Goal: Task Accomplishment & Management: Manage account settings

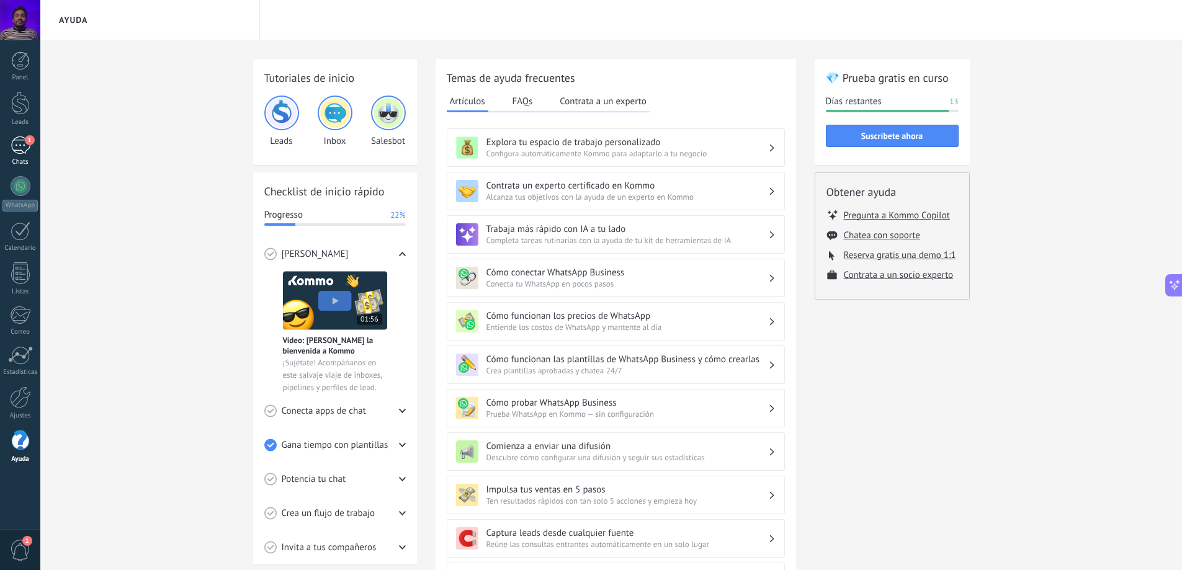
scroll to position [19, 0]
click at [2, 149] on link "1 Chats" at bounding box center [20, 152] width 40 height 30
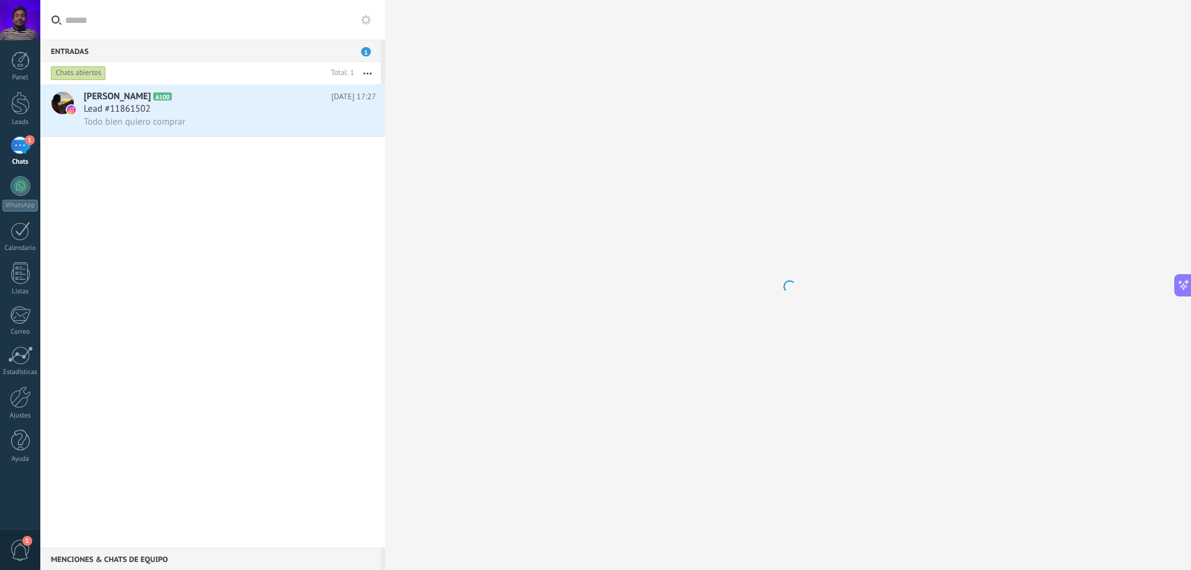
click at [17, 149] on div "1" at bounding box center [21, 146] width 20 height 18
click at [13, 157] on link "1 Chats" at bounding box center [20, 152] width 40 height 30
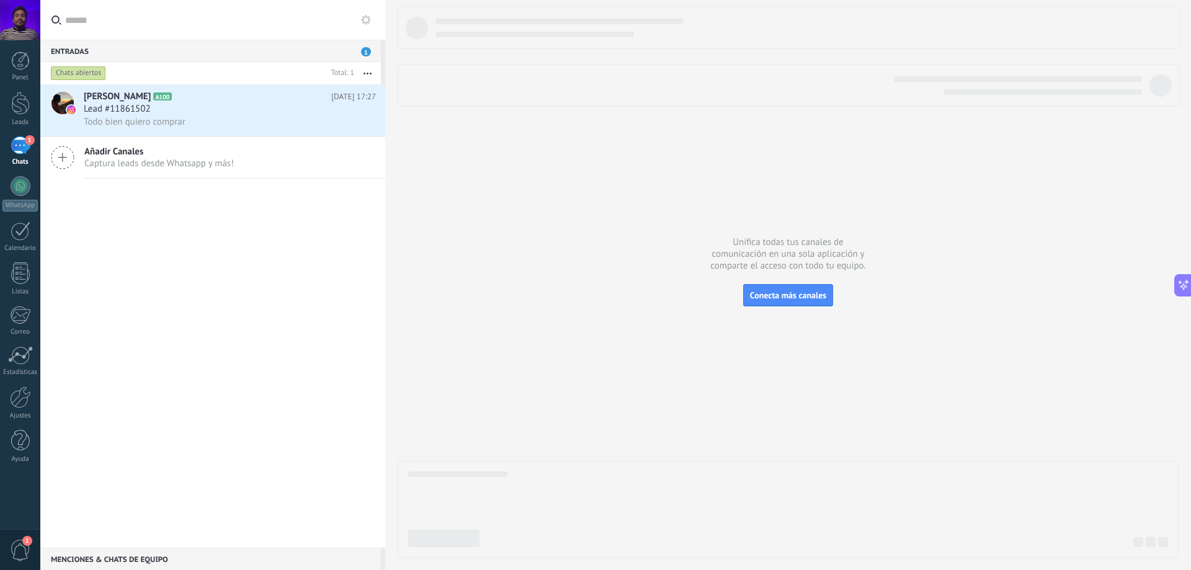
click at [190, 156] on span "Añadir Canales" at bounding box center [159, 152] width 150 height 12
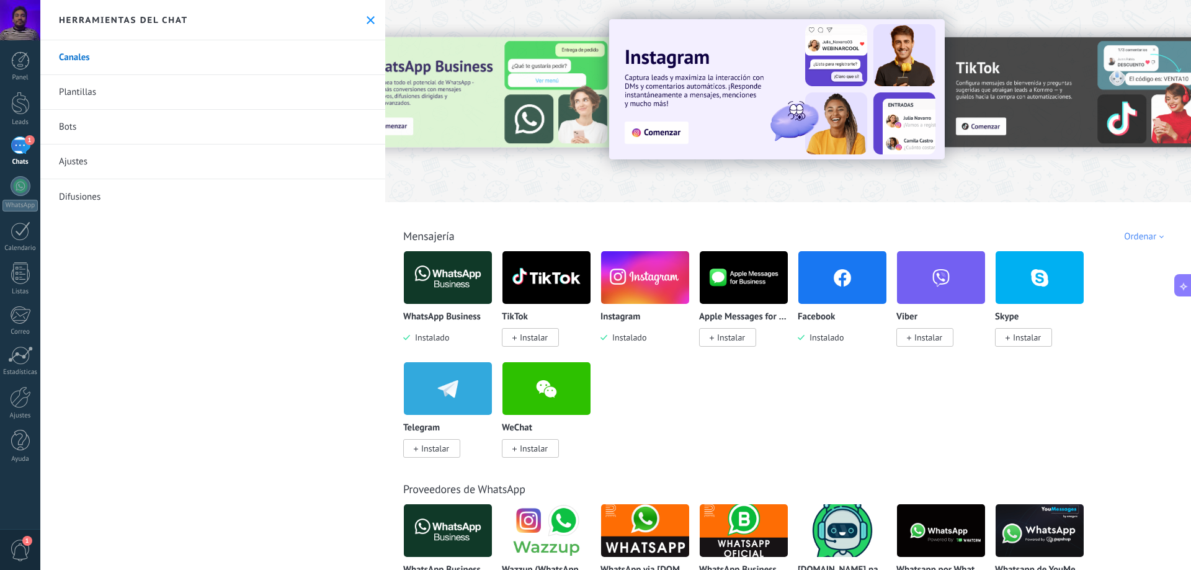
click at [469, 264] on img at bounding box center [448, 278] width 88 height 60
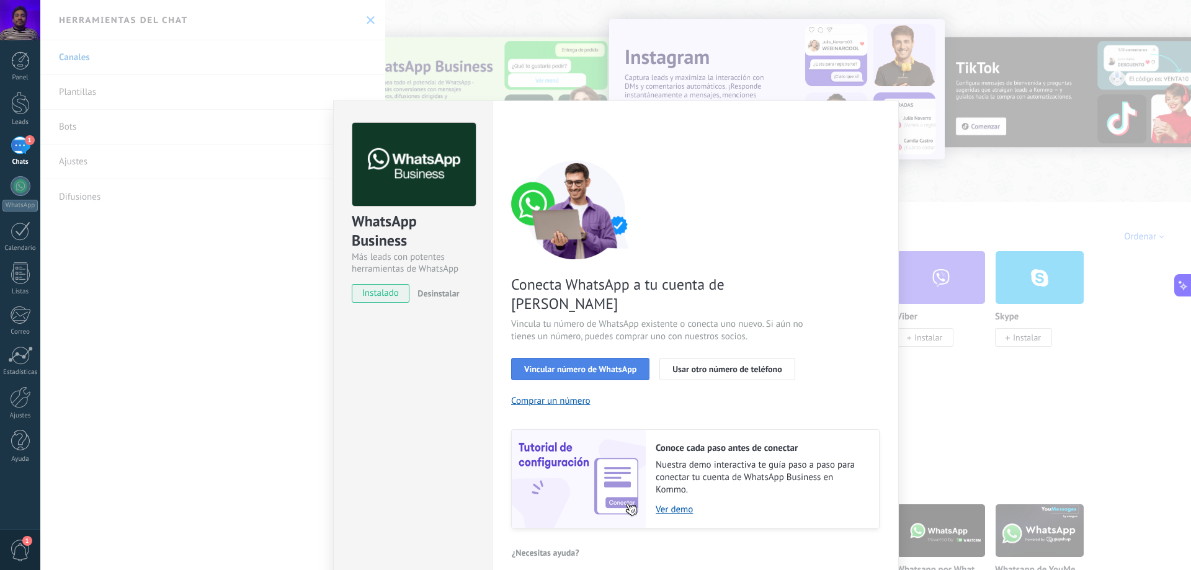
click at [559, 358] on button "Vincular número de WhatsApp" at bounding box center [580, 369] width 138 height 22
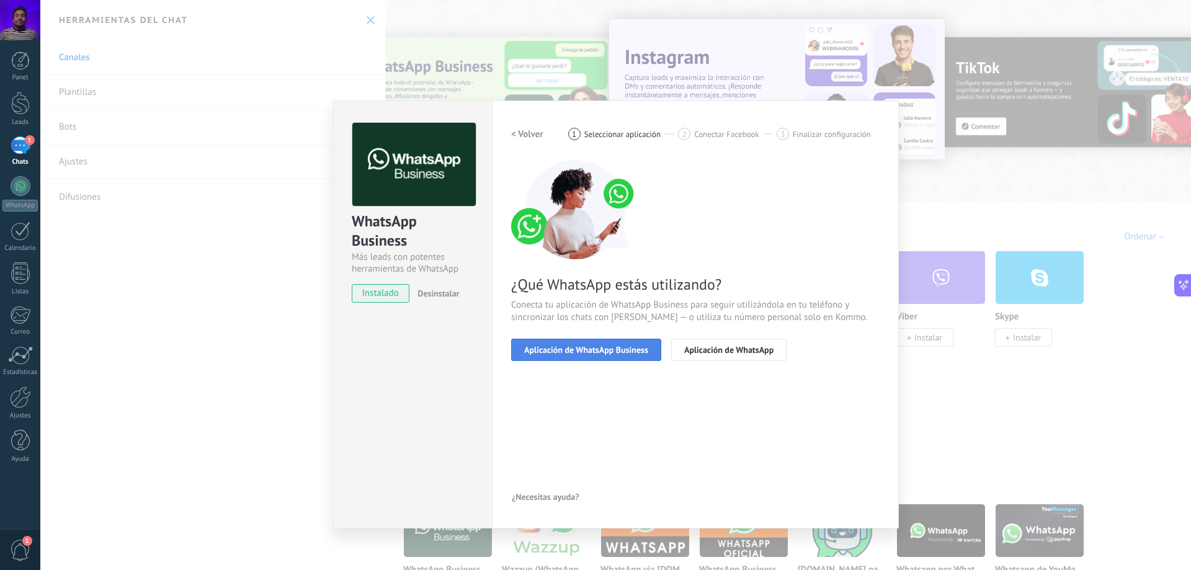
click at [594, 351] on span "Aplicación de WhatsApp Business" at bounding box center [586, 350] width 124 height 9
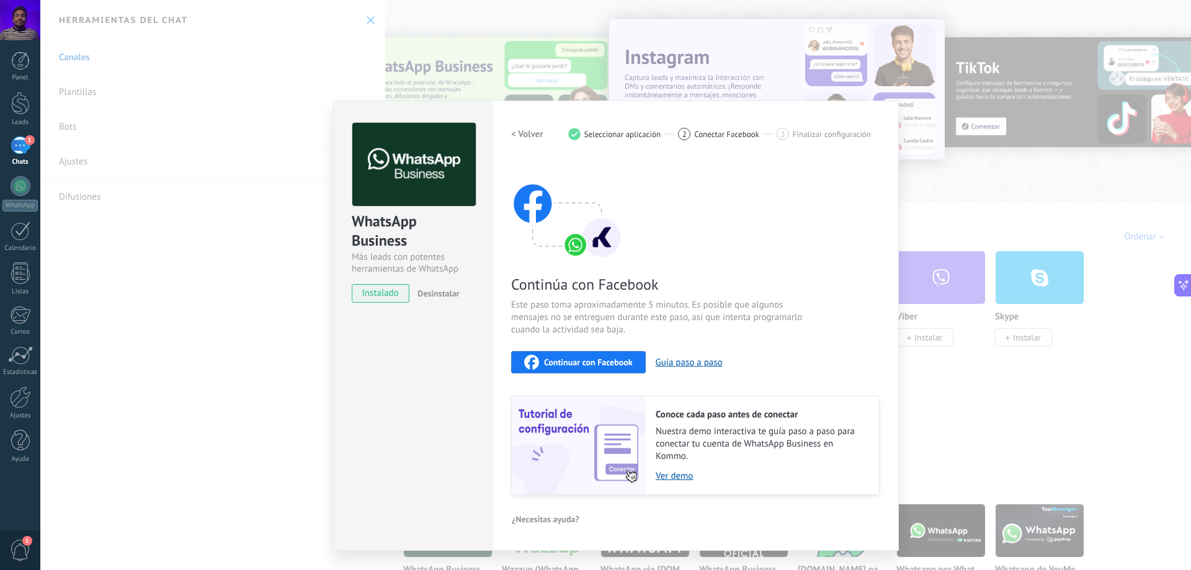
click at [568, 367] on span "Continuar con Facebook" at bounding box center [588, 362] width 89 height 9
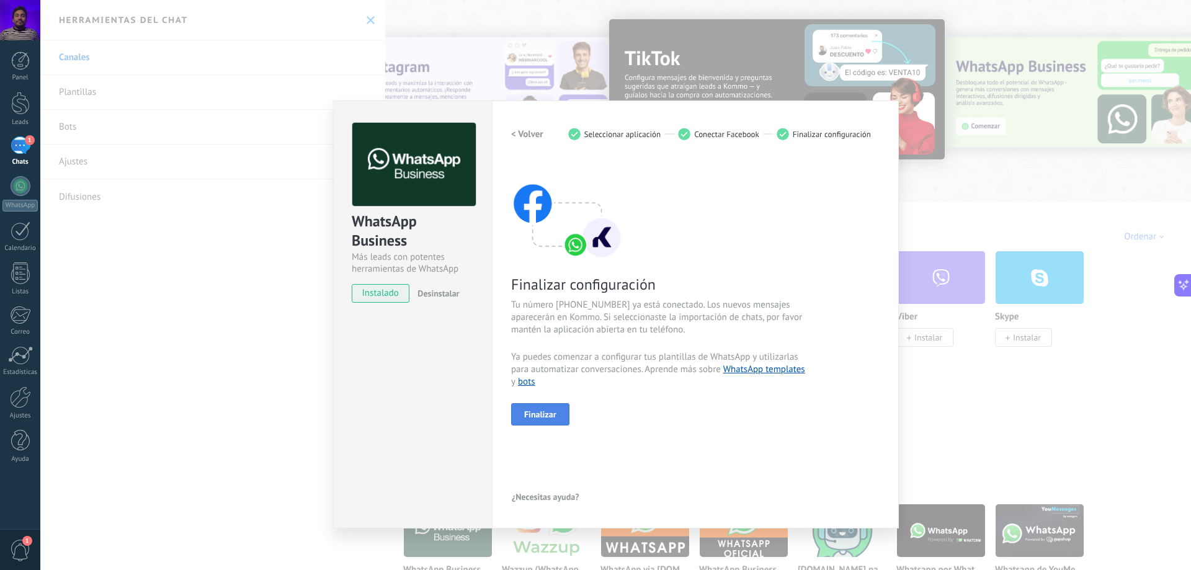
click at [548, 414] on span "Finalizar" at bounding box center [540, 414] width 32 height 9
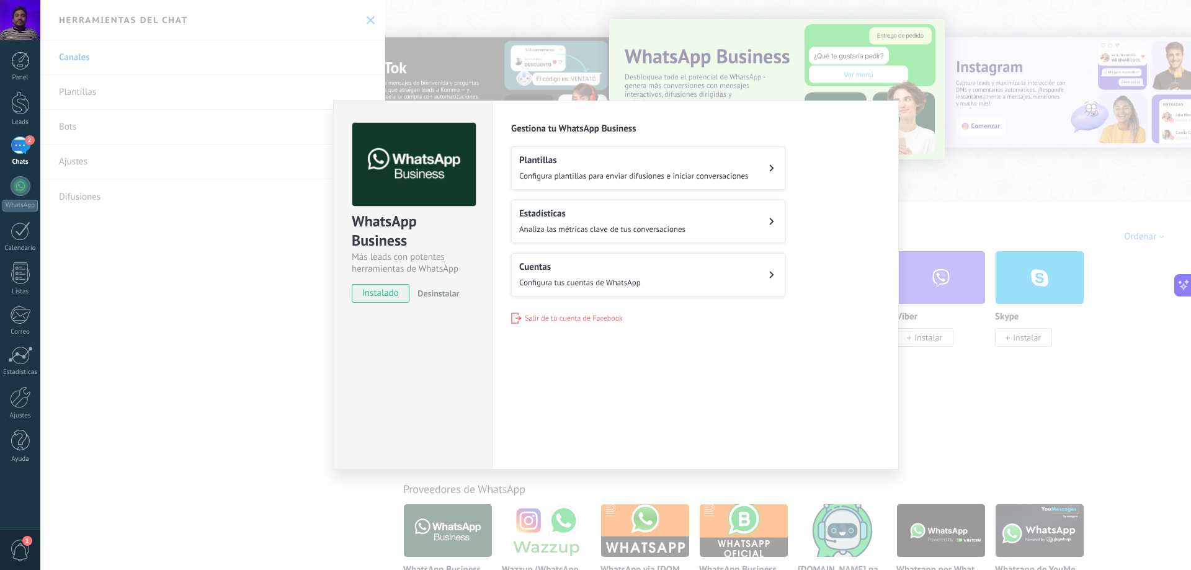
click at [277, 161] on div "WhatsApp Business Más leads con potentes herramientas de WhatsApp instalado Des…" at bounding box center [615, 285] width 1151 height 570
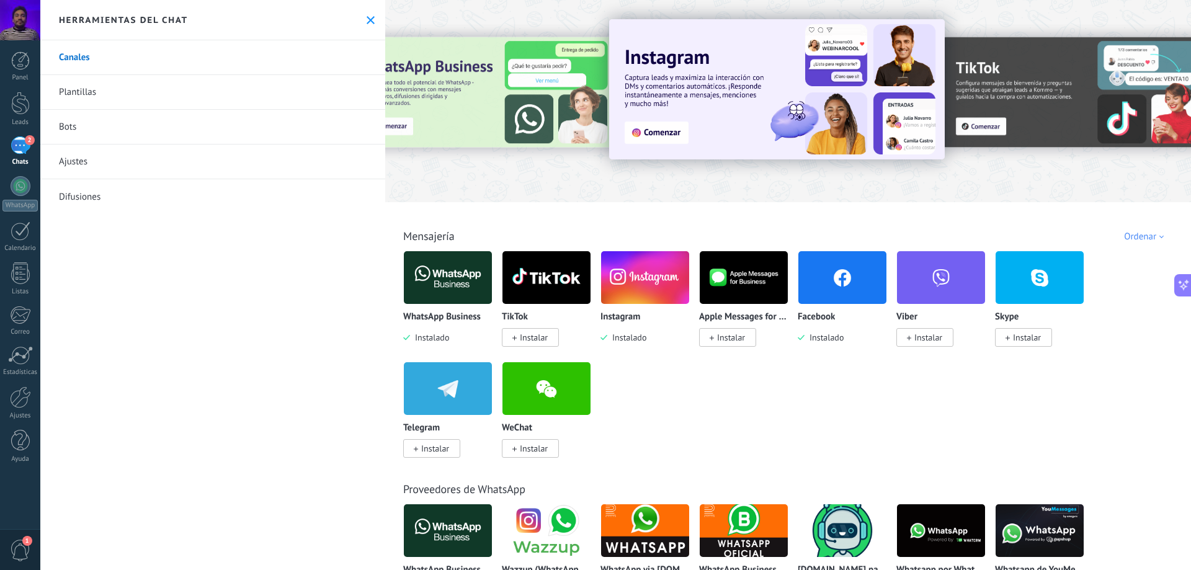
click at [24, 155] on div "2" at bounding box center [21, 146] width 20 height 18
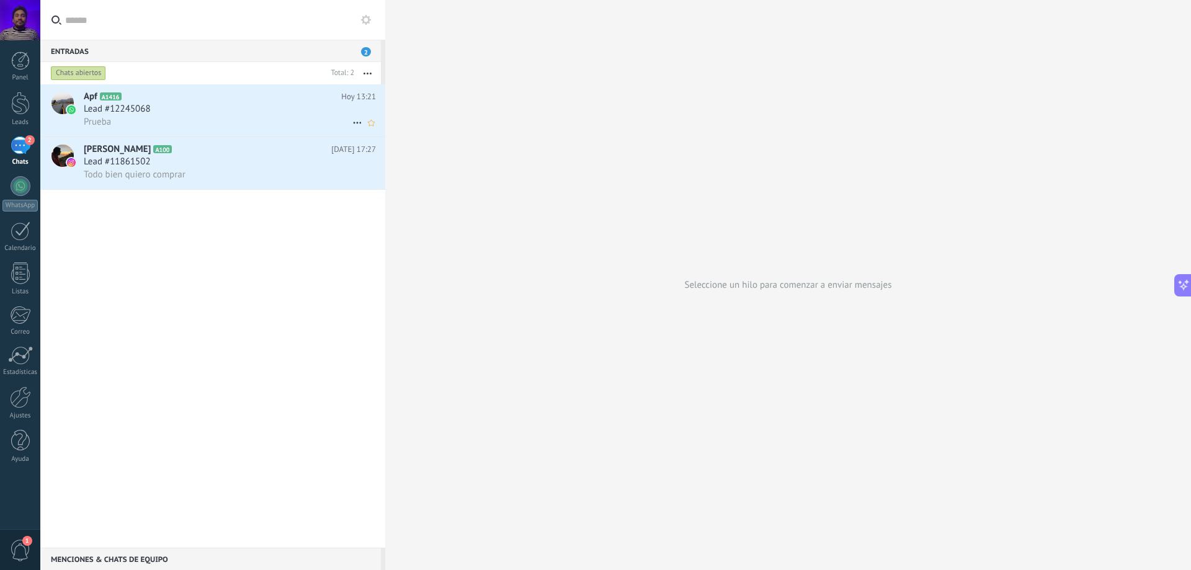
drag, startPoint x: 311, startPoint y: 131, endPoint x: 234, endPoint y: 99, distance: 84.0
click at [234, 99] on h2 "Apf A1416" at bounding box center [213, 97] width 258 height 12
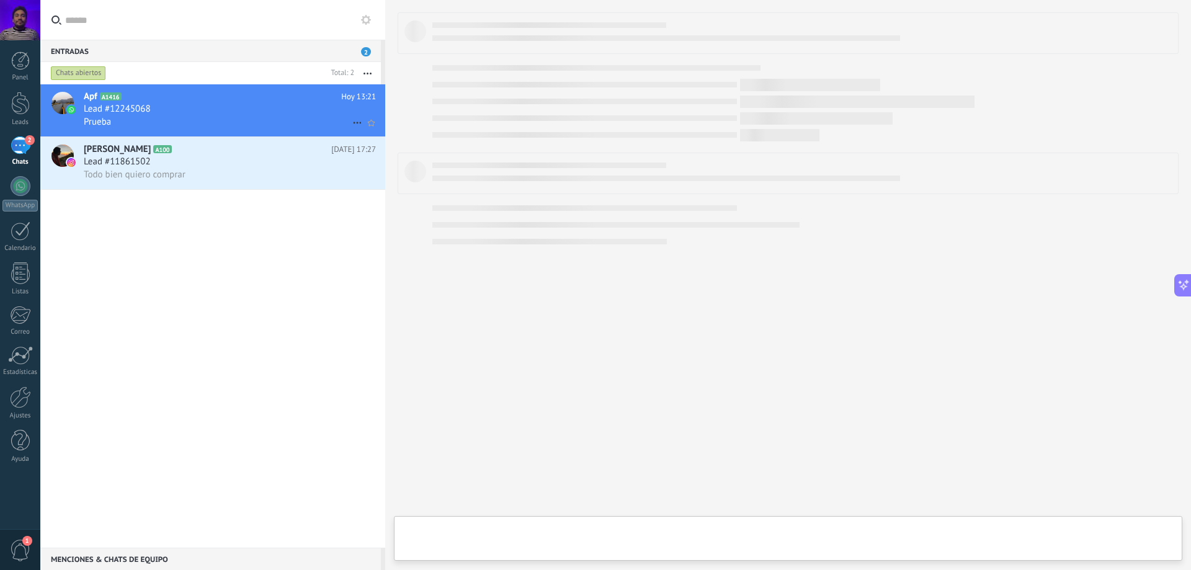
click at [251, 103] on div "Lead #12245068" at bounding box center [230, 109] width 292 height 12
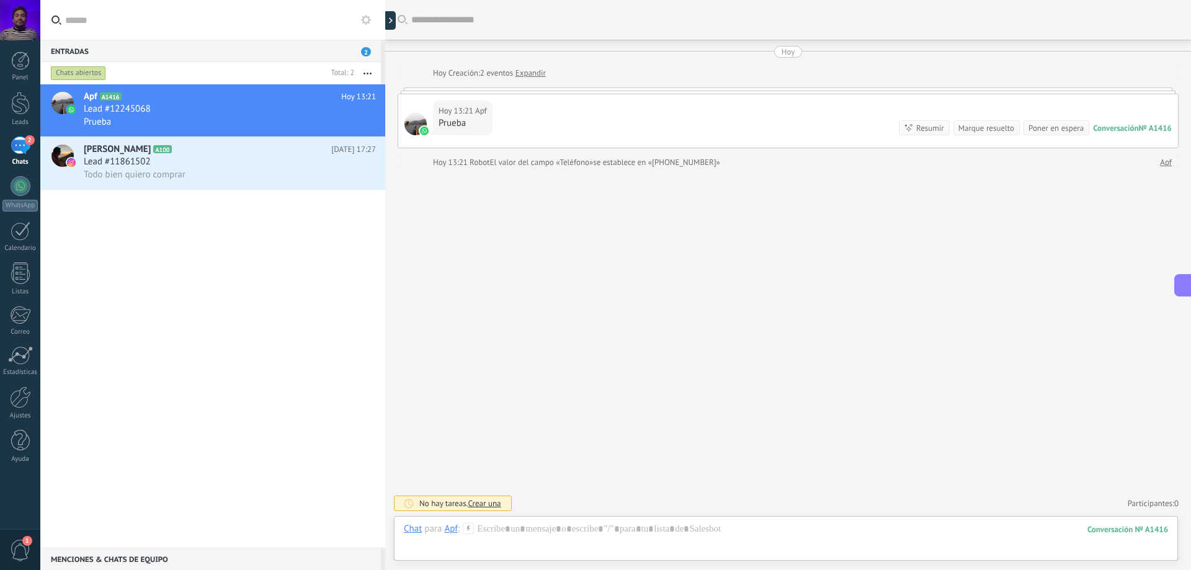
click at [564, 126] on div "Hoy 13:21 Apf Prueba Conversación № A1416 Conversación № A1416 Resumir Resumir …" at bounding box center [788, 120] width 780 height 53
click at [239, 171] on div "Todo bien quiero comprar" at bounding box center [230, 174] width 292 height 13
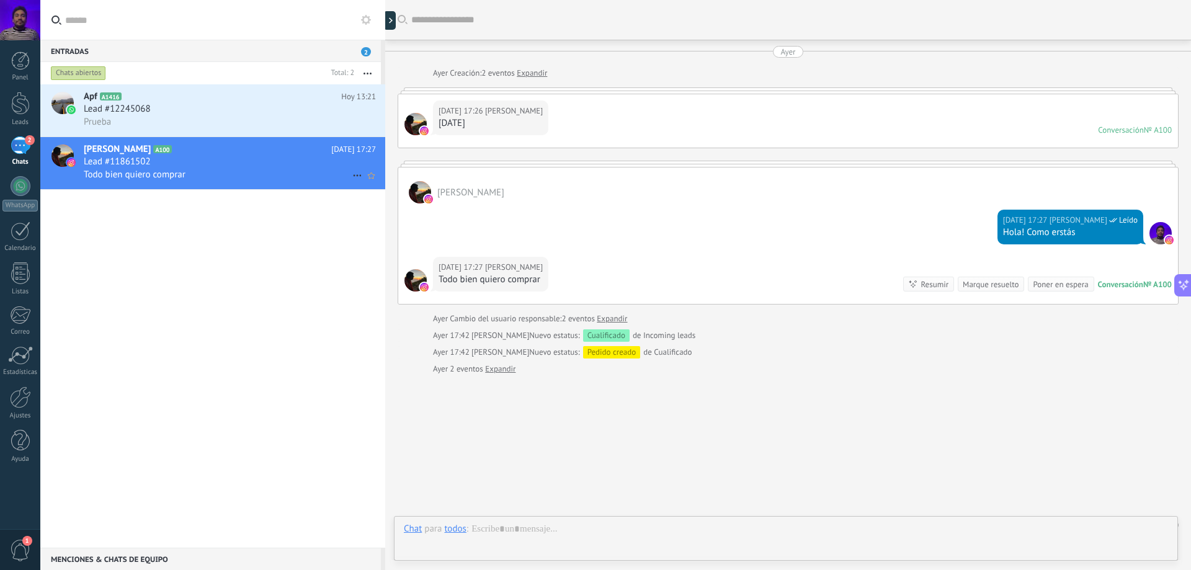
scroll to position [22, 0]
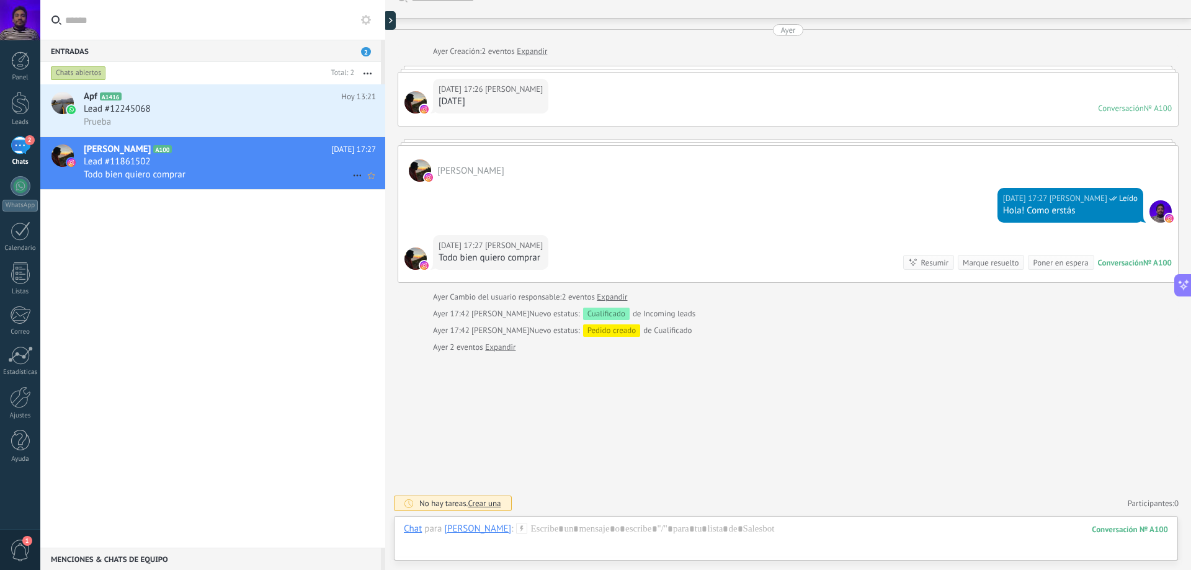
click at [354, 171] on icon at bounding box center [357, 175] width 15 height 15
click at [287, 230] on div at bounding box center [595, 285] width 1191 height 570
click at [12, 400] on div at bounding box center [20, 398] width 21 height 22
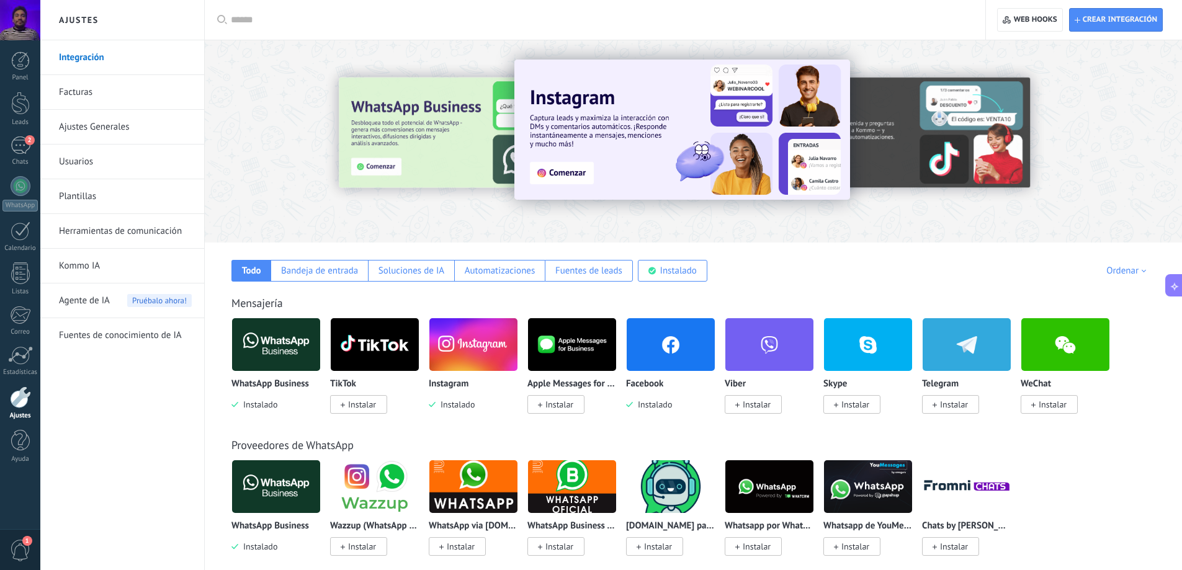
click at [452, 342] on img at bounding box center [473, 345] width 88 height 60
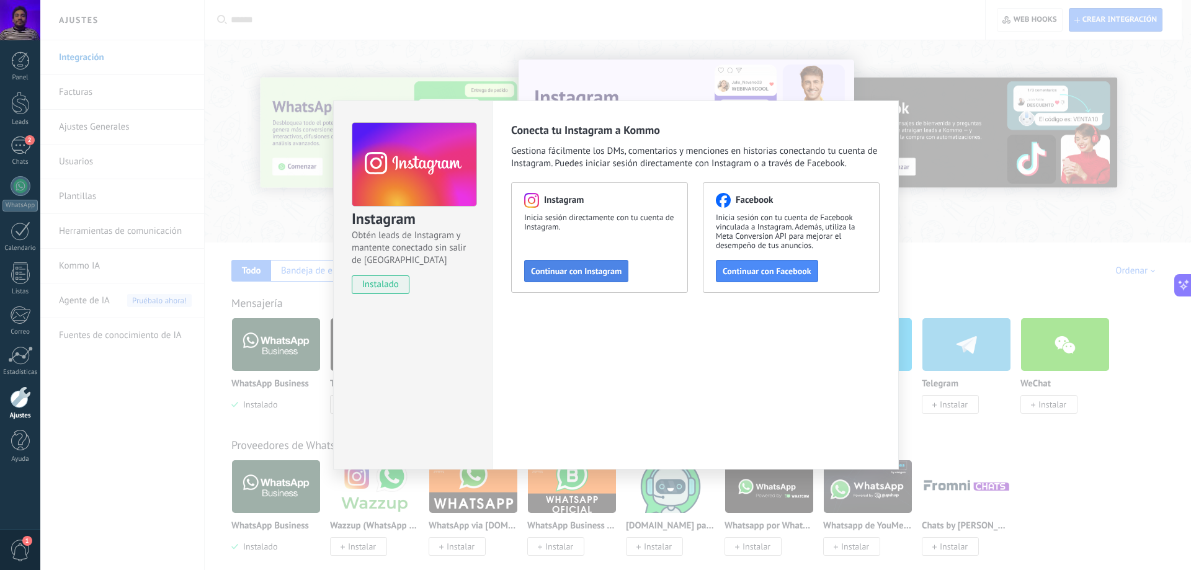
click at [598, 280] on button "Continuar con Instagram" at bounding box center [576, 271] width 104 height 22
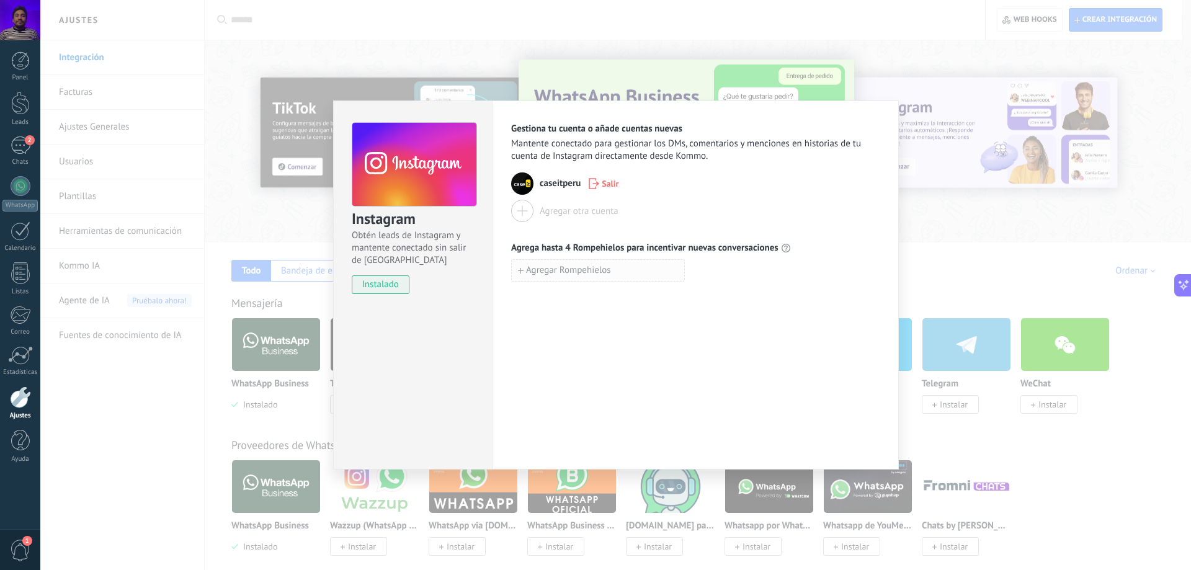
click at [620, 273] on button "Agregar Rompehielos" at bounding box center [598, 270] width 174 height 22
click at [765, 304] on div "Agregar Rompehielos" at bounding box center [695, 298] width 369 height 22
click at [747, 297] on div "Agregar Rompehielos" at bounding box center [695, 298] width 369 height 22
drag, startPoint x: 693, startPoint y: 272, endPoint x: 699, endPoint y: 275, distance: 6.4
click at [693, 272] on use "button" at bounding box center [692, 270] width 8 height 9
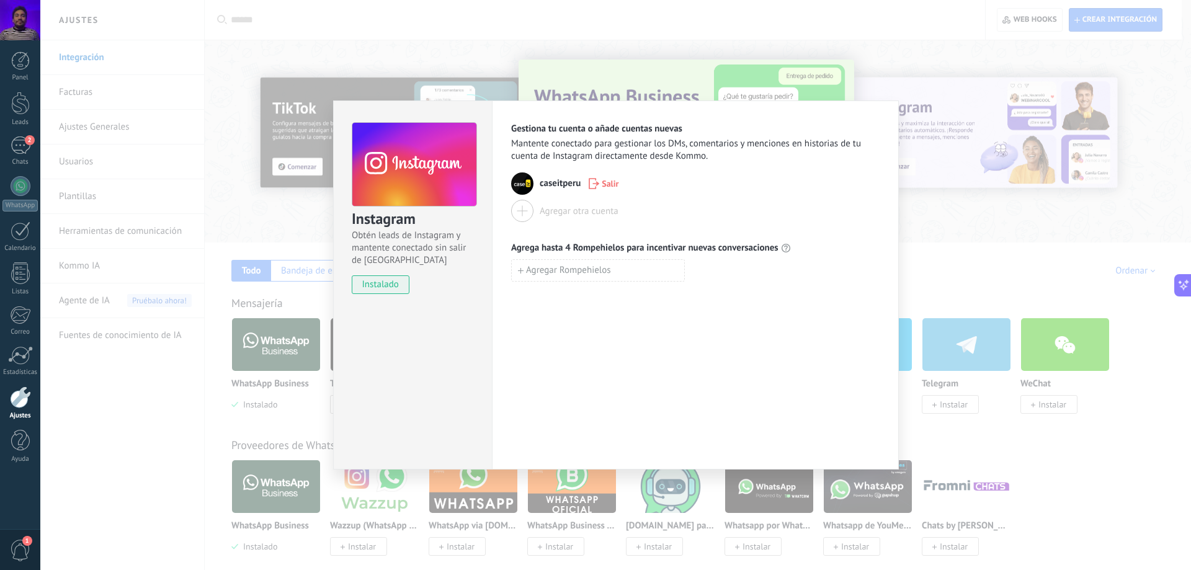
click at [752, 287] on div "Gestiona tu cuenta o añade cuentas nuevas Mantente conectado para gestionar los…" at bounding box center [695, 285] width 407 height 369
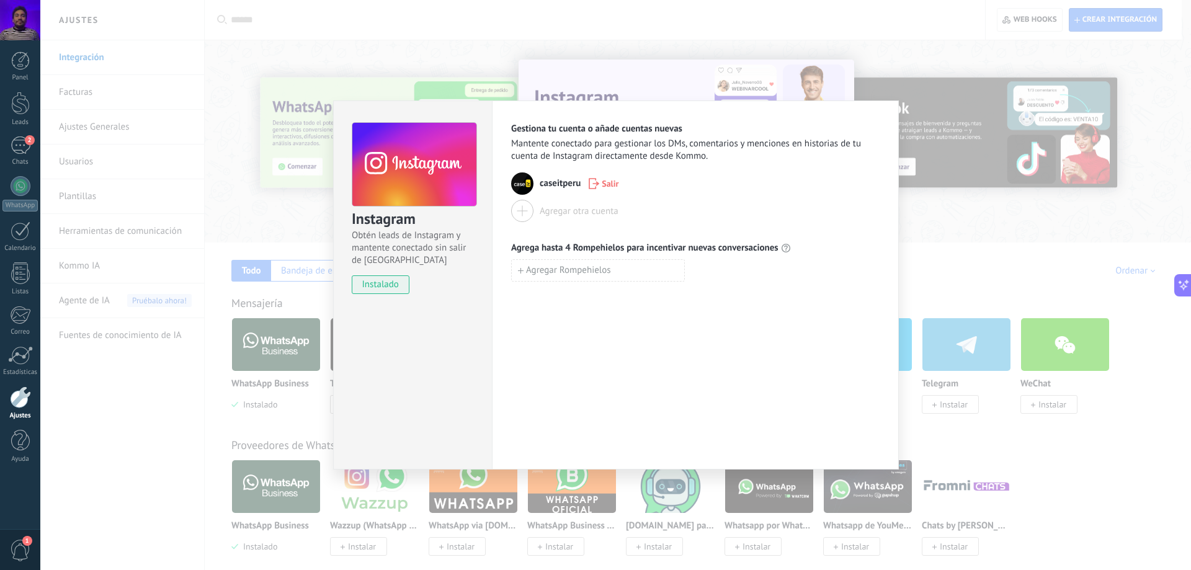
click at [1000, 207] on div "Instagram Obtén leads de Instagram y mantente conectado sin salir de Kommo inst…" at bounding box center [615, 285] width 1151 height 570
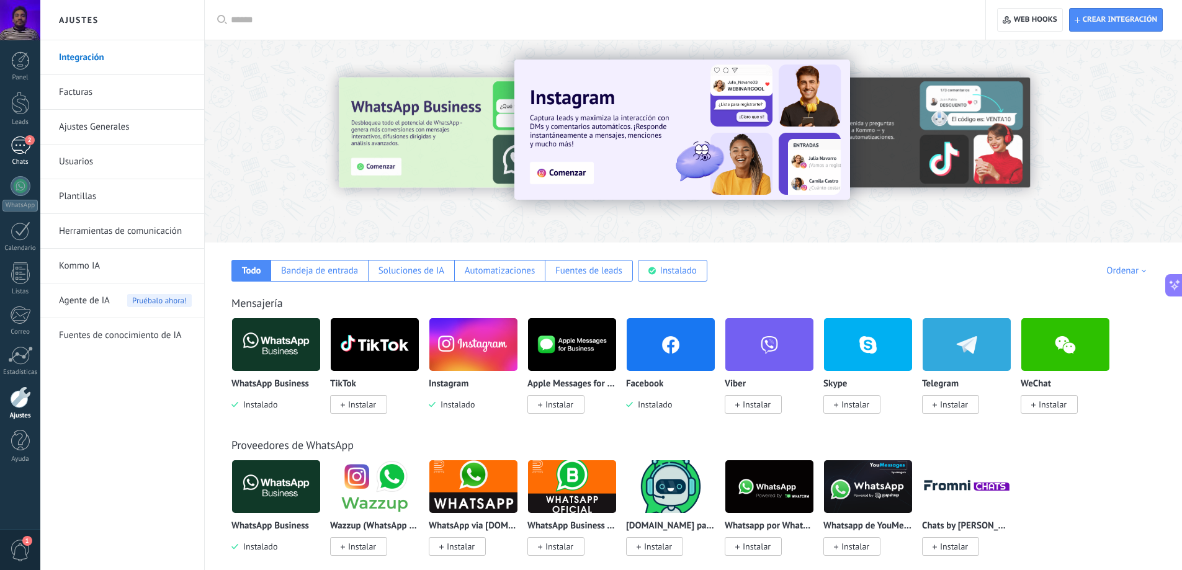
click at [7, 143] on link "2 Chats" at bounding box center [20, 152] width 40 height 30
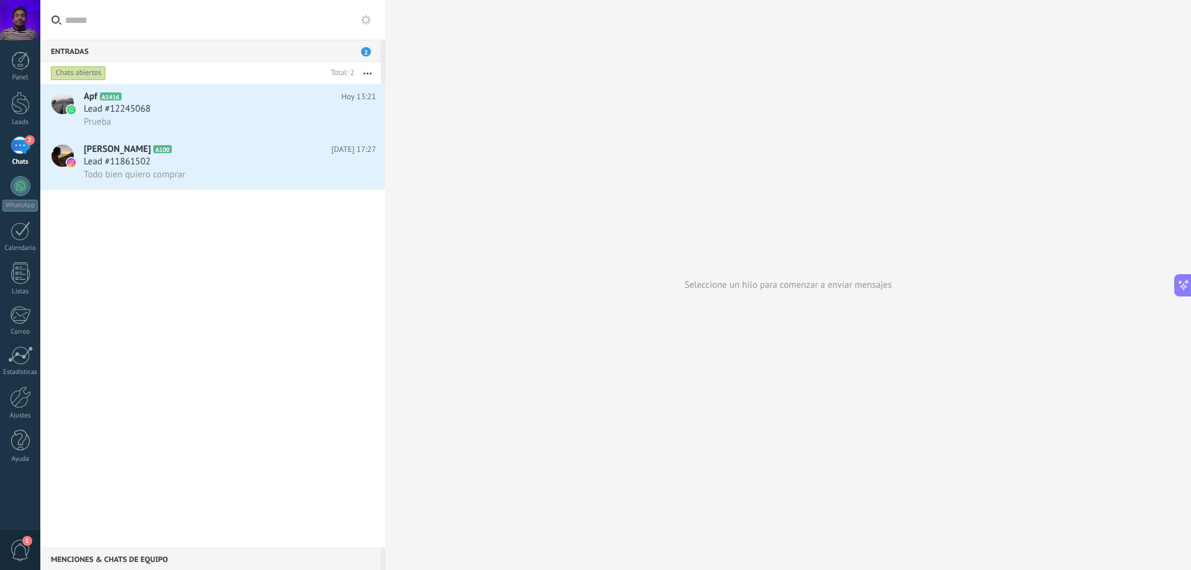
click at [225, 247] on div "Apf A1416 Hoy 13:21 Lead #12245068 Prueba Arturo Perez Faustor A100 Ayer 17:27 …" at bounding box center [212, 316] width 345 height 464
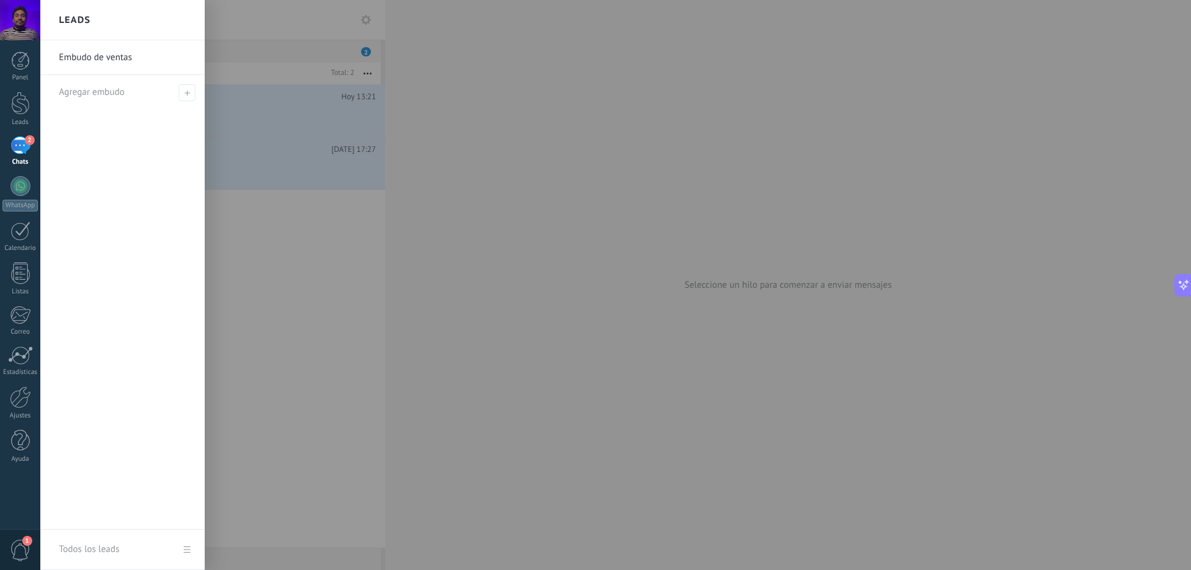
click at [355, 271] on div at bounding box center [635, 285] width 1191 height 570
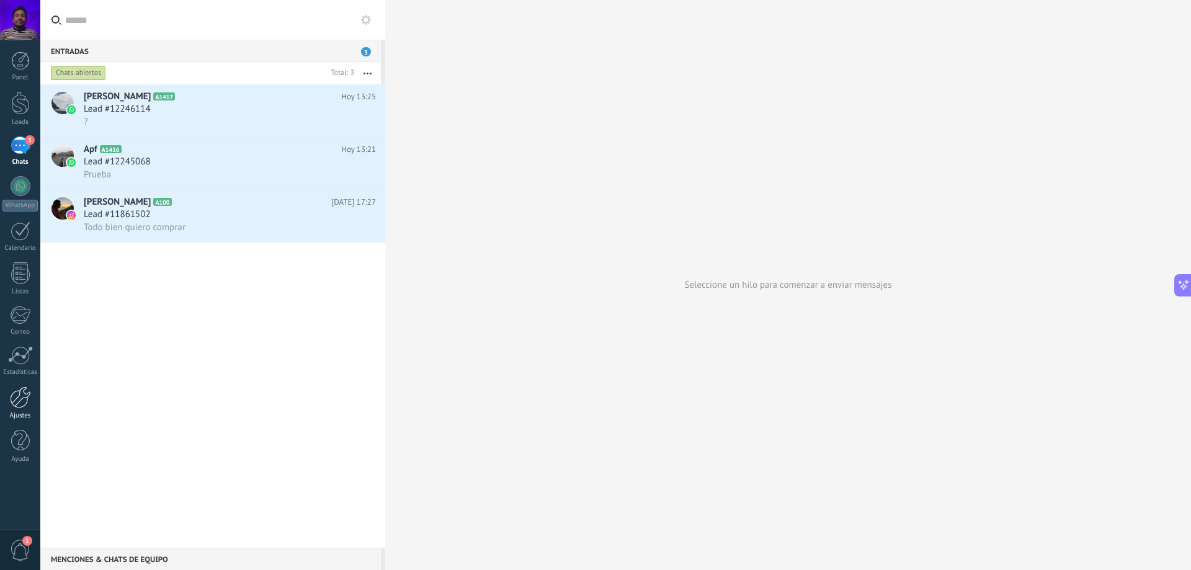
click at [14, 398] on div at bounding box center [20, 398] width 21 height 22
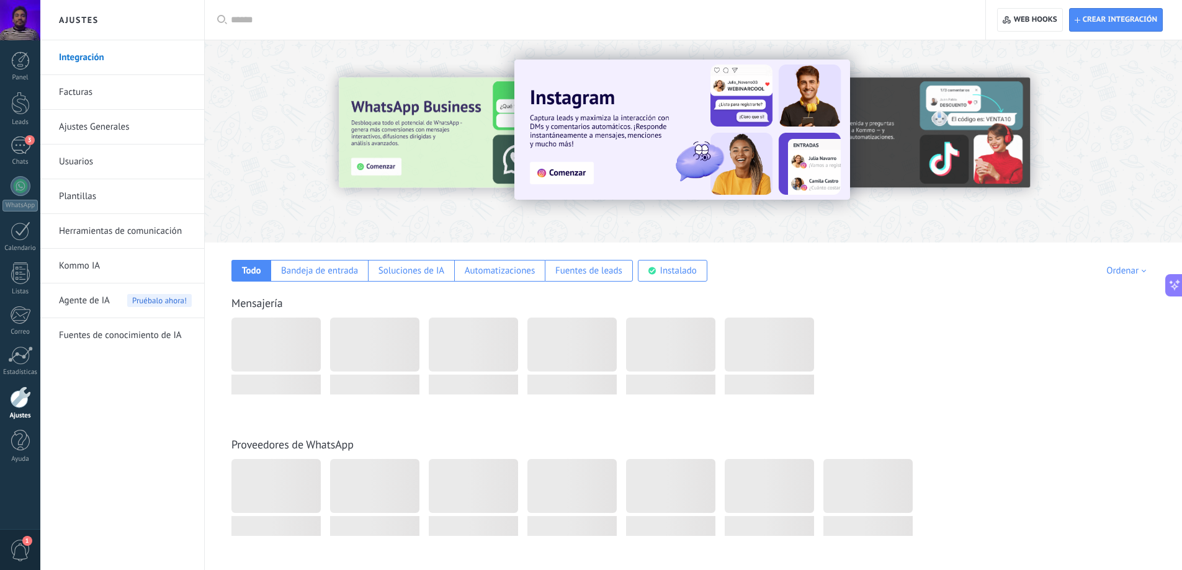
click at [110, 268] on link "Kommo IA" at bounding box center [125, 266] width 133 height 35
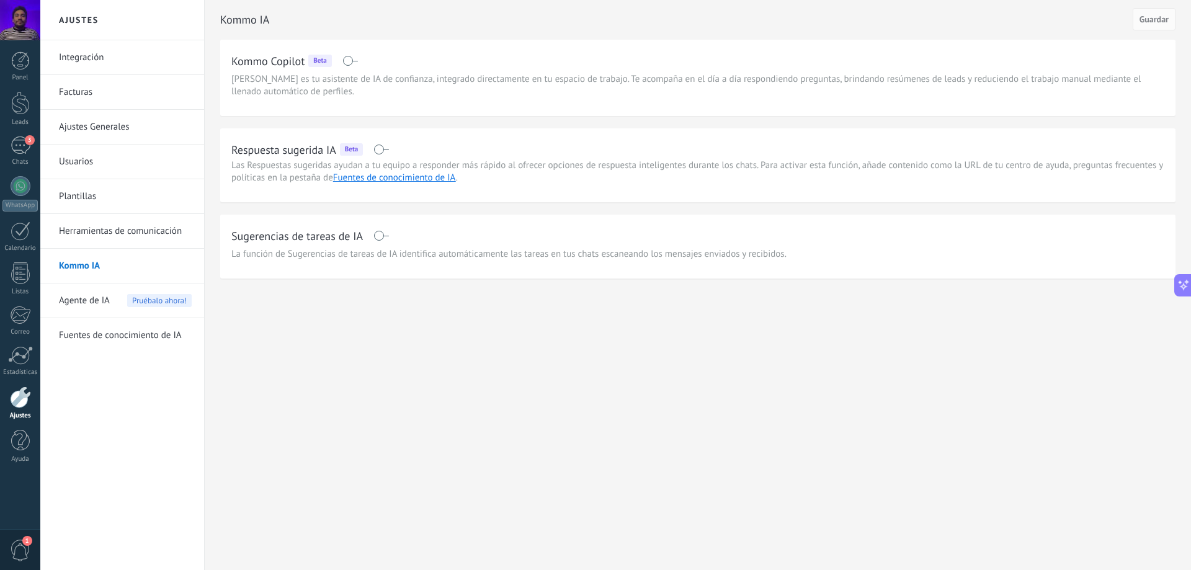
click at [91, 295] on span "Agente de IA" at bounding box center [84, 301] width 51 height 35
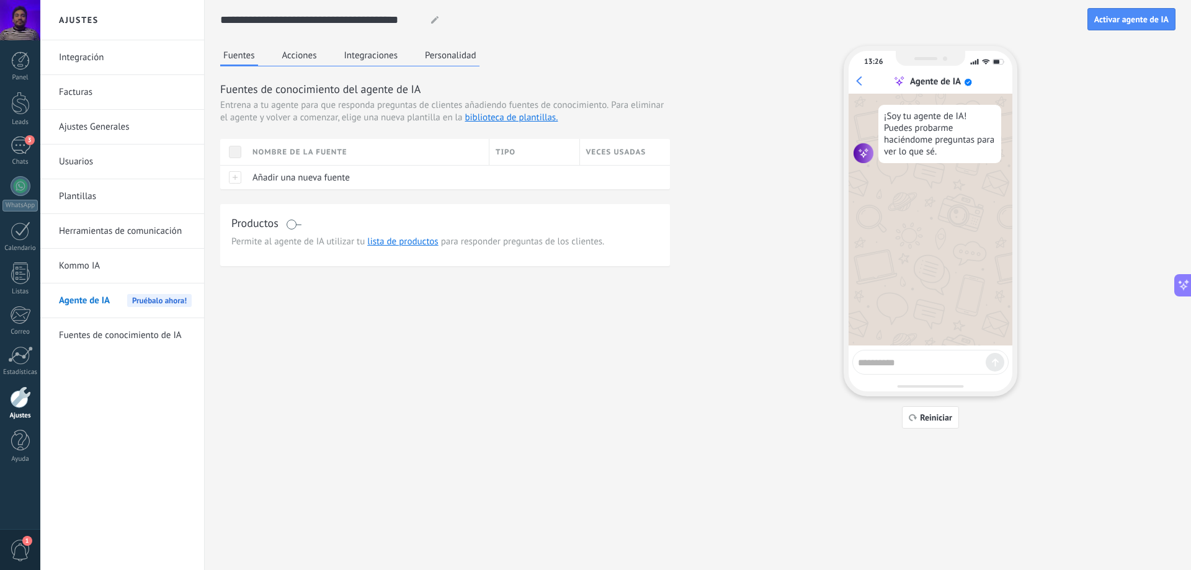
click at [362, 50] on button "Integraciones" at bounding box center [371, 55] width 60 height 19
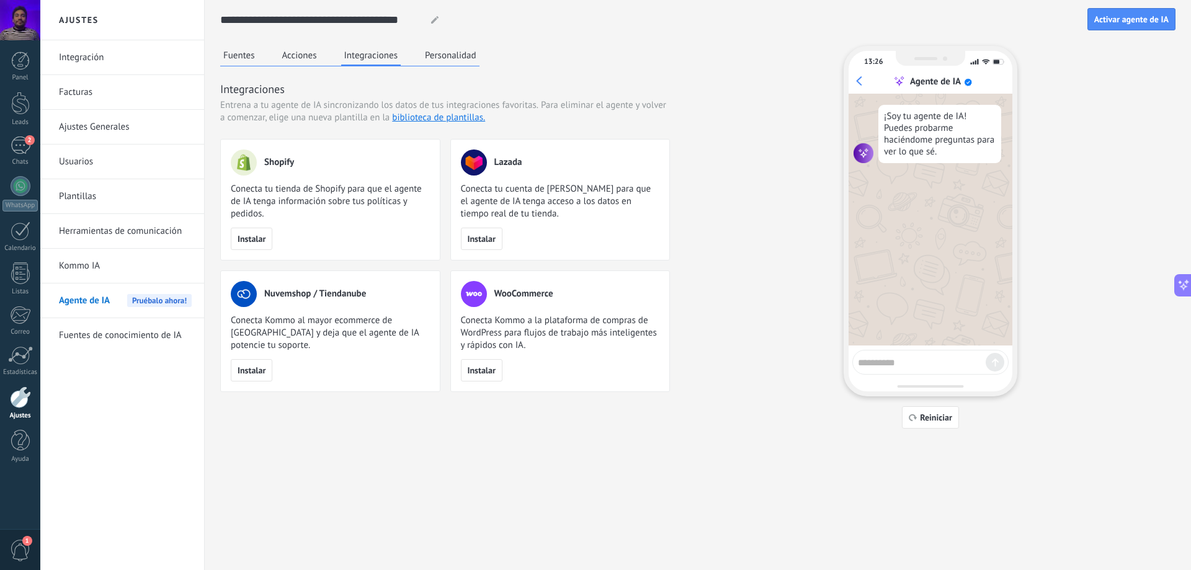
click at [306, 55] on button "Acciones" at bounding box center [299, 55] width 41 height 19
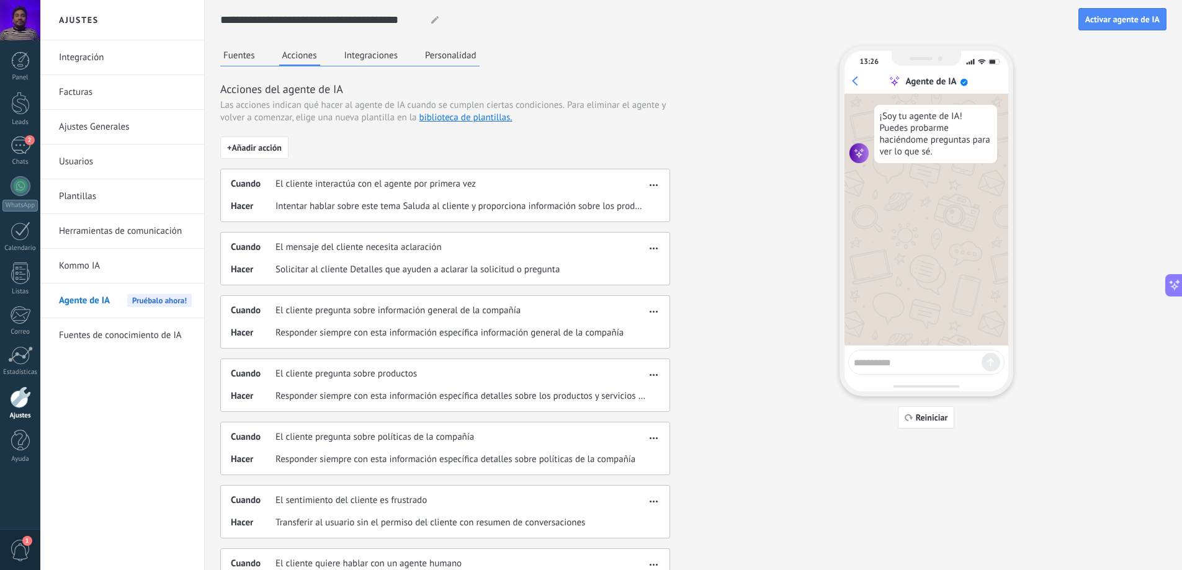
click at [244, 61] on button "Fuentes" at bounding box center [239, 55] width 38 height 19
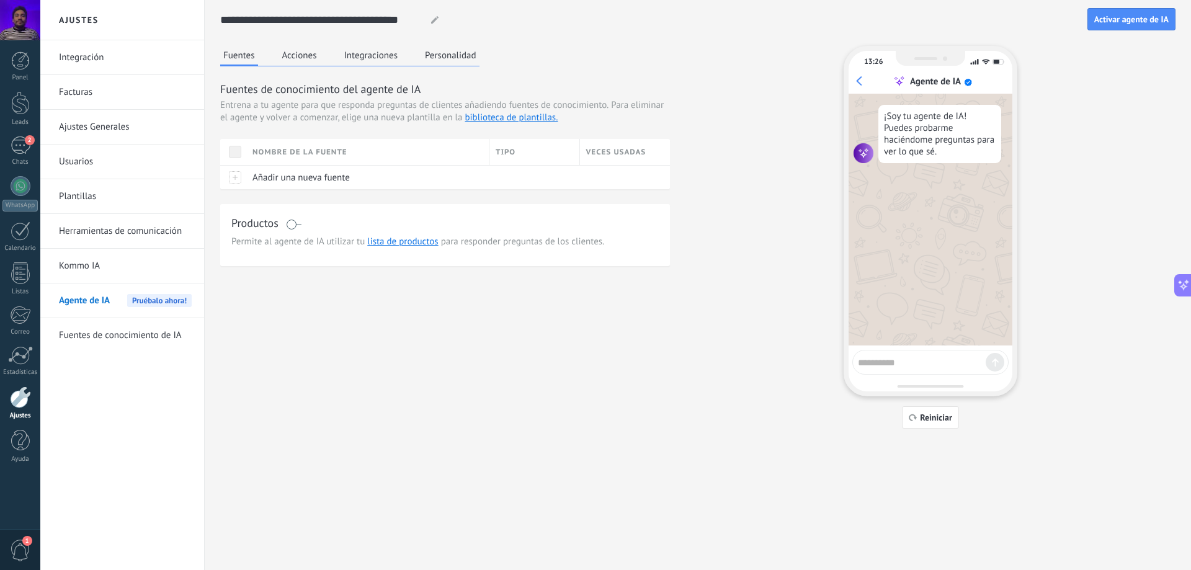
click at [292, 60] on button "Acciones" at bounding box center [299, 55] width 41 height 19
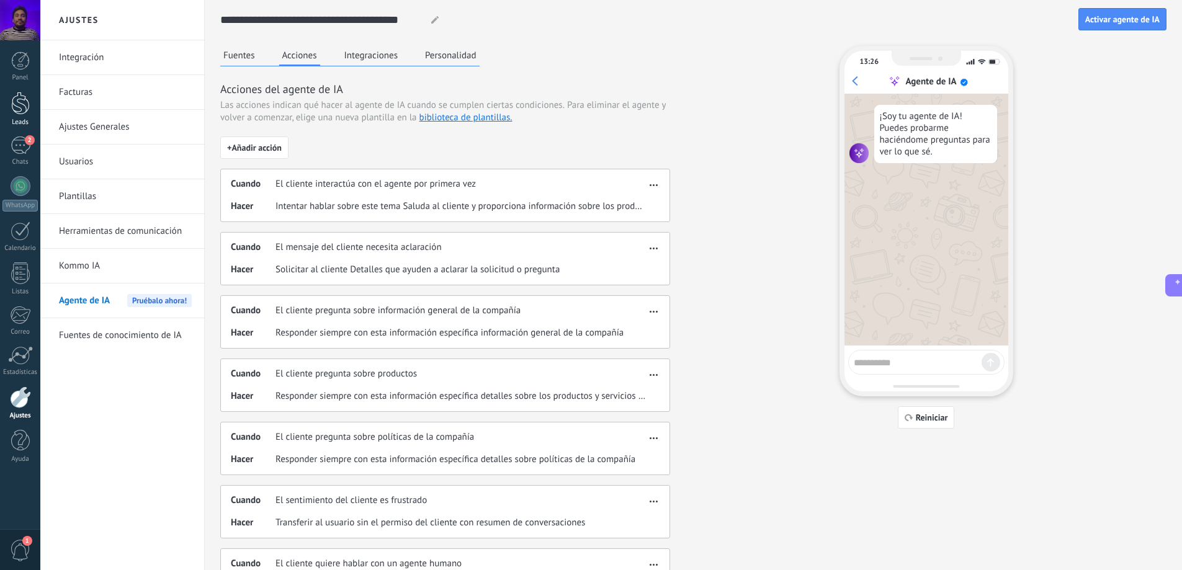
click at [15, 110] on div at bounding box center [20, 103] width 19 height 23
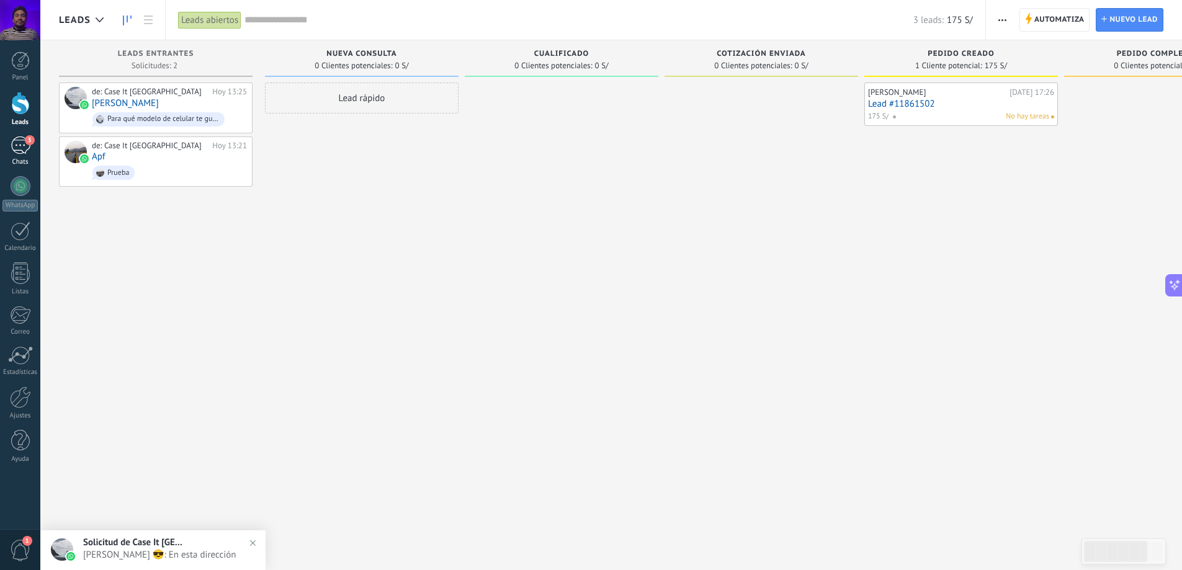
click at [6, 163] on div "Chats" at bounding box center [20, 162] width 36 height 8
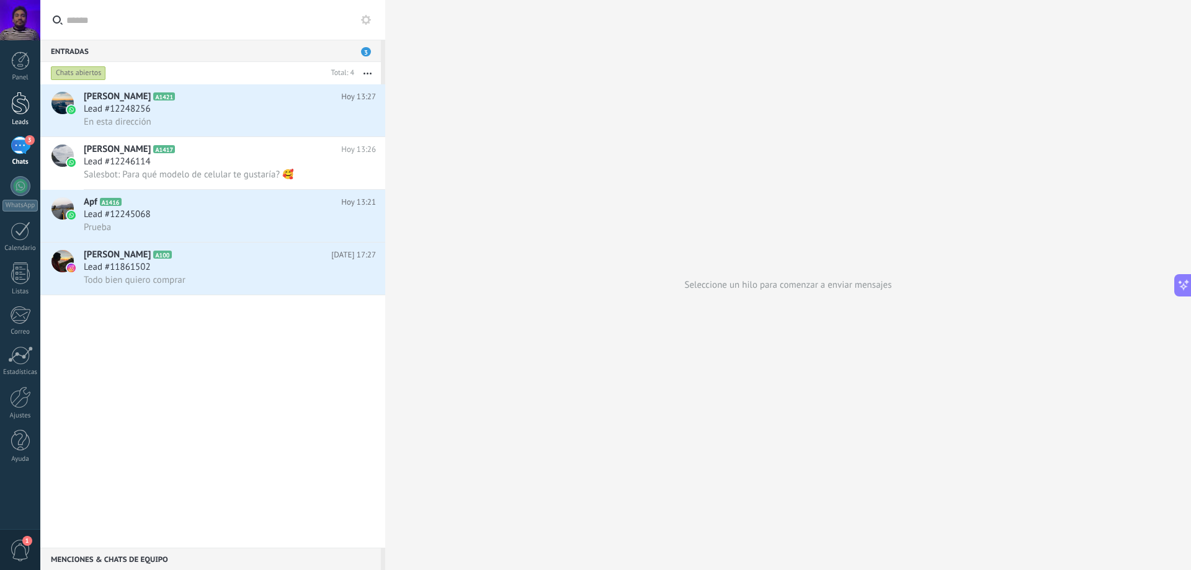
click at [8, 101] on link "Leads" at bounding box center [20, 109] width 40 height 35
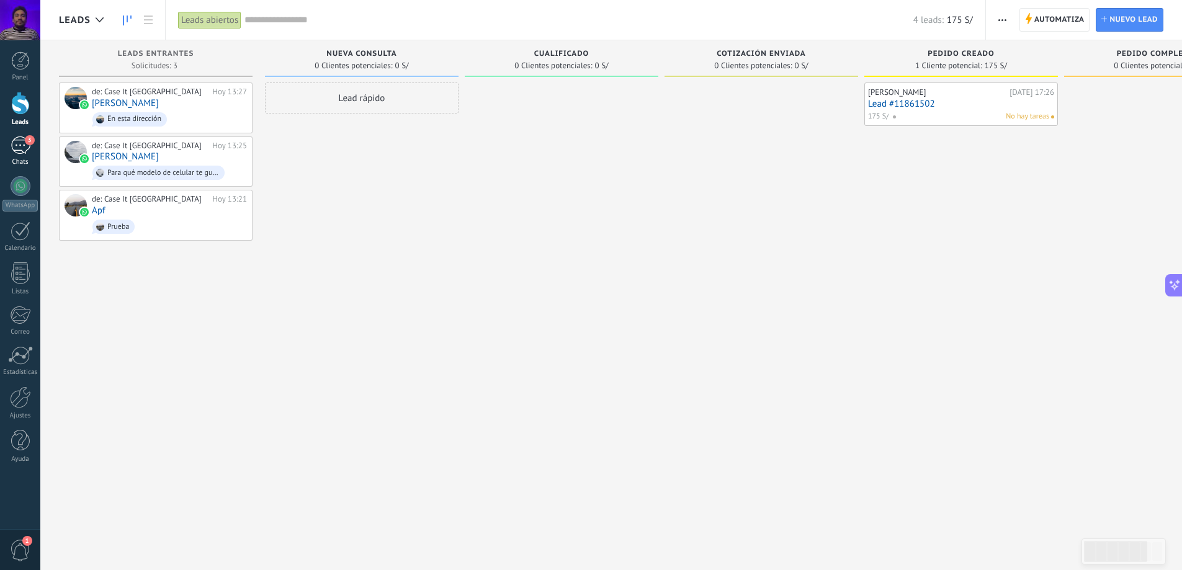
click at [19, 163] on div "Chats" at bounding box center [20, 162] width 36 height 8
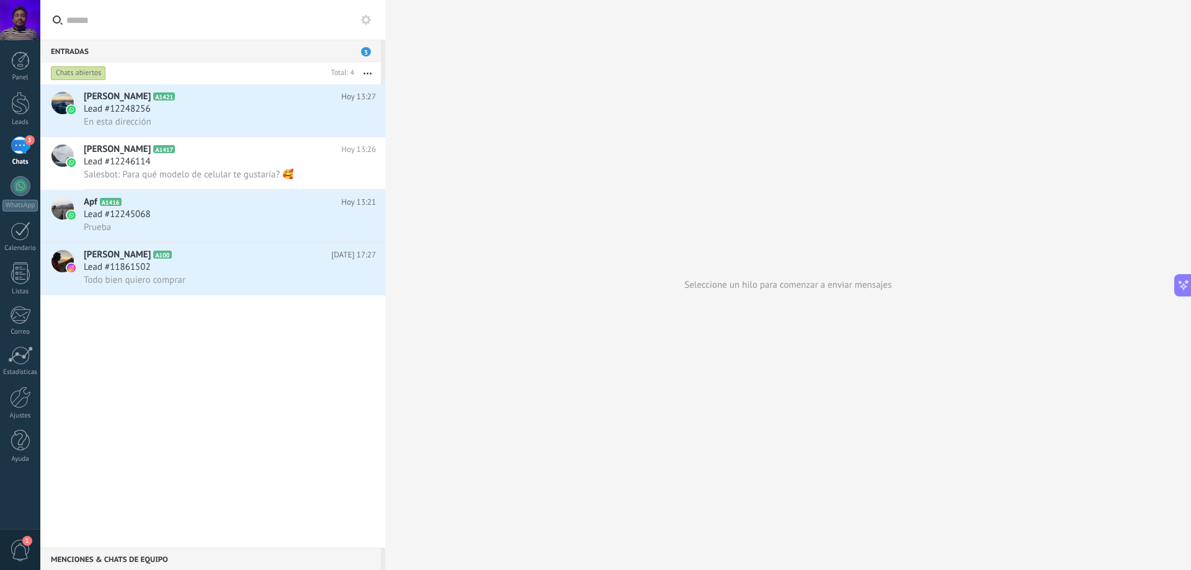
click at [272, 372] on div "Omar López A1421 Hoy 13:27 Lead #12248256 En esta dirección James A1417 Hoy 13:…" at bounding box center [212, 316] width 345 height 464
click at [220, 179] on span "Salesbot: Para qué modelo de celular te gustaría? 🥰" at bounding box center [189, 175] width 210 height 12
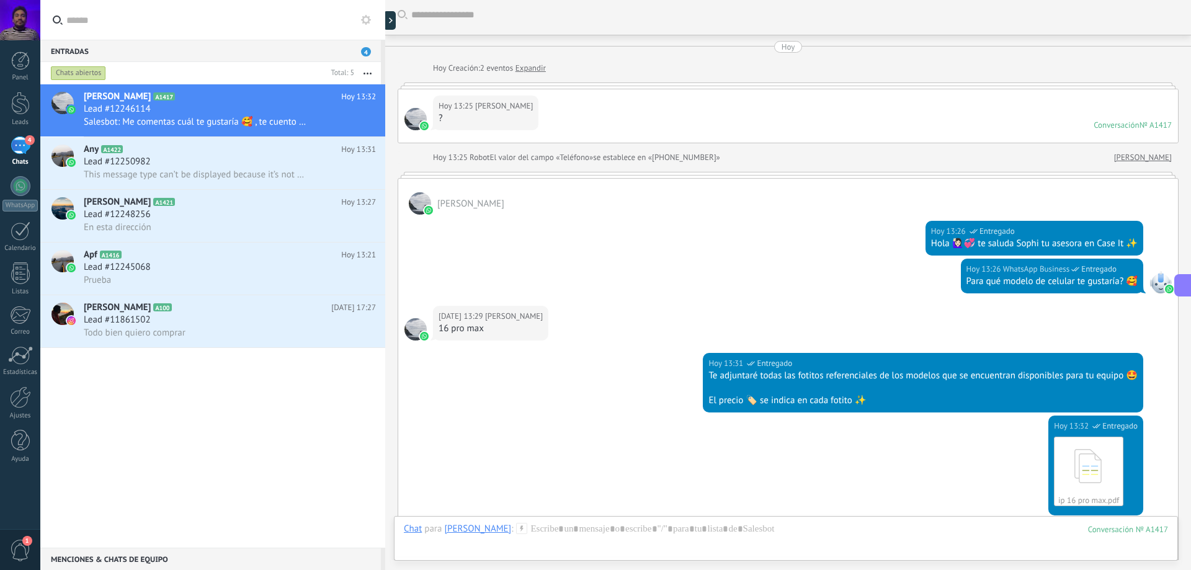
scroll to position [625, 0]
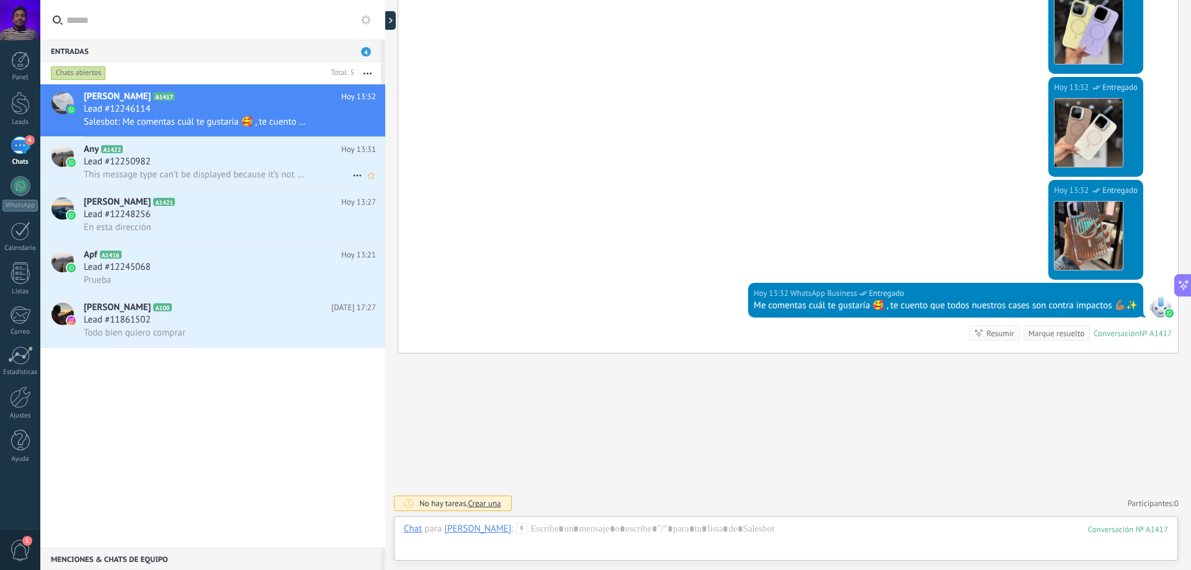
click at [230, 162] on div "Lead #12250982" at bounding box center [230, 162] width 292 height 12
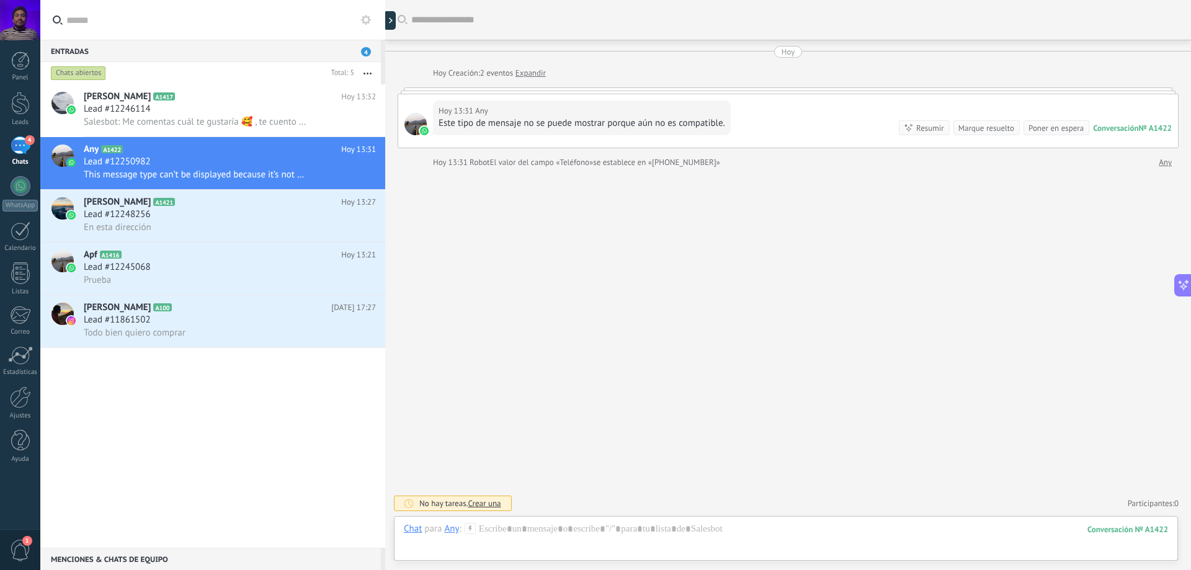
click at [819, 125] on div "Hoy 13:31 Any Este tipo de mensaje no se puede mostrar porque aún no es compati…" at bounding box center [788, 120] width 780 height 53
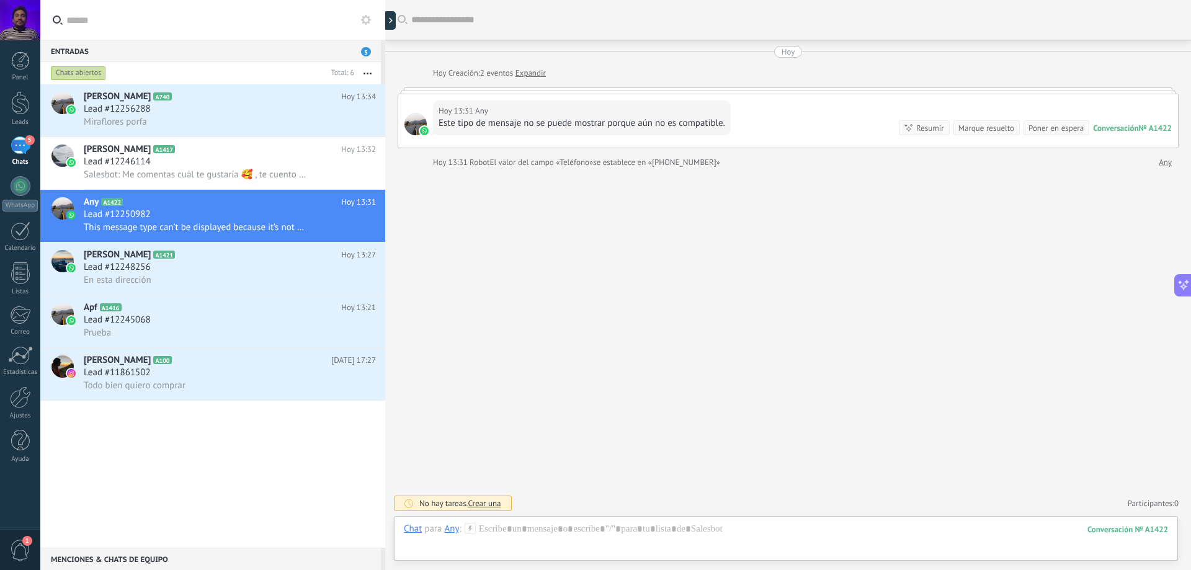
click at [513, 76] on span "2 eventos" at bounding box center [496, 73] width 33 height 12
click at [540, 71] on link "Expandir" at bounding box center [531, 73] width 30 height 12
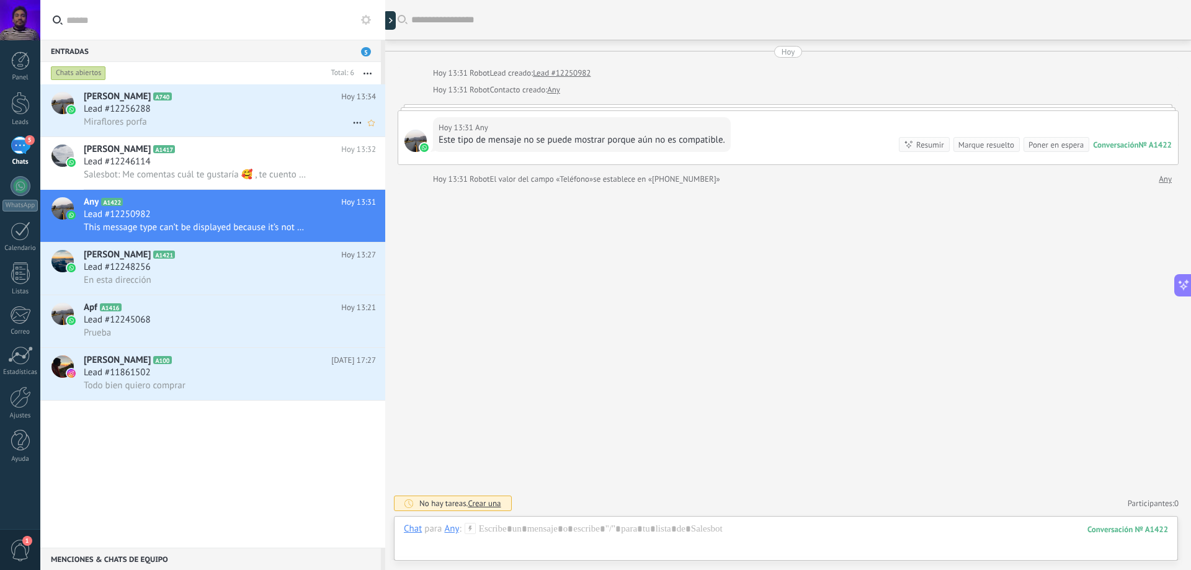
click at [222, 111] on div "Lead #12256288" at bounding box center [230, 109] width 292 height 12
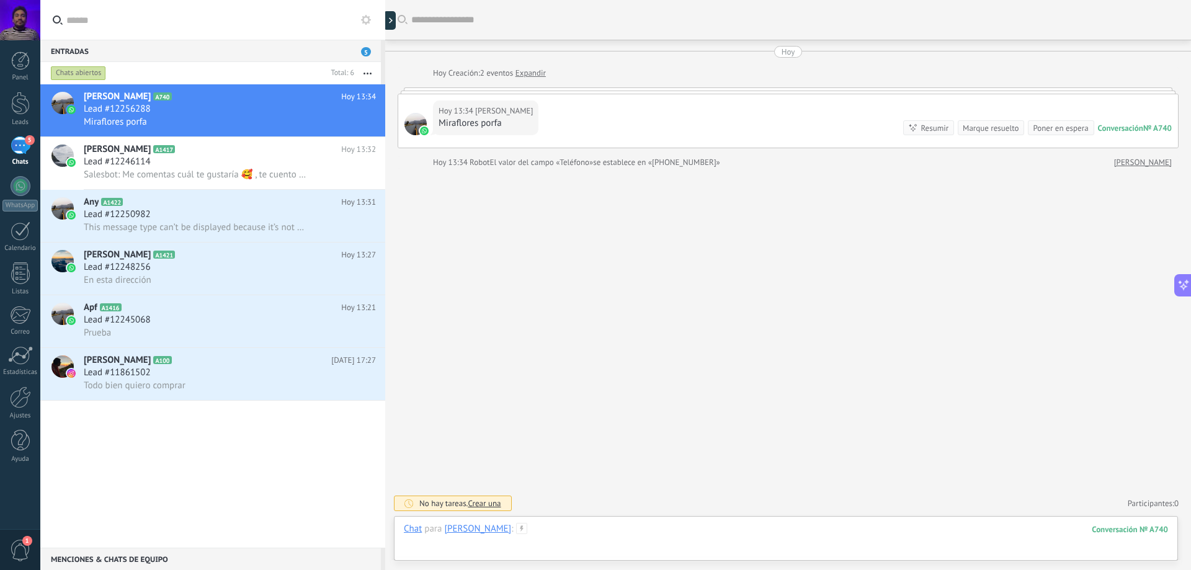
click at [575, 532] on div at bounding box center [786, 541] width 764 height 37
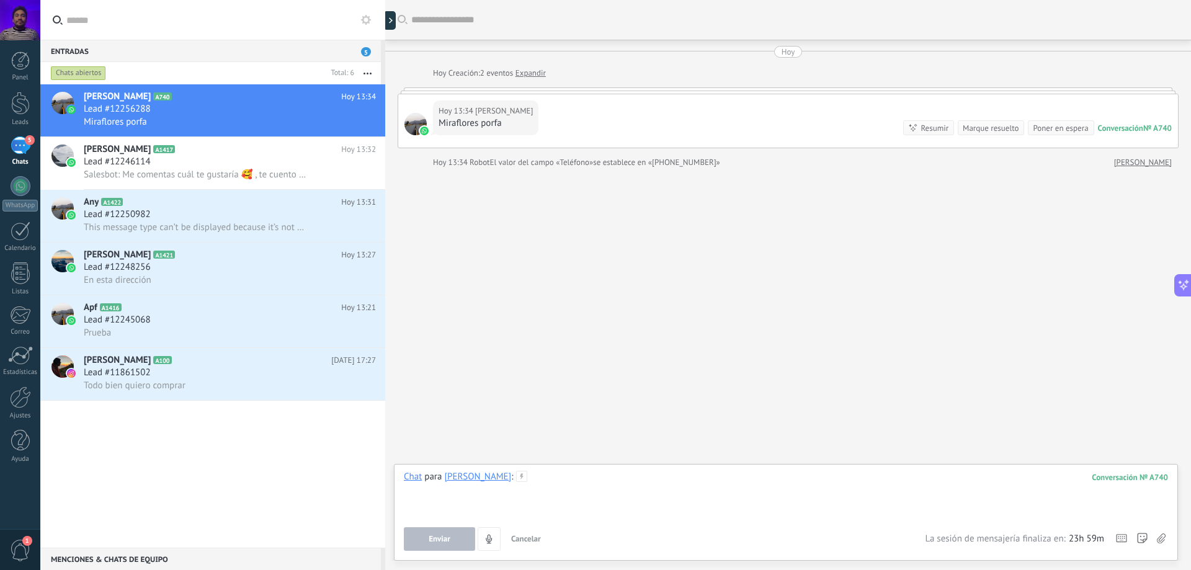
click at [723, 486] on div at bounding box center [786, 494] width 764 height 47
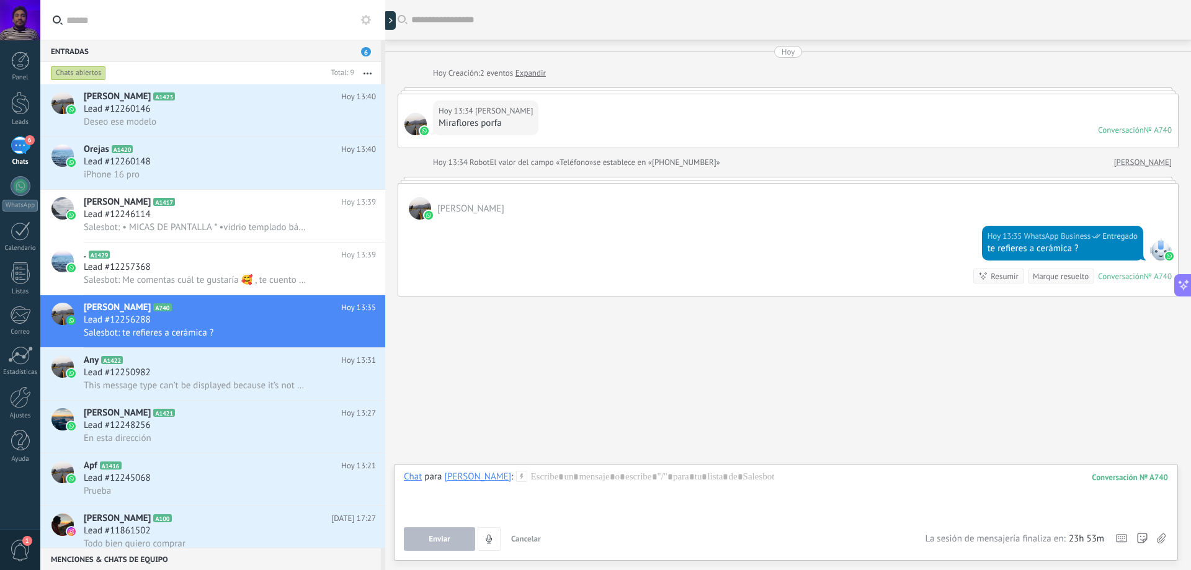
click at [6, 385] on div "Panel Leads 6 Chats WhatsApp Clientes" at bounding box center [20, 264] width 40 height 424
click at [11, 411] on link "Ajustes" at bounding box center [20, 404] width 40 height 34
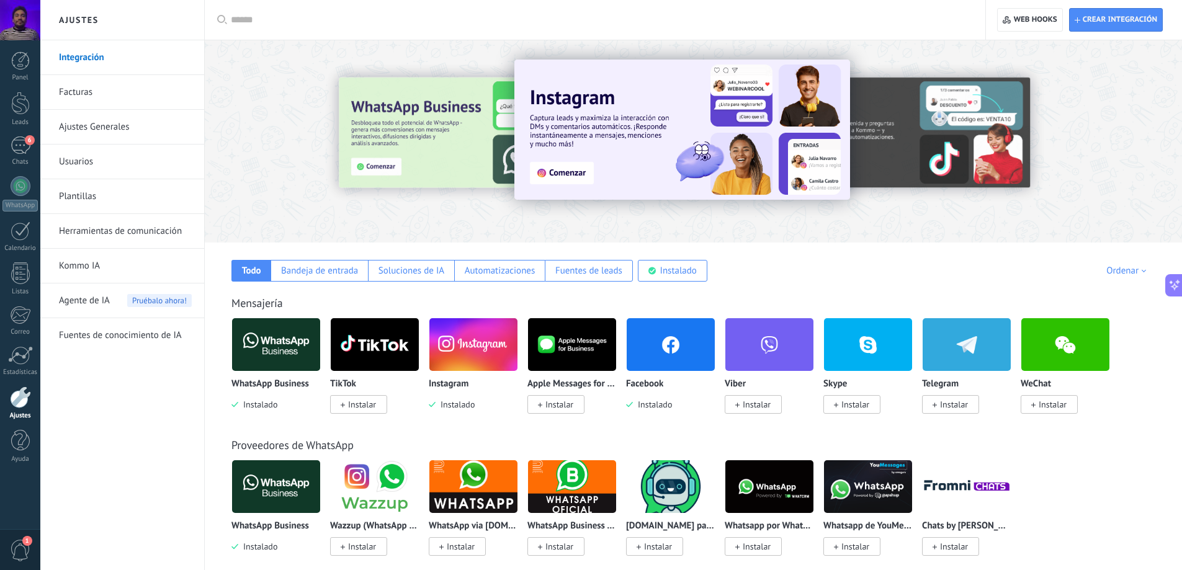
click at [300, 334] on img at bounding box center [276, 345] width 88 height 60
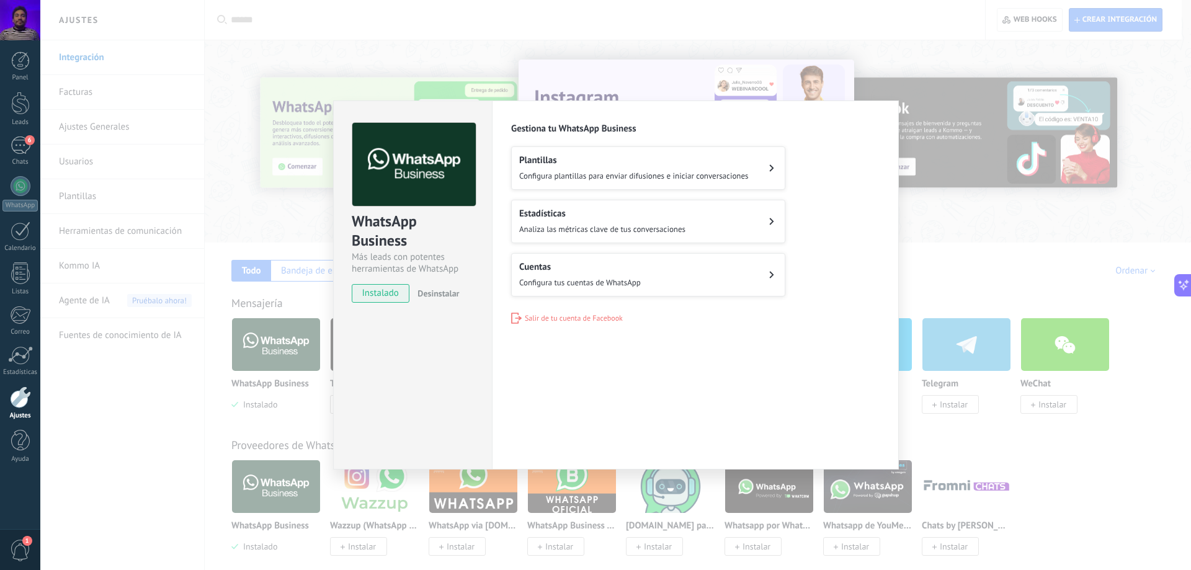
click at [766, 283] on button "Cuentas Configura tus cuentas de WhatsApp" at bounding box center [648, 274] width 274 height 43
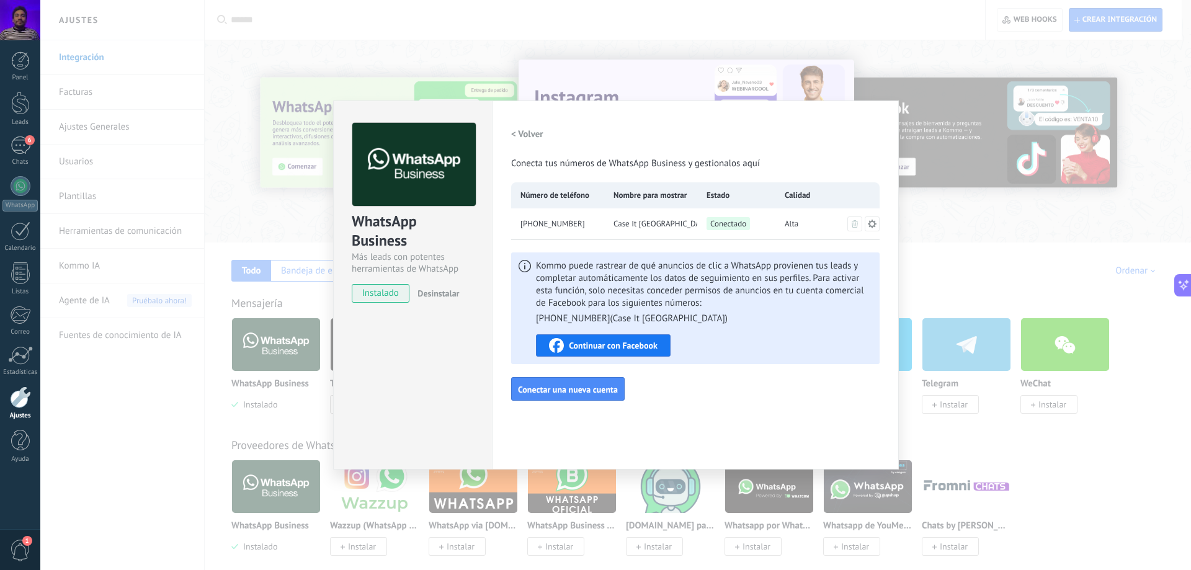
click at [638, 344] on span "Continuar con Facebook" at bounding box center [613, 345] width 89 height 9
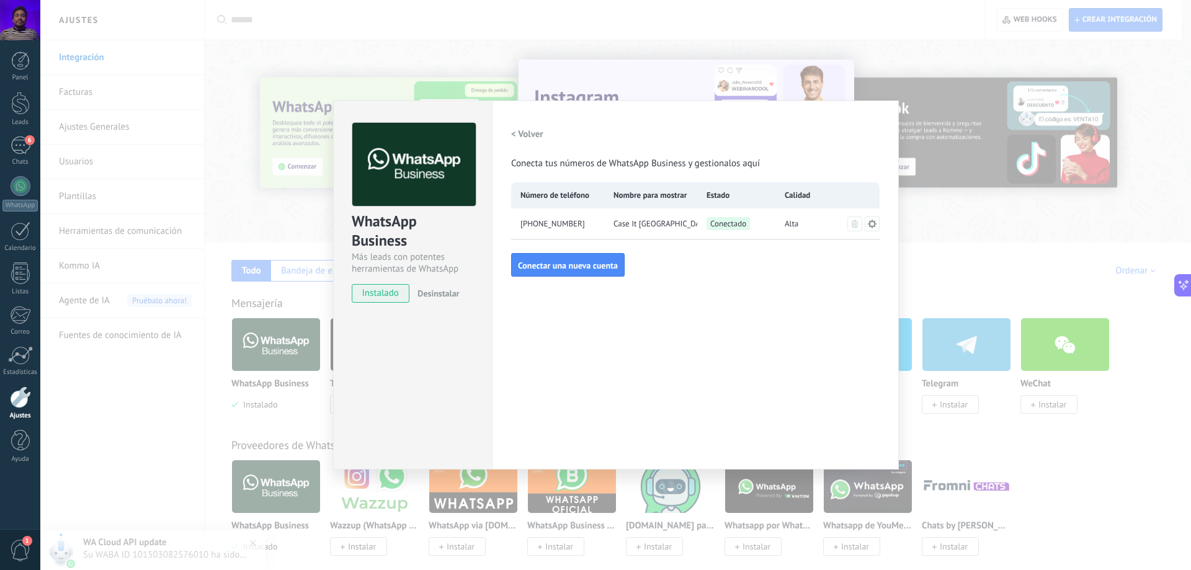
click at [923, 262] on div "WhatsApp Business Más leads con potentes herramientas de WhatsApp instalado Des…" at bounding box center [615, 285] width 1151 height 570
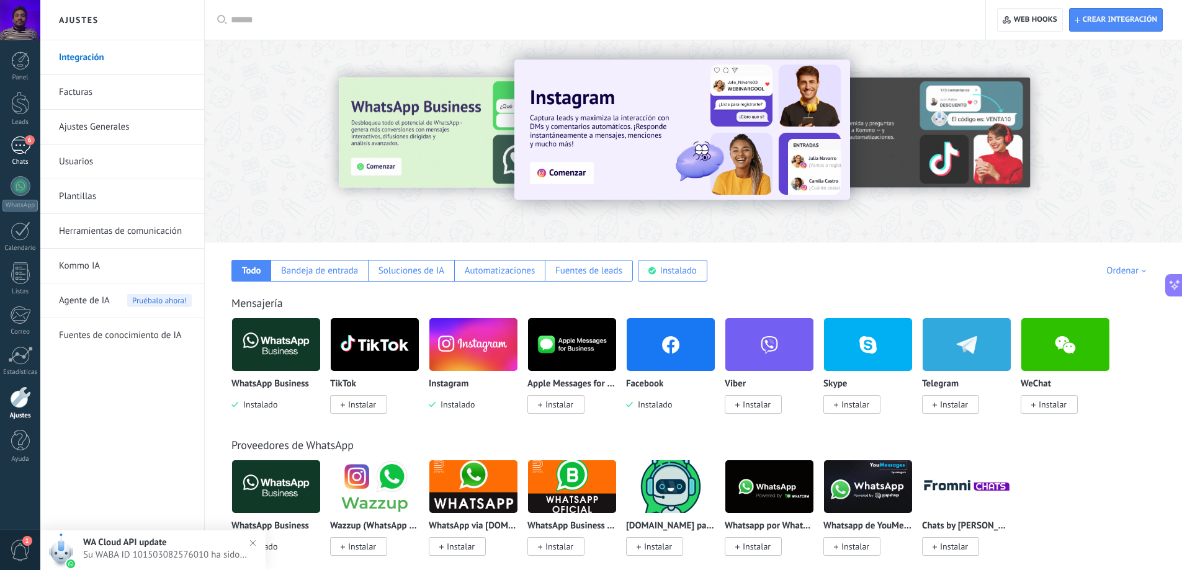
click at [9, 149] on link "6 Chats" at bounding box center [20, 152] width 40 height 30
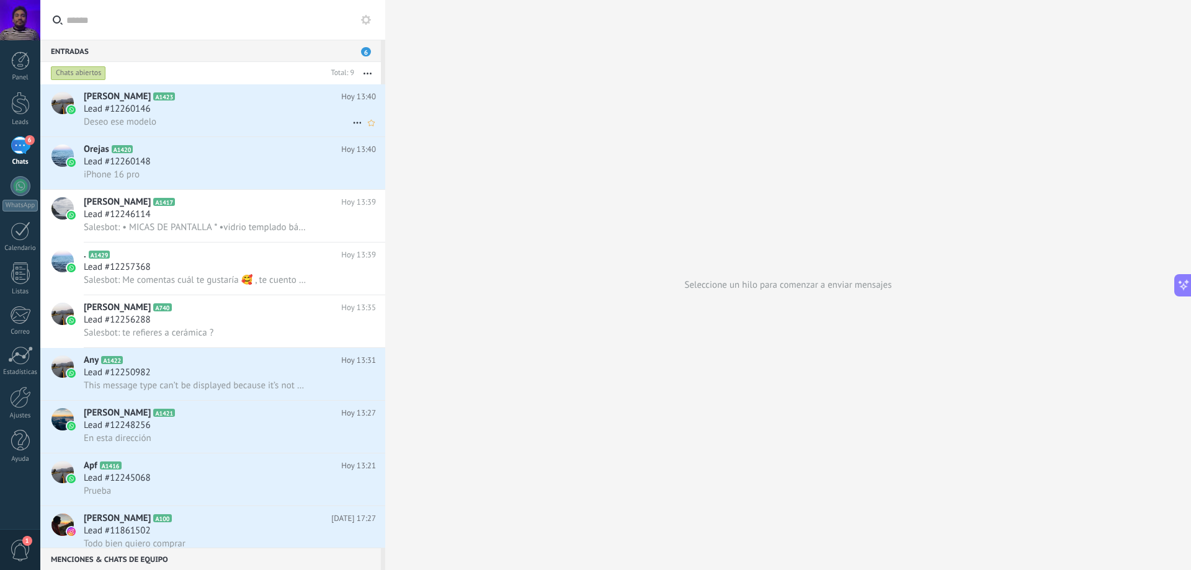
click at [249, 122] on div "Deseo ese modelo" at bounding box center [230, 121] width 292 height 13
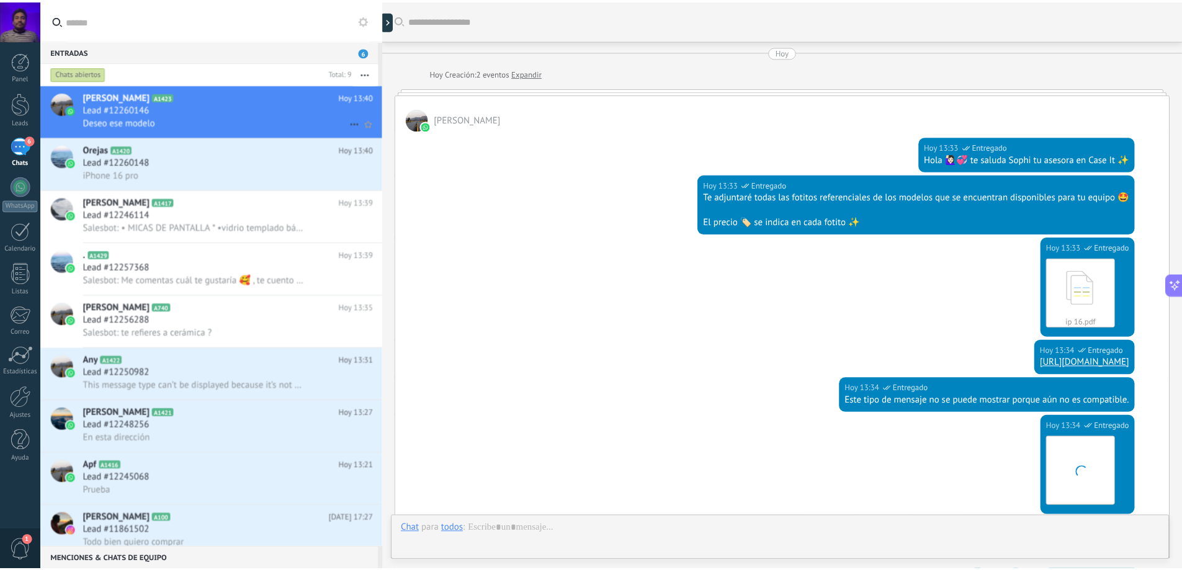
scroll to position [576, 0]
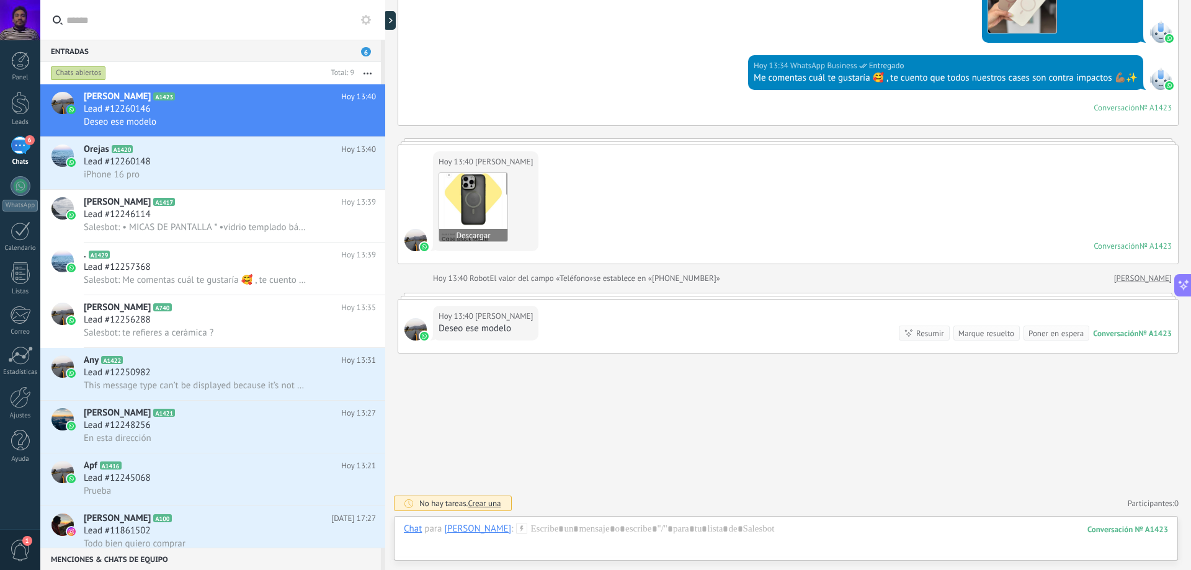
click at [484, 206] on img at bounding box center [473, 207] width 68 height 68
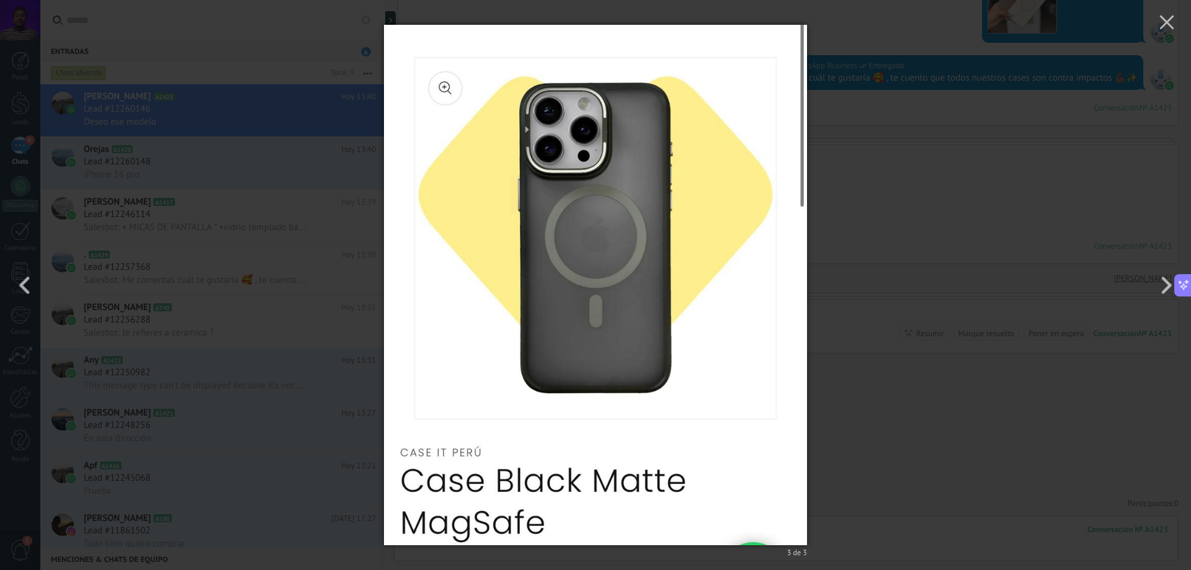
click at [974, 230] on div "3 de 3" at bounding box center [595, 285] width 1191 height 570
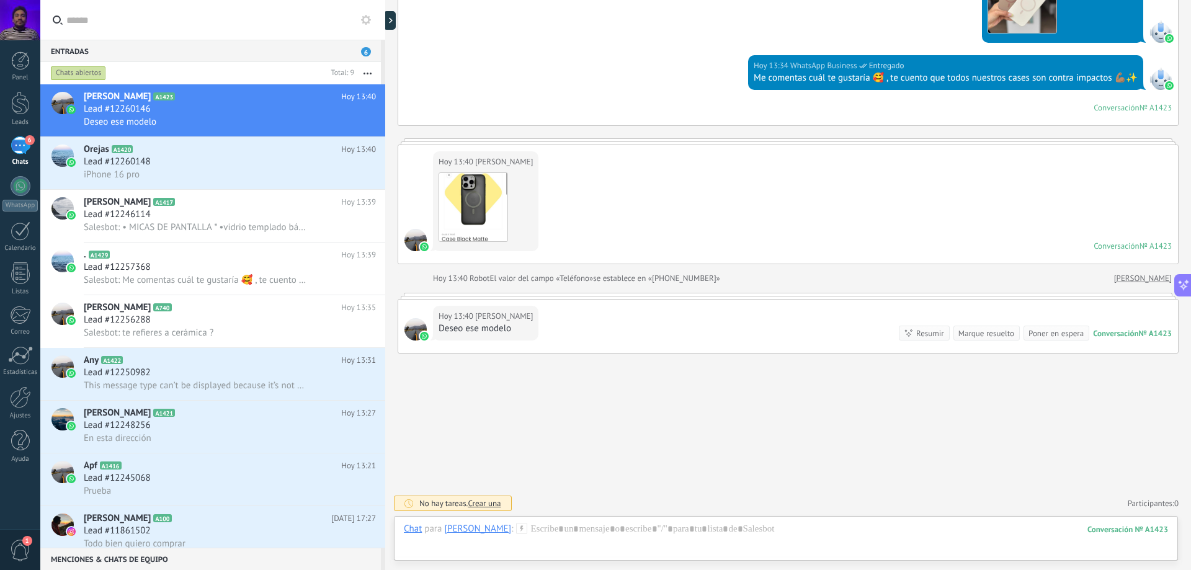
click at [14, 27] on div at bounding box center [20, 20] width 40 height 40
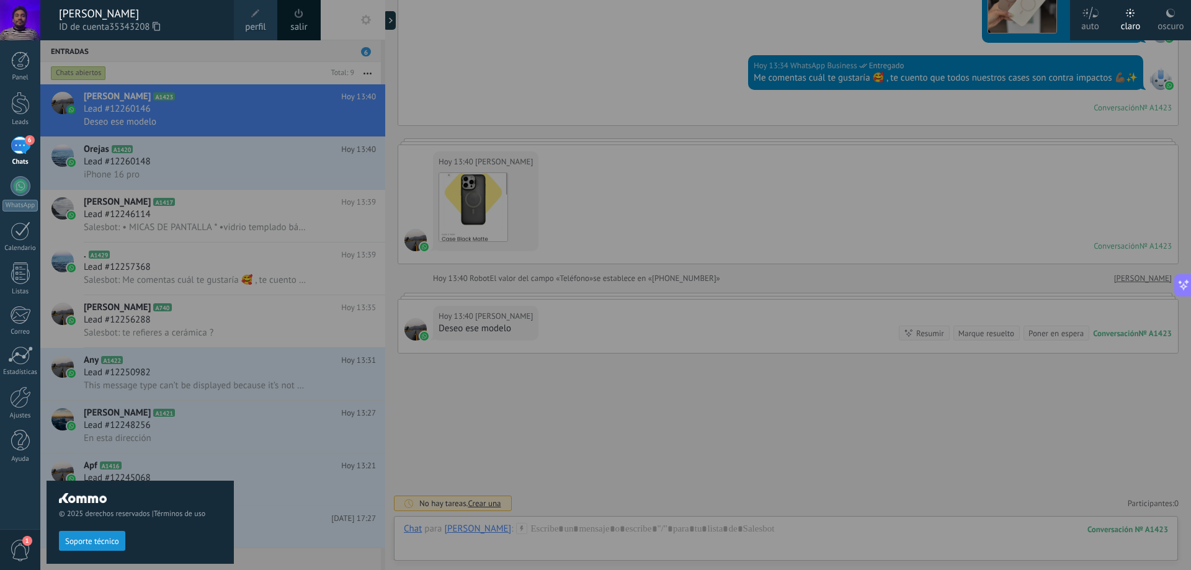
click at [243, 108] on div at bounding box center [635, 285] width 1191 height 570
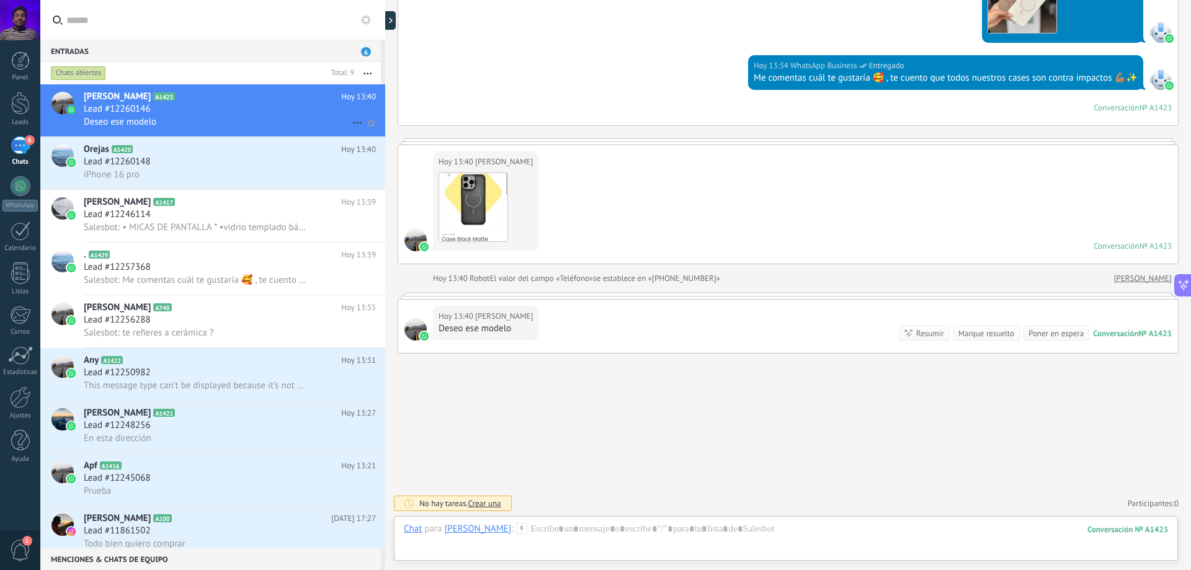
click at [254, 104] on div "Lead #12260146" at bounding box center [230, 109] width 292 height 12
click at [11, 151] on div "6" at bounding box center [21, 146] width 20 height 18
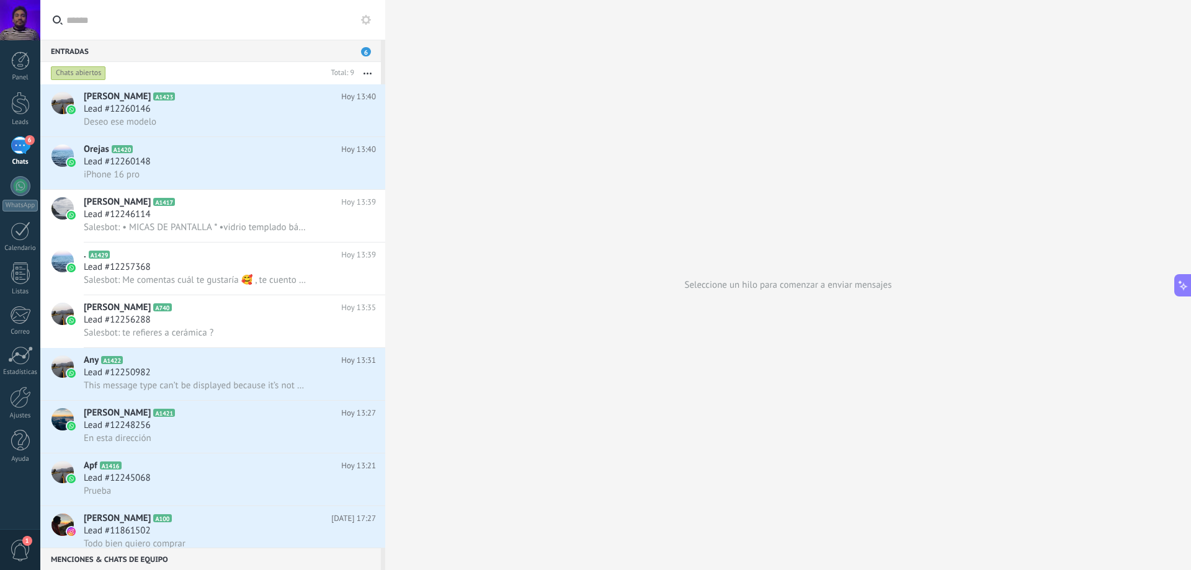
click at [11, 151] on div "6" at bounding box center [21, 146] width 20 height 18
click at [19, 113] on div at bounding box center [20, 103] width 19 height 23
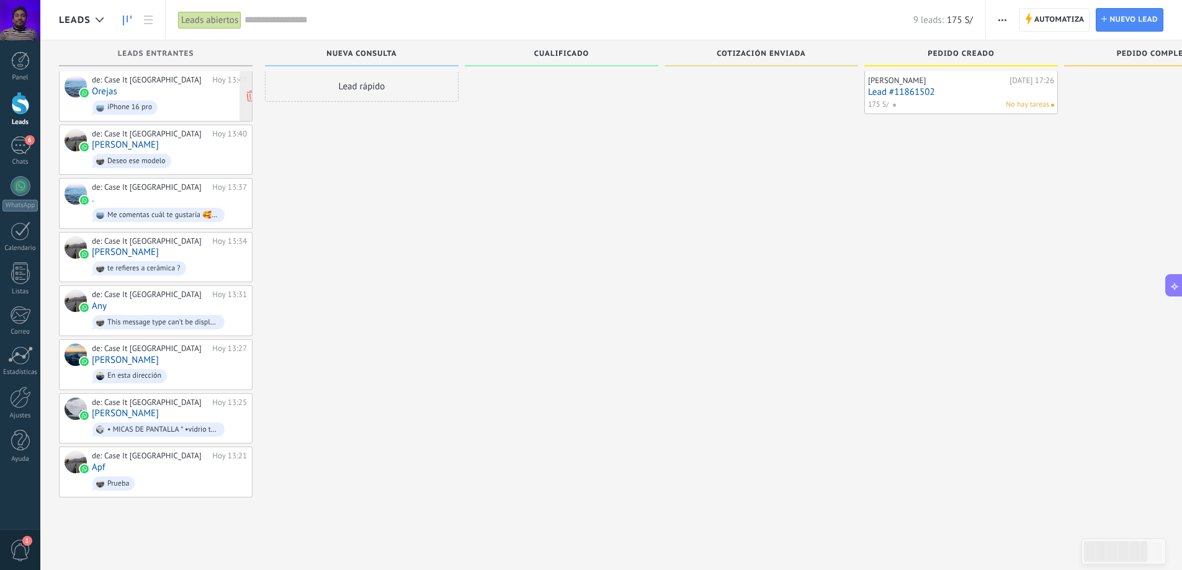
scroll to position [12, 0]
click at [18, 410] on link "Ajustes" at bounding box center [20, 404] width 40 height 34
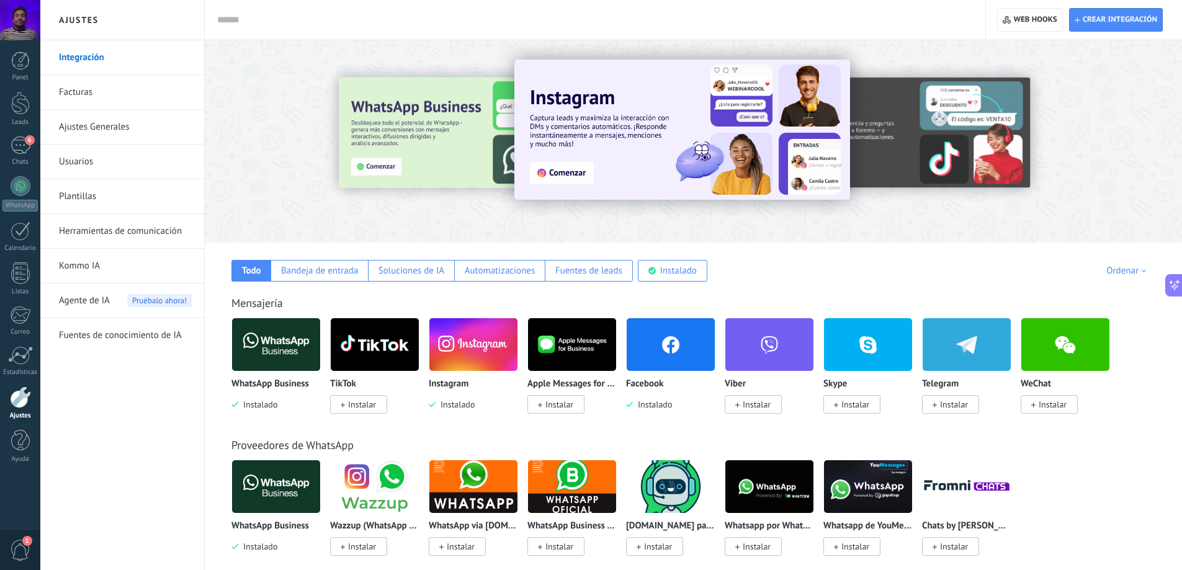
click at [123, 58] on link "Integración" at bounding box center [125, 57] width 133 height 35
click at [99, 107] on link "Facturas" at bounding box center [125, 92] width 133 height 35
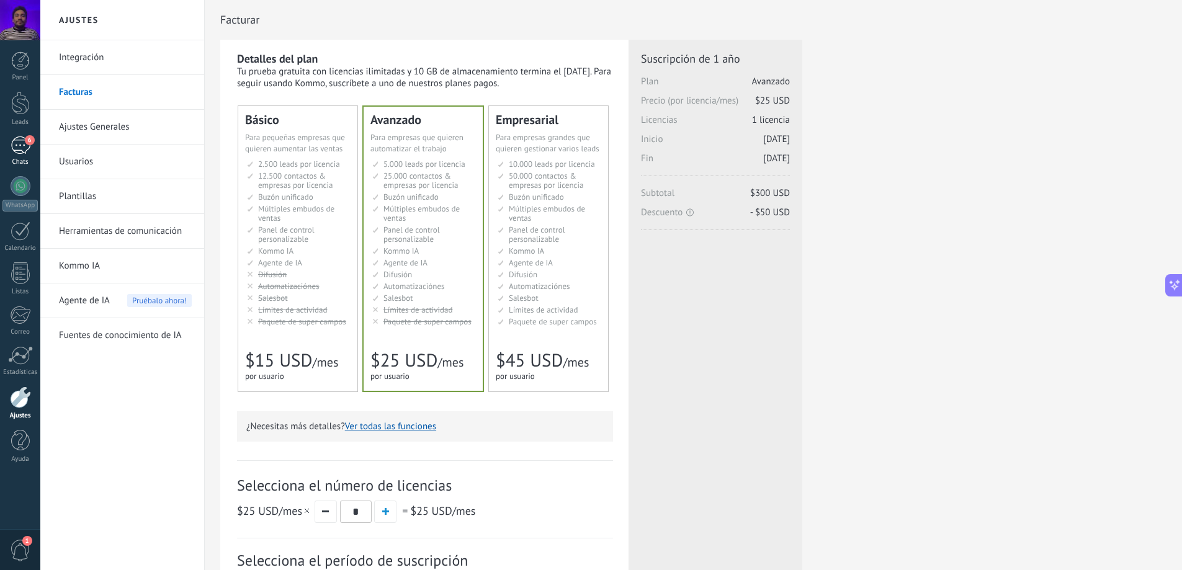
click at [19, 148] on div "6" at bounding box center [21, 146] width 20 height 18
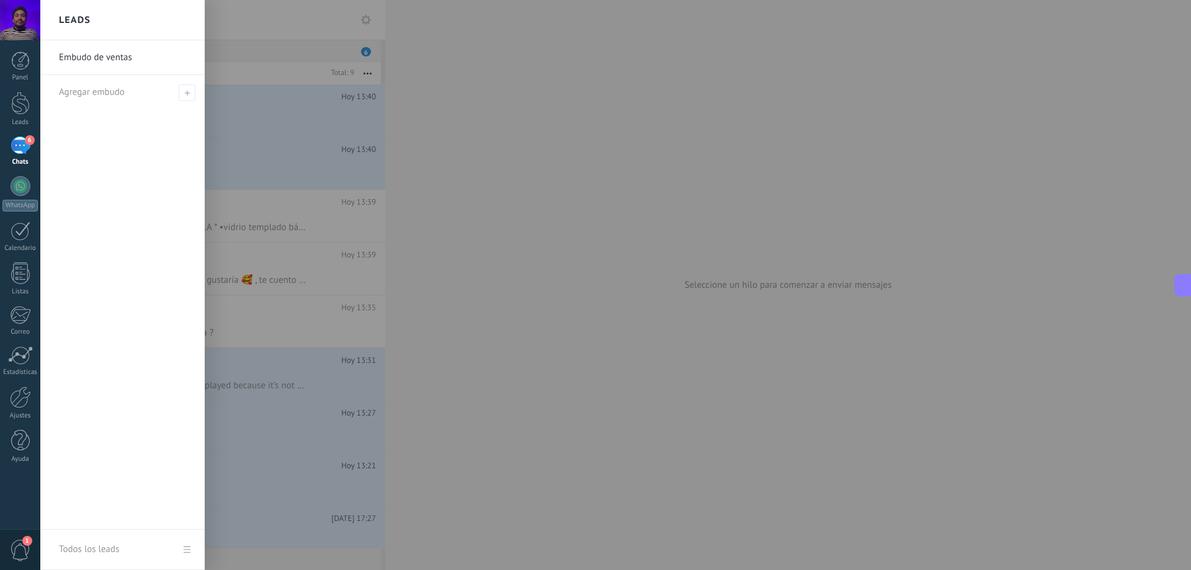
click at [483, 125] on div at bounding box center [635, 285] width 1191 height 570
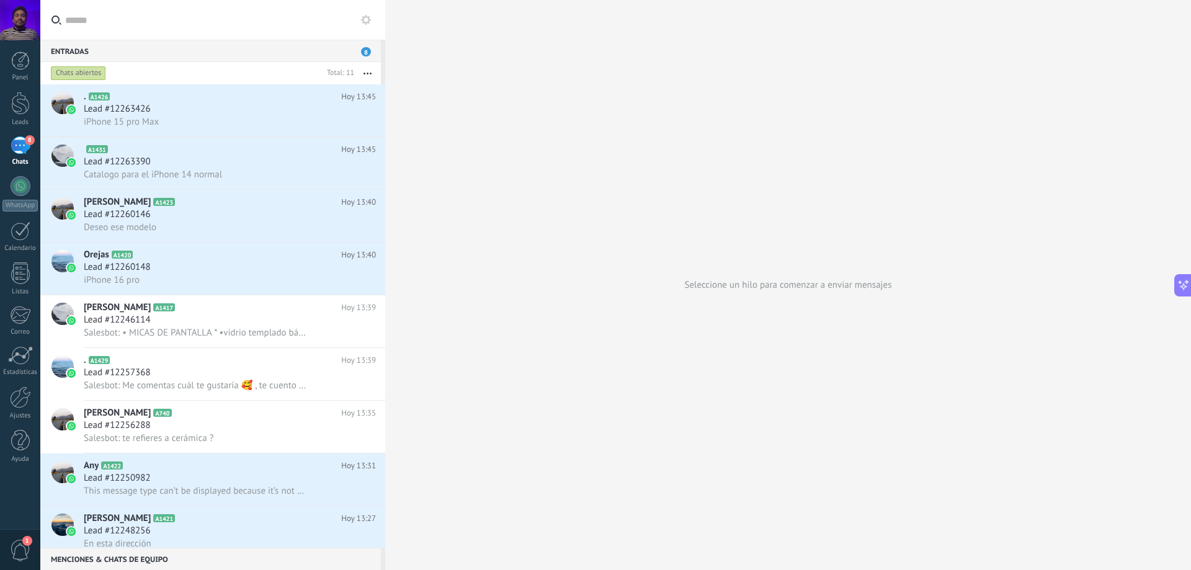
click at [14, 150] on div "8" at bounding box center [21, 146] width 20 height 18
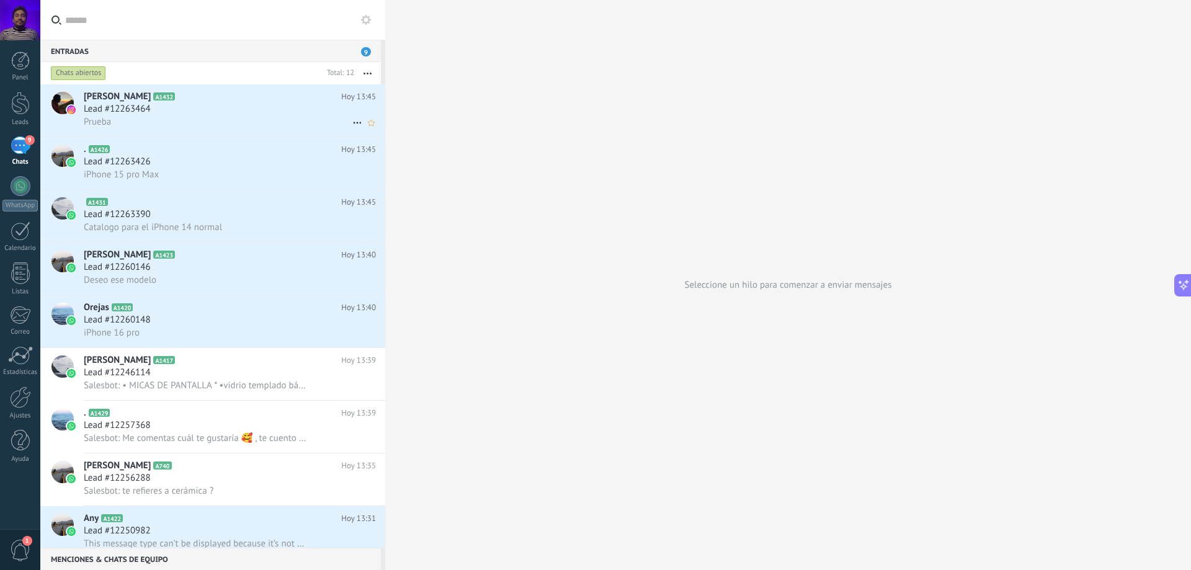
click at [242, 111] on div "Lead #12263464" at bounding box center [230, 109] width 292 height 12
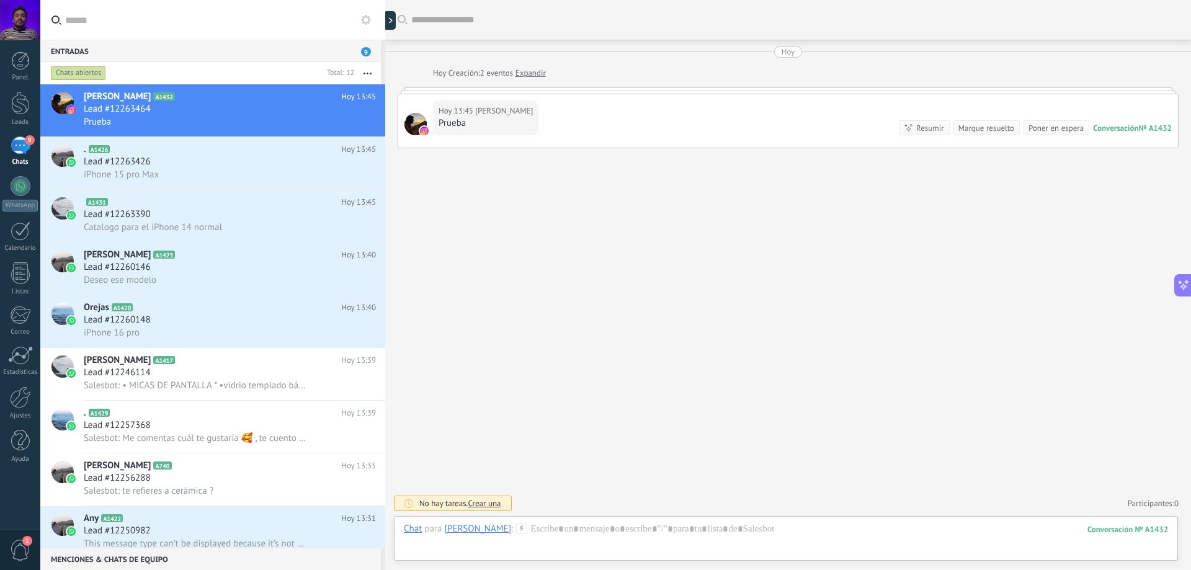
click at [105, 32] on input "text" at bounding box center [220, 20] width 310 height 40
click at [372, 24] on button at bounding box center [366, 19] width 15 height 15
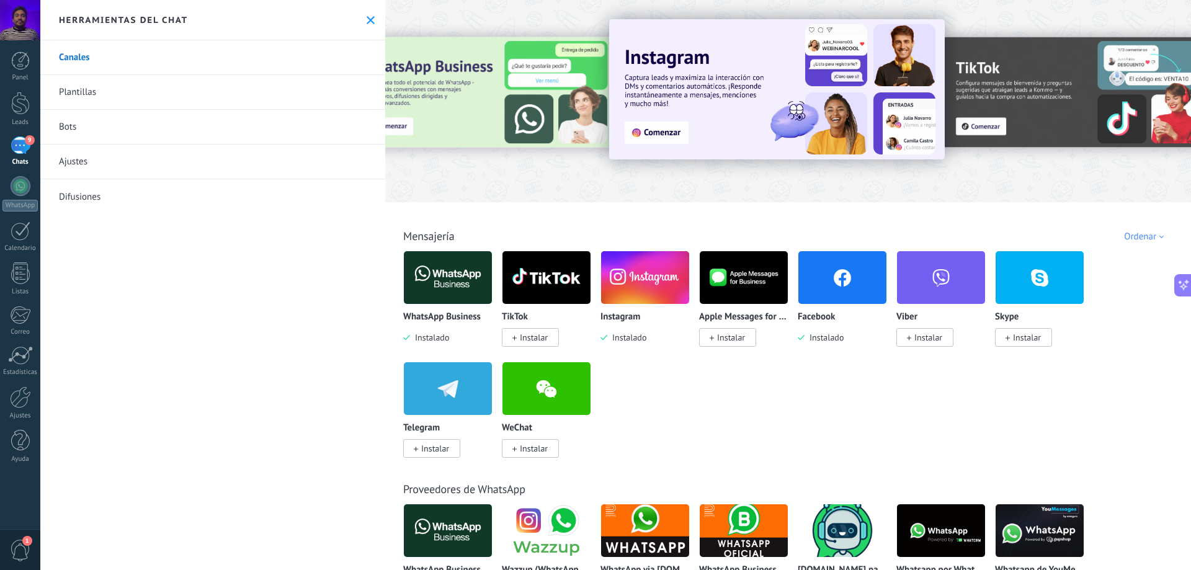
drag, startPoint x: 648, startPoint y: 288, endPoint x: 652, endPoint y: 266, distance: 22.0
click at [648, 287] on img at bounding box center [645, 278] width 88 height 60
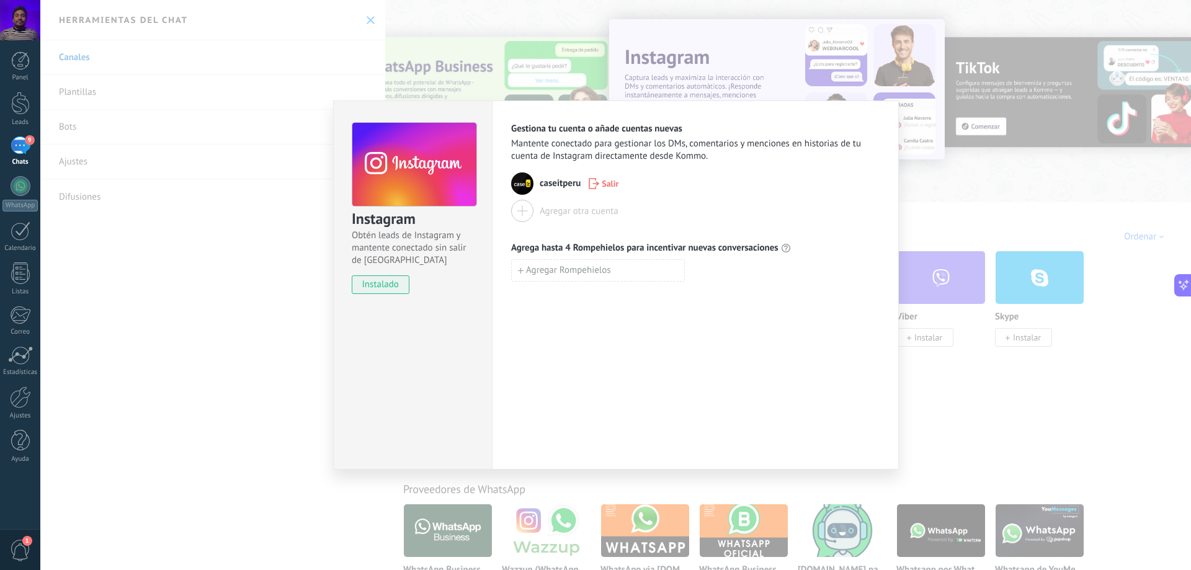
click at [931, 208] on div "Instagram Obtén leads de Instagram y mantente conectado sin salir de Kommo inst…" at bounding box center [615, 285] width 1151 height 570
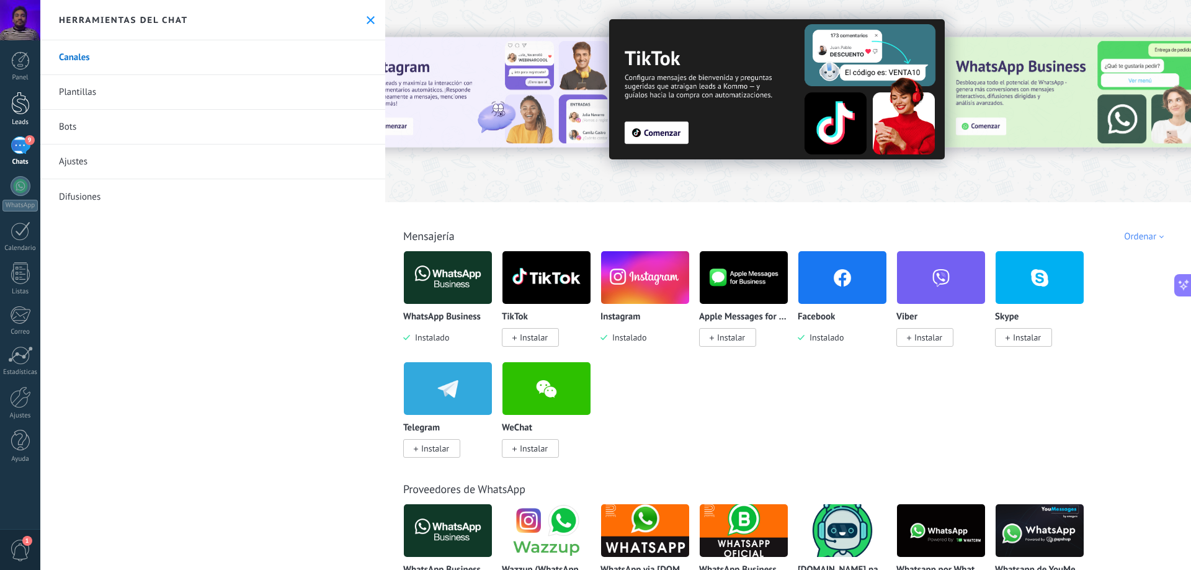
click at [18, 112] on div at bounding box center [20, 103] width 19 height 23
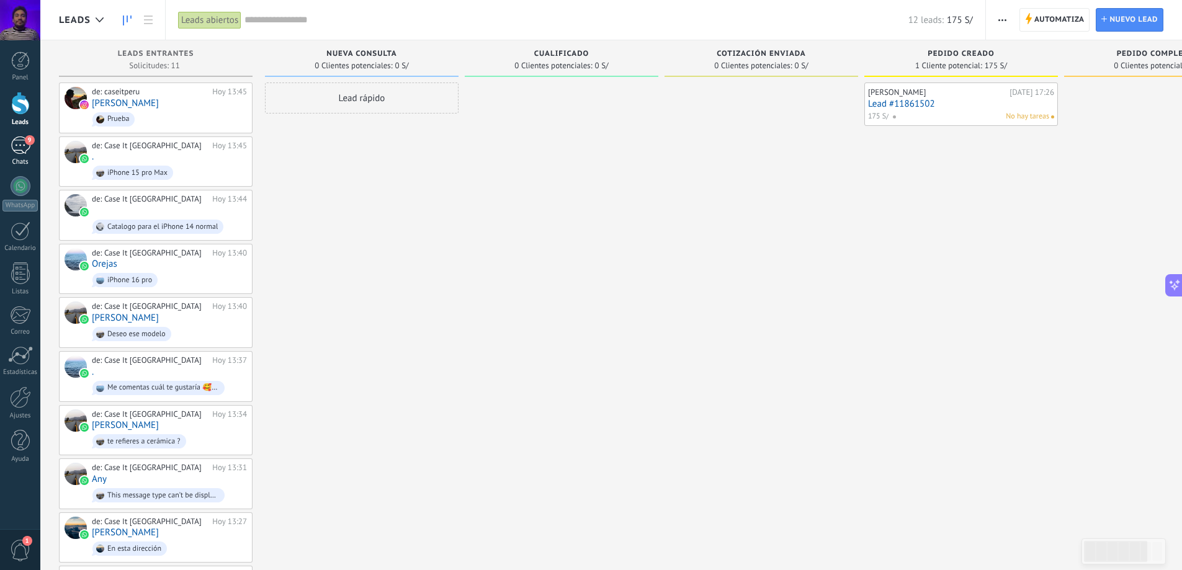
click at [20, 150] on div "9" at bounding box center [21, 146] width 20 height 18
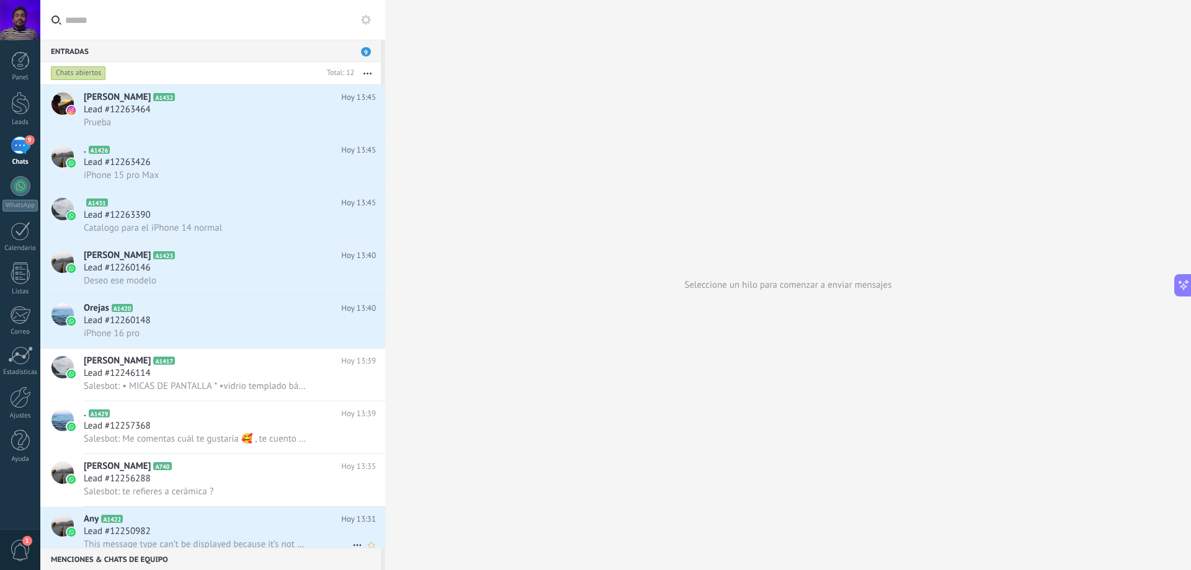
scroll to position [170, 0]
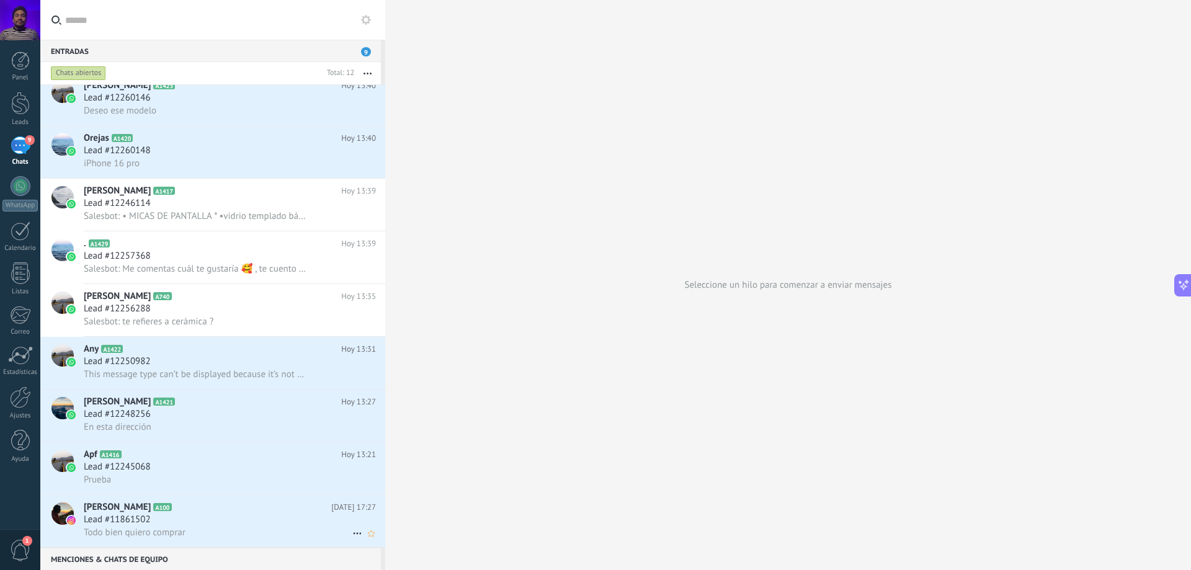
click at [353, 533] on use at bounding box center [357, 534] width 8 height 2
click at [362, 547] on use at bounding box center [361, 548] width 9 height 9
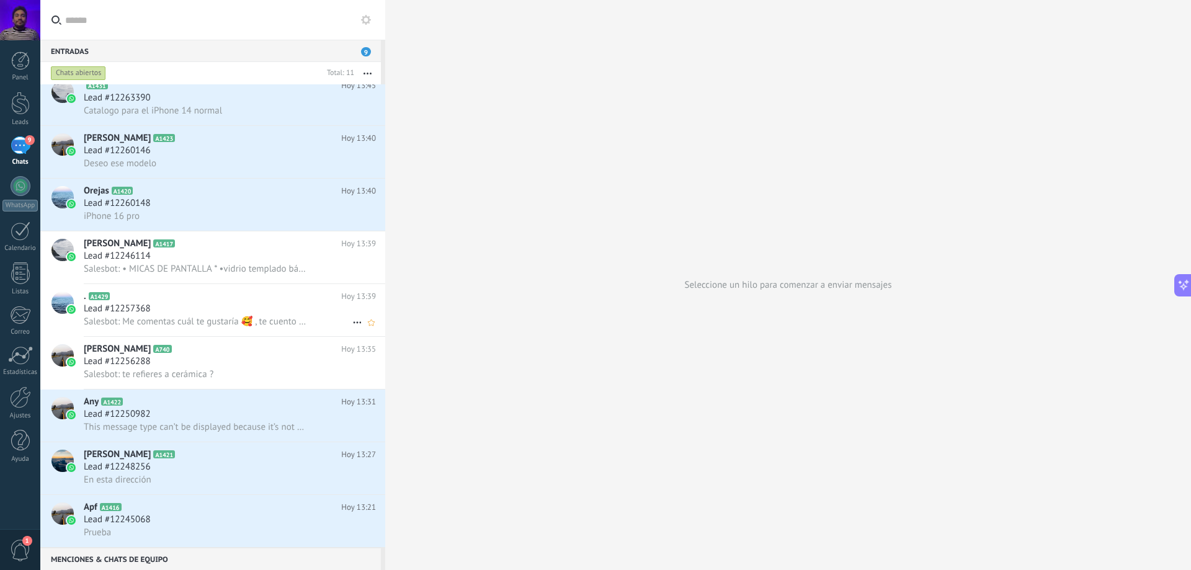
scroll to position [0, 0]
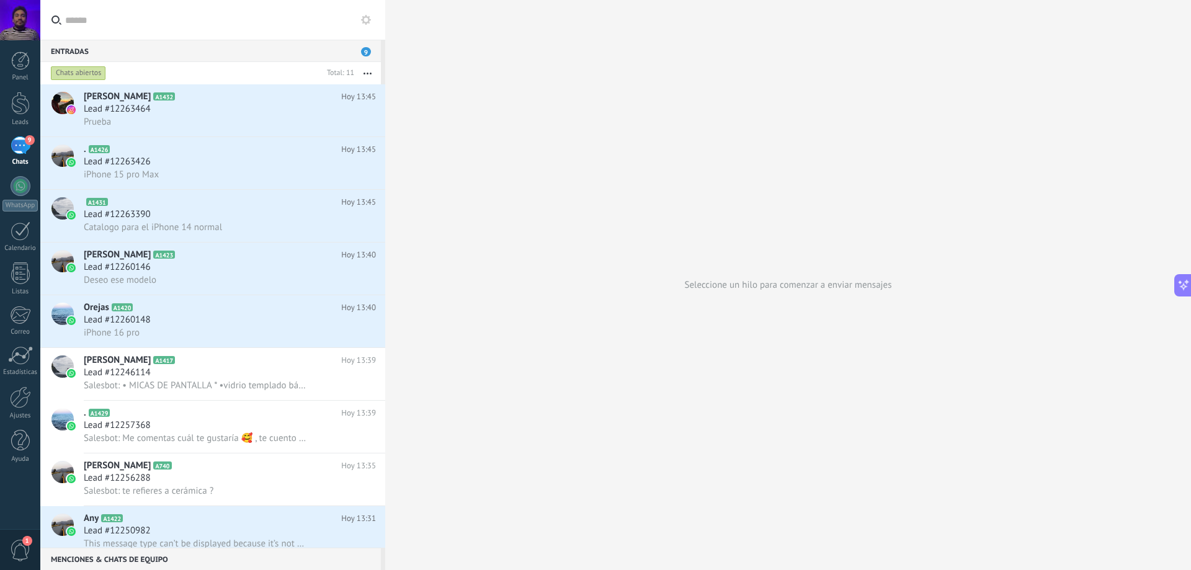
click at [7, 150] on link "9 Chats" at bounding box center [20, 152] width 40 height 30
click at [11, 200] on div "WhatsApp" at bounding box center [19, 206] width 35 height 12
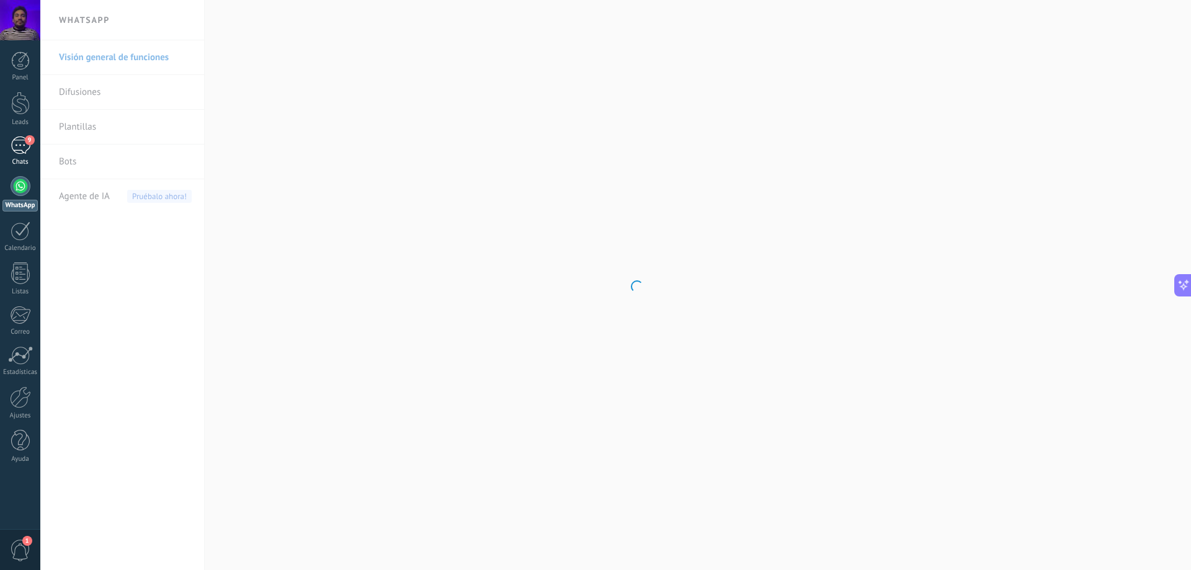
click at [20, 138] on div "9" at bounding box center [21, 146] width 20 height 18
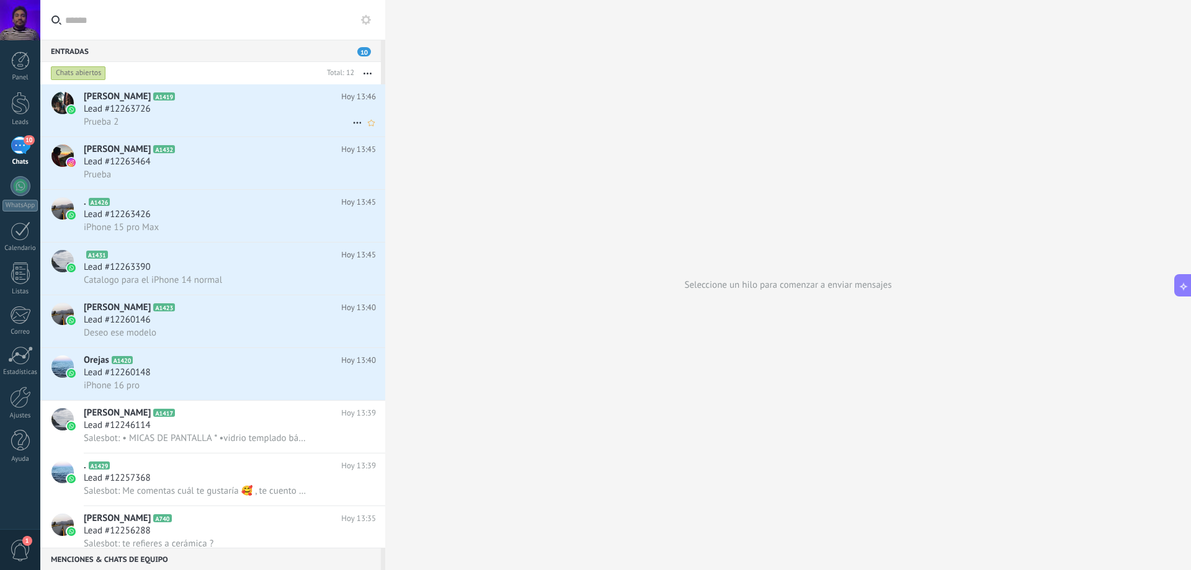
click at [216, 115] on div "Lead #12263726" at bounding box center [230, 109] width 292 height 12
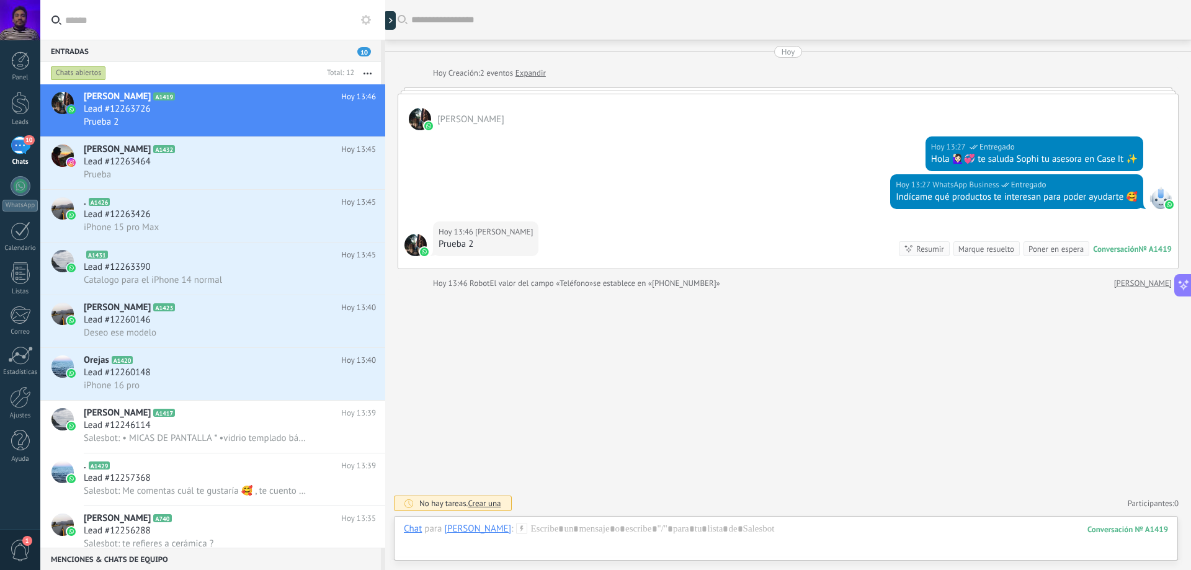
click at [417, 248] on div at bounding box center [416, 245] width 22 height 22
click at [385, 17] on div at bounding box center [385, 285] width 0 height 570
click at [392, 18] on div at bounding box center [392, 20] width 19 height 19
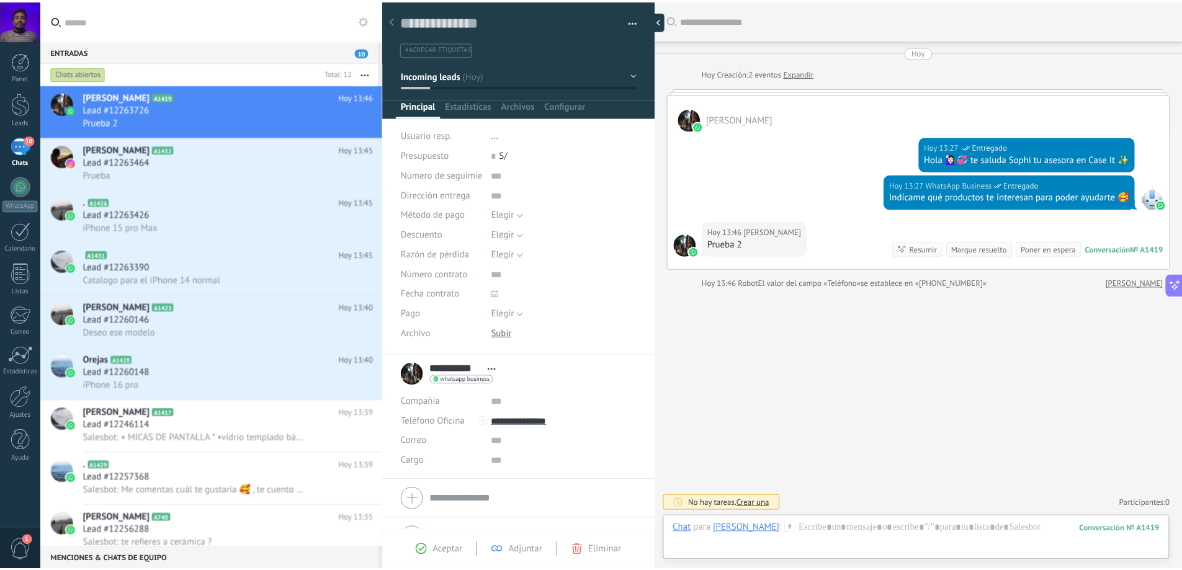
scroll to position [19, 0]
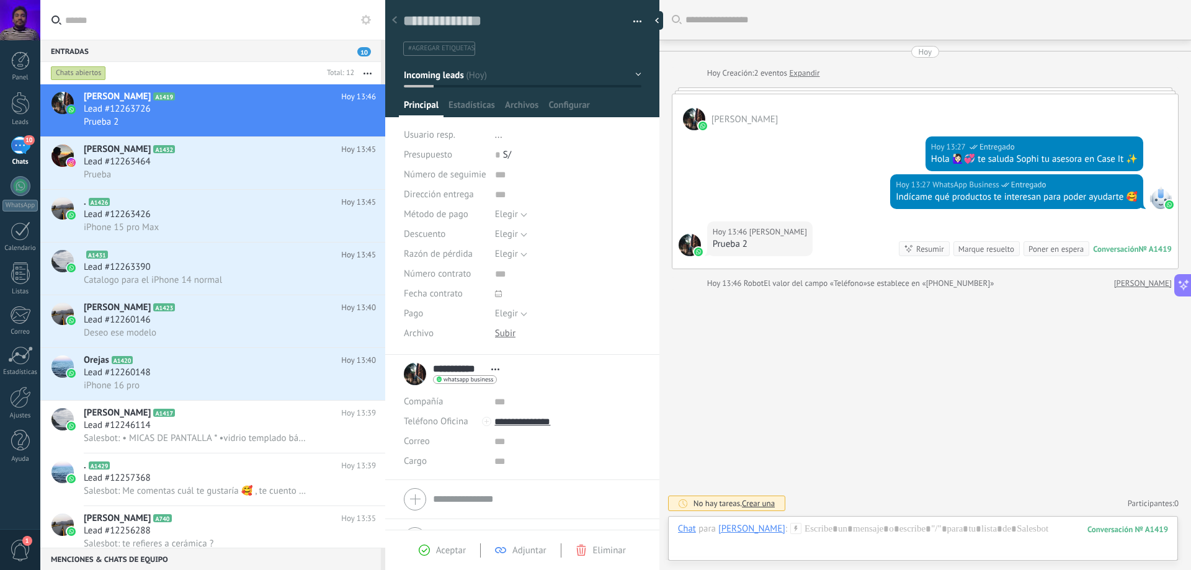
click at [420, 367] on div "**********" at bounding box center [455, 374] width 102 height 31
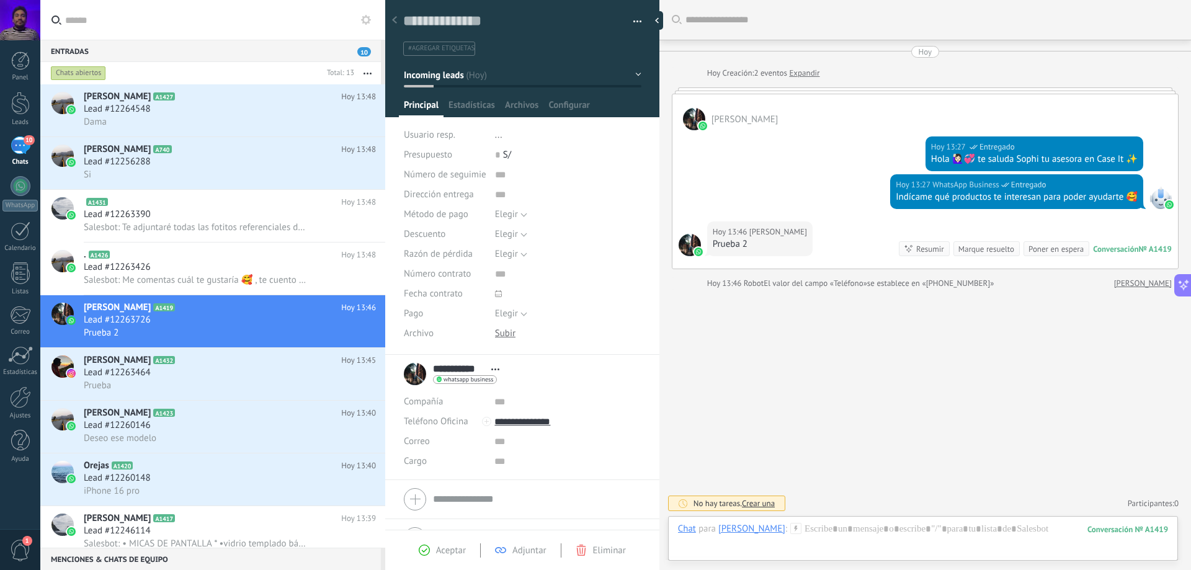
click at [373, 16] on button at bounding box center [366, 19] width 15 height 15
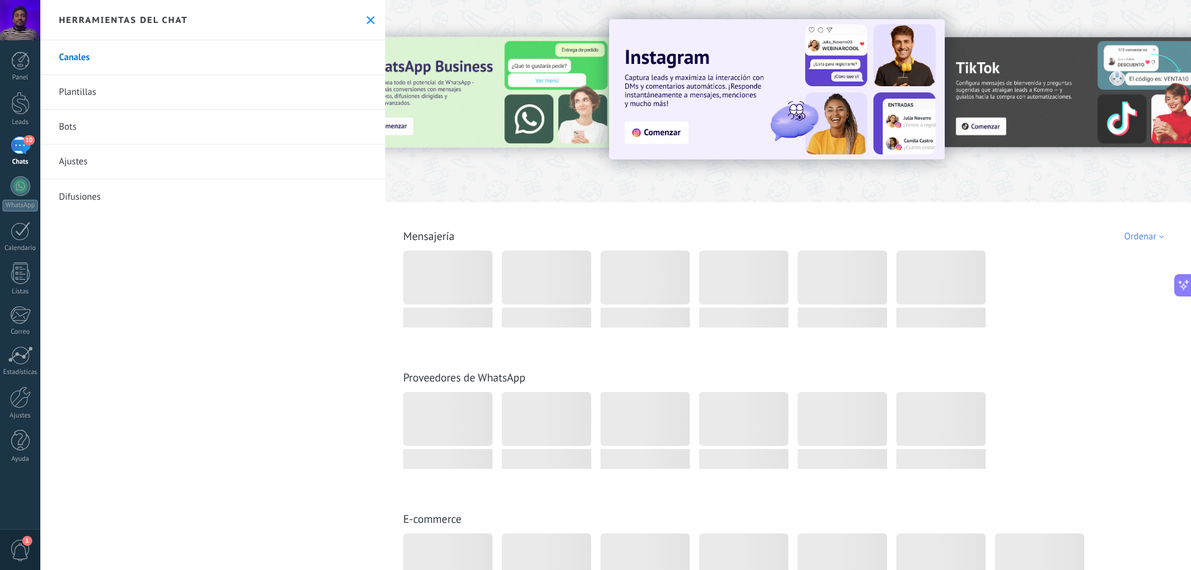
click at [17, 147] on div "10" at bounding box center [21, 146] width 20 height 18
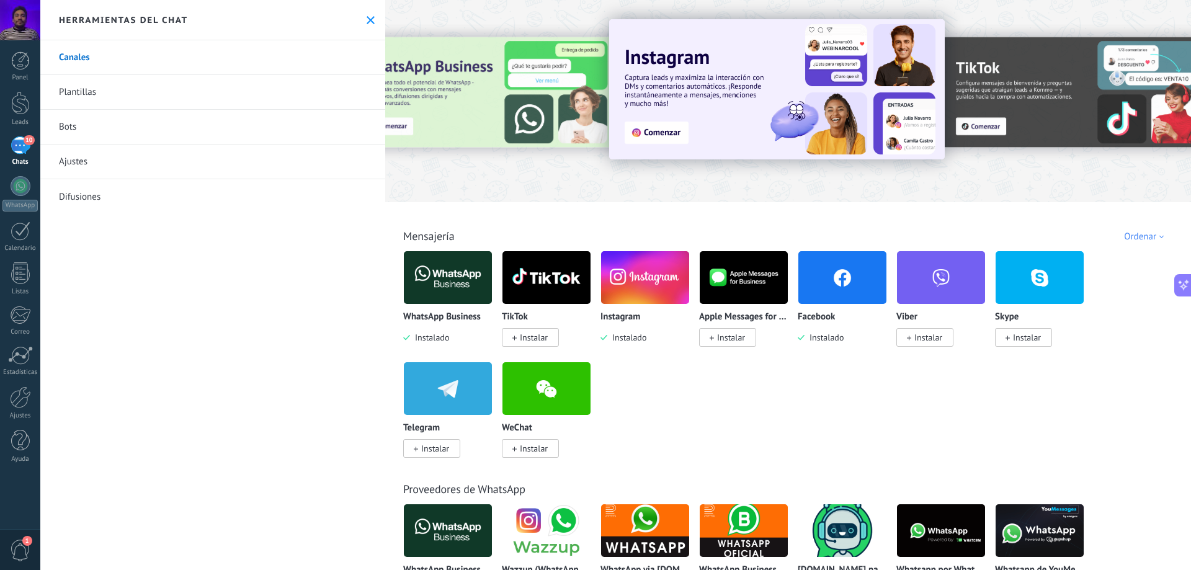
click at [369, 18] on use at bounding box center [371, 20] width 8 height 8
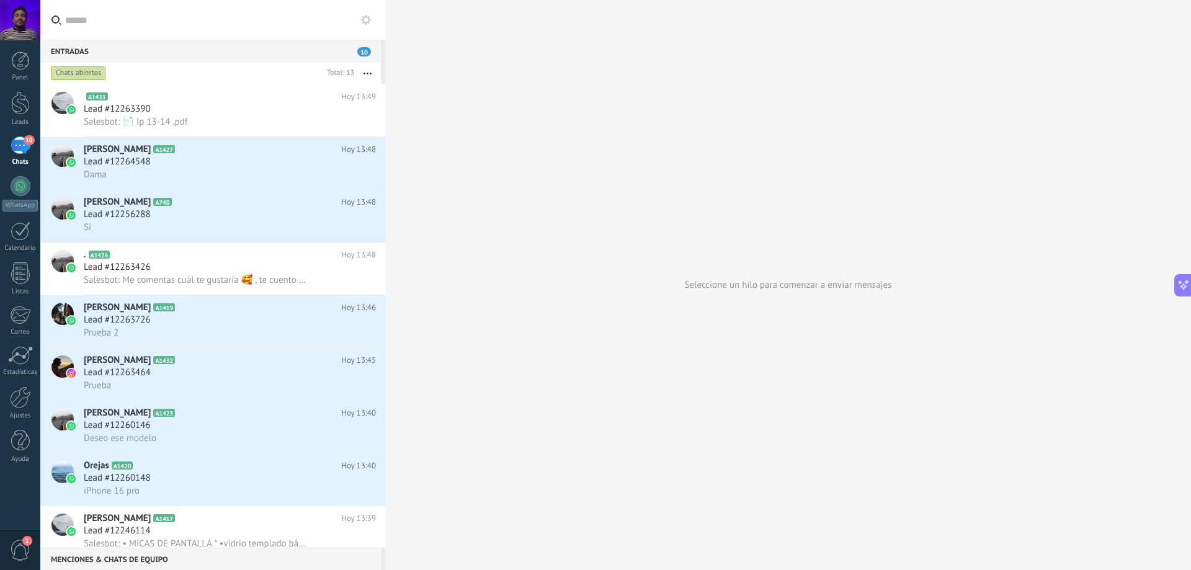
click at [76, 23] on input "text" at bounding box center [220, 20] width 310 height 40
click at [60, 19] on label at bounding box center [212, 20] width 345 height 40
click at [65, 19] on input "text" at bounding box center [220, 20] width 310 height 40
click at [56, 16] on icon at bounding box center [57, 20] width 10 height 9
click at [65, 16] on input "text" at bounding box center [220, 20] width 310 height 40
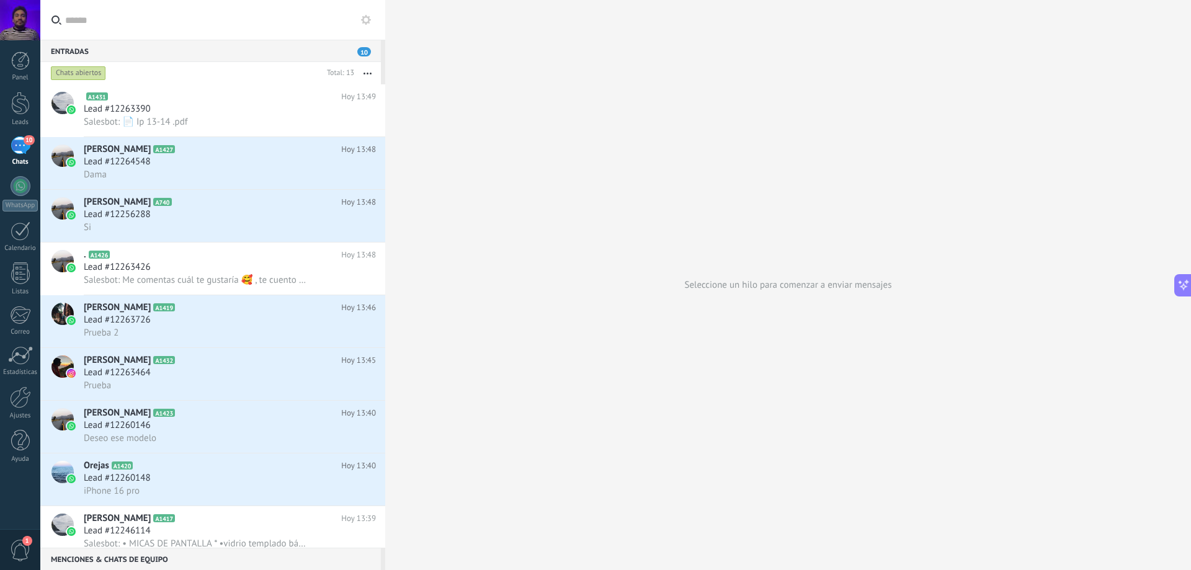
click at [89, 53] on div "Entradas 10" at bounding box center [210, 51] width 341 height 22
click at [363, 76] on button "button" at bounding box center [367, 73] width 27 height 22
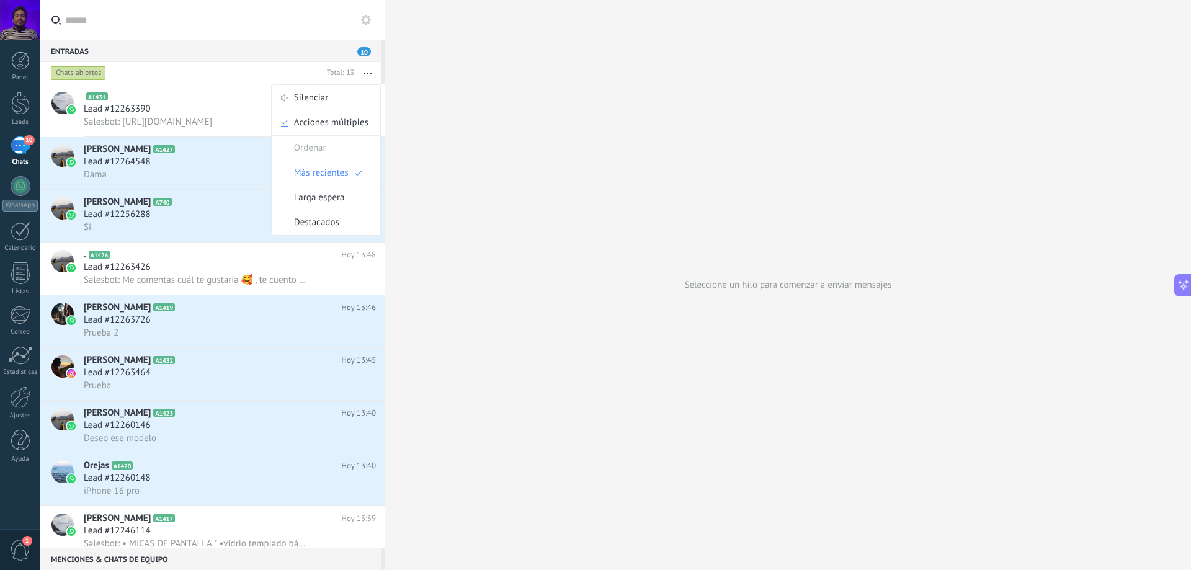
click at [452, 147] on div "Seleccione un hilo para comenzar a enviar mensajes" at bounding box center [788, 285] width 806 height 570
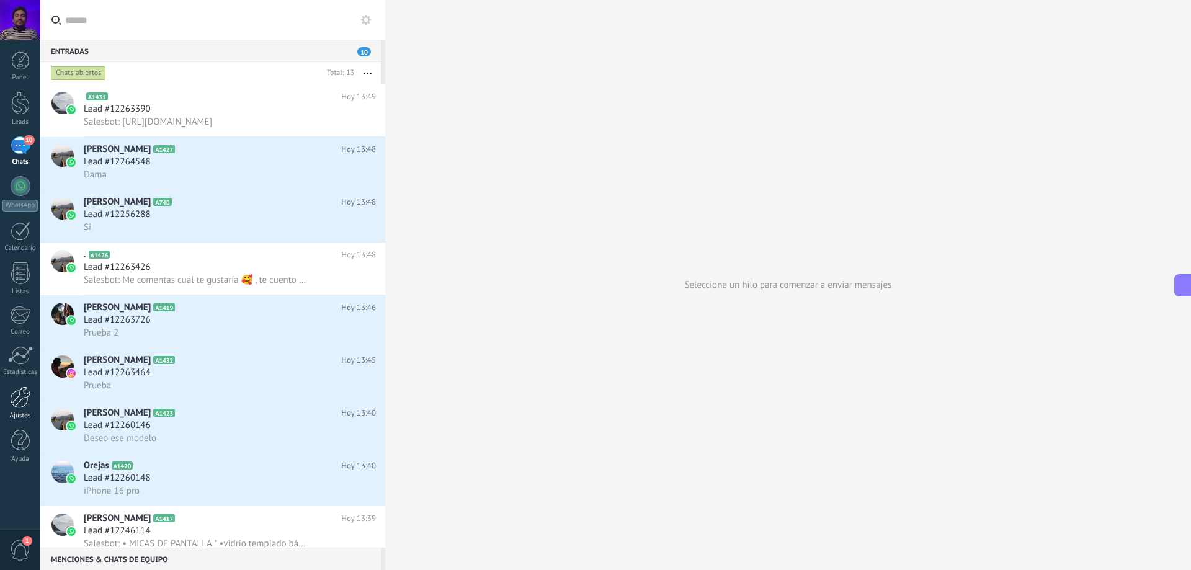
click at [9, 412] on div "Ajustes" at bounding box center [20, 416] width 36 height 8
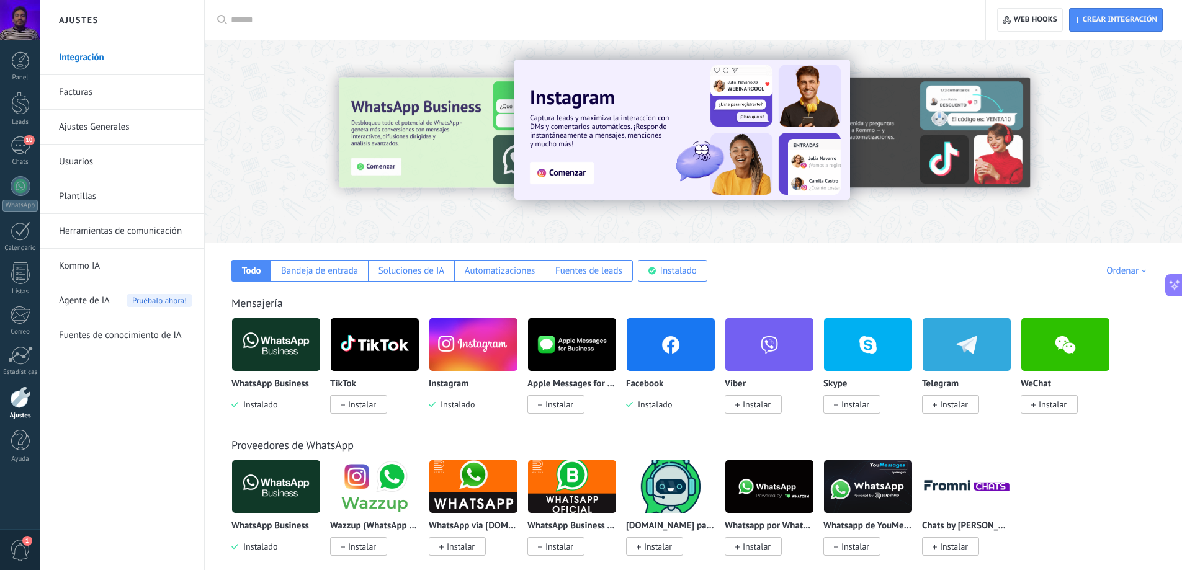
click at [144, 130] on link "Ajustes Generales" at bounding box center [125, 127] width 133 height 35
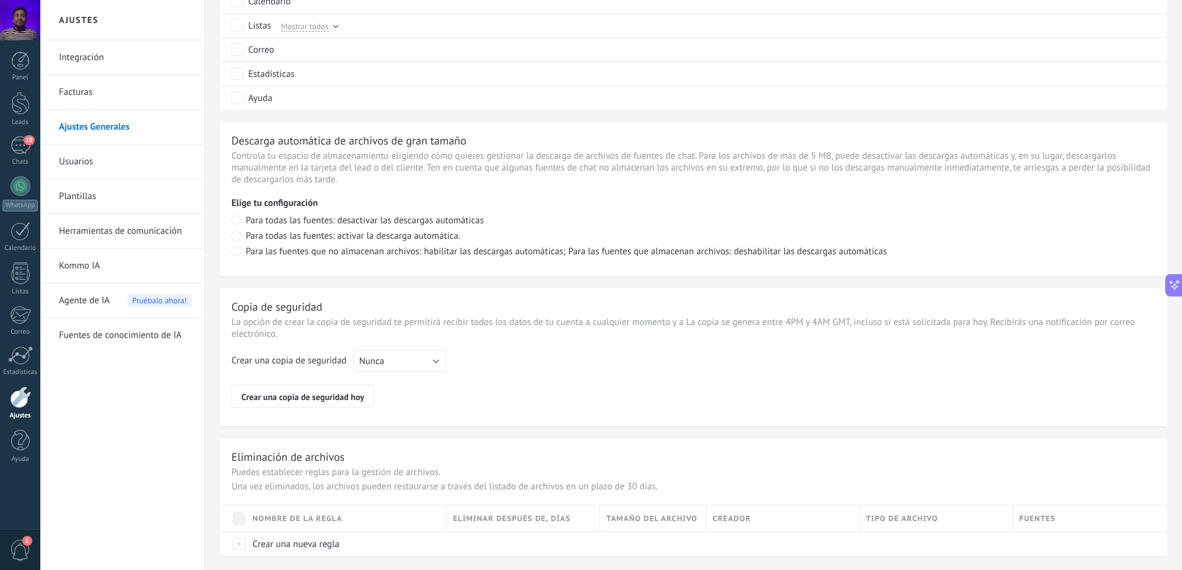
scroll to position [785, 0]
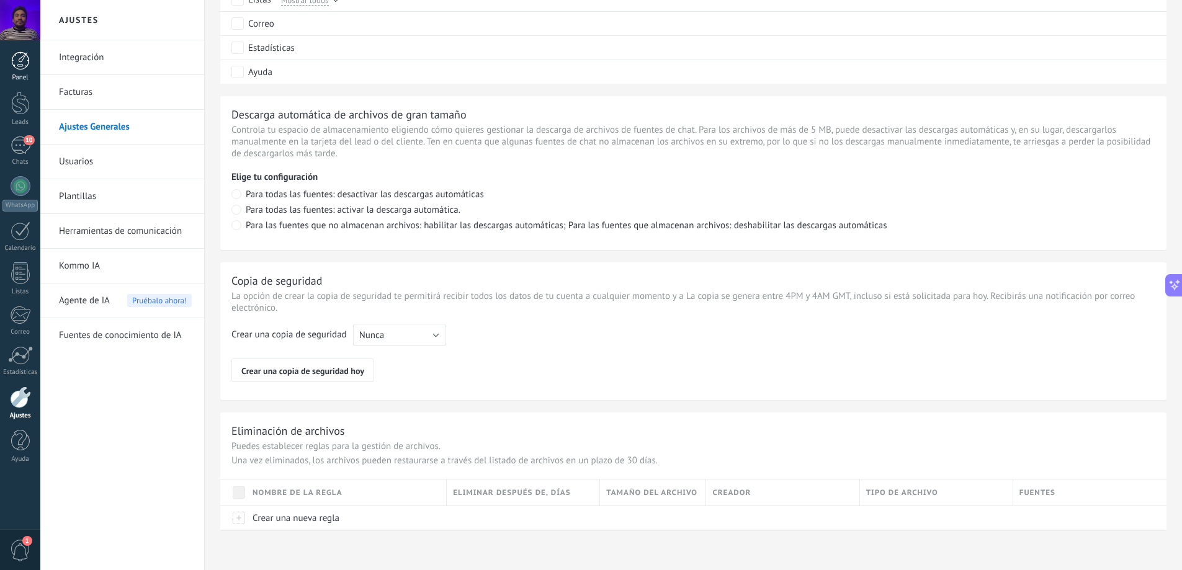
click at [21, 53] on div at bounding box center [20, 61] width 19 height 19
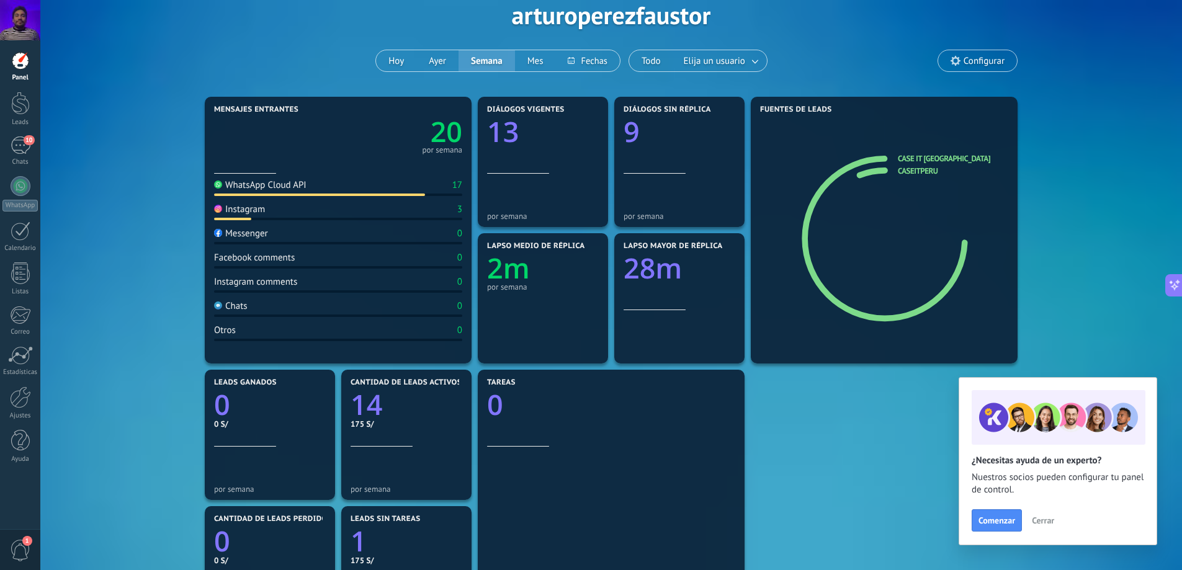
scroll to position [62, 0]
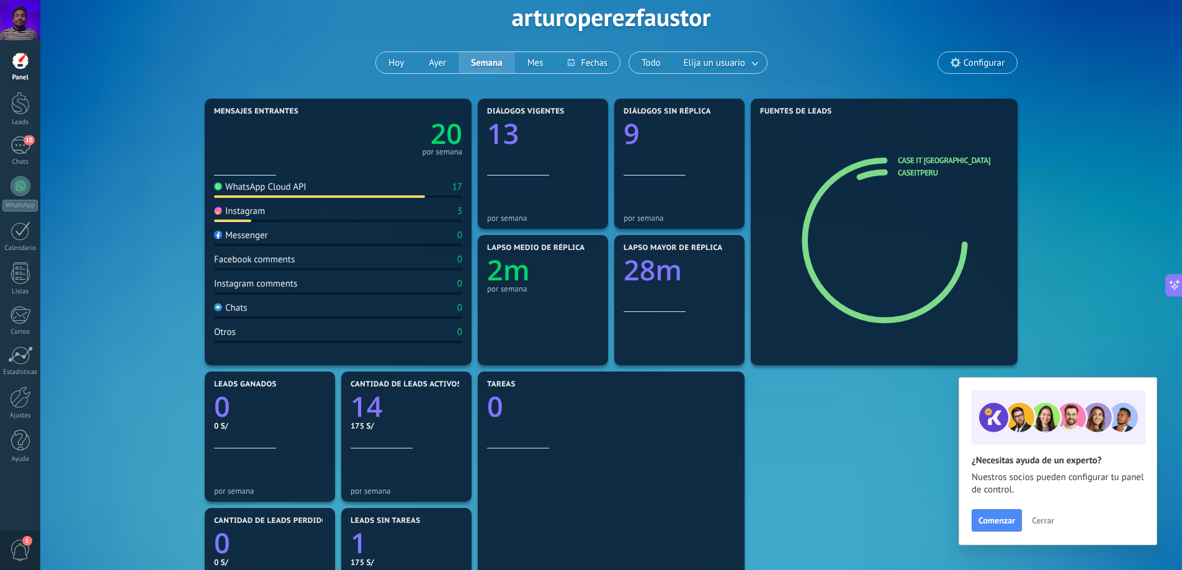
click at [1036, 524] on span "Cerrar" at bounding box center [1043, 520] width 22 height 9
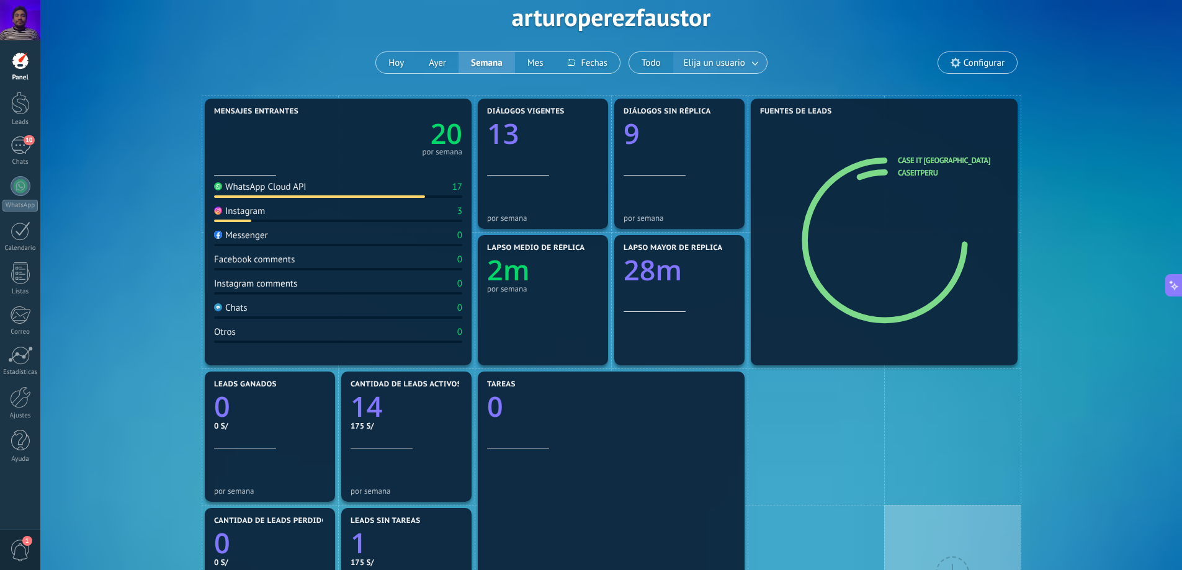
click at [741, 69] on span "Elija un usuario" at bounding box center [714, 63] width 66 height 17
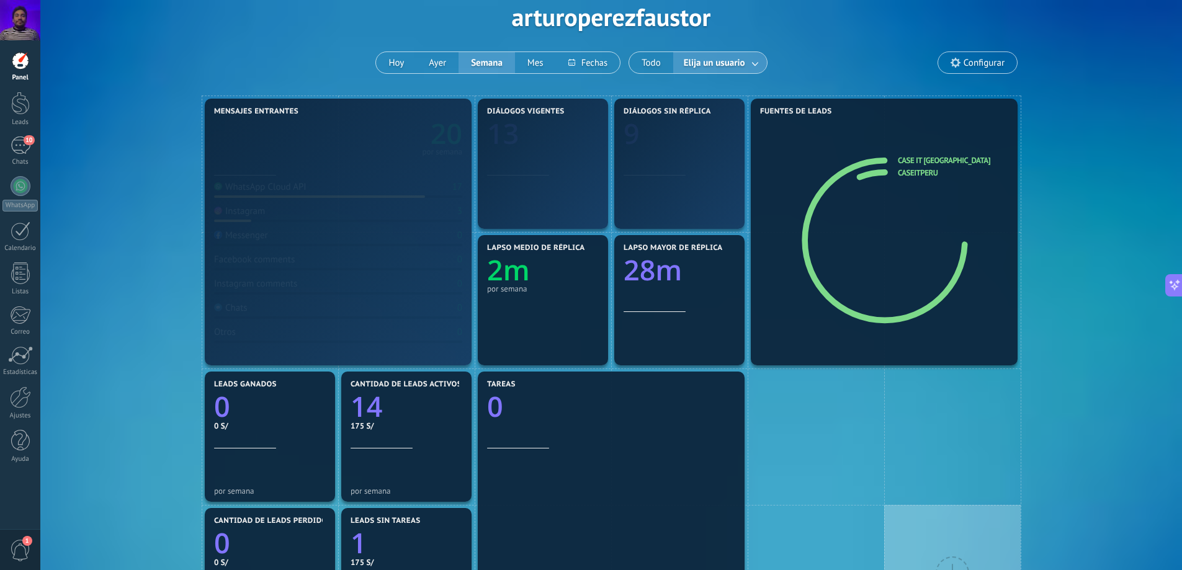
click at [752, 65] on link at bounding box center [756, 63] width 22 height 20
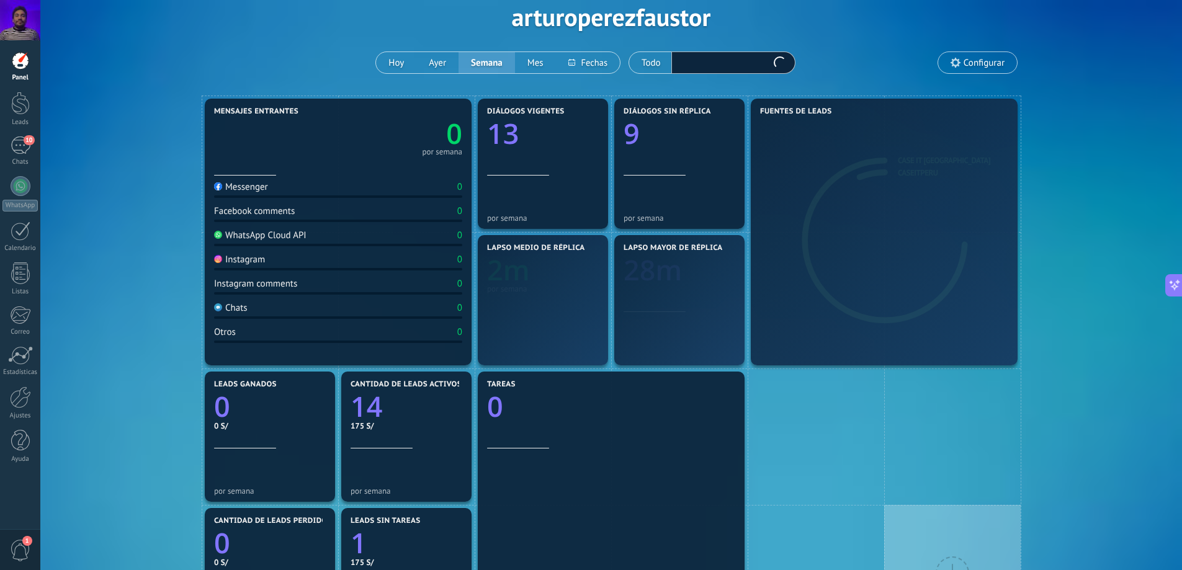
click at [846, 47] on div "Aplicar Eventos arturoperezfaustor Hoy Ayer Semana Mes Todo Elija un usuario Co…" at bounding box center [611, 17] width 1104 height 158
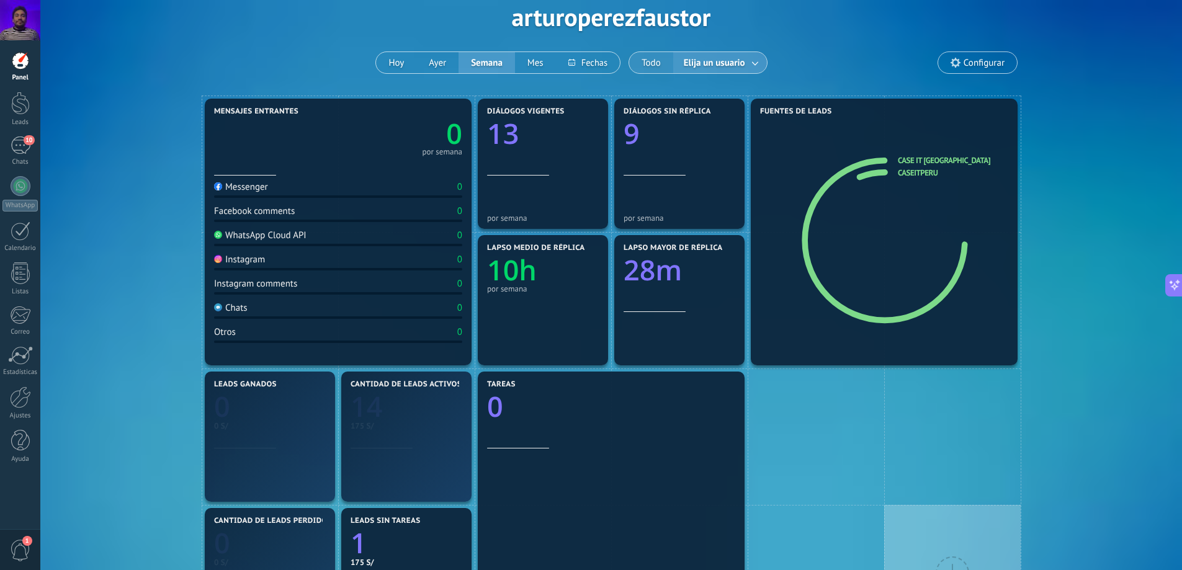
click at [661, 58] on button "Todo" at bounding box center [651, 62] width 44 height 21
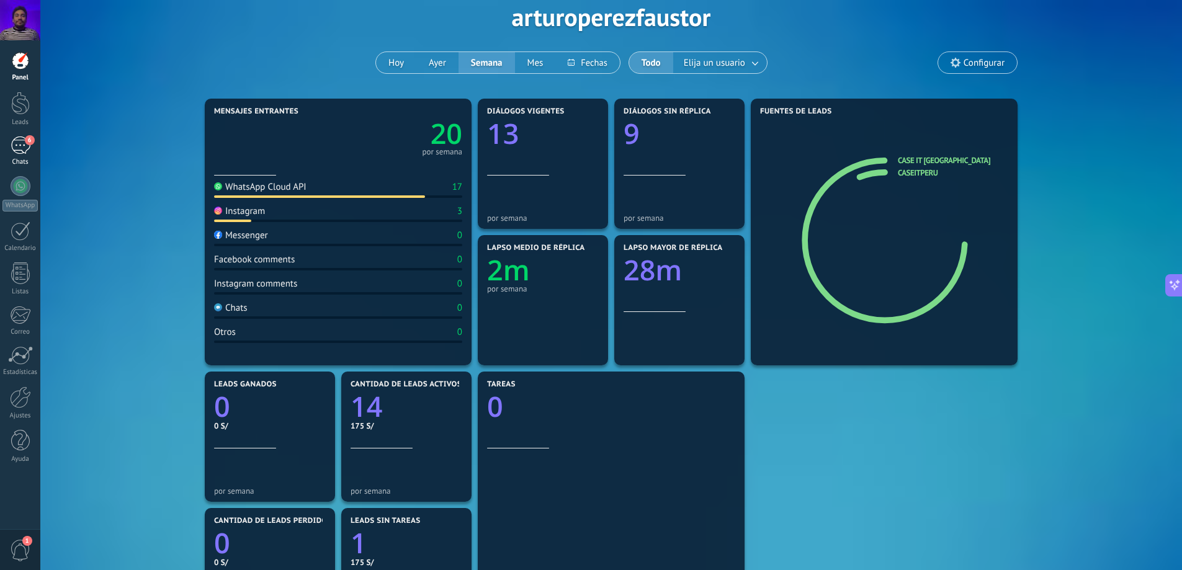
click at [18, 159] on div "Chats" at bounding box center [20, 162] width 36 height 8
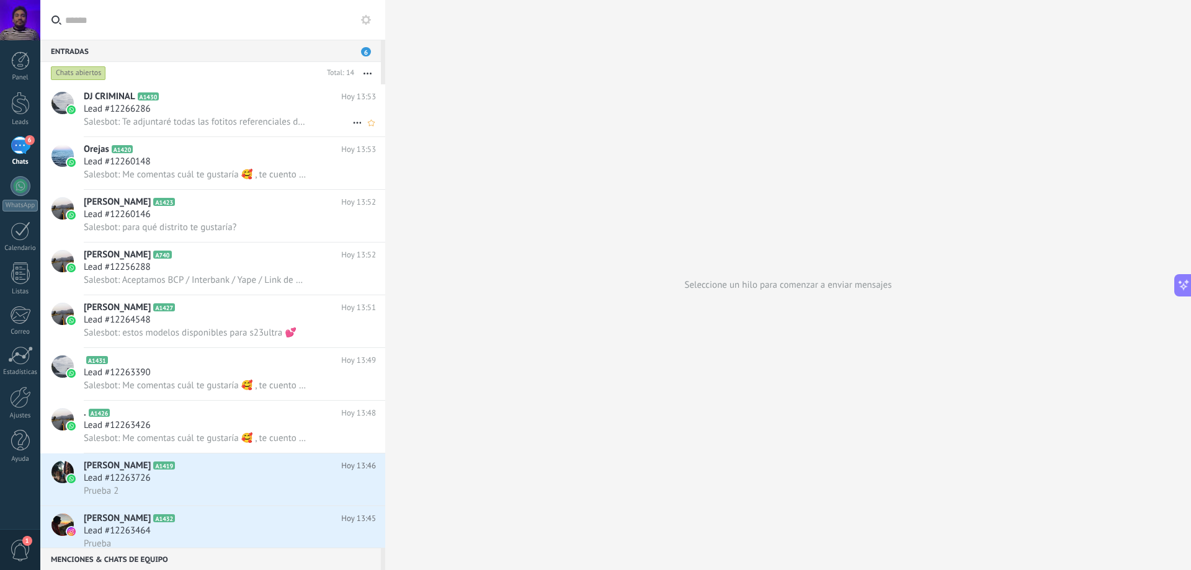
click at [275, 102] on h2 "DJ CRIMINAL A1430" at bounding box center [213, 97] width 258 height 12
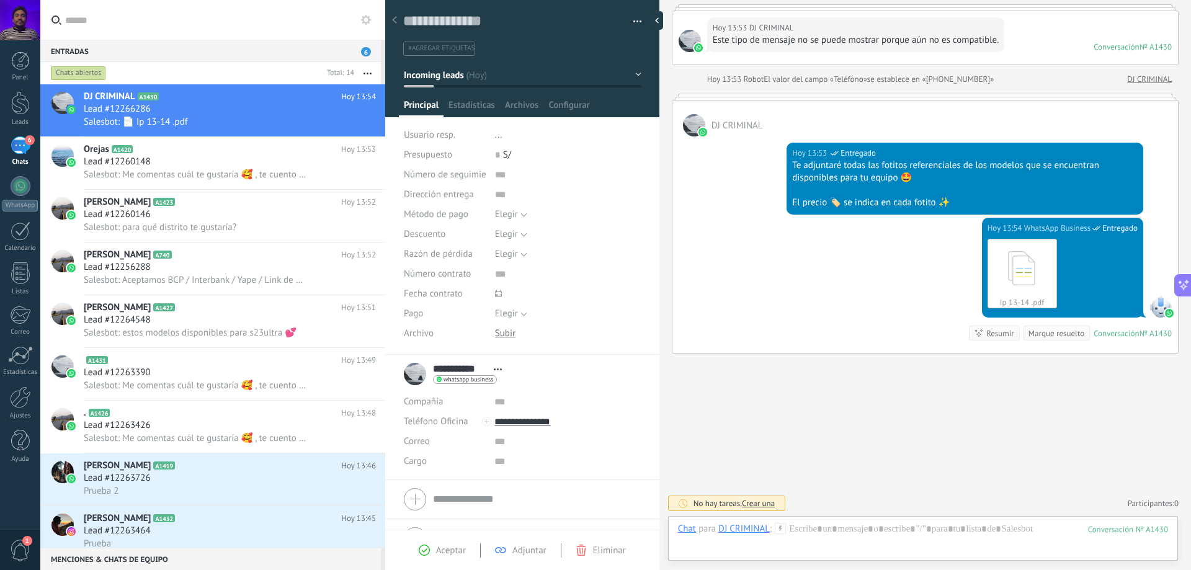
scroll to position [300, 0]
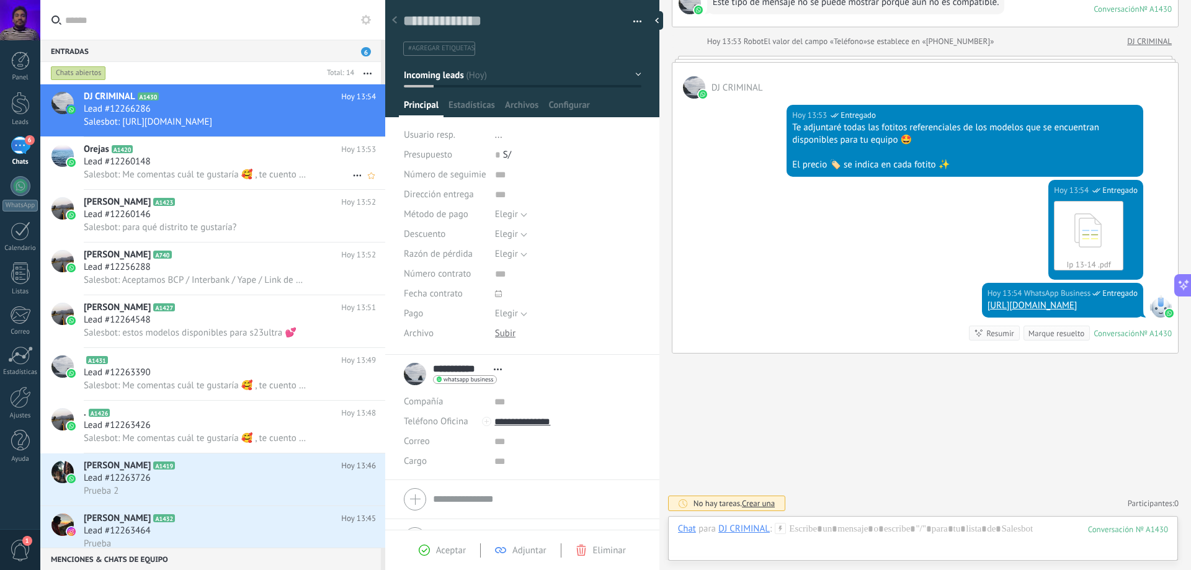
click at [207, 156] on div "Lead #12260148" at bounding box center [230, 162] width 292 height 12
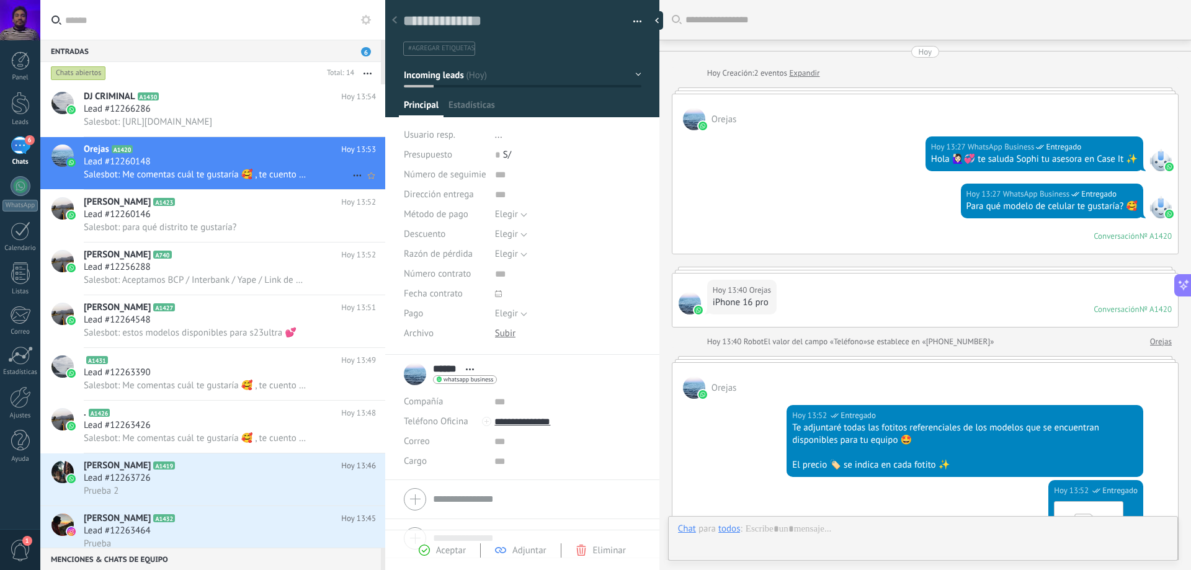
scroll to position [19, 0]
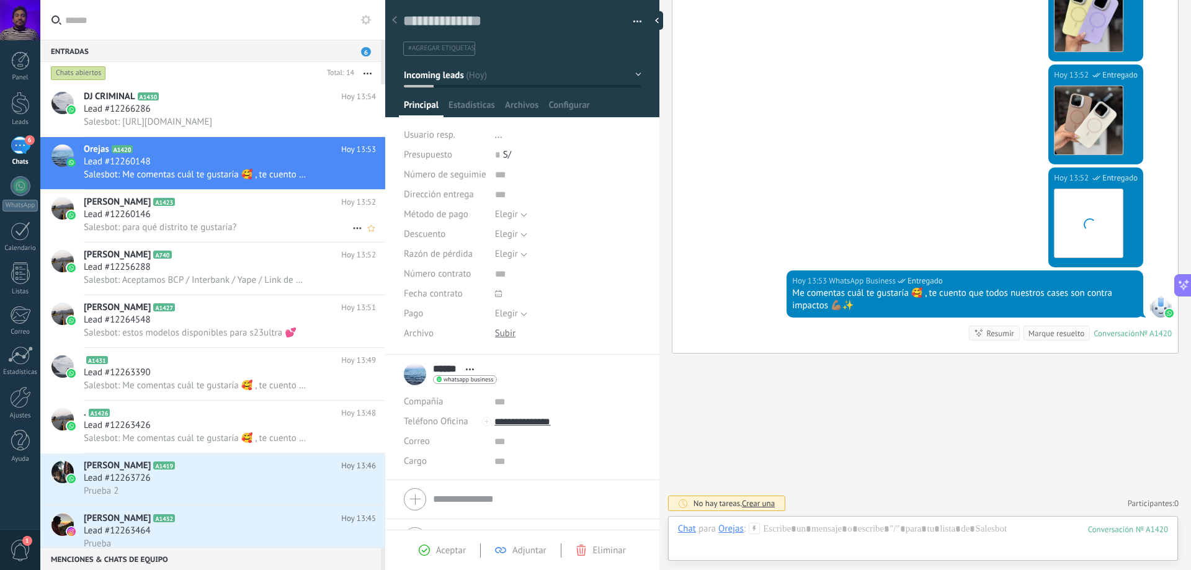
click at [261, 211] on div "Lead #12260146" at bounding box center [230, 214] width 292 height 12
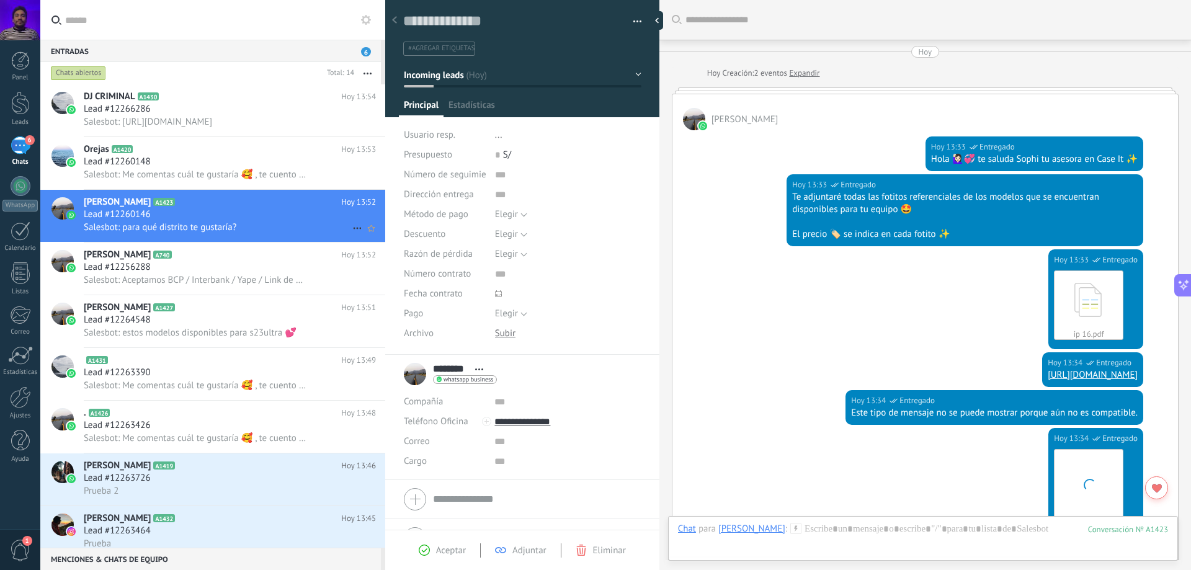
scroll to position [671, 0]
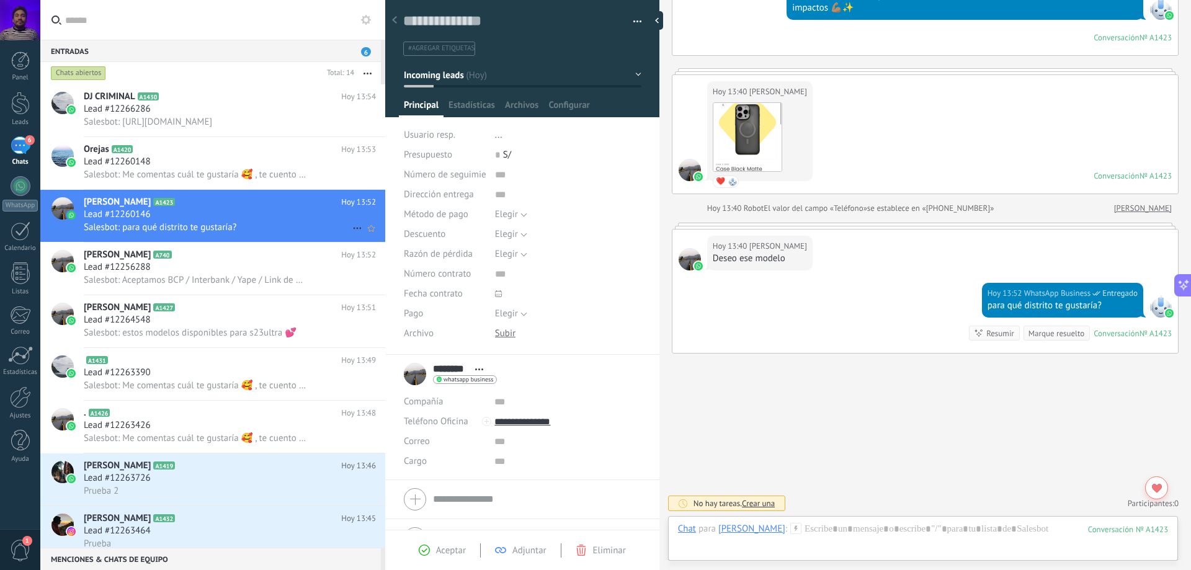
click at [248, 231] on div "Salesbot: para qué distrito te gustaría?" at bounding box center [230, 227] width 292 height 13
click at [237, 272] on div "Lead #12256288" at bounding box center [230, 267] width 292 height 12
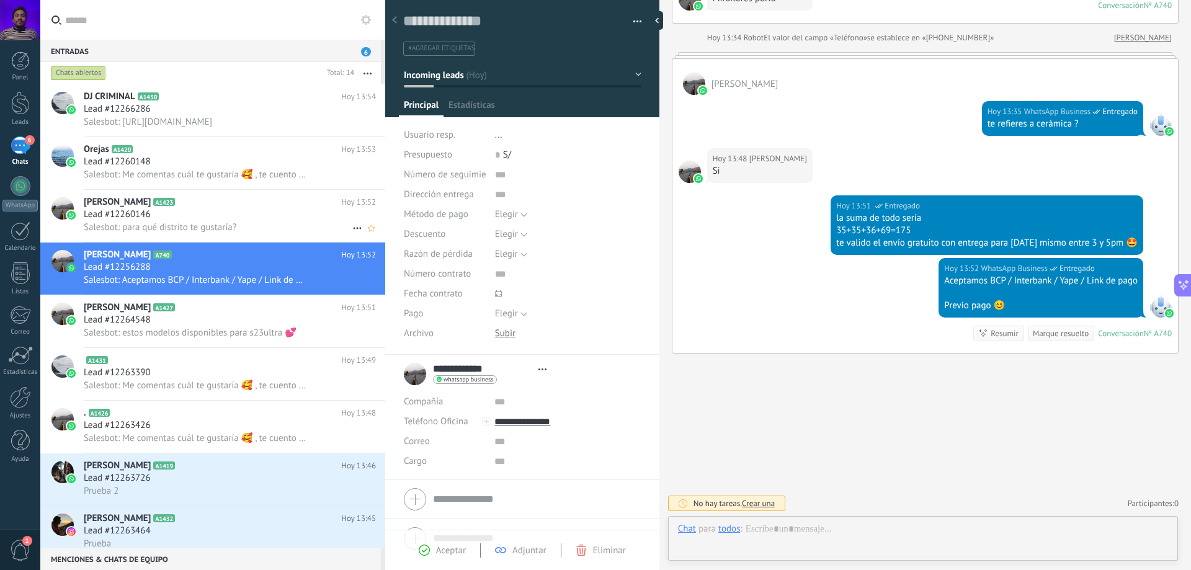
scroll to position [19, 0]
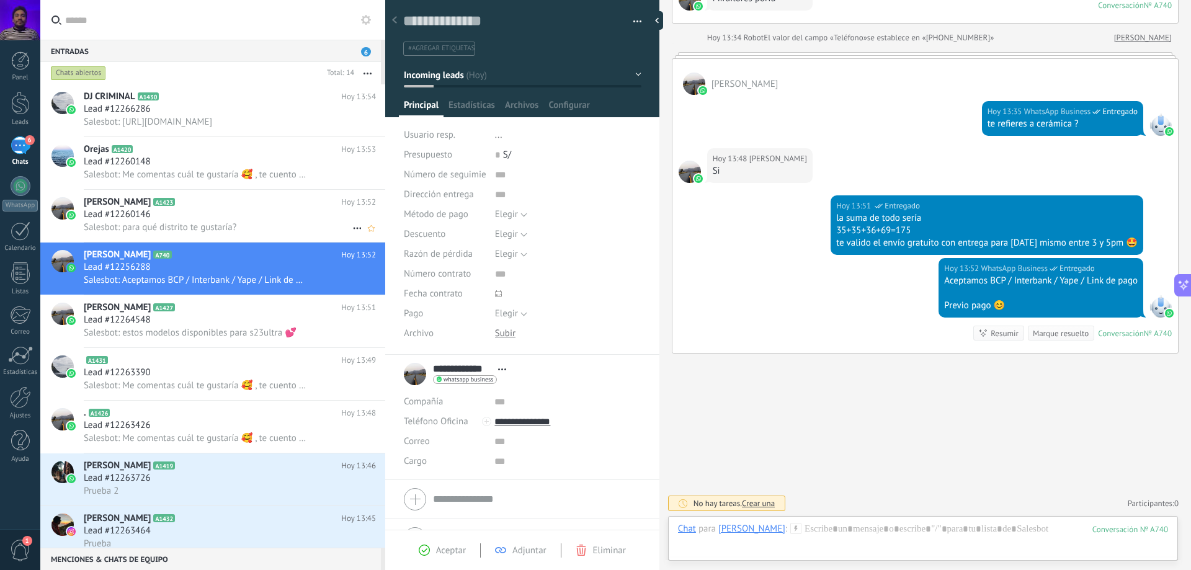
click at [238, 210] on div "Lead #12260146" at bounding box center [230, 214] width 292 height 12
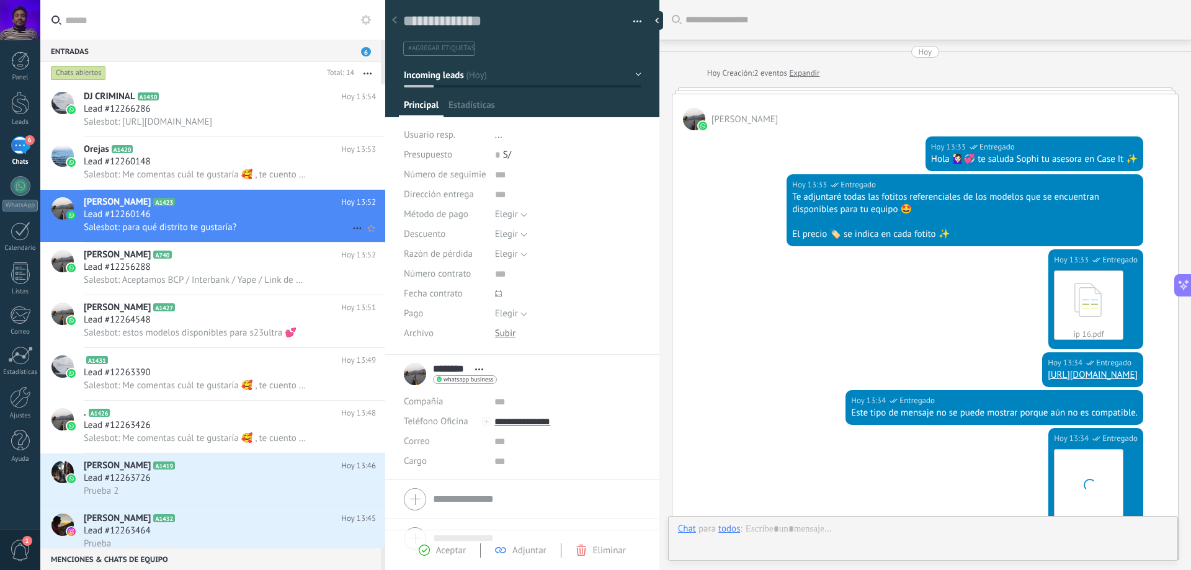
scroll to position [19, 0]
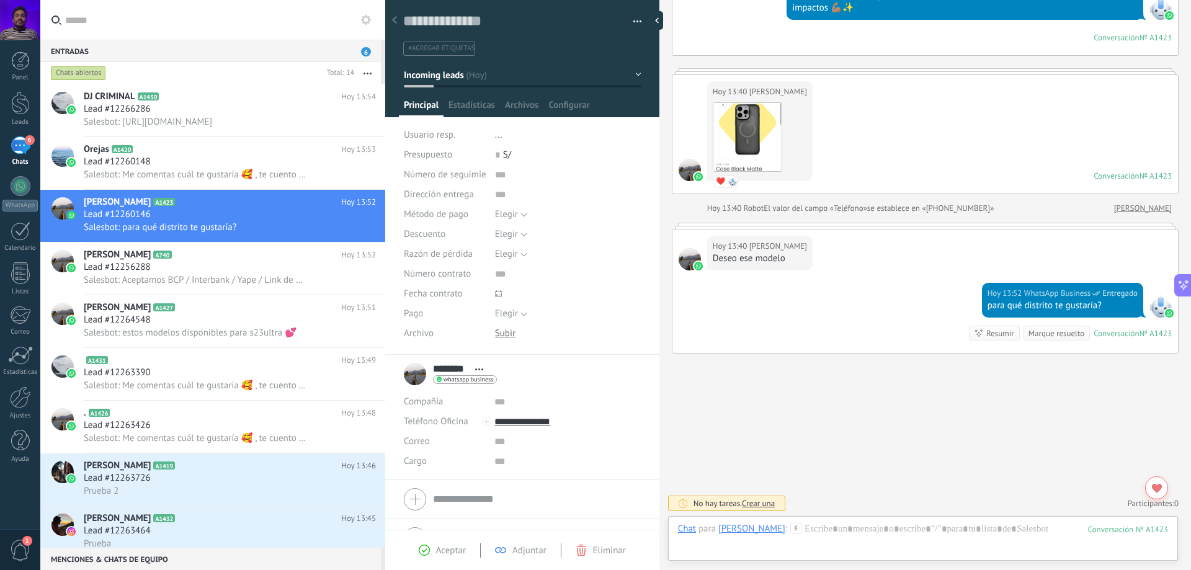
click at [638, 70] on div at bounding box center [522, 54] width 275 height 125
click at [629, 73] on button "Incoming leads" at bounding box center [523, 75] width 238 height 22
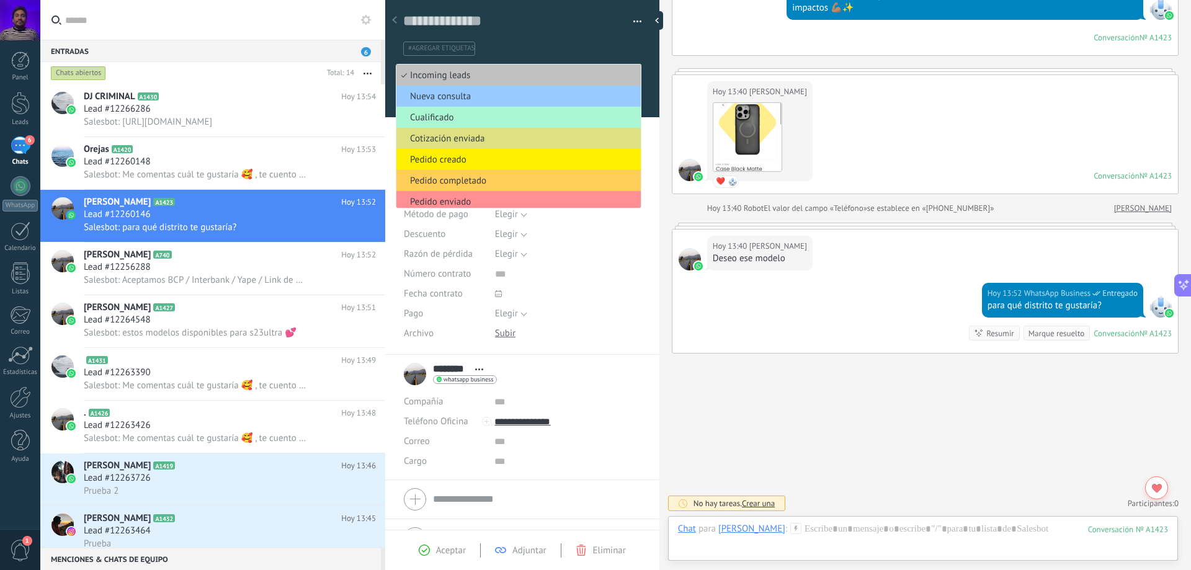
click at [617, 117] on span "Cualificado" at bounding box center [516, 118] width 241 height 12
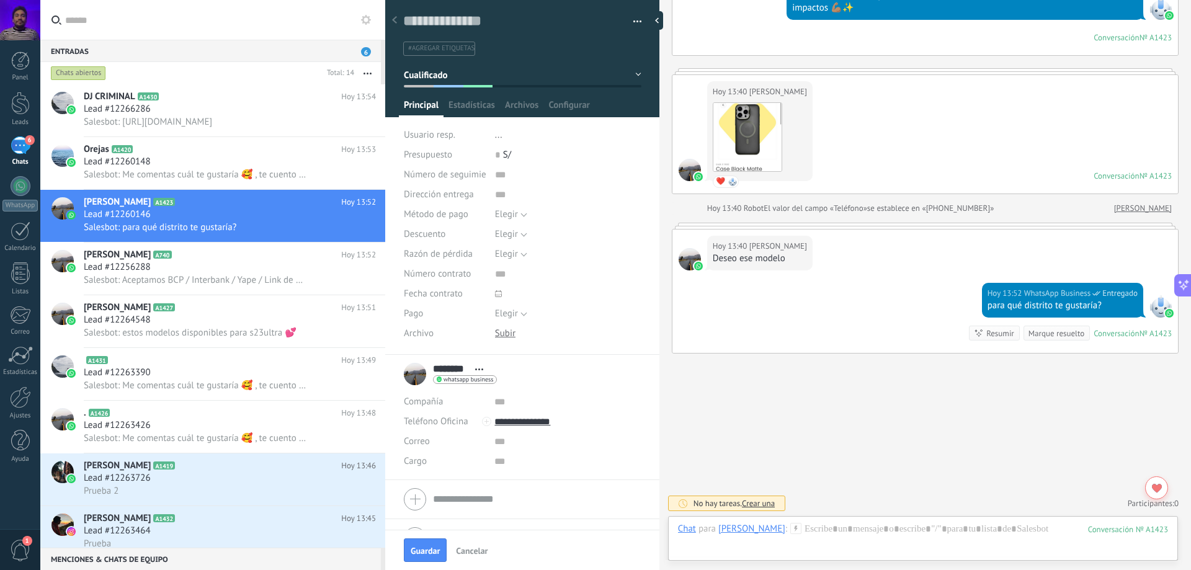
click at [626, 69] on button "Cualificado" at bounding box center [523, 75] width 238 height 22
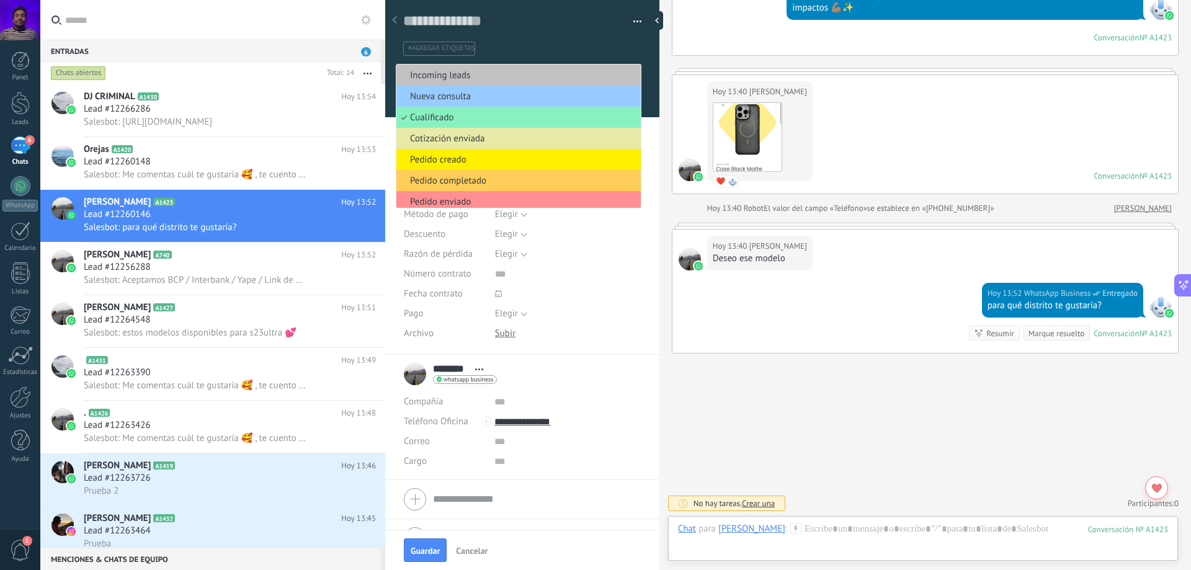
click at [588, 146] on li "Cotización enviada" at bounding box center [518, 138] width 244 height 21
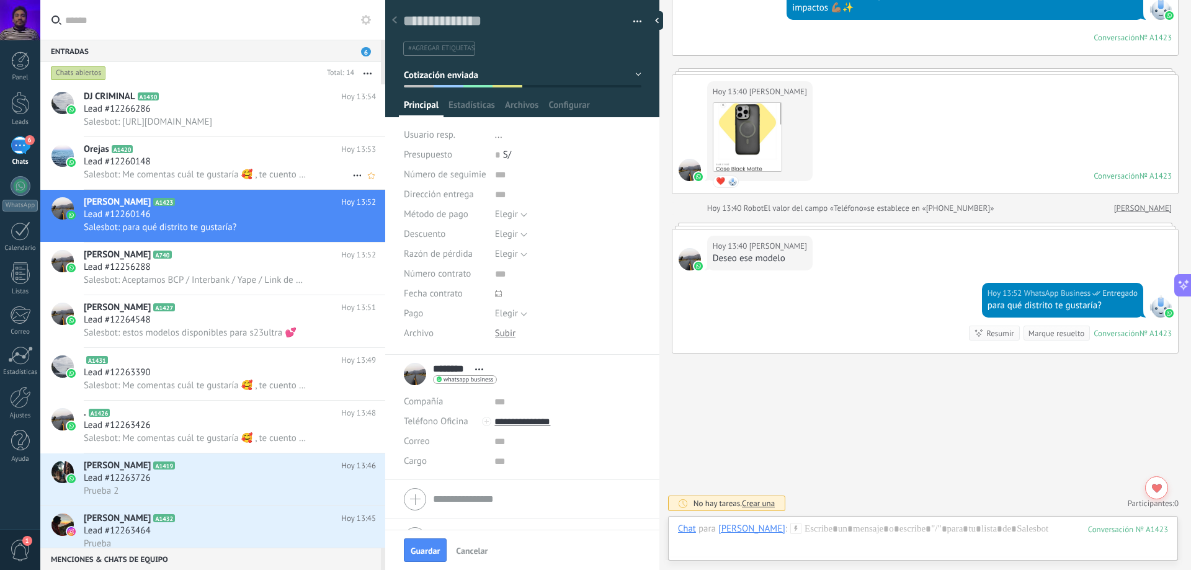
click at [274, 158] on div "Lead #12260148" at bounding box center [230, 162] width 292 height 12
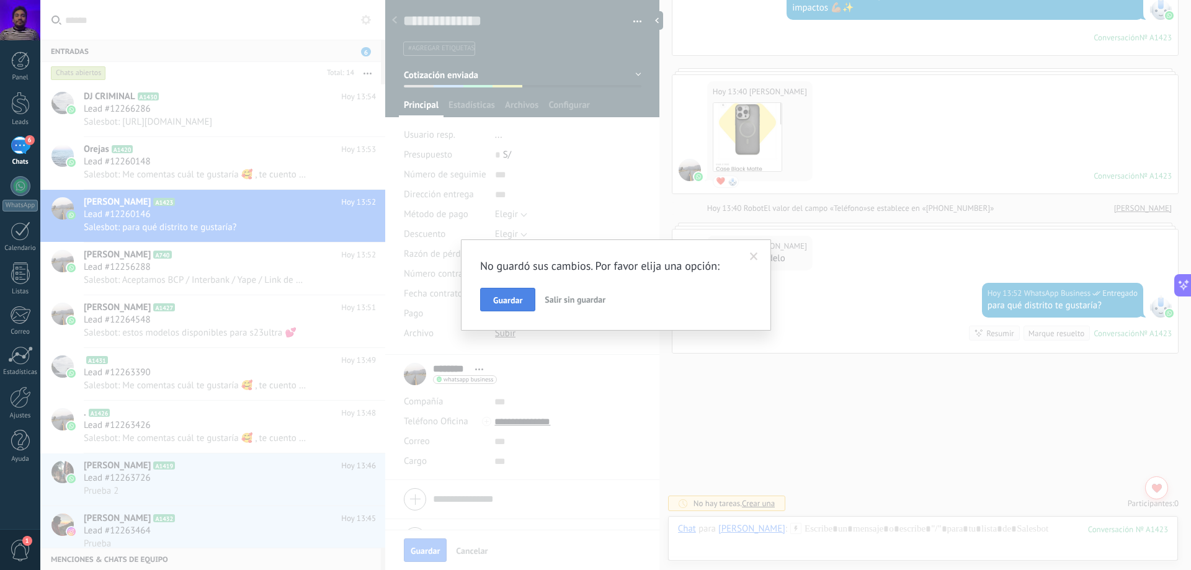
click at [506, 294] on button "Guardar" at bounding box center [507, 300] width 55 height 24
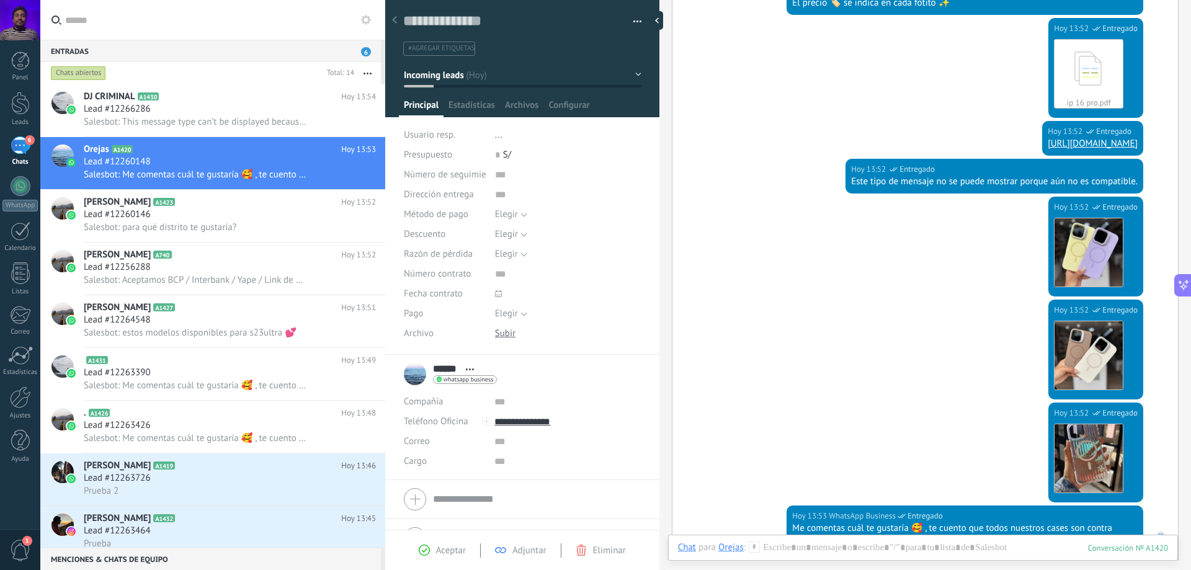
scroll to position [697, 0]
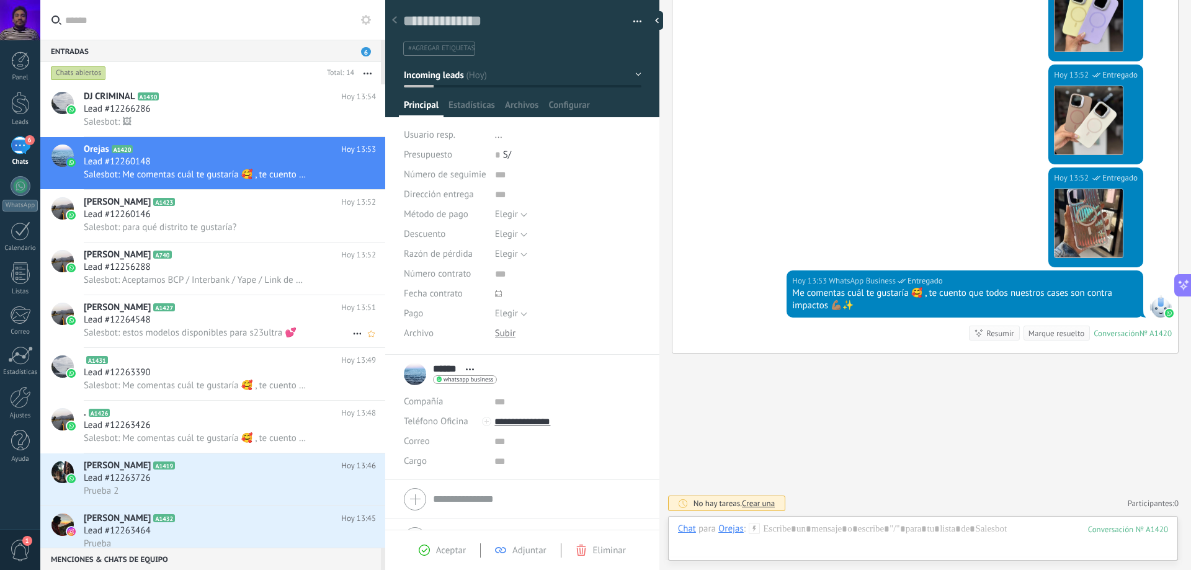
click at [206, 320] on div "Lead #12264548" at bounding box center [230, 320] width 292 height 12
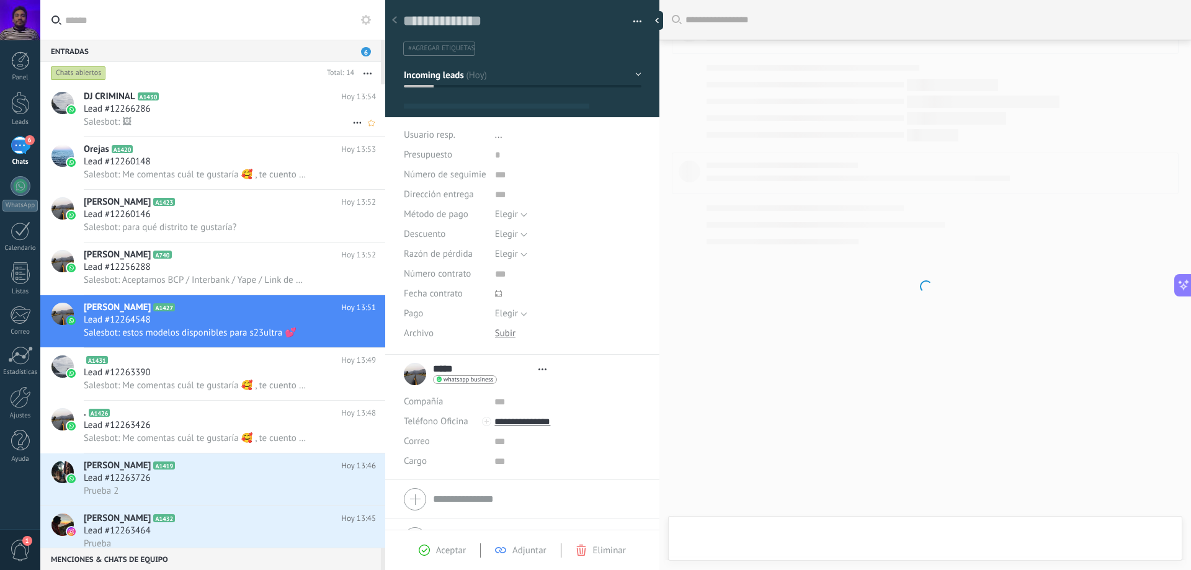
click at [230, 120] on div "Salesbot: 🖼" at bounding box center [230, 121] width 292 height 13
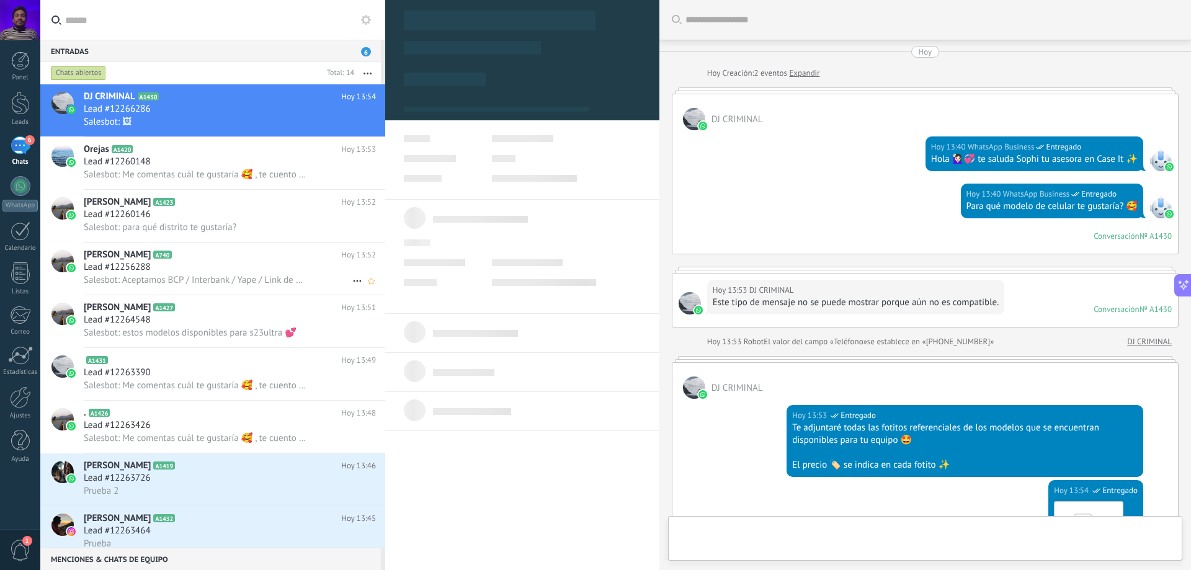
scroll to position [544, 0]
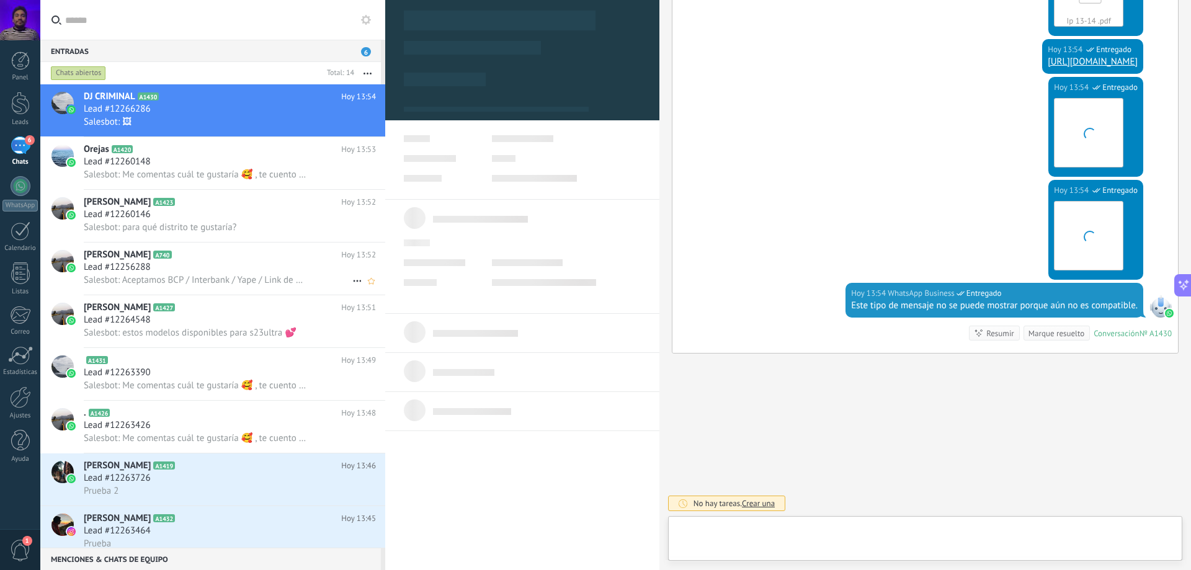
type textarea "**********"
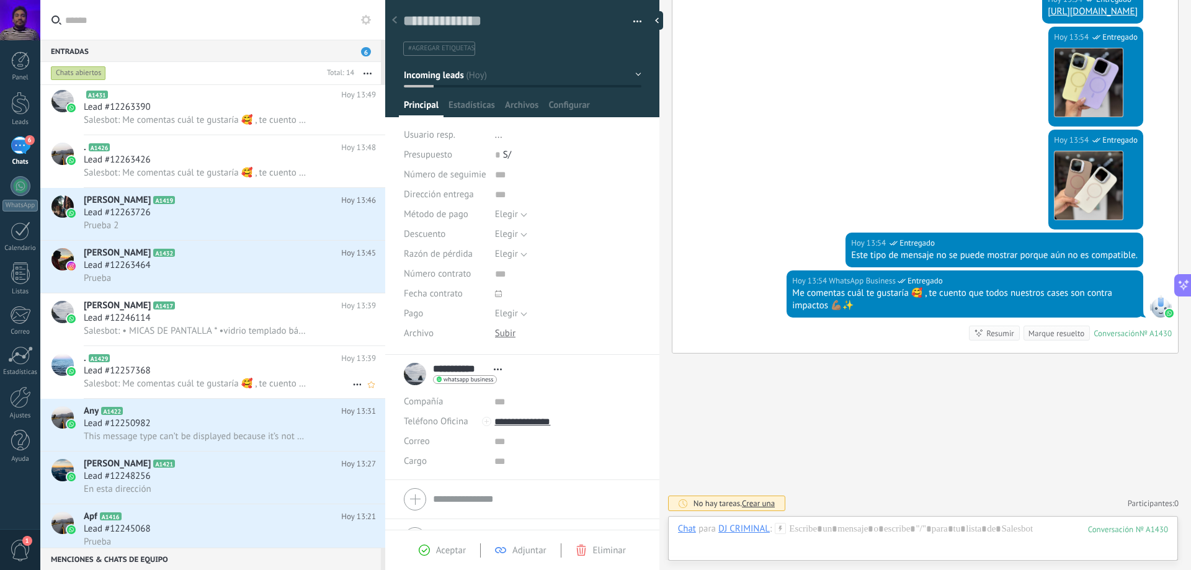
scroll to position [275, 0]
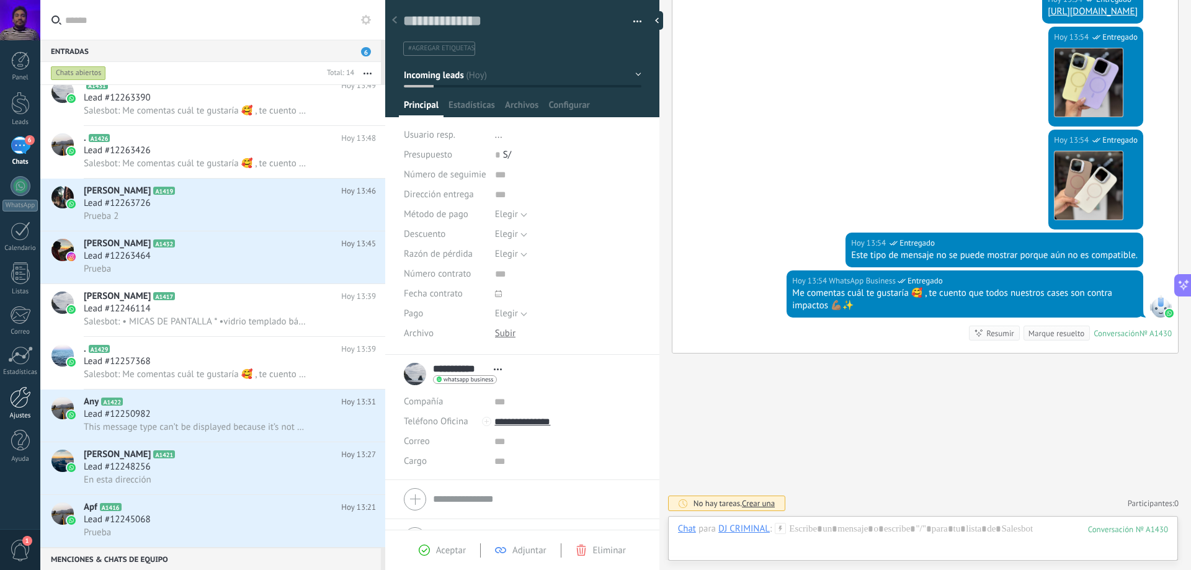
click at [27, 399] on div at bounding box center [20, 398] width 21 height 22
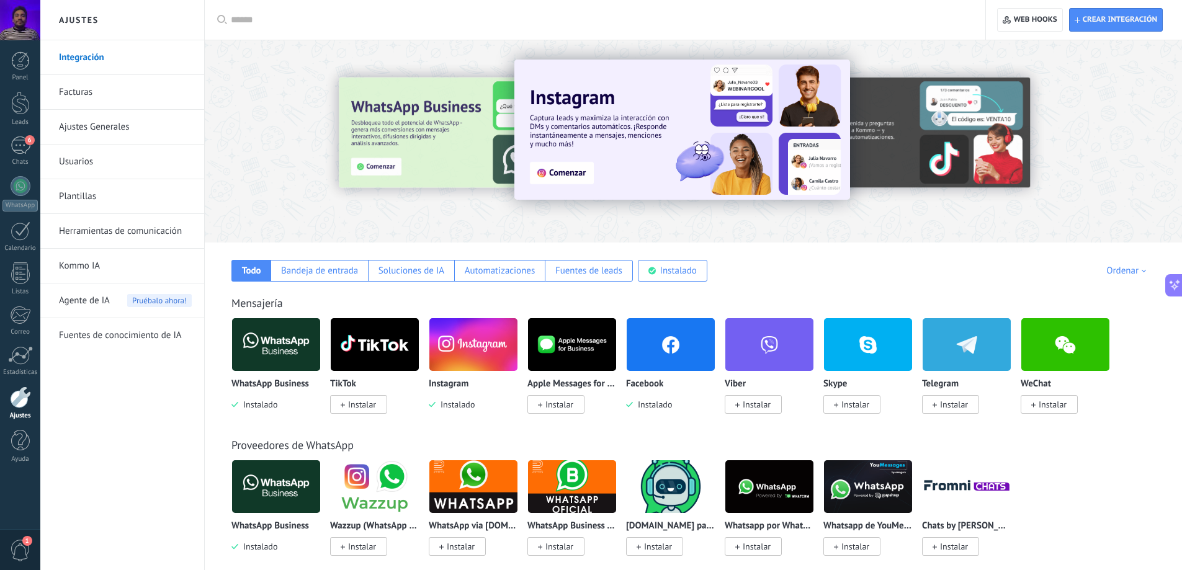
click at [107, 165] on link "Usuarios" at bounding box center [125, 162] width 133 height 35
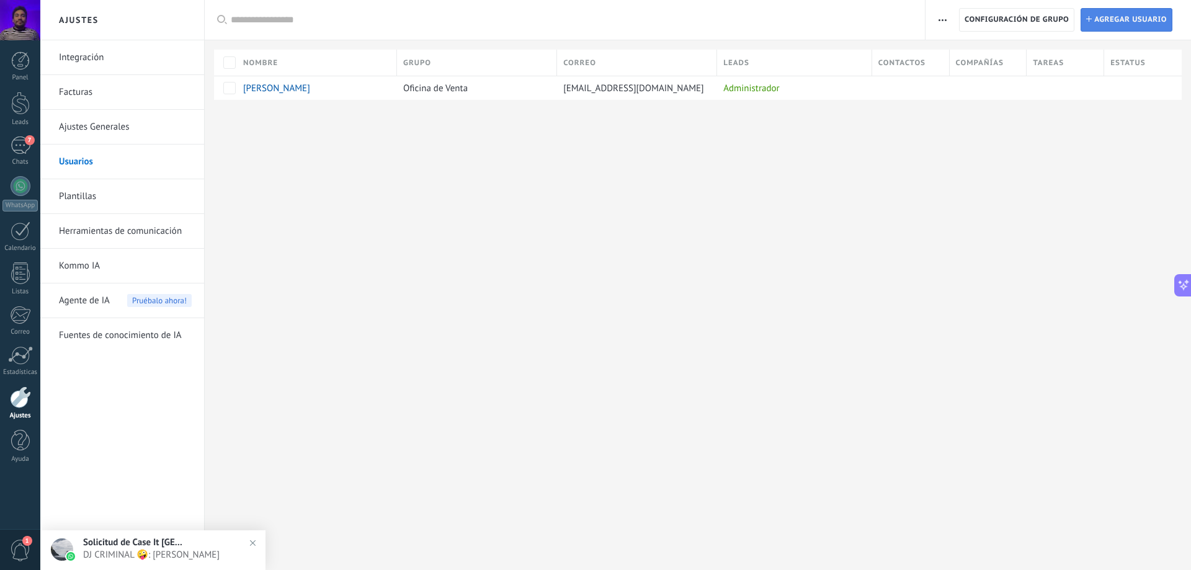
click at [1111, 15] on span "Agregar usuario" at bounding box center [1131, 20] width 73 height 22
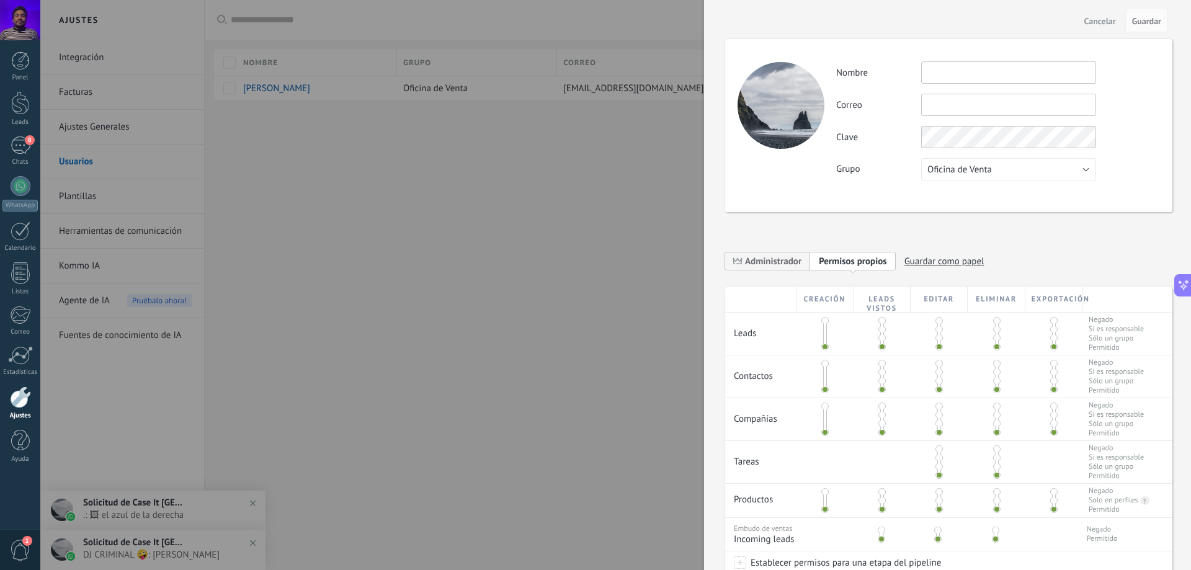
click at [995, 78] on input "text" at bounding box center [1008, 72] width 175 height 22
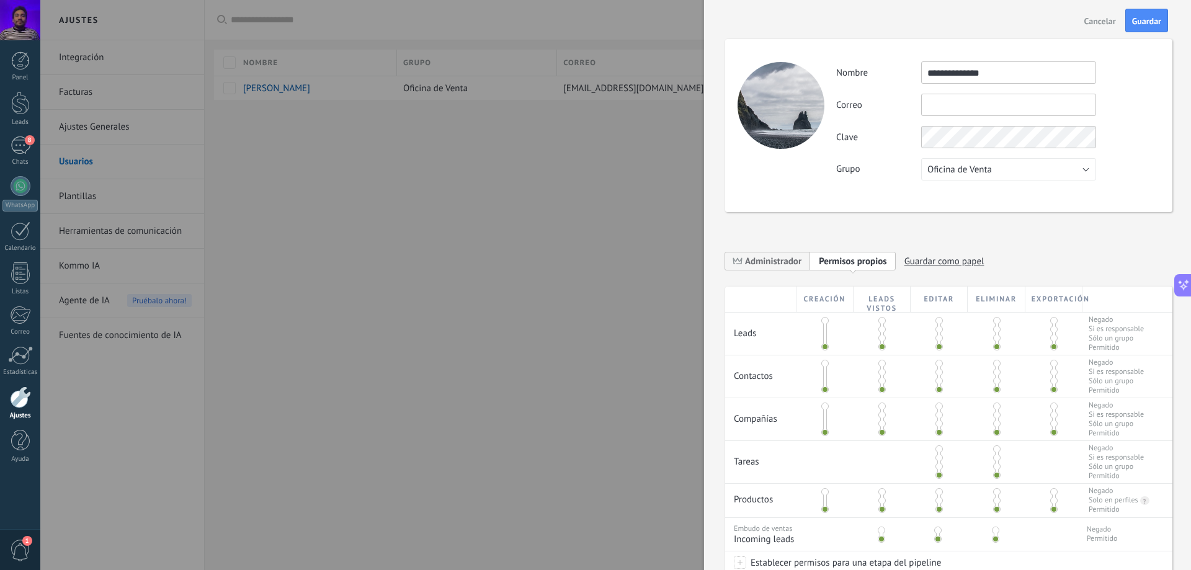
type input "**********"
click at [1015, 167] on button "Oficina de Venta" at bounding box center [1008, 169] width 175 height 22
click at [1146, 150] on div "**********" at bounding box center [997, 120] width 323 height 119
click at [1019, 111] on input "text" at bounding box center [1008, 105] width 175 height 22
click at [1111, 168] on div "Grupo Oficina de Venta Usuarios libres Oficina de Venta" at bounding box center [997, 169] width 323 height 22
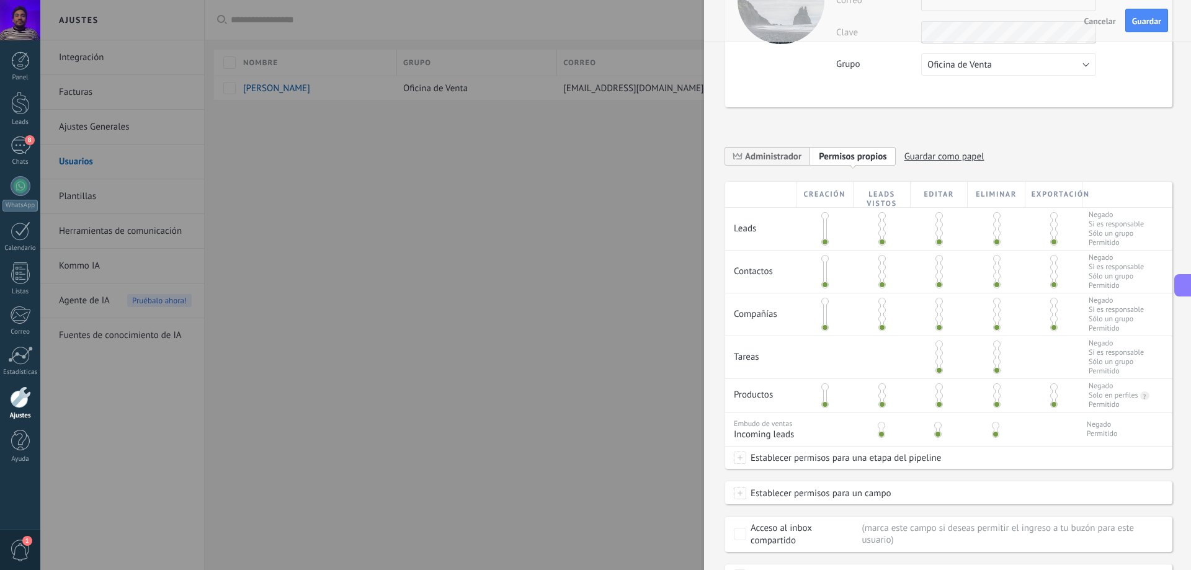
scroll to position [166, 0]
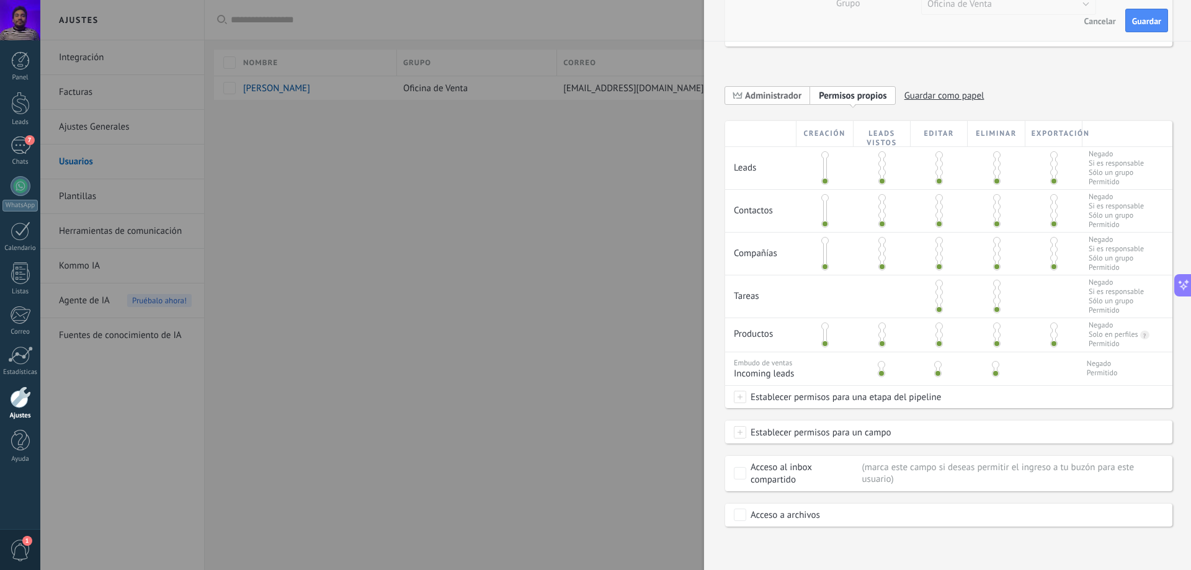
click at [768, 104] on span "Administrador" at bounding box center [767, 95] width 85 height 19
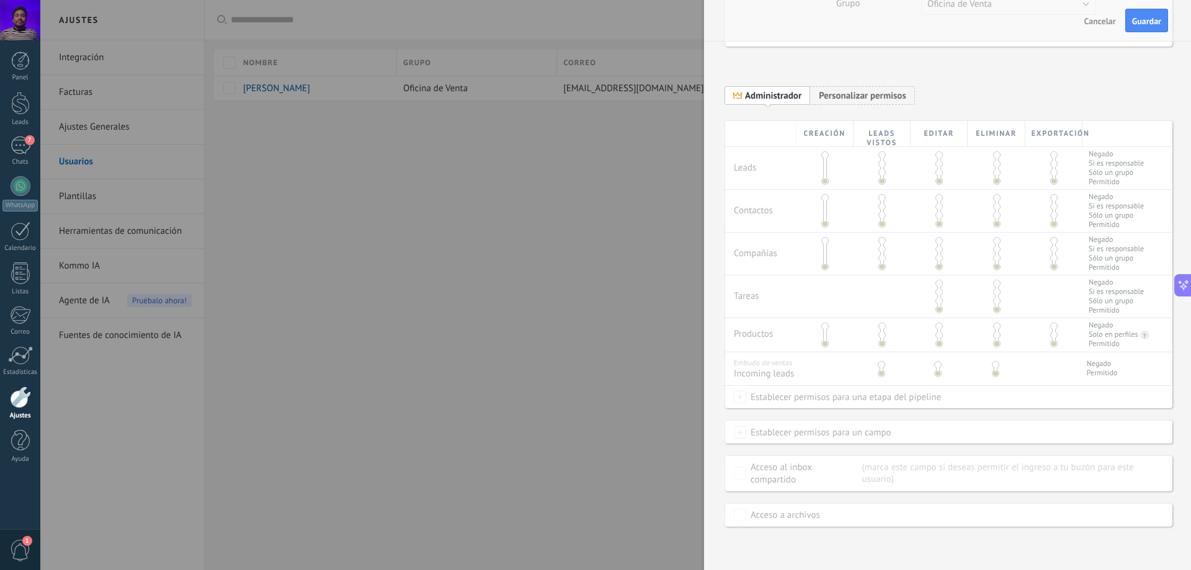
click at [825, 158] on div "Creación Leads vistos Editar Eliminar Exportación Leads Negado Si es responsabl…" at bounding box center [948, 324] width 447 height 406
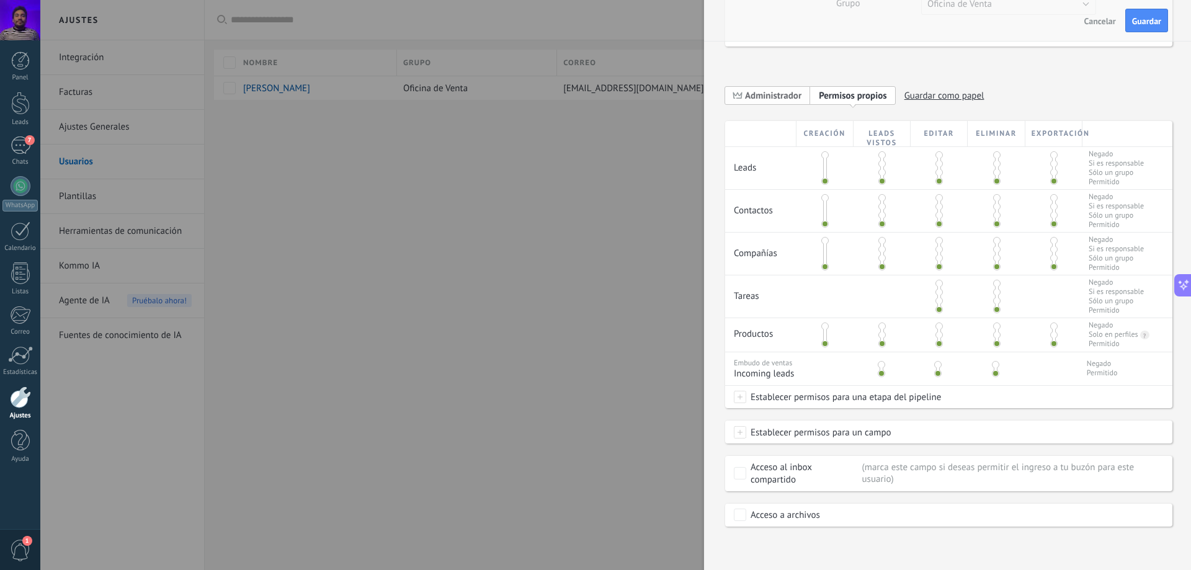
click at [777, 90] on span "Administrador" at bounding box center [773, 96] width 56 height 12
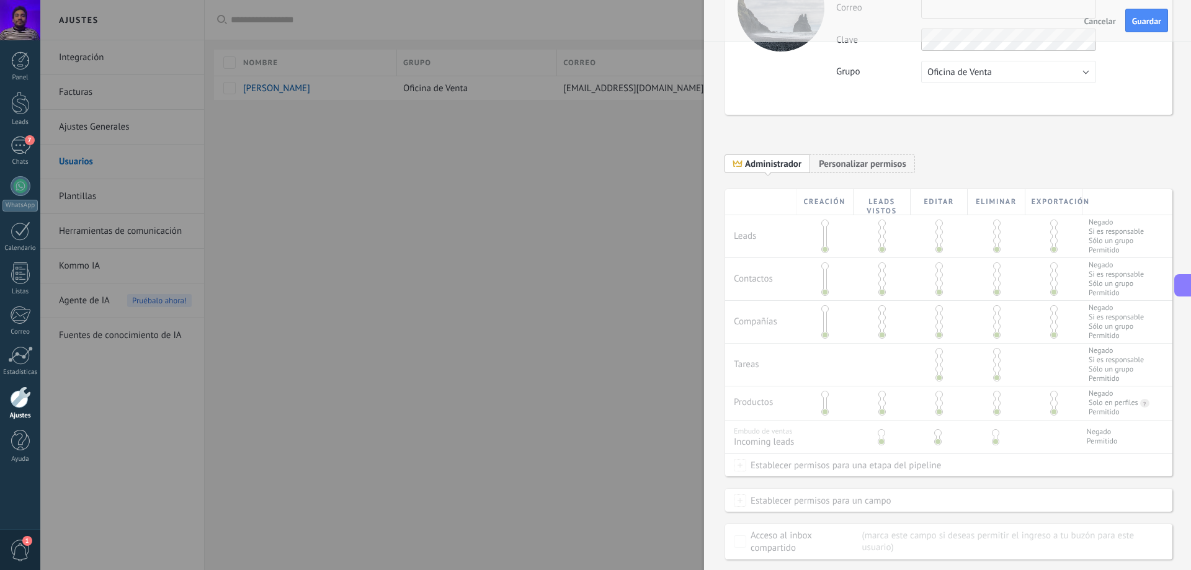
scroll to position [0, 0]
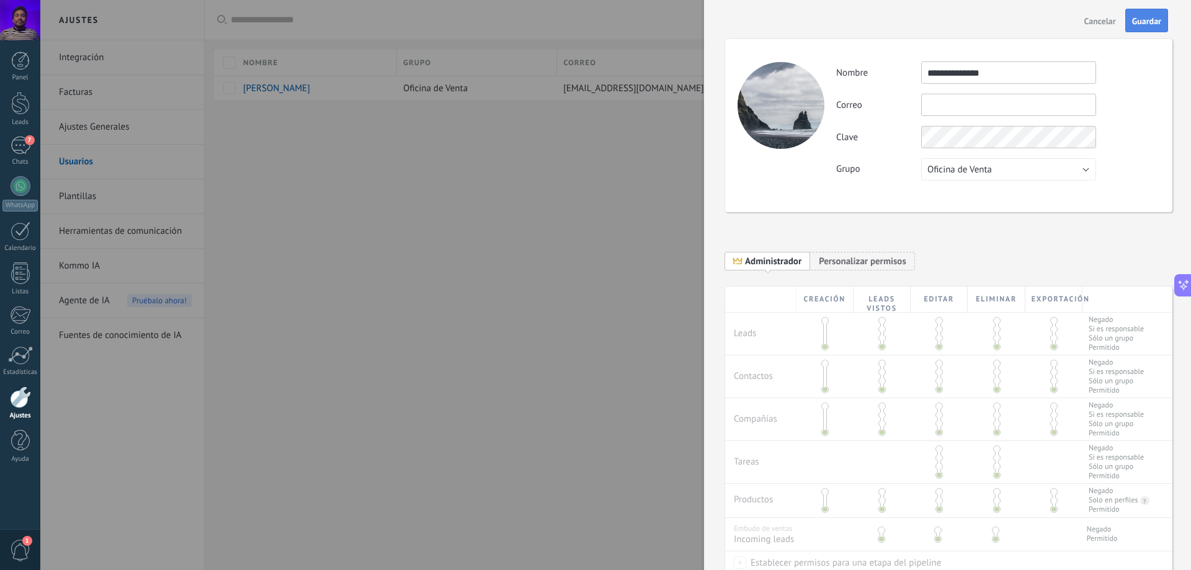
click at [1154, 20] on span "Guardar" at bounding box center [1146, 21] width 29 height 9
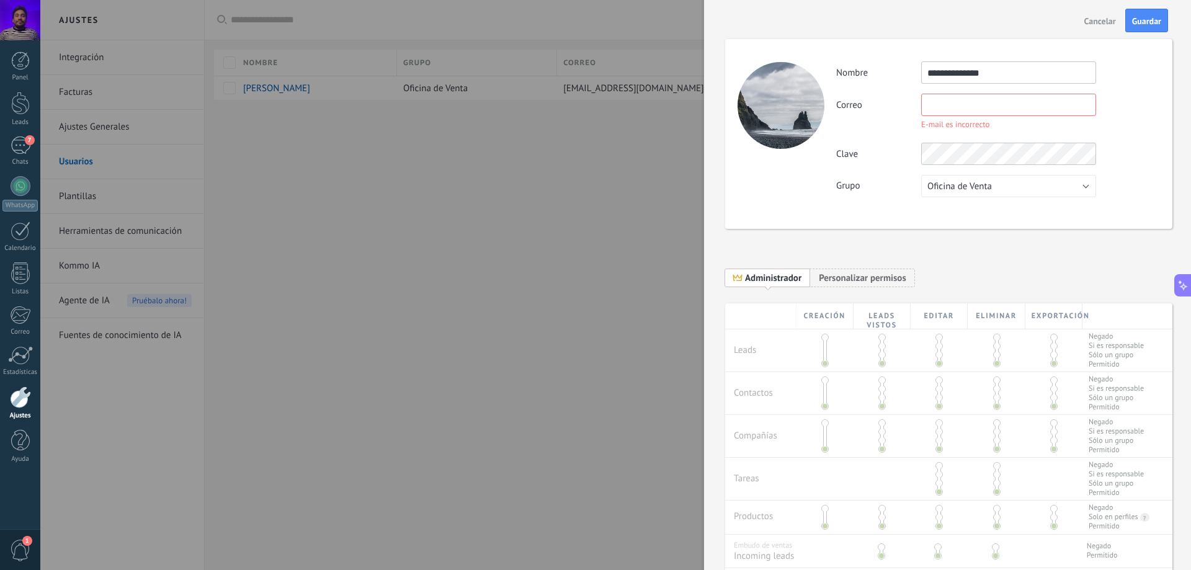
click at [553, 104] on div at bounding box center [595, 285] width 1191 height 570
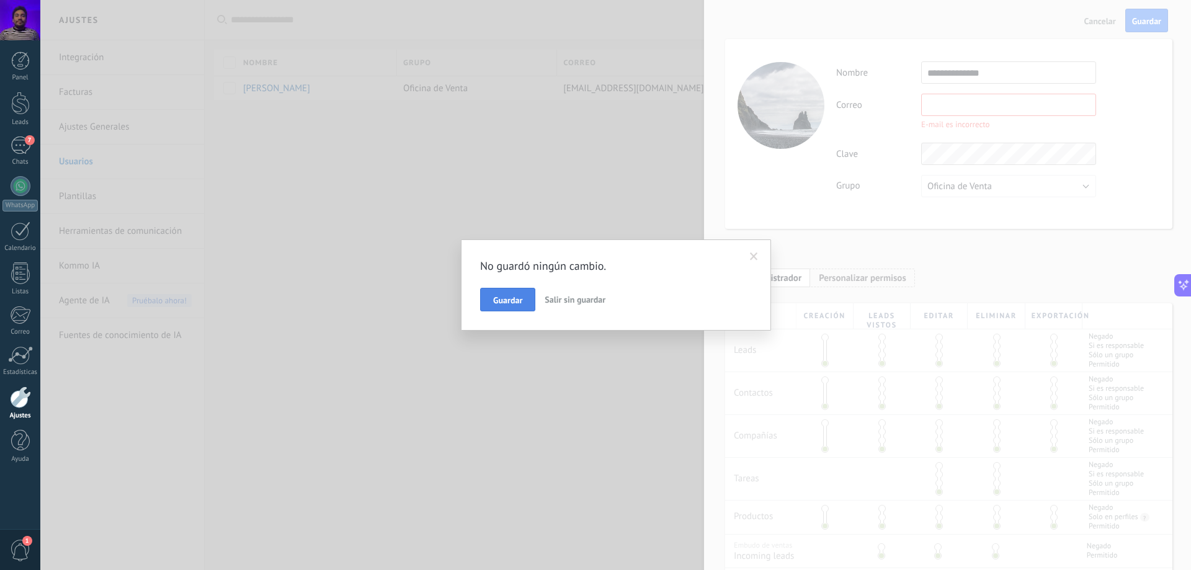
click at [518, 301] on span "Guardar" at bounding box center [507, 300] width 29 height 9
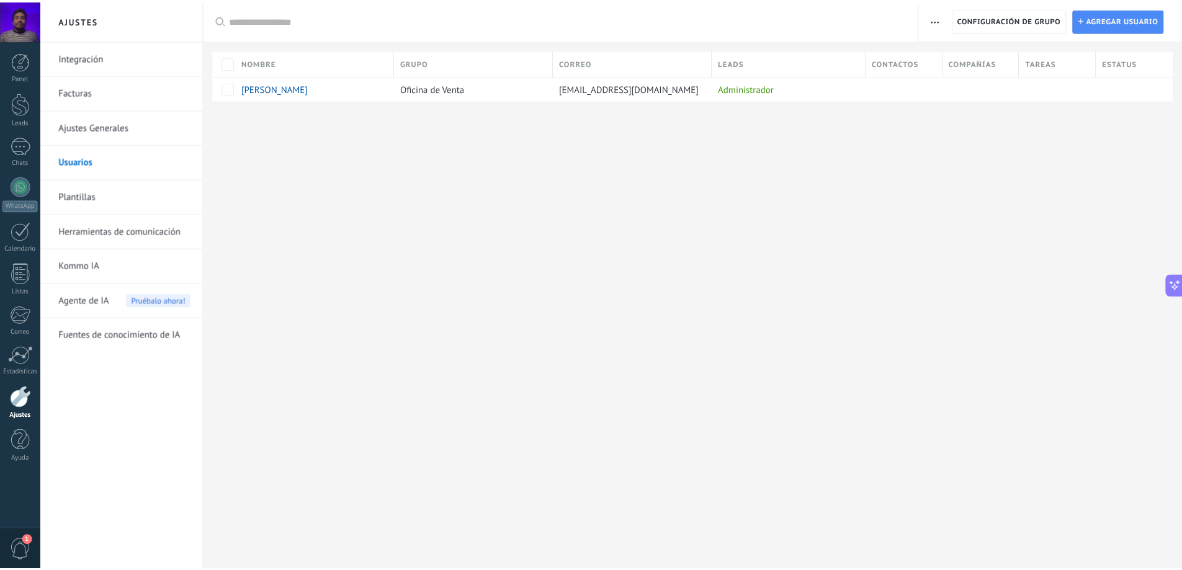
scroll to position [114, 0]
click at [82, 126] on link "Ajustes Generales" at bounding box center [125, 127] width 133 height 35
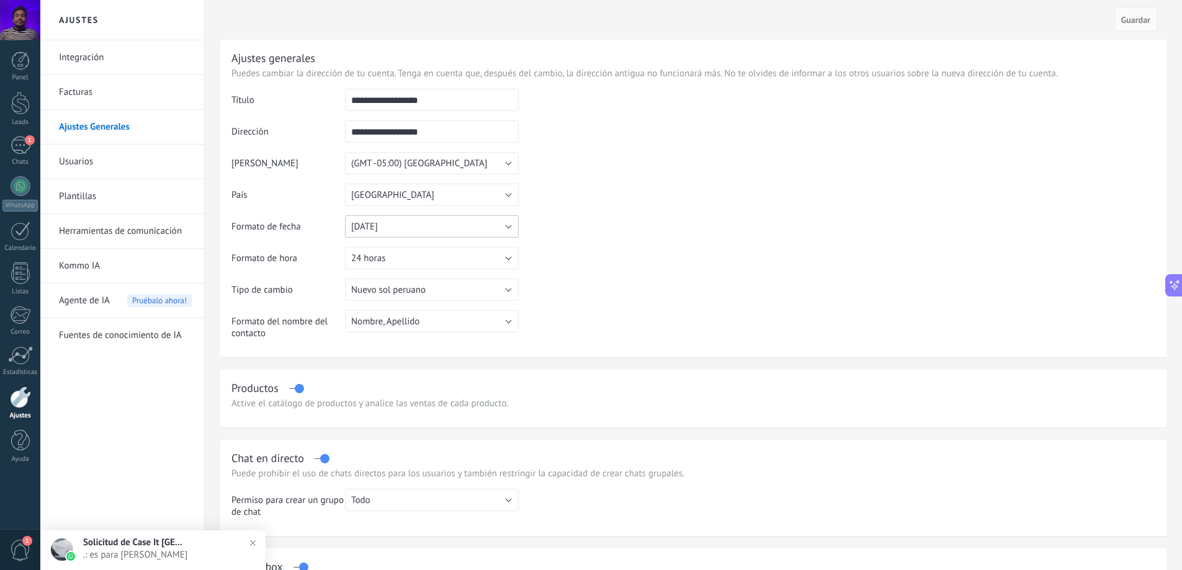
click at [470, 233] on button "[DATE]" at bounding box center [432, 226] width 174 height 22
click at [480, 254] on li "[DATE]" at bounding box center [428, 247] width 181 height 21
click at [595, 244] on table "**********" at bounding box center [693, 219] width 924 height 260
click at [429, 213] on td "[GEOGRAPHIC_DATA] [GEOGRAPHIC_DATA] [GEOGRAPHIC_DATA] [GEOGRAPHIC_DATA] [GEOGRA…" at bounding box center [432, 200] width 174 height 32
click at [428, 217] on button "[DATE]" at bounding box center [432, 226] width 174 height 22
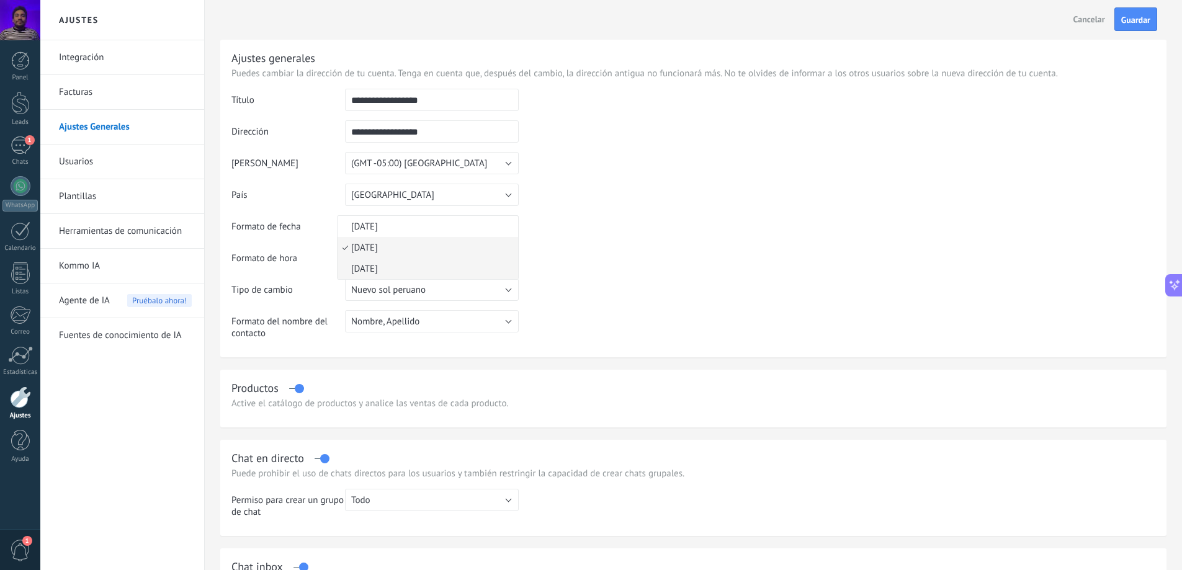
click at [399, 271] on span "[DATE]" at bounding box center [426, 269] width 177 height 12
click at [652, 253] on table "**********" at bounding box center [693, 219] width 924 height 260
click at [476, 320] on button "Nombre, Apellido" at bounding box center [432, 321] width 174 height 22
click at [608, 329] on table "**********" at bounding box center [693, 219] width 924 height 260
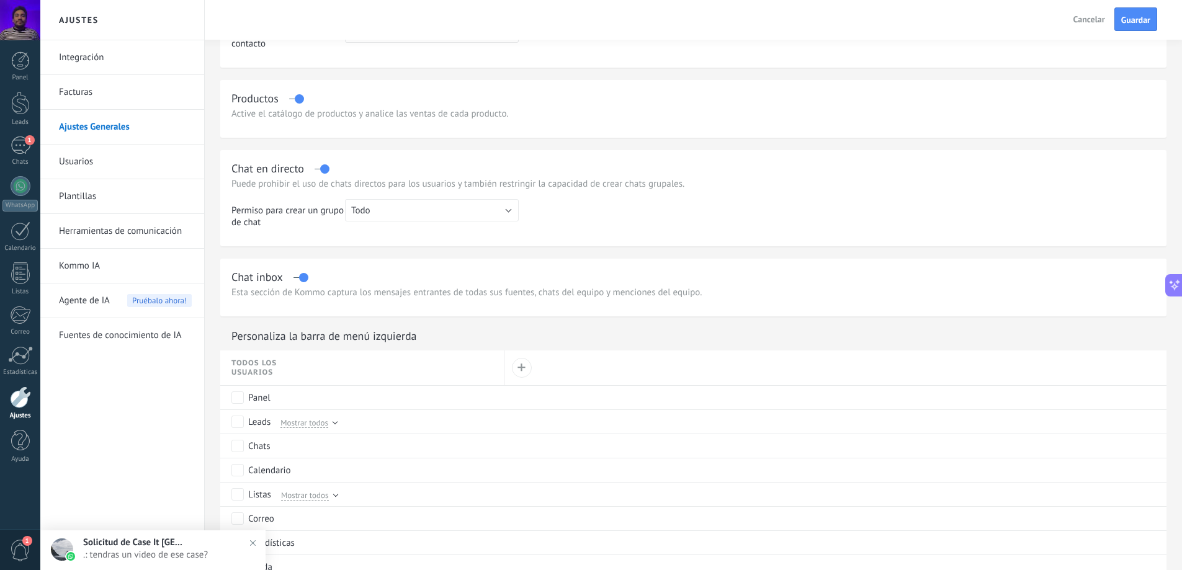
scroll to position [558, 0]
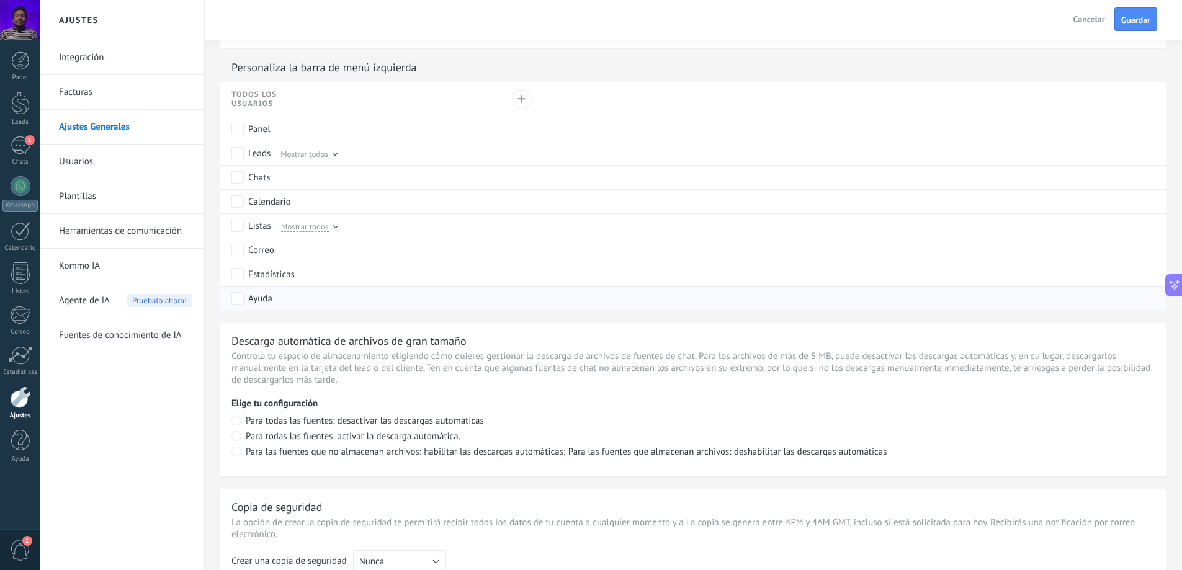
click at [231, 298] on div "Ayuda" at bounding box center [362, 298] width 284 height 24
click at [331, 229] on div "Mostrar todos" at bounding box center [306, 225] width 62 height 11
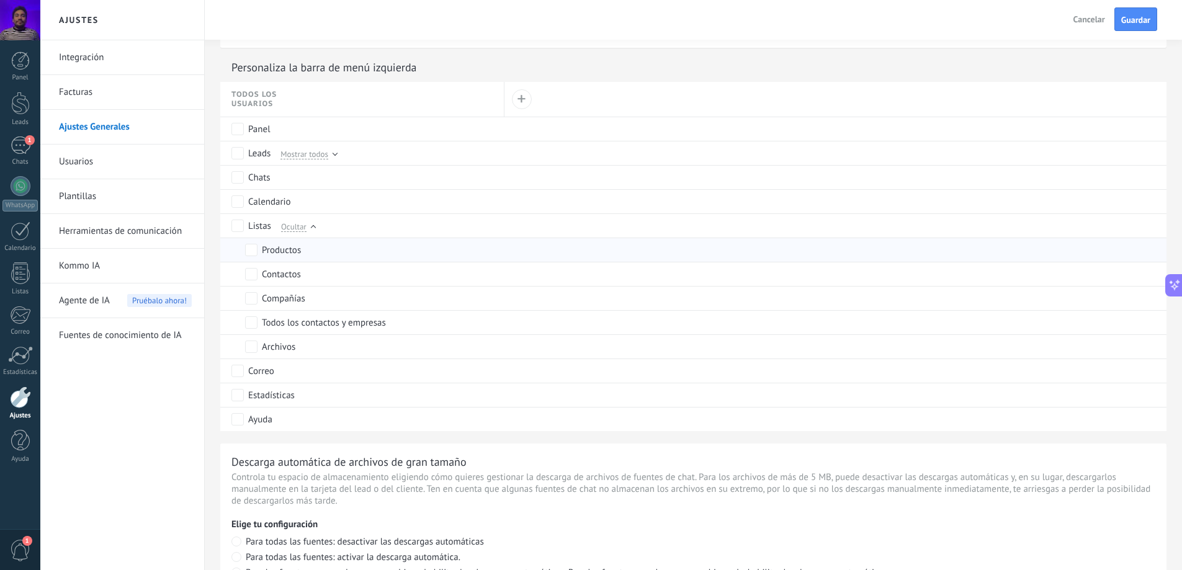
scroll to position [0, 0]
click at [1139, 22] on span "Guardar" at bounding box center [1135, 20] width 29 height 9
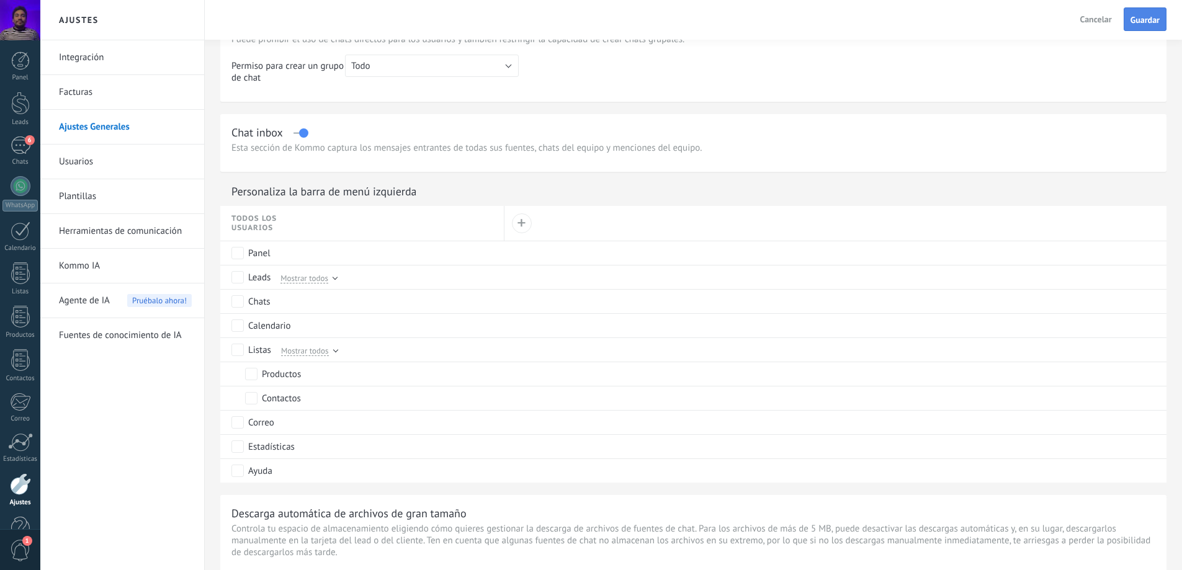
click at [1147, 24] on span "Guardar" at bounding box center [1145, 20] width 29 height 9
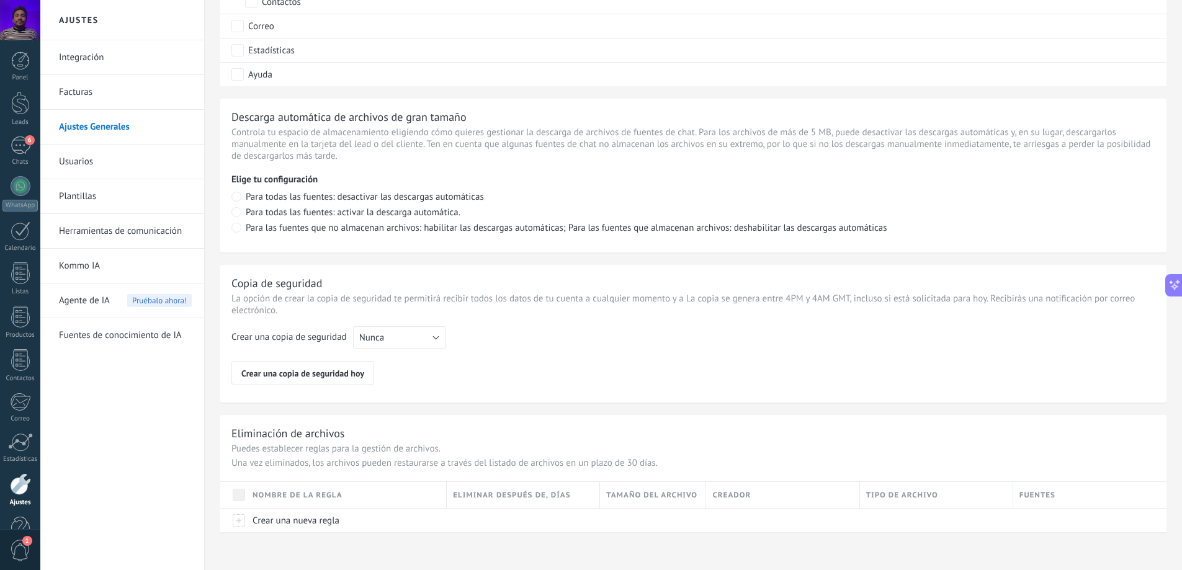
scroll to position [833, 0]
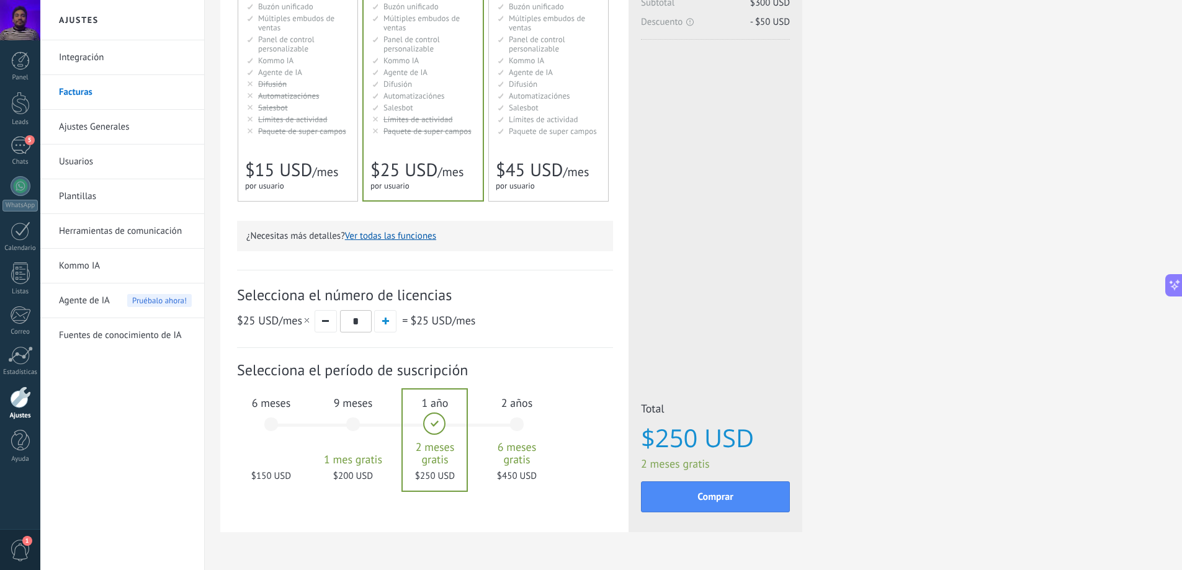
scroll to position [225, 0]
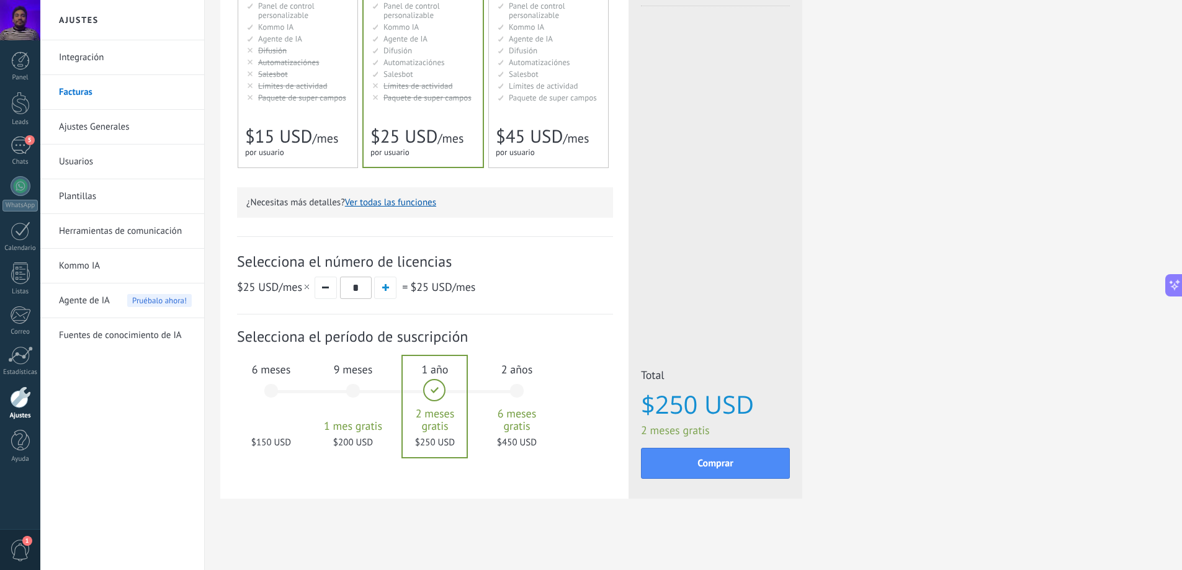
click at [260, 392] on div "6 meses $150 USD" at bounding box center [271, 396] width 67 height 87
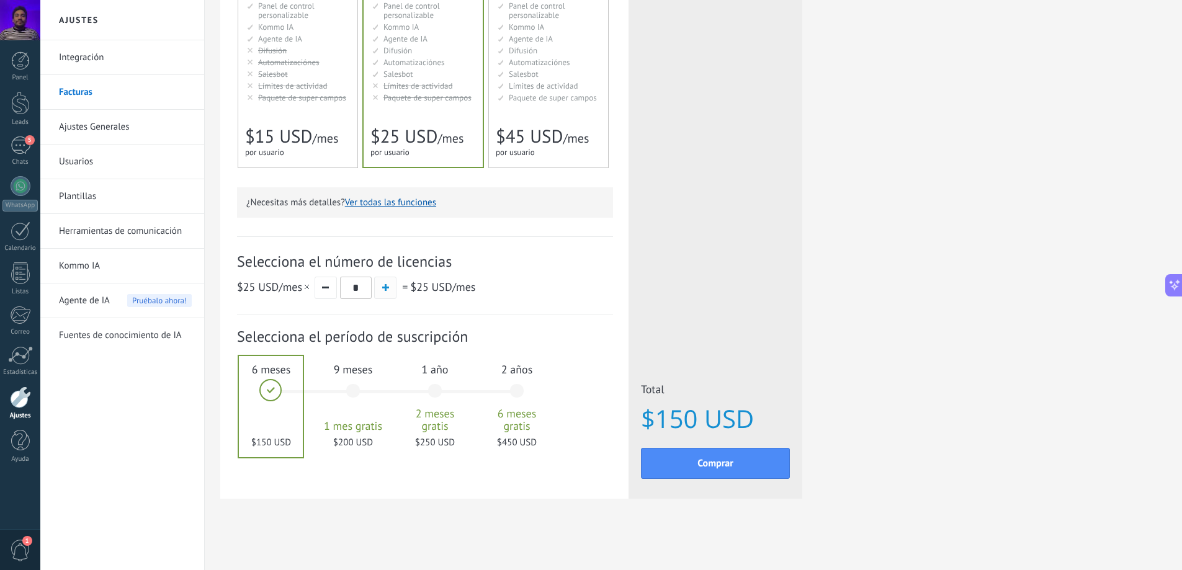
click at [376, 286] on button "button" at bounding box center [385, 288] width 22 height 22
click at [328, 287] on span "button" at bounding box center [325, 288] width 7 height 2
type input "*"
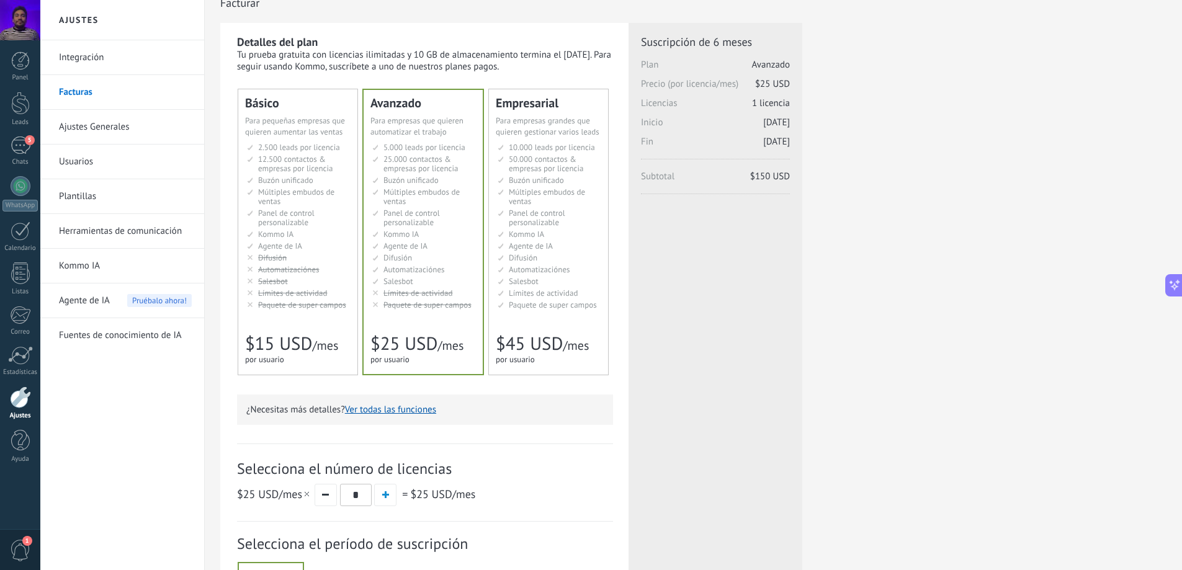
scroll to position [0, 0]
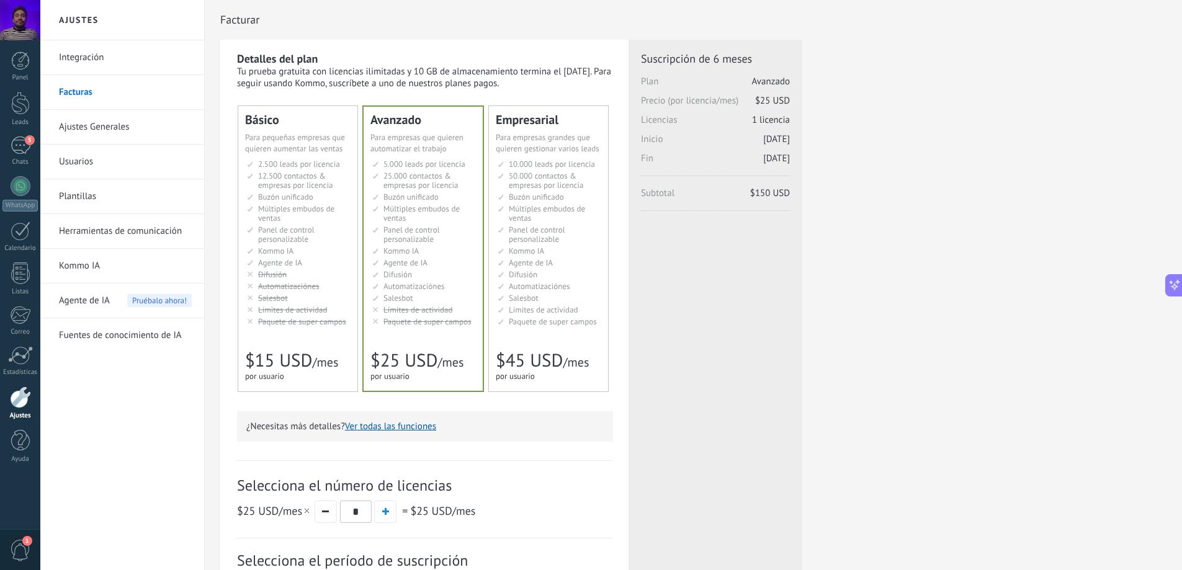
click at [313, 292] on ul "2.500 сделок на место 2.500 leads per seat 2.500 leads por licencia 添加线索和联系人 2.…" at bounding box center [299, 242] width 104 height 167
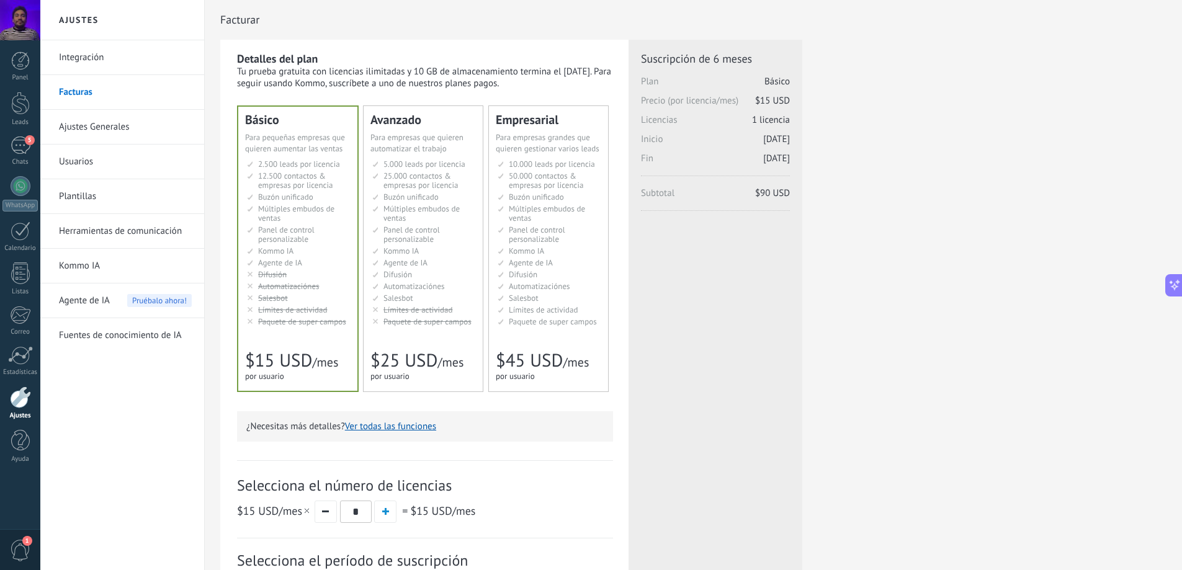
click at [396, 261] on span "Agente de IA" at bounding box center [405, 263] width 44 height 11
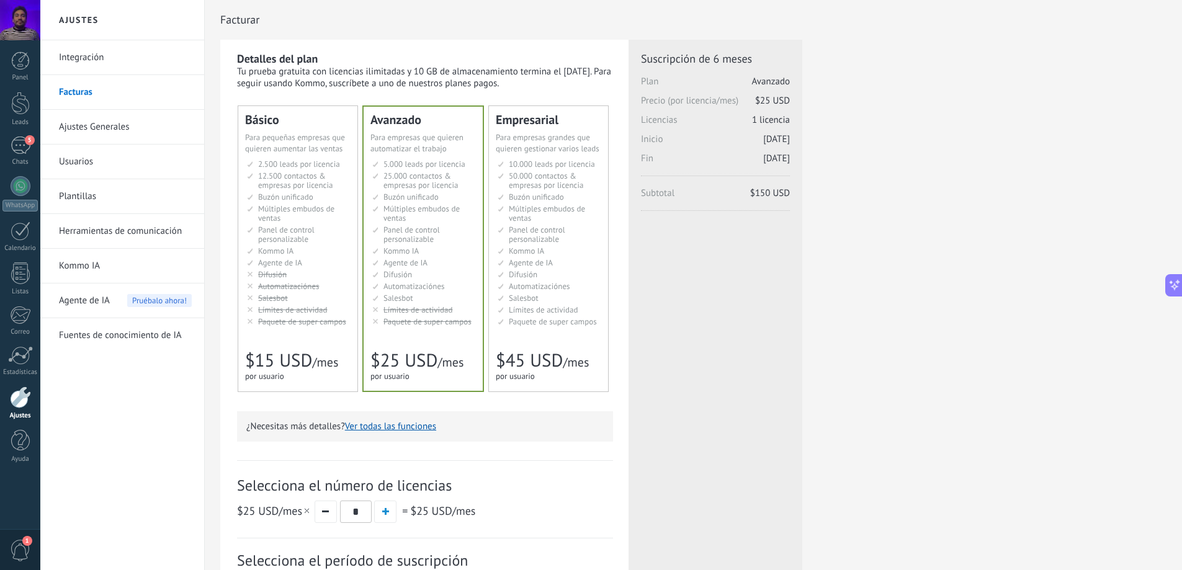
click at [318, 249] on li "Kommo AI Kommo AI Kommo IA Kommo AI Kommo IA Kommo AI Kommo AI" at bounding box center [299, 250] width 104 height 9
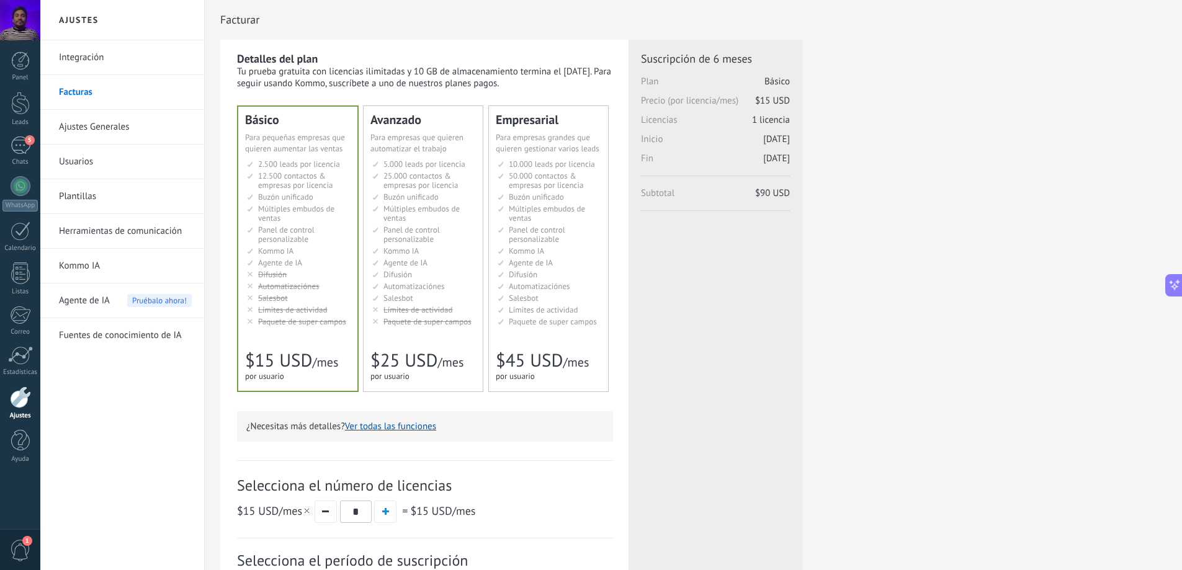
click at [387, 252] on span "Kommo IA" at bounding box center [400, 251] width 35 height 11
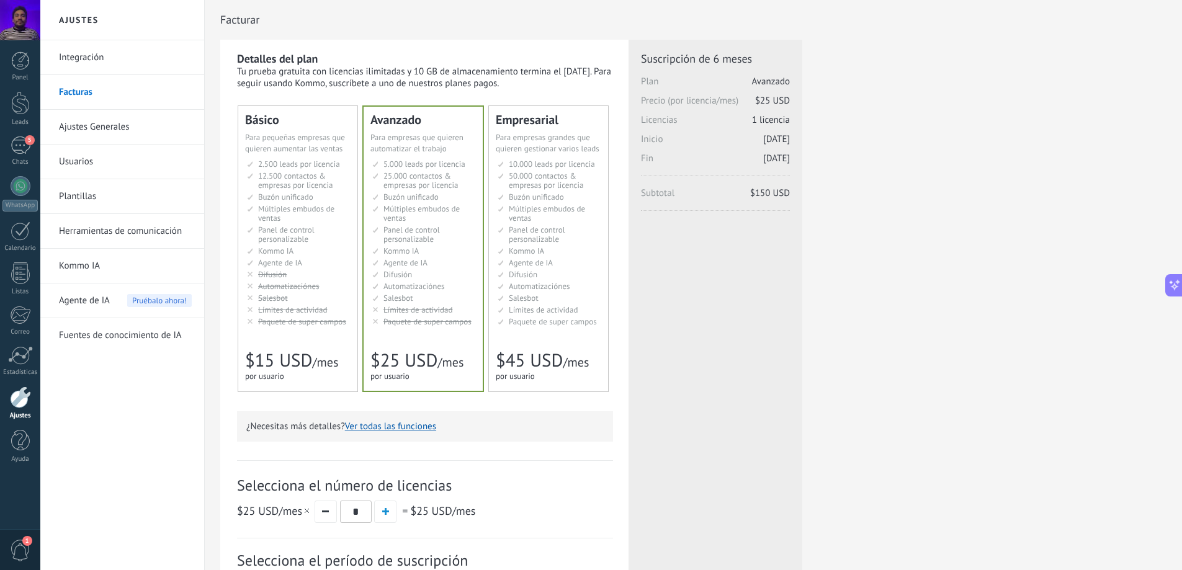
click at [322, 237] on li "Настраиваемый рабочий стол Customizable dashboard Panel de control personalizab…" at bounding box center [299, 234] width 104 height 19
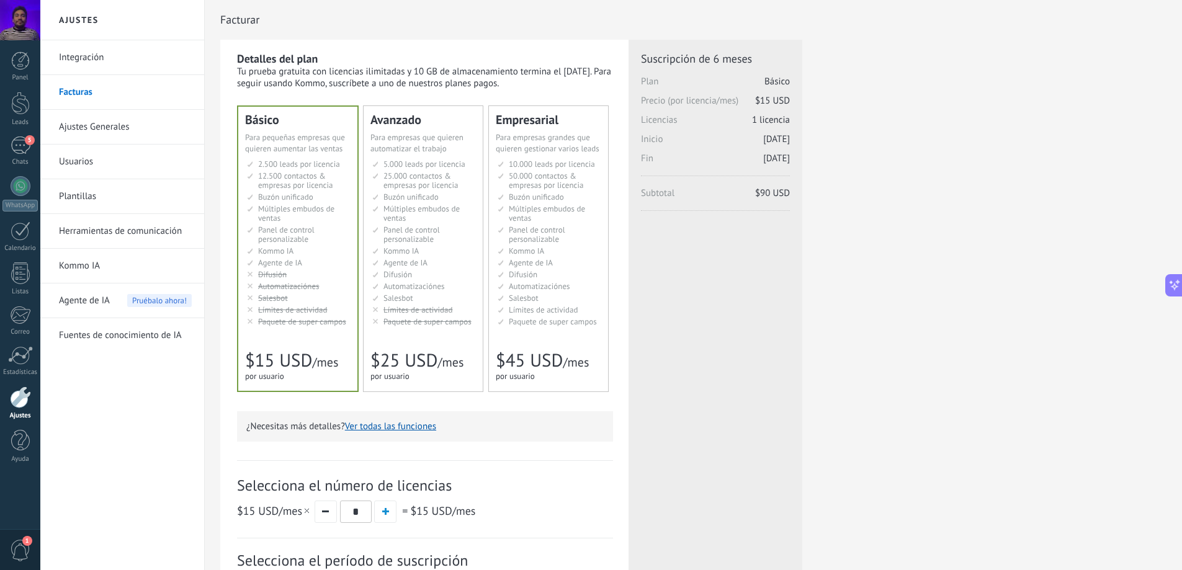
click at [375, 244] on ul "5.000 сделок на место 5.000 leads per seat 5.000 leads por licencia 添加线索和联系人 5.…" at bounding box center [424, 242] width 104 height 167
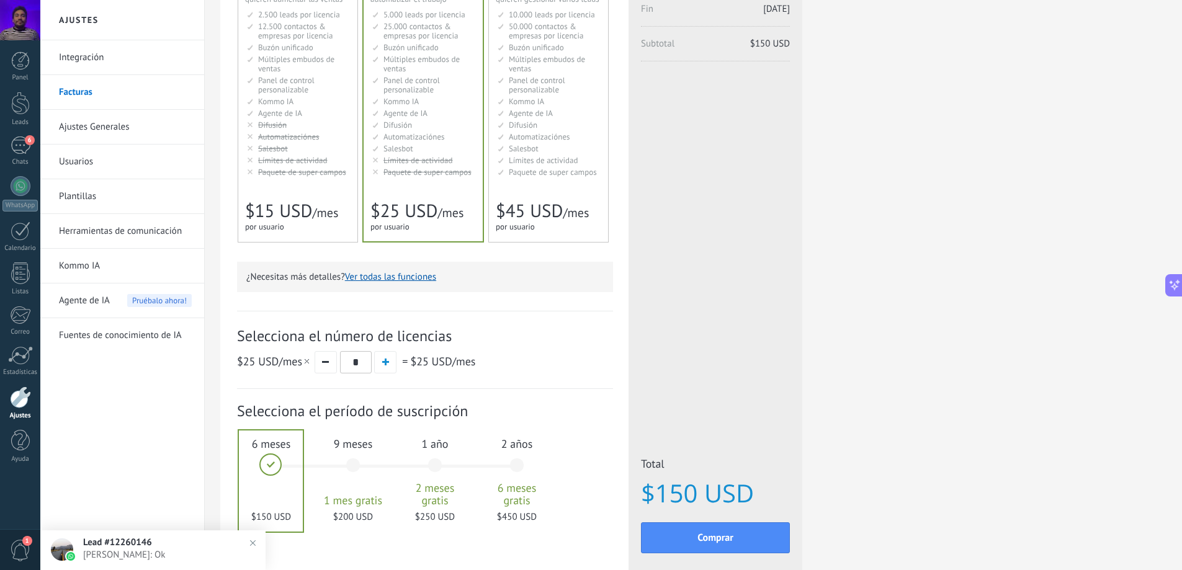
scroll to position [186, 0]
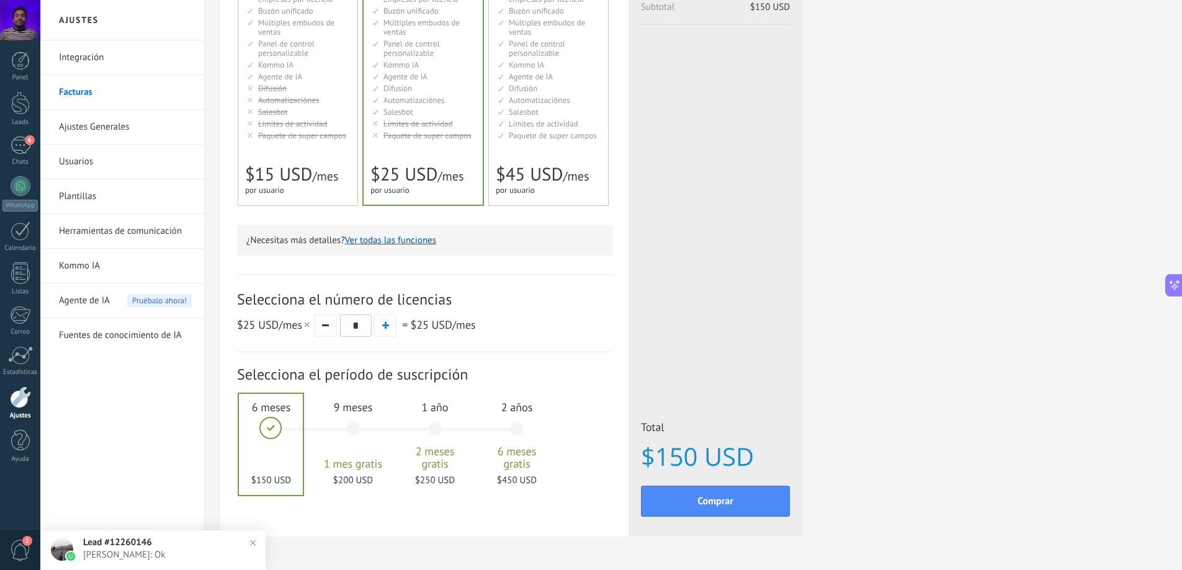
click at [434, 410] on span "1 año" at bounding box center [434, 407] width 67 height 14
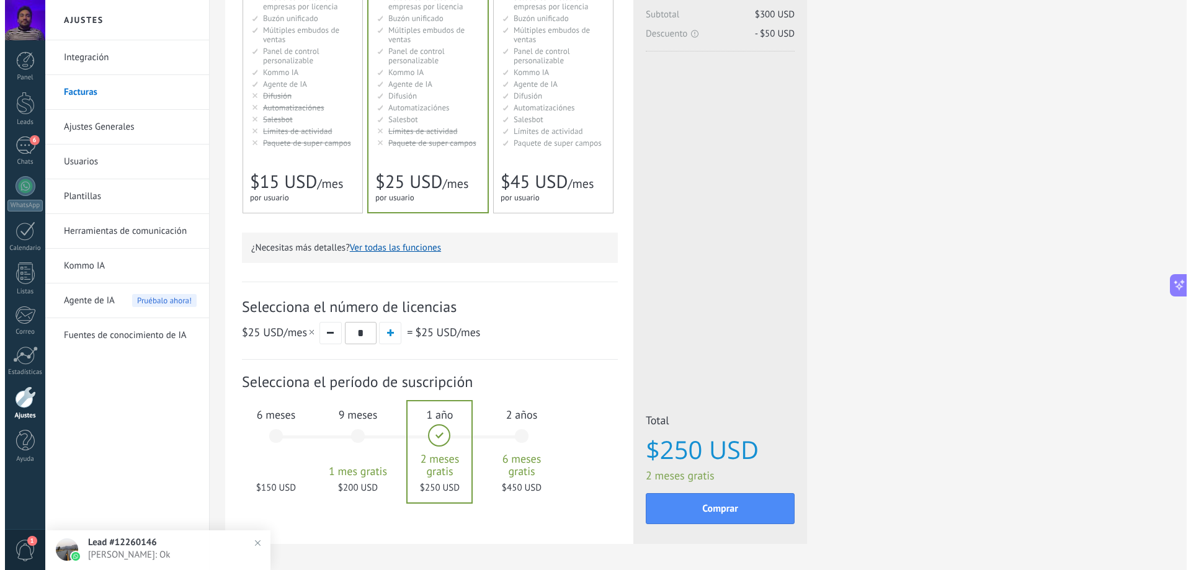
scroll to position [0, 0]
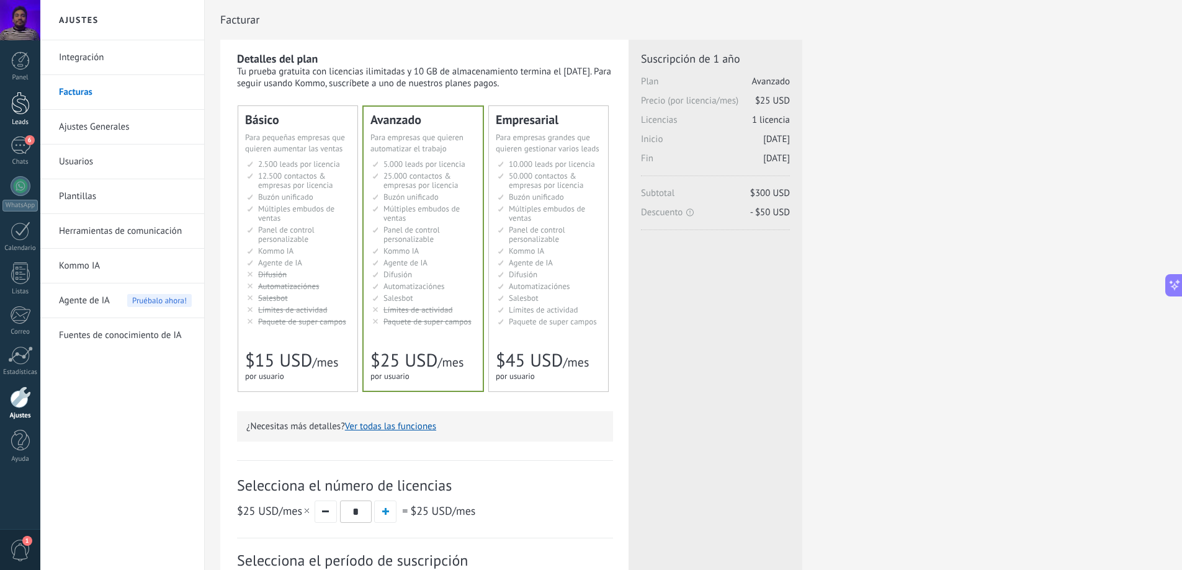
click at [12, 96] on div at bounding box center [20, 103] width 19 height 23
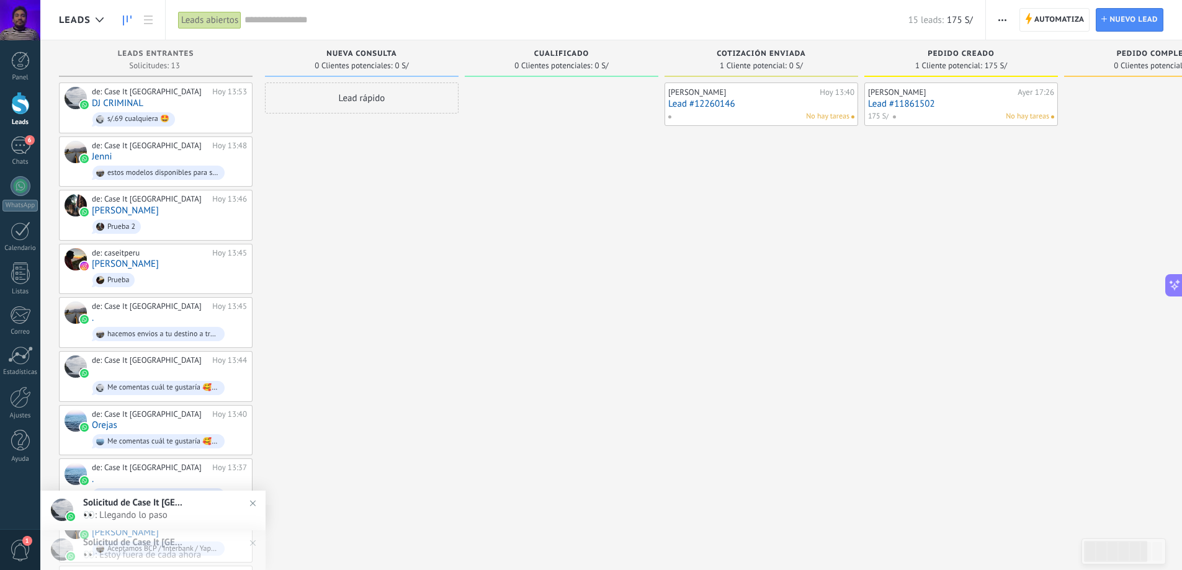
click at [27, 134] on div "Panel Leads 6 Chats WhatsApp Clientes" at bounding box center [20, 264] width 40 height 424
click at [6, 169] on div "Panel Leads 6 Chats WhatsApp Clientes" at bounding box center [20, 264] width 40 height 424
click at [12, 149] on div "6" at bounding box center [21, 146] width 20 height 18
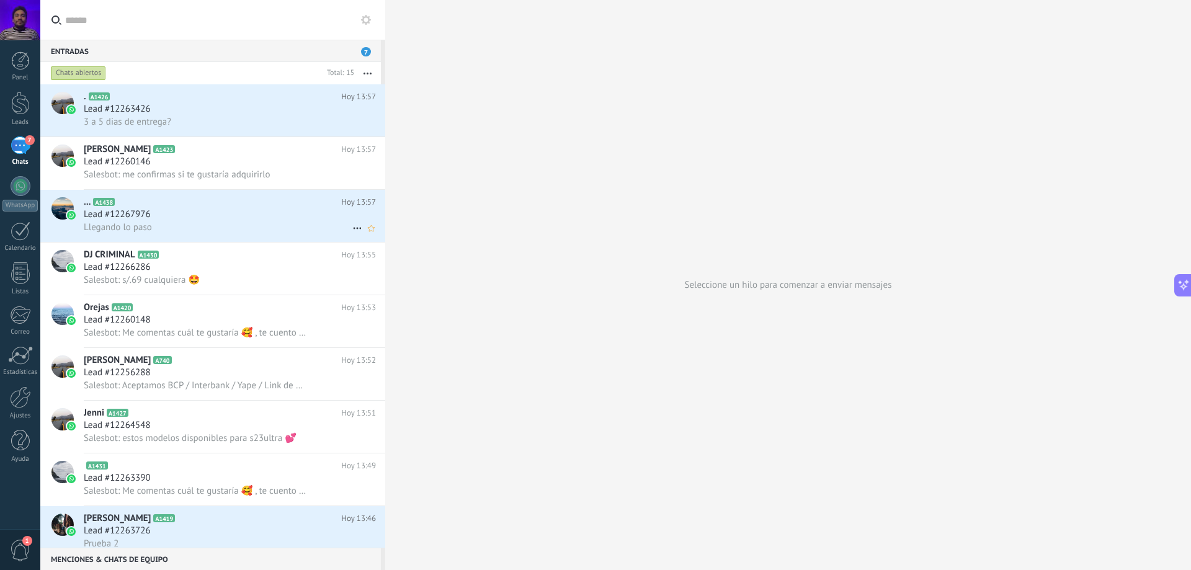
click at [230, 218] on div "Lead #12267976" at bounding box center [230, 214] width 292 height 12
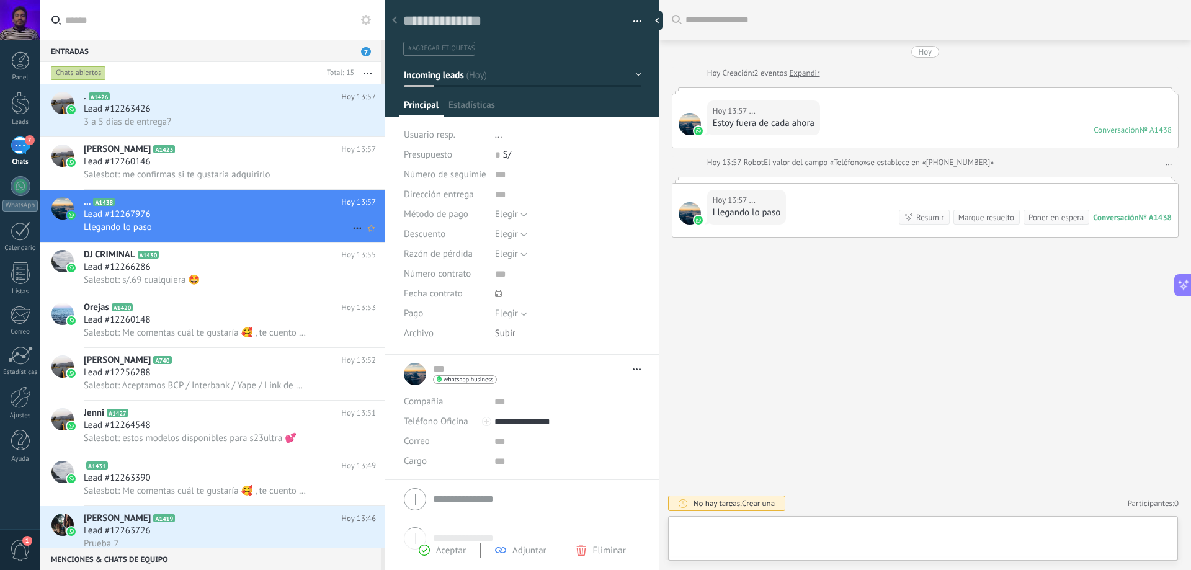
scroll to position [19, 0]
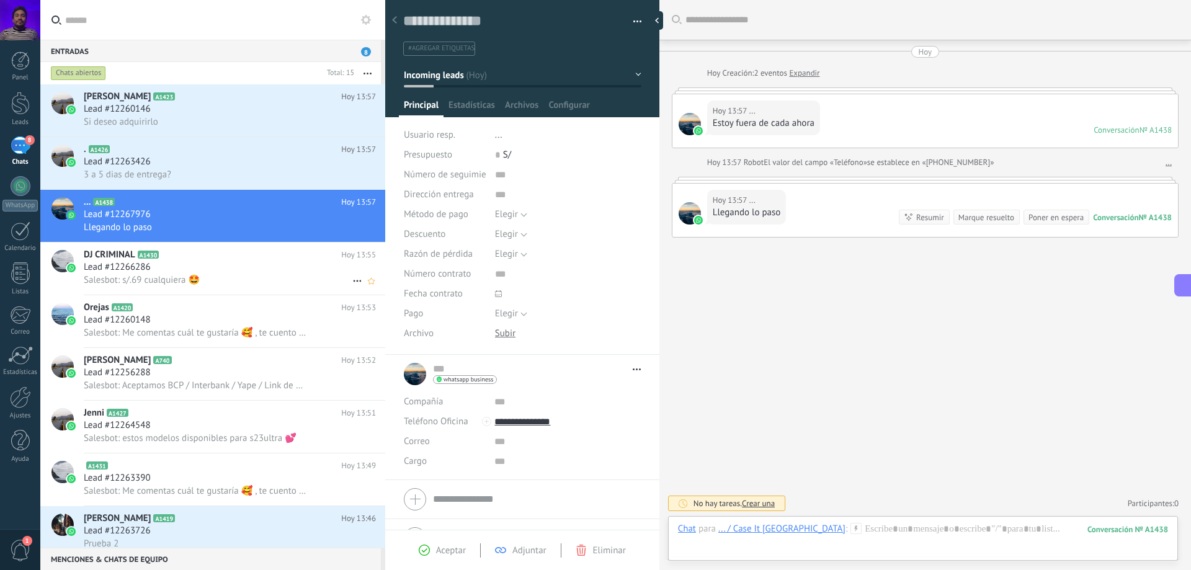
click at [228, 277] on div "Salesbot: s/.69 cualquiera 🤩" at bounding box center [230, 280] width 292 height 13
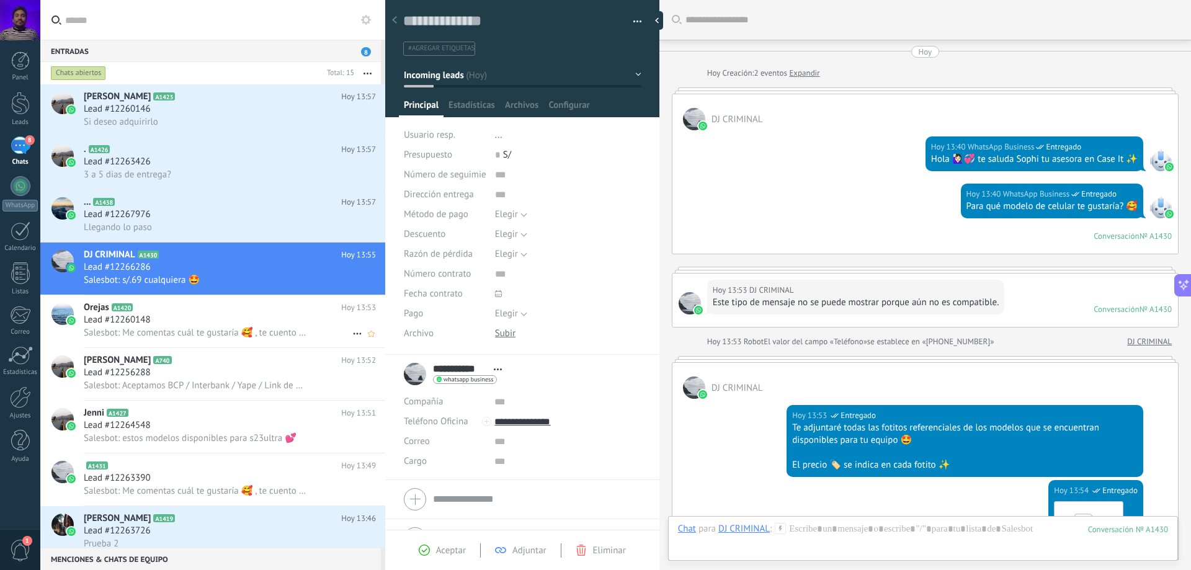
scroll to position [726, 0]
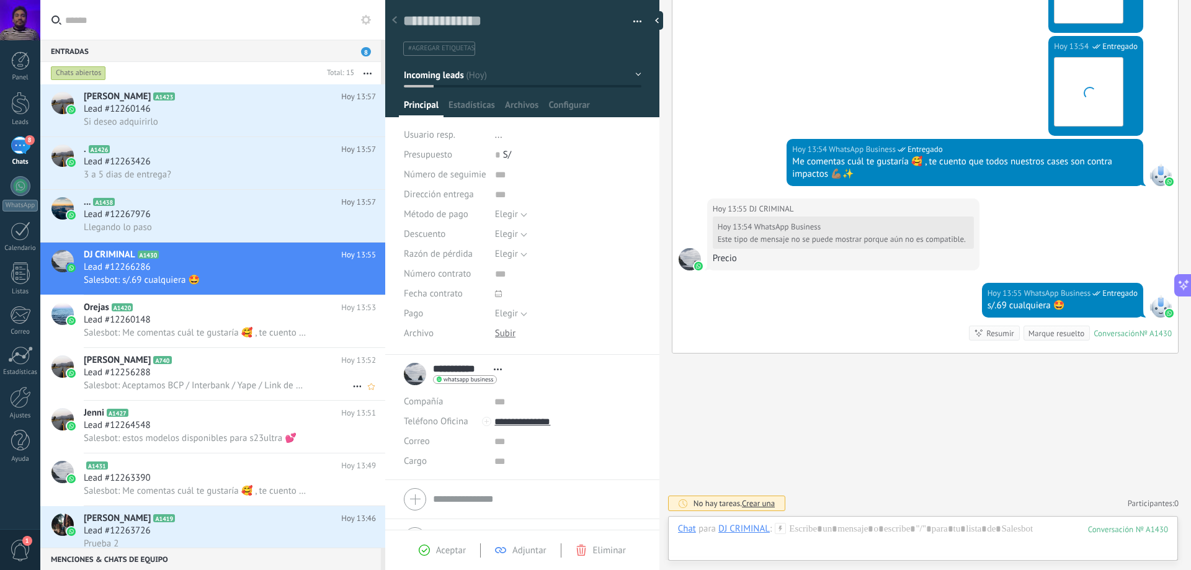
click at [235, 370] on div "Lead #12256288" at bounding box center [230, 373] width 292 height 12
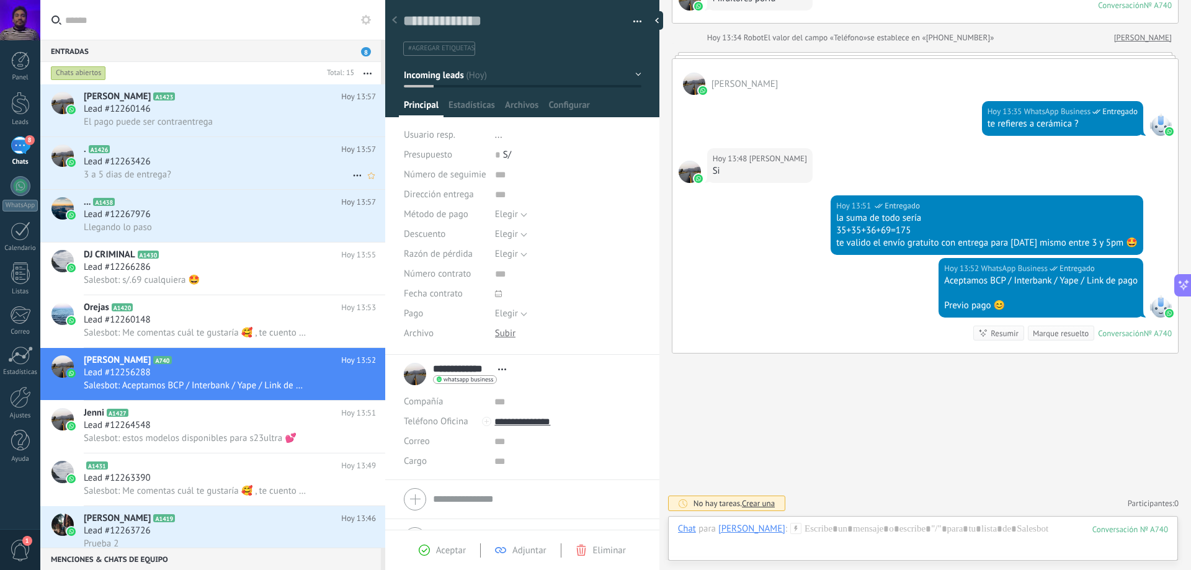
click at [190, 161] on div "Lead #12263426" at bounding box center [230, 162] width 292 height 12
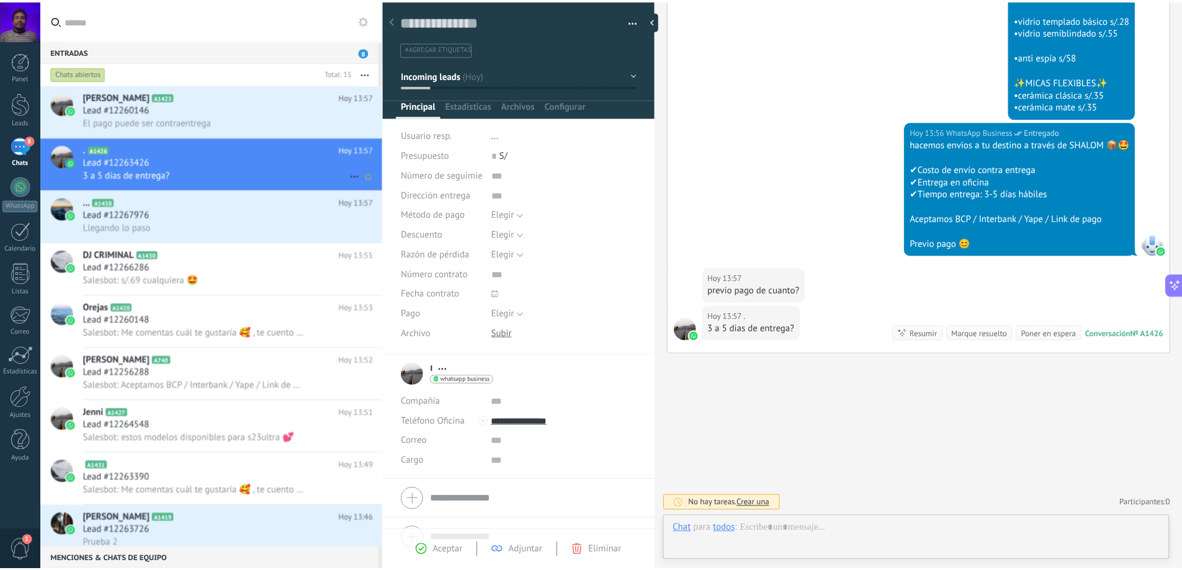
scroll to position [19, 0]
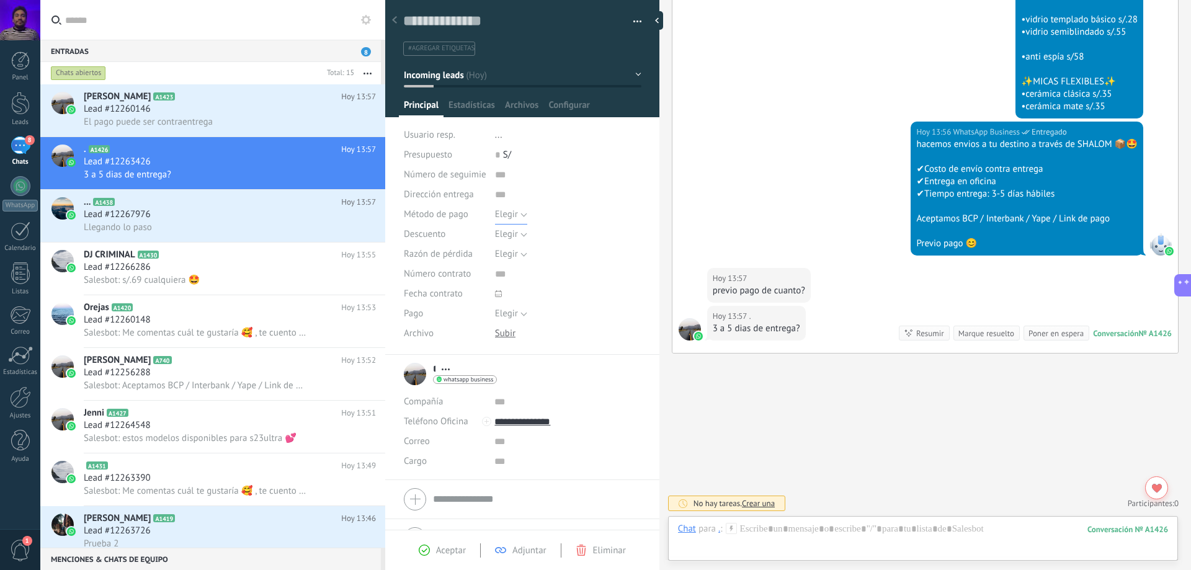
click at [508, 210] on span "Elegir" at bounding box center [506, 214] width 23 height 12
click at [394, 220] on div "Guardar y crear Imprimir Administrar etiquetas Exportar a excel" at bounding box center [522, 173] width 275 height 363
click at [510, 212] on span "Elegir" at bounding box center [506, 214] width 23 height 12
click at [406, 210] on span "Método de pago" at bounding box center [436, 214] width 65 height 9
click at [14, 411] on link "Ajustes" at bounding box center [20, 404] width 40 height 34
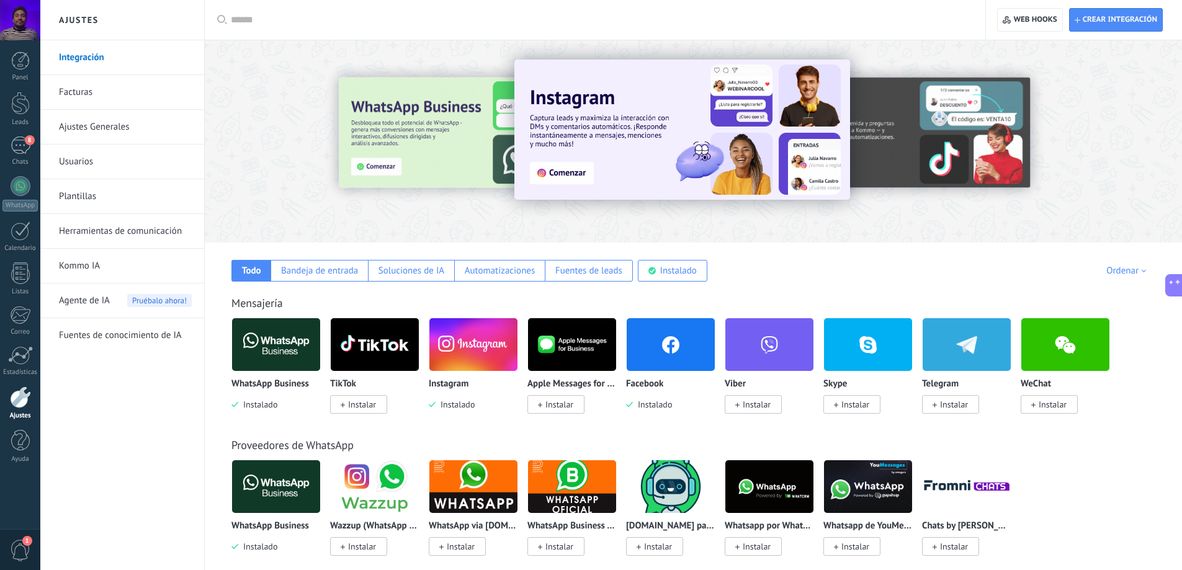
click at [129, 118] on link "Ajustes Generales" at bounding box center [125, 127] width 133 height 35
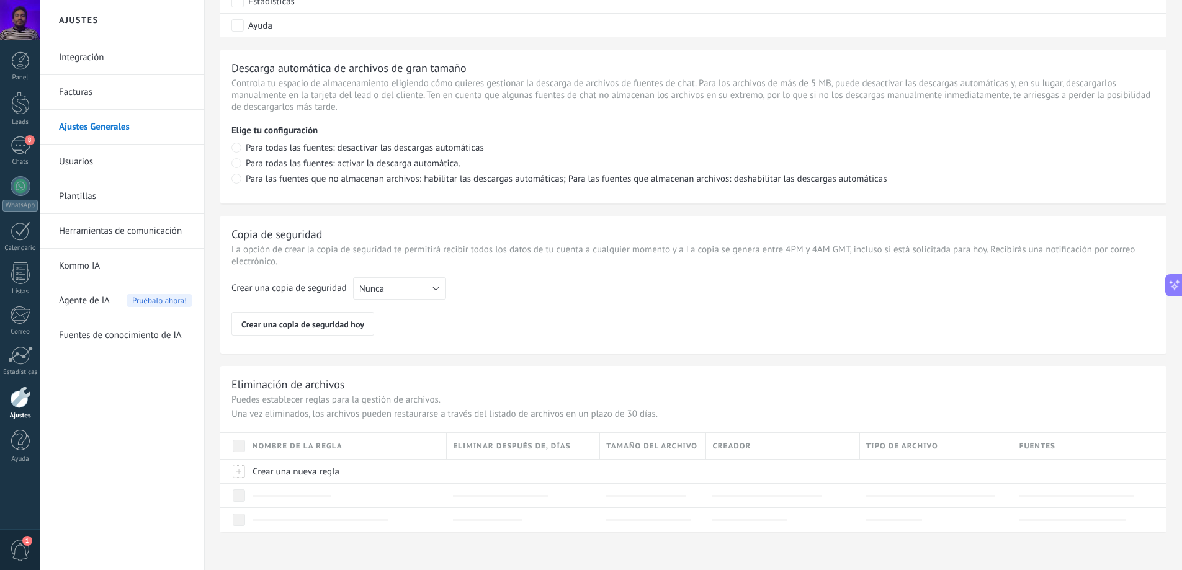
scroll to position [833, 0]
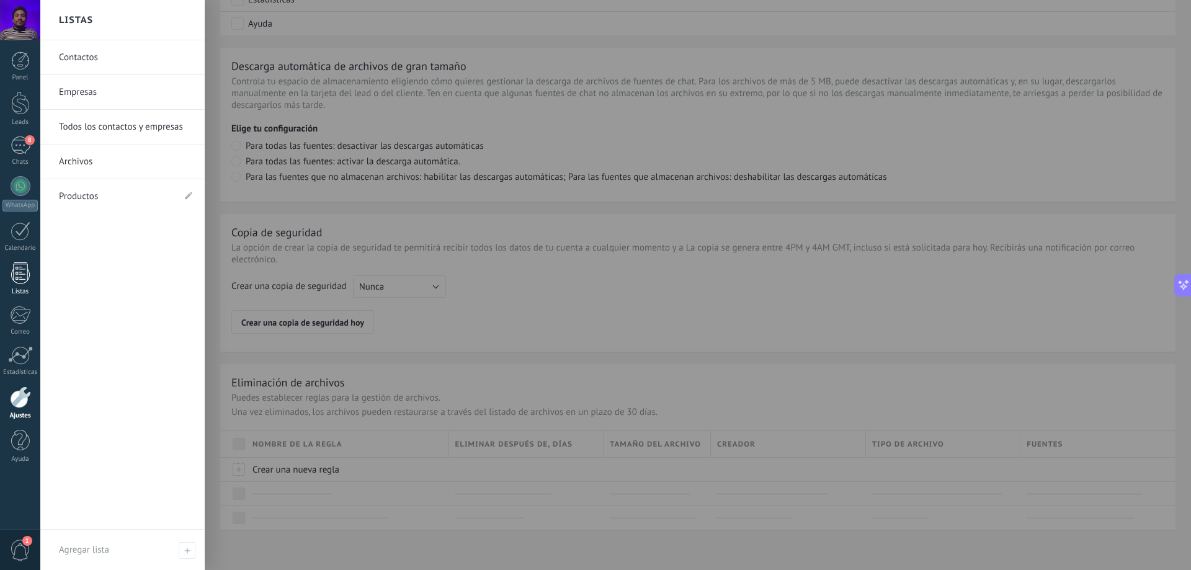
click at [15, 281] on div at bounding box center [20, 273] width 19 height 22
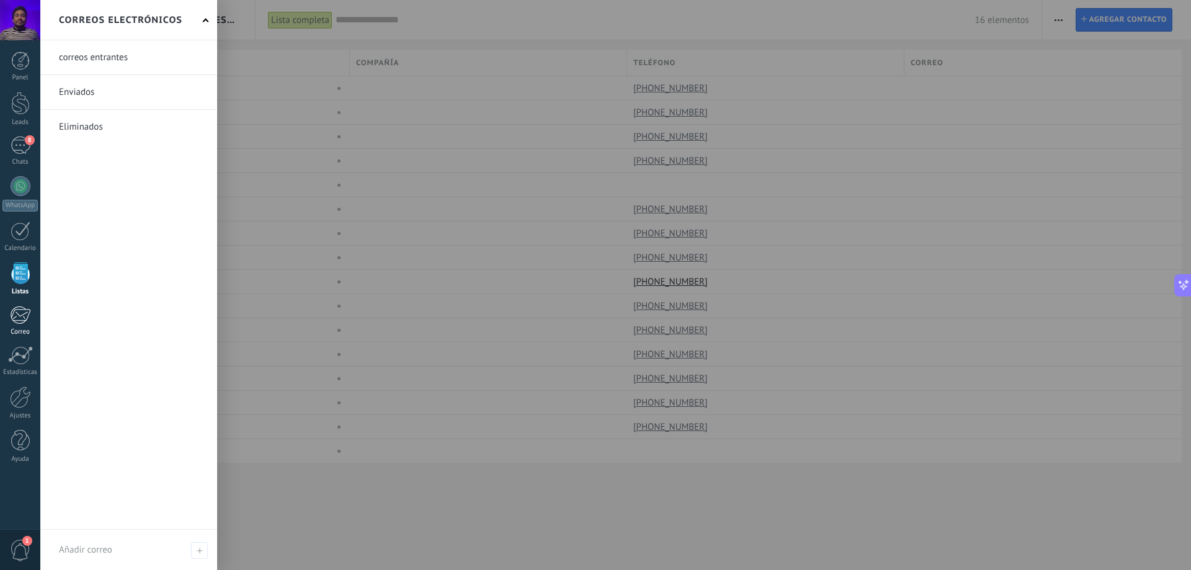
click at [15, 313] on div at bounding box center [20, 315] width 20 height 19
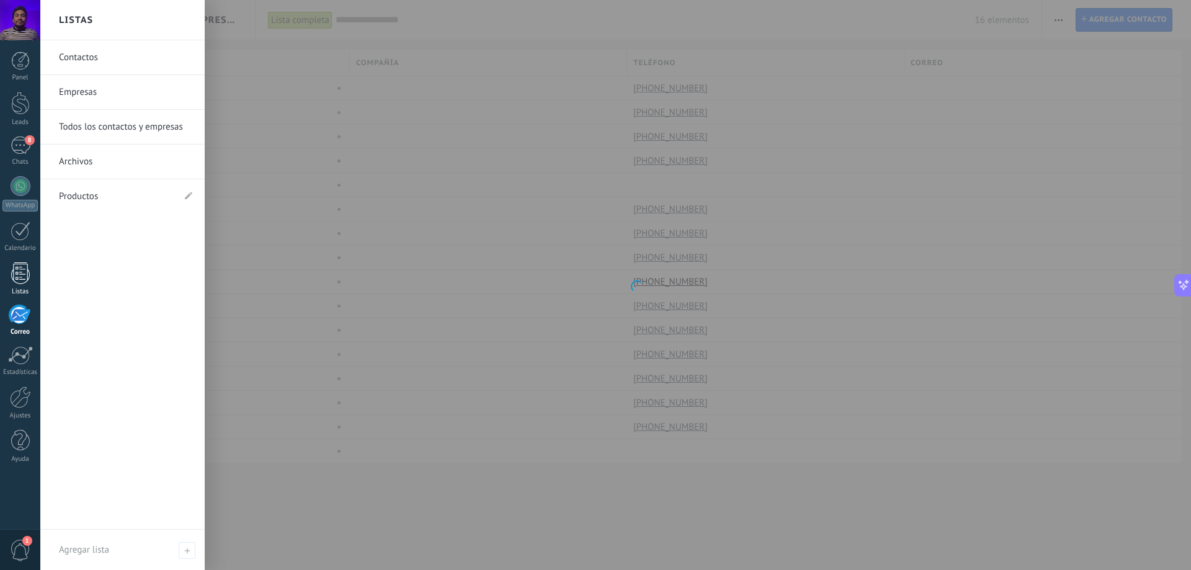
click at [16, 282] on div at bounding box center [20, 273] width 19 height 22
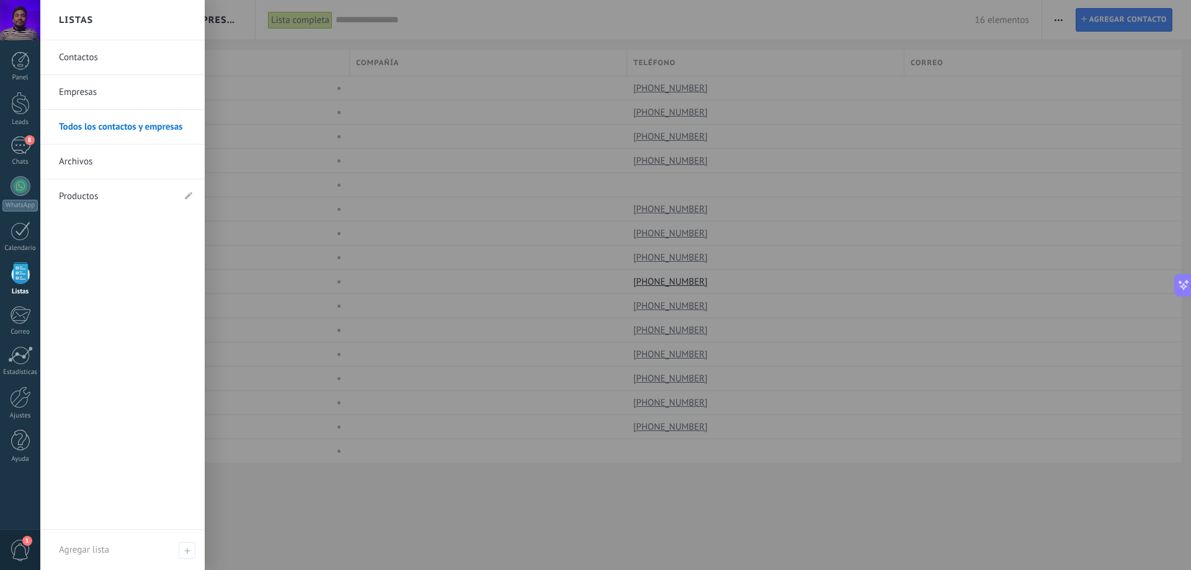
click at [78, 194] on link "Productos" at bounding box center [116, 196] width 115 height 35
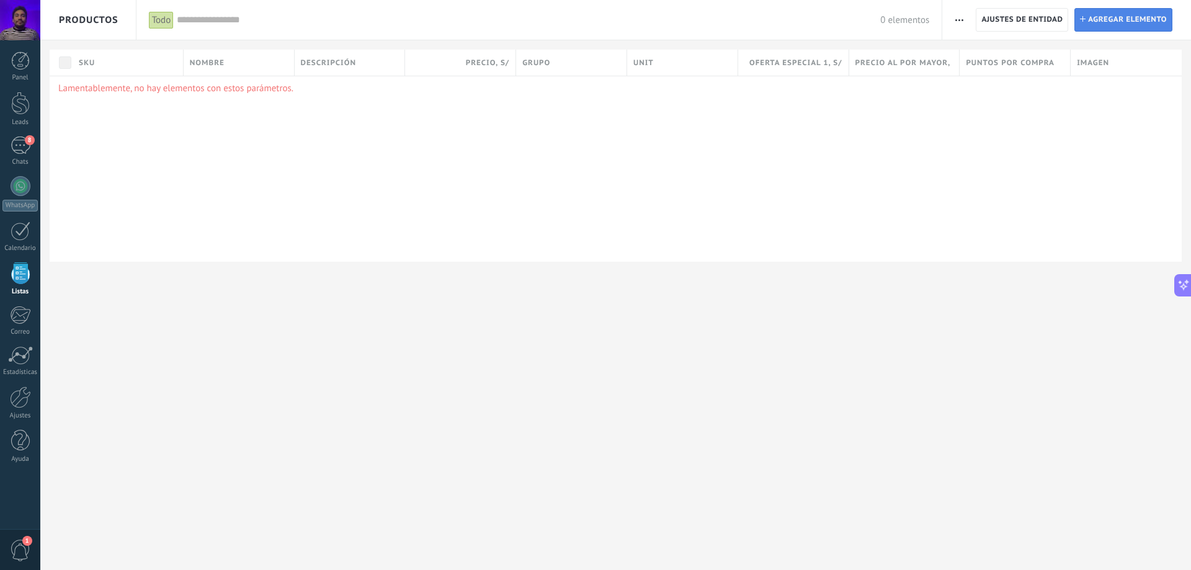
click at [1100, 19] on span "Agregar elemento" at bounding box center [1127, 20] width 79 height 22
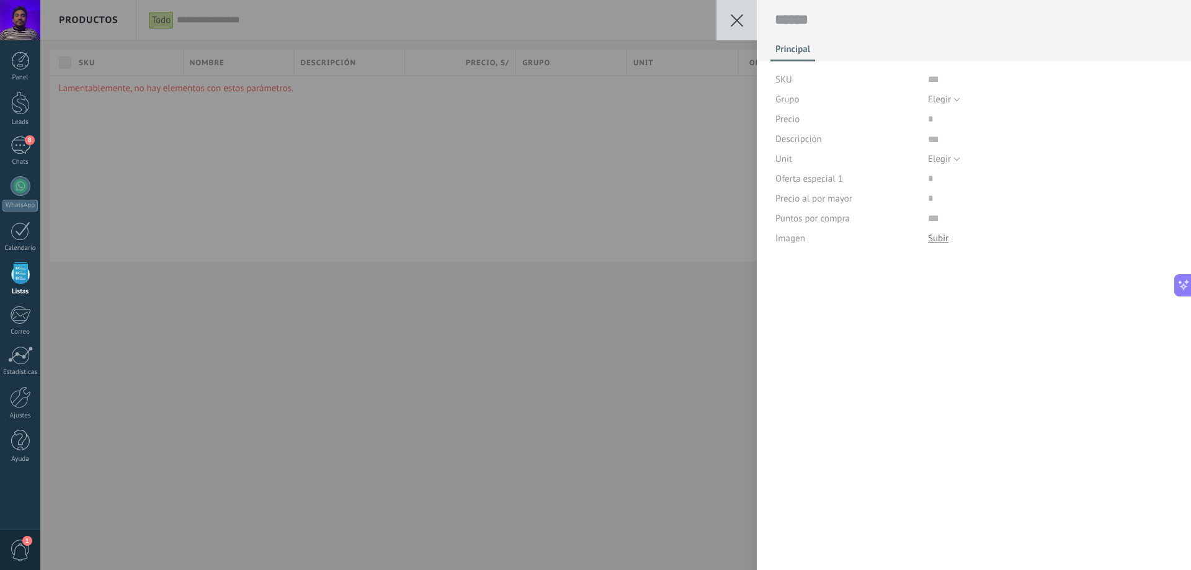
click at [745, 20] on button at bounding box center [737, 20] width 40 height 40
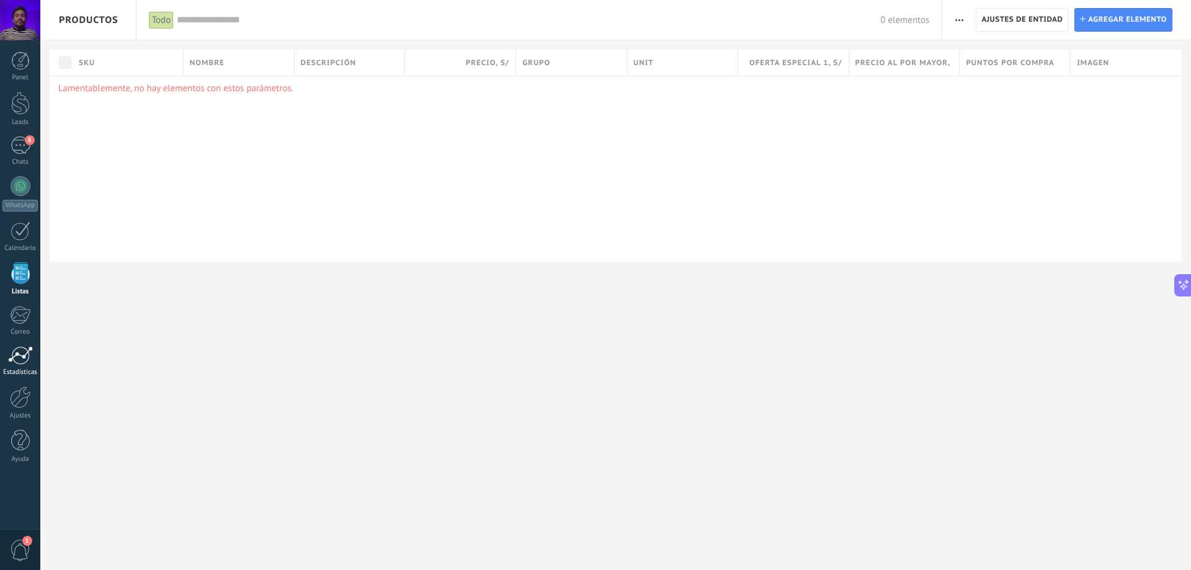
click at [0, 364] on link "Estadísticas" at bounding box center [20, 361] width 40 height 30
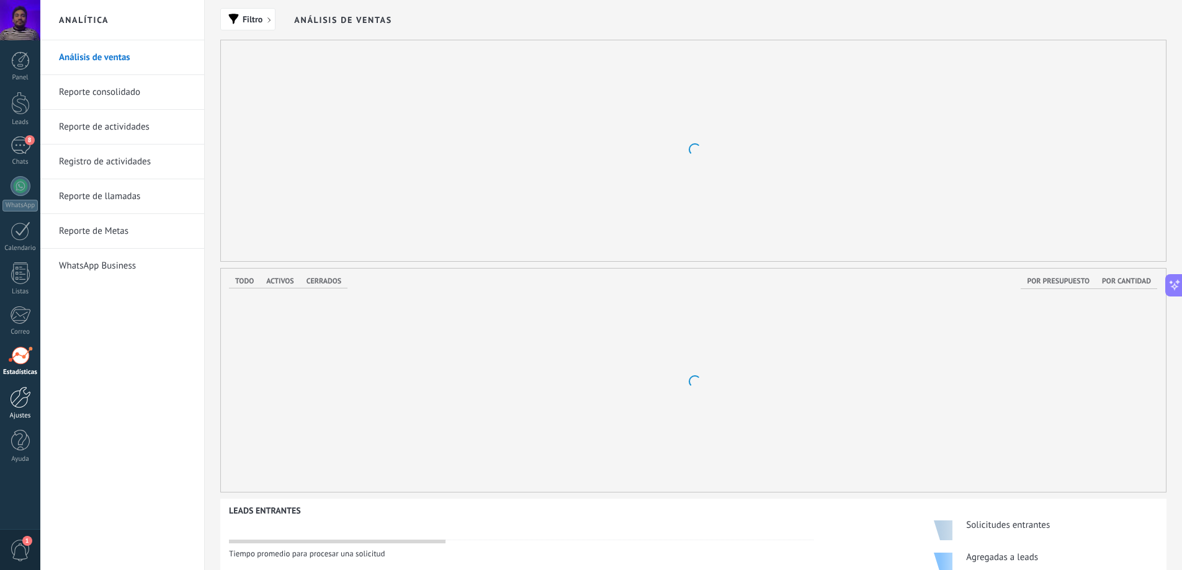
click at [11, 406] on div at bounding box center [20, 398] width 21 height 22
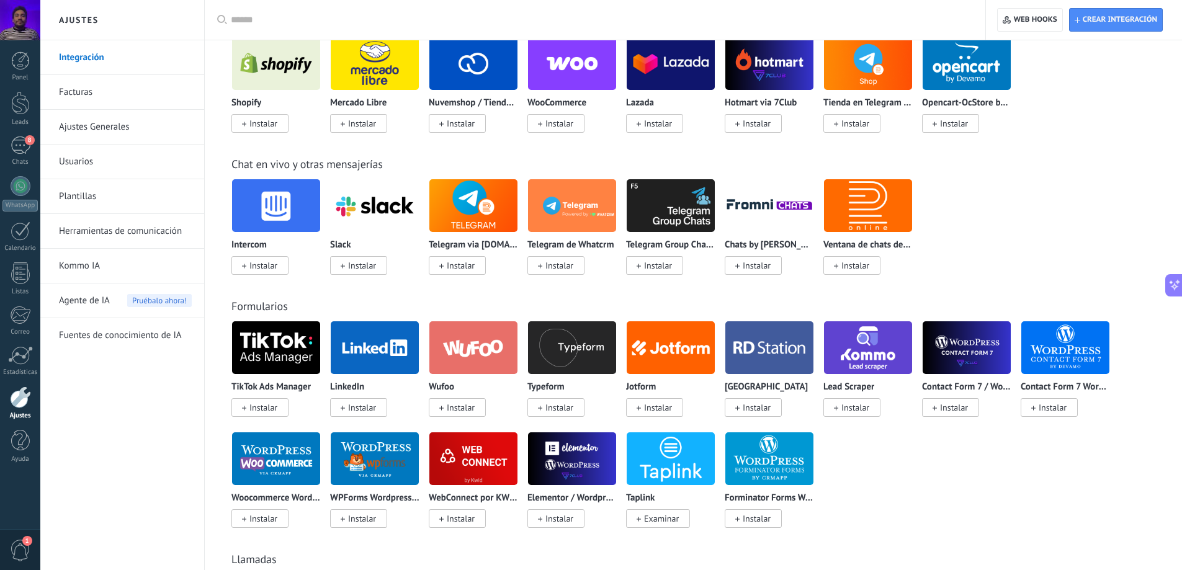
scroll to position [372, 0]
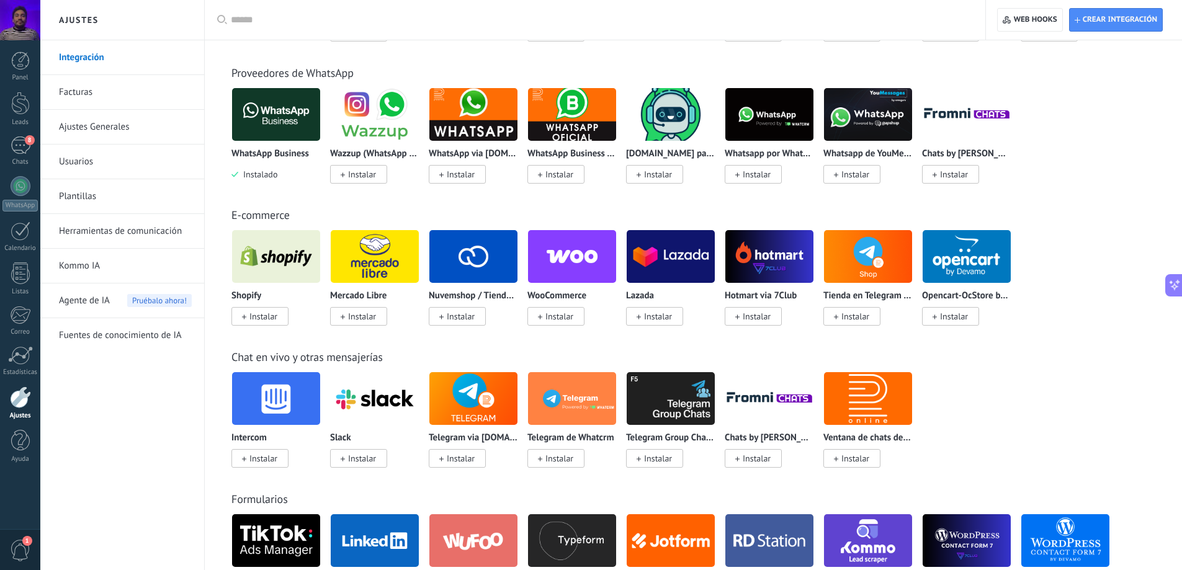
click at [257, 315] on span "Instalar" at bounding box center [263, 316] width 28 height 11
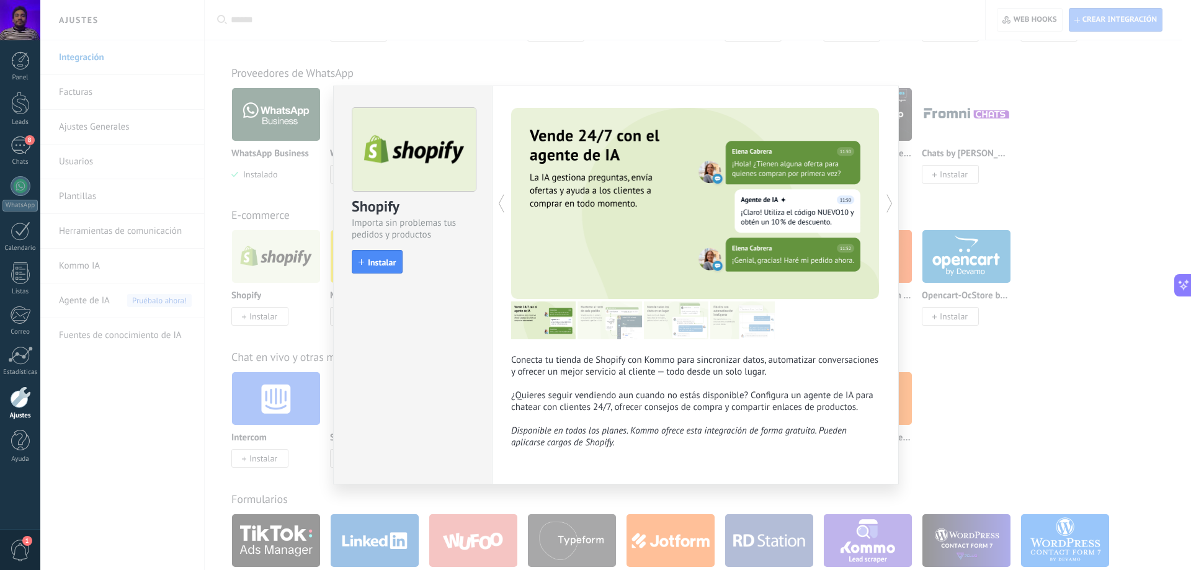
click at [925, 71] on div "Shopify Importa sin problemas tus pedidos y productos install Instalar Conecta …" at bounding box center [615, 285] width 1151 height 570
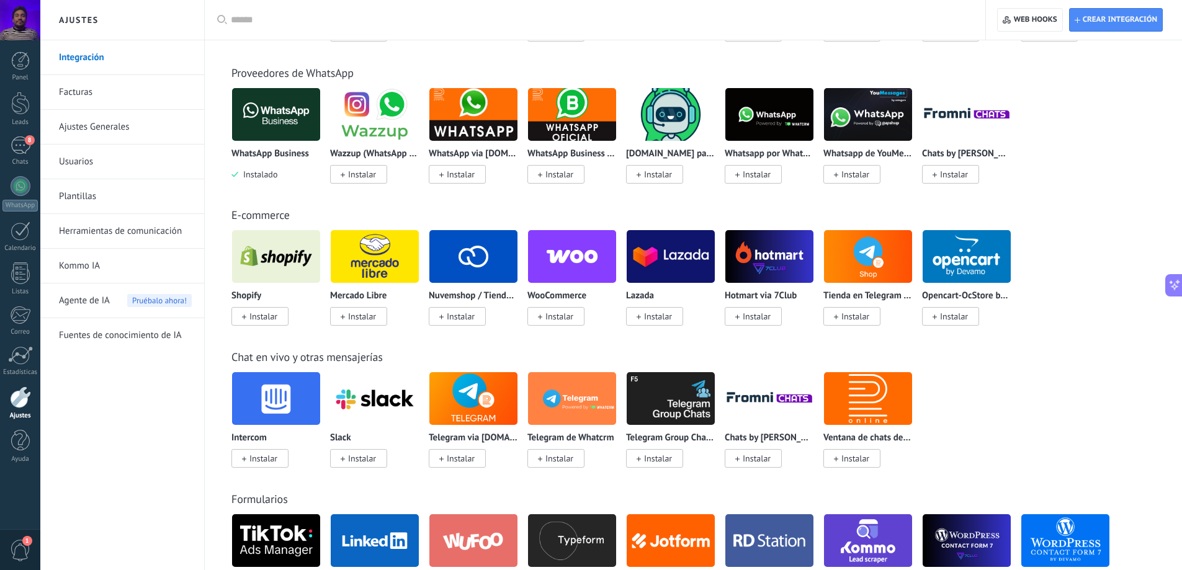
click at [249, 315] on span "Instalar" at bounding box center [263, 316] width 28 height 11
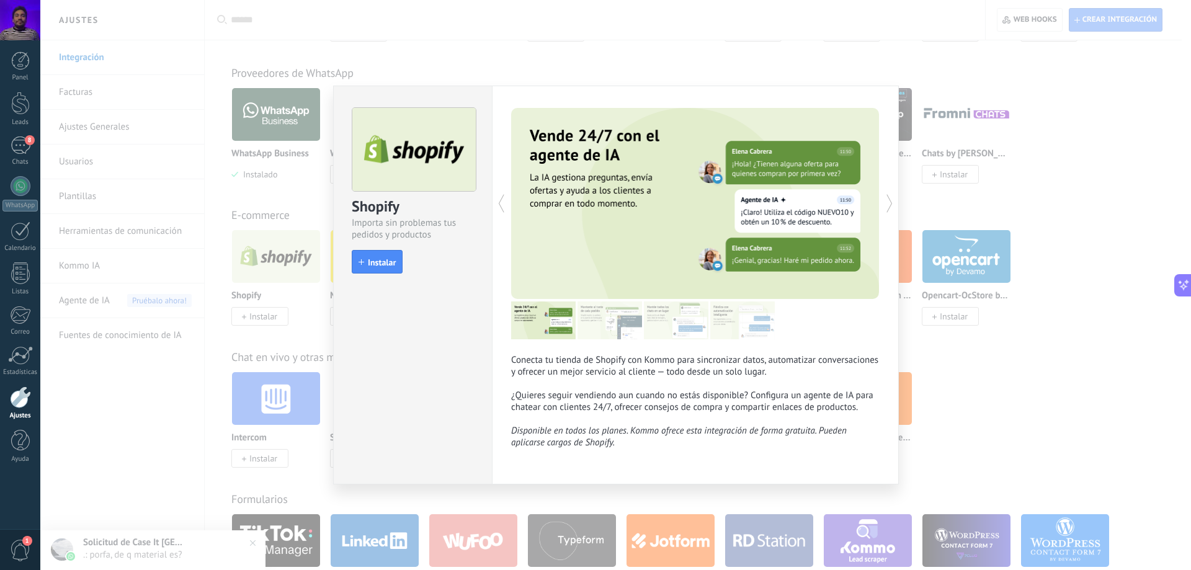
click at [601, 328] on img at bounding box center [610, 321] width 65 height 38
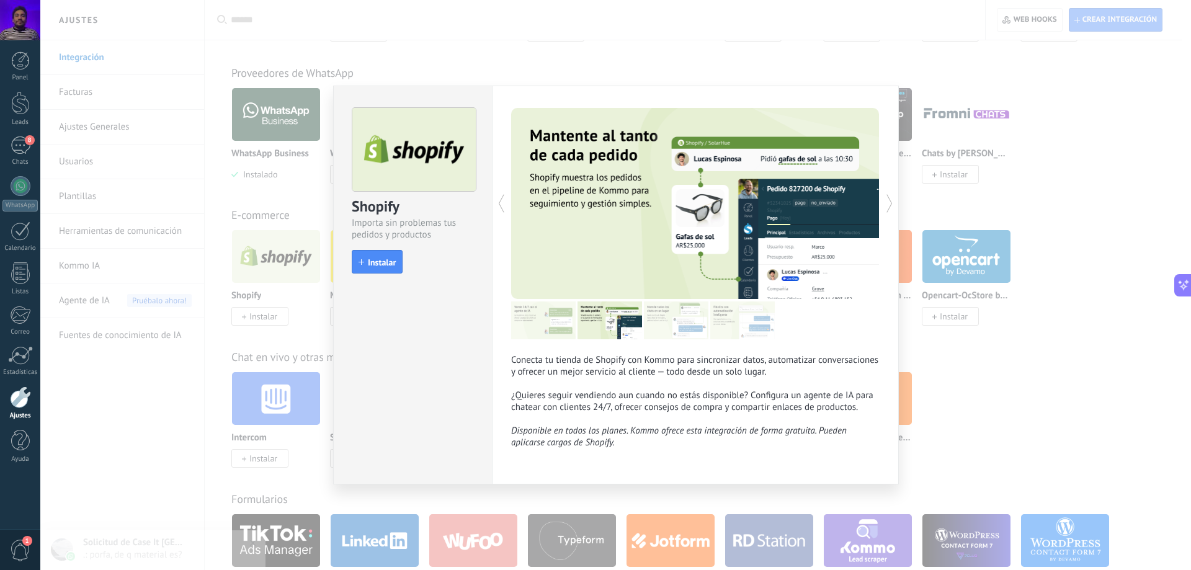
click at [659, 313] on img at bounding box center [676, 321] width 65 height 38
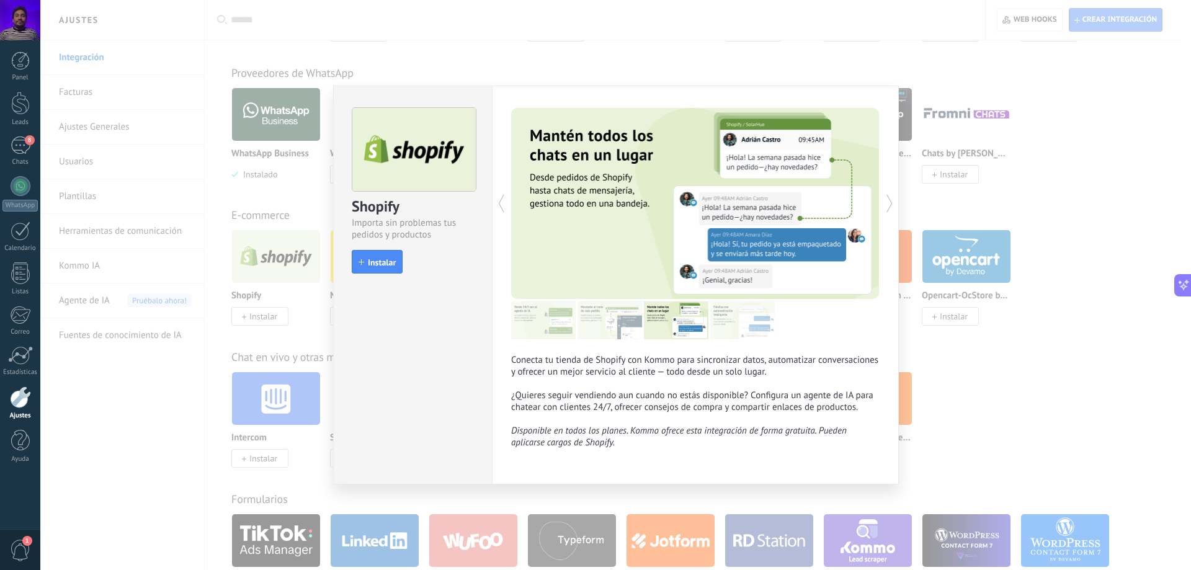
click at [766, 324] on img at bounding box center [742, 321] width 65 height 38
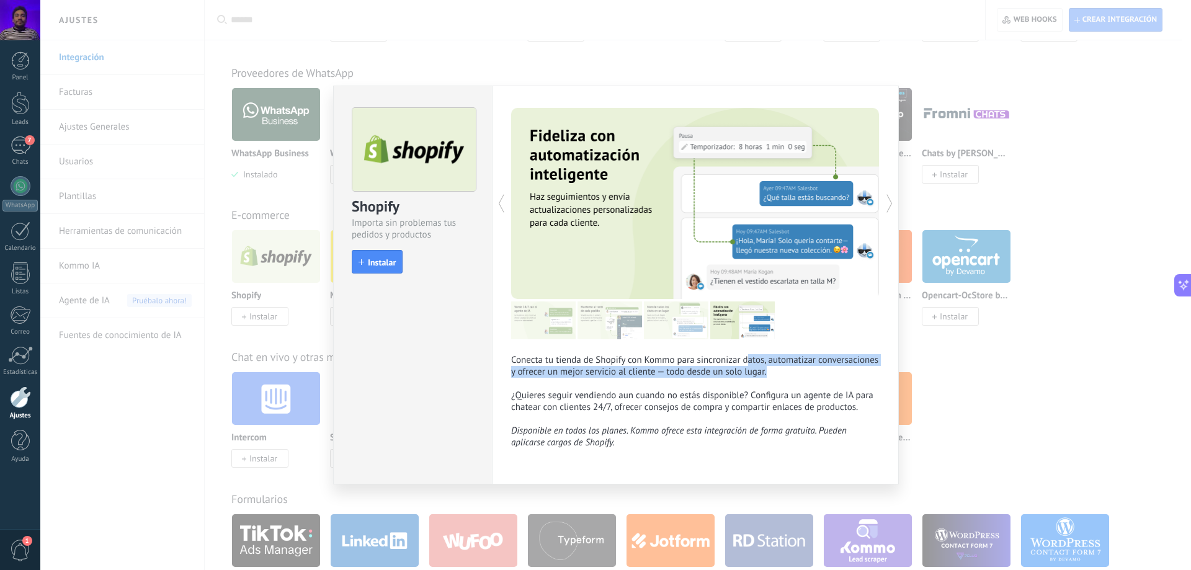
drag, startPoint x: 782, startPoint y: 366, endPoint x: 798, endPoint y: 367, distance: 15.6
click at [798, 367] on p "Conecta tu tienda de Shopify con Kommo para sincronizar datos, automatizar conv…" at bounding box center [695, 401] width 369 height 94
drag, startPoint x: 799, startPoint y: 368, endPoint x: 518, endPoint y: 361, distance: 281.2
click at [518, 361] on p "Conecta tu tienda de Shopify con Kommo para sincronizar datos, automatizar conv…" at bounding box center [695, 401] width 369 height 94
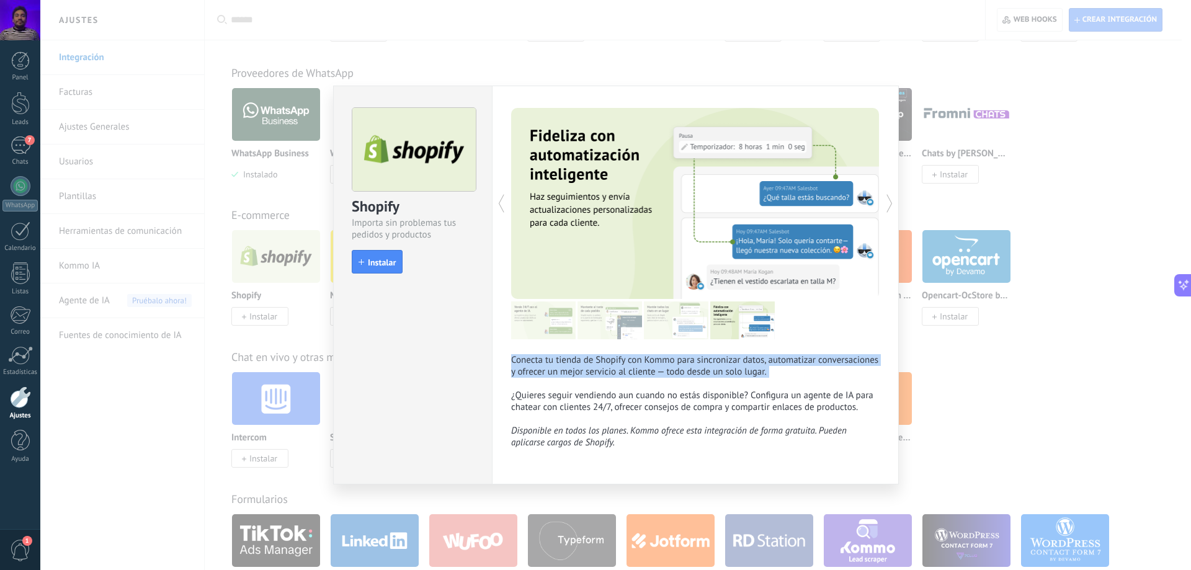
click at [518, 361] on p "Conecta tu tienda de Shopify con Kommo para sincronizar datos, automatizar conv…" at bounding box center [695, 401] width 369 height 94
drag, startPoint x: 513, startPoint y: 362, endPoint x: 794, endPoint y: 380, distance: 282.3
click at [794, 380] on p "Conecta tu tienda de Shopify con Kommo para sincronizar datos, automatizar conv…" at bounding box center [695, 401] width 369 height 94
click at [788, 366] on p "Conecta tu tienda de Shopify con Kommo para sincronizar datos, automatizar conv…" at bounding box center [695, 401] width 369 height 94
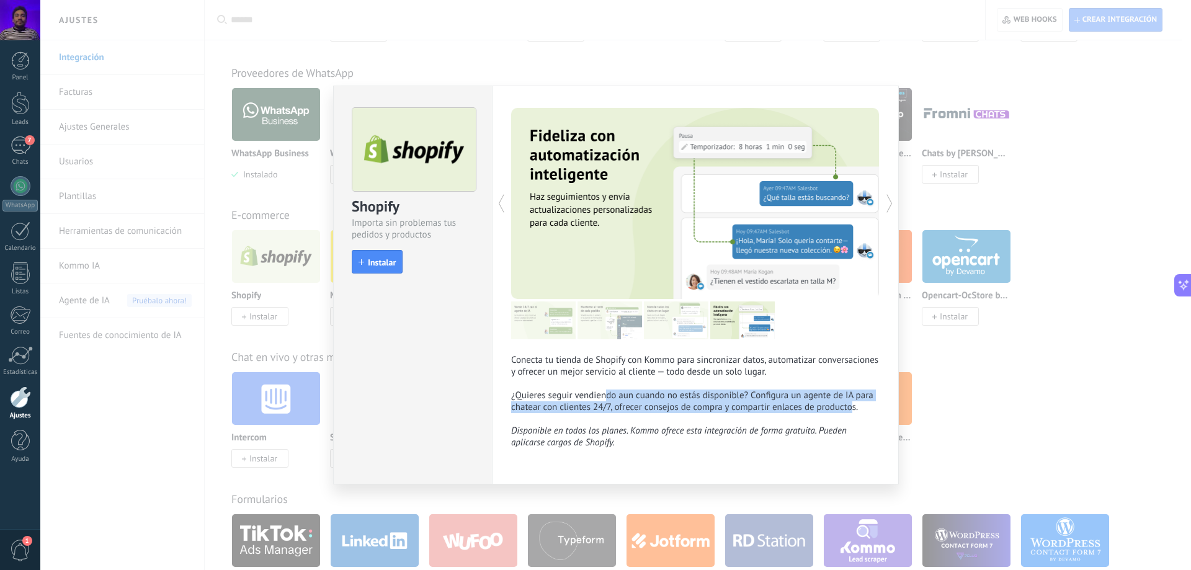
drag, startPoint x: 732, startPoint y: 393, endPoint x: 853, endPoint y: 408, distance: 122.5
click at [853, 408] on p "Conecta tu tienda de Shopify con Kommo para sincronizar datos, automatizar conv…" at bounding box center [695, 401] width 369 height 94
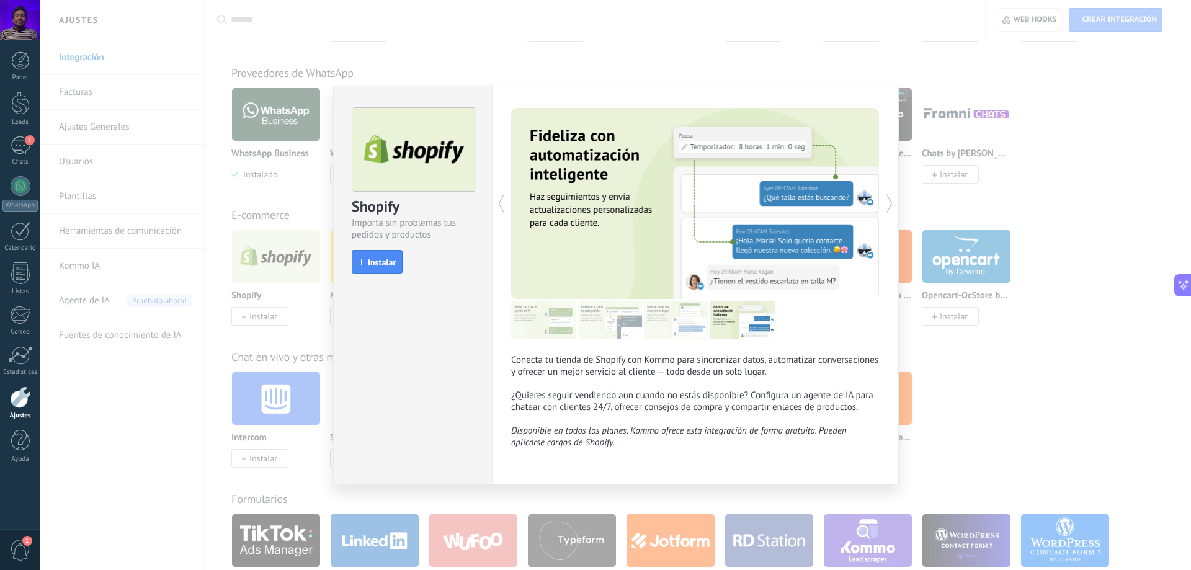
click at [857, 408] on p "Conecta tu tienda de Shopify con Kommo para sincronizar datos, automatizar conv…" at bounding box center [695, 401] width 369 height 94
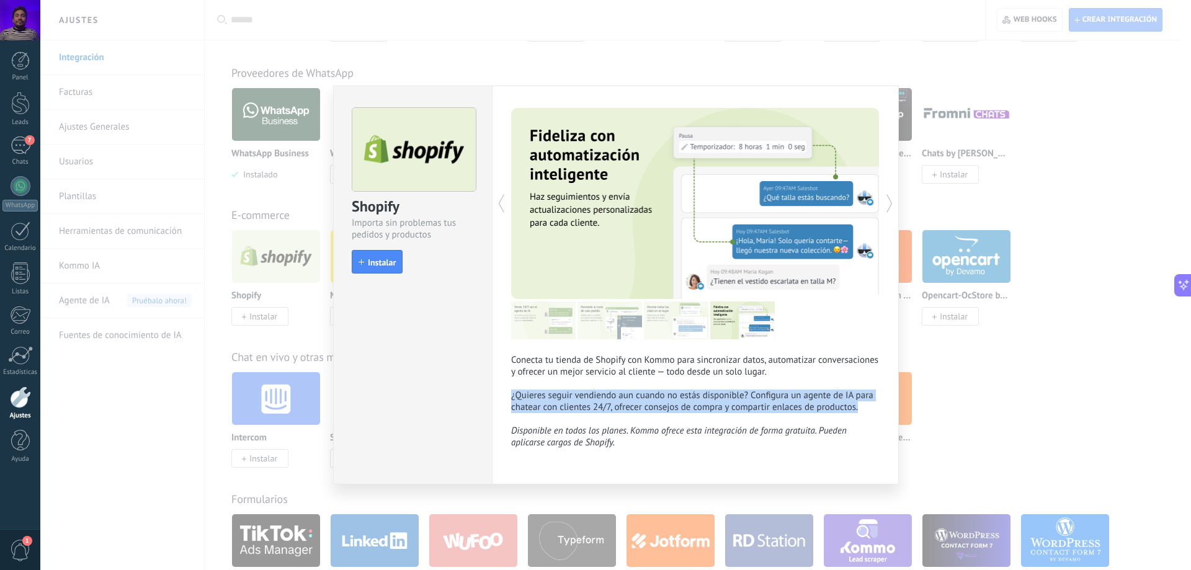
drag, startPoint x: 865, startPoint y: 406, endPoint x: 497, endPoint y: 400, distance: 368.0
click at [497, 400] on div "Conecta tu tienda de Shopify con Kommo para sincronizar datos, automatizar conv…" at bounding box center [695, 285] width 407 height 399
click at [499, 401] on div "Conecta tu tienda de Shopify con Kommo para sincronizar datos, automatizar conv…" at bounding box center [695, 285] width 407 height 399
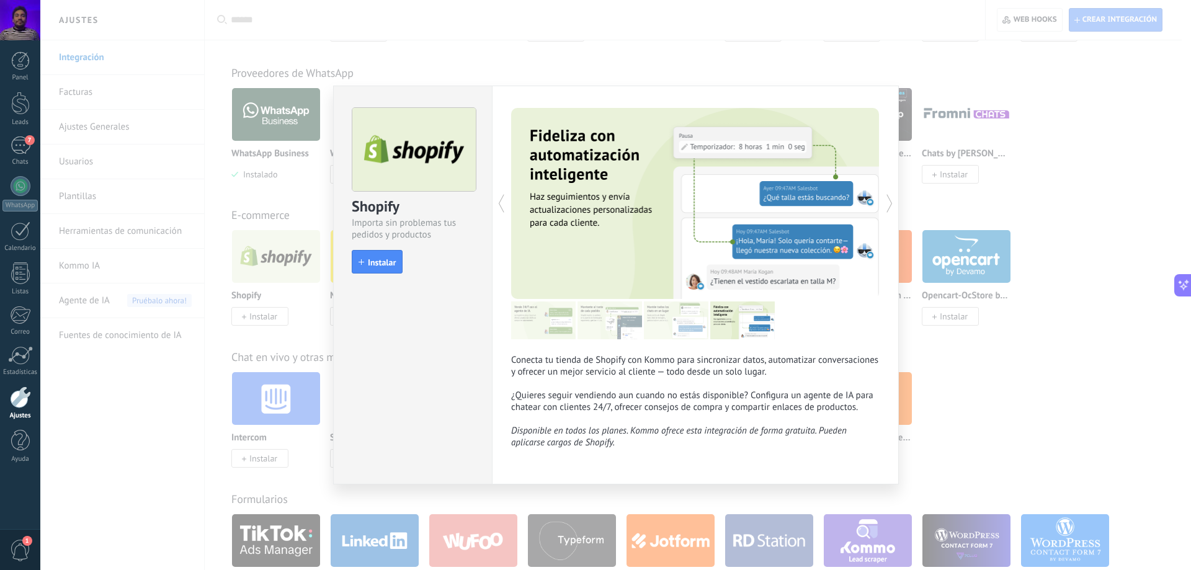
click at [505, 394] on div "Conecta tu tienda de Shopify con Kommo para sincronizar datos, automatizar conv…" at bounding box center [695, 285] width 407 height 399
click at [1061, 369] on div "Shopify Importa sin problemas tus pedidos y productos install Instalar Conecta …" at bounding box center [615, 285] width 1151 height 570
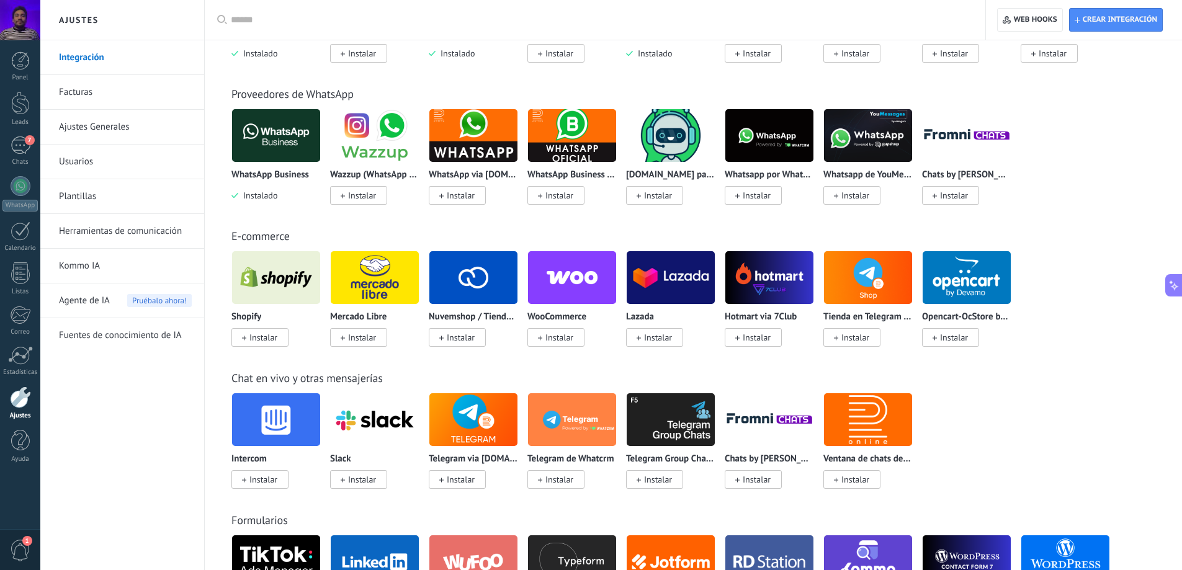
scroll to position [124, 0]
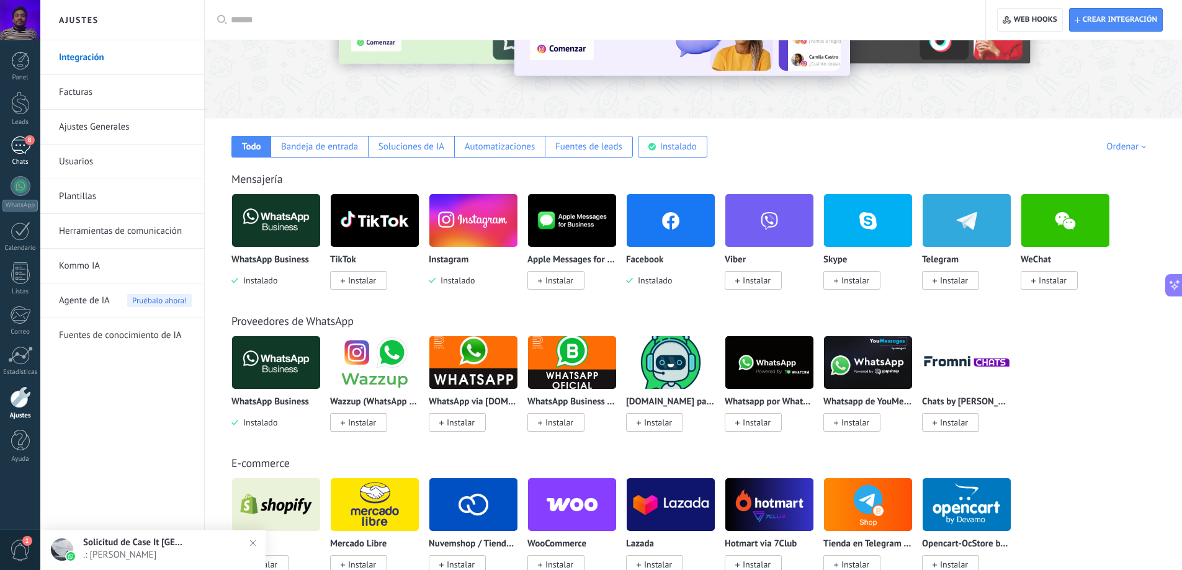
click at [14, 151] on div "8" at bounding box center [21, 146] width 20 height 18
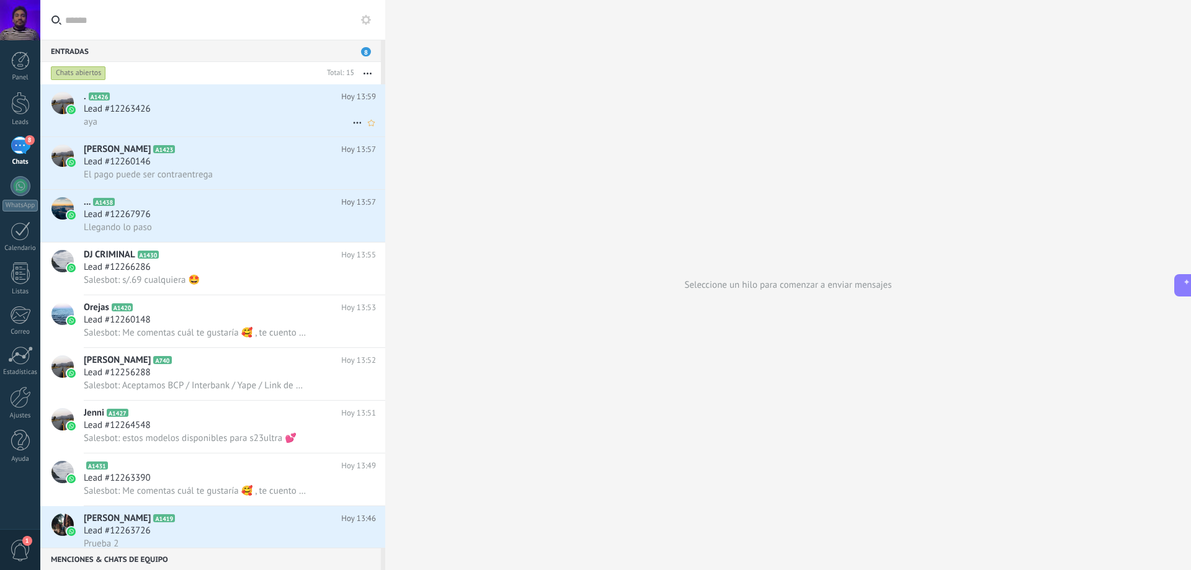
click at [251, 116] on div "aya" at bounding box center [230, 121] width 292 height 13
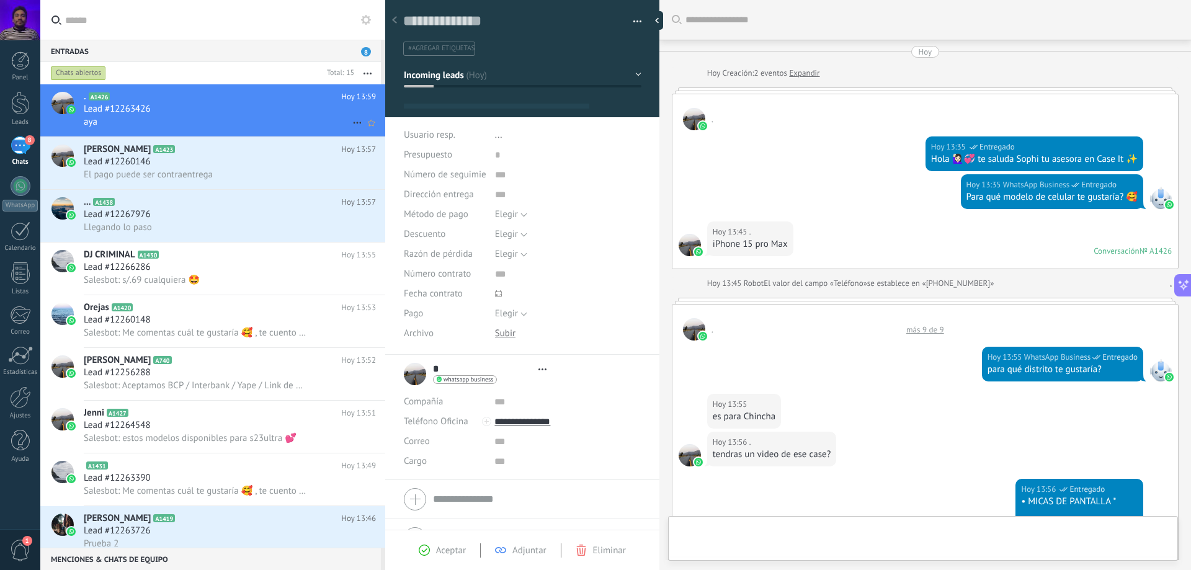
type textarea "**********"
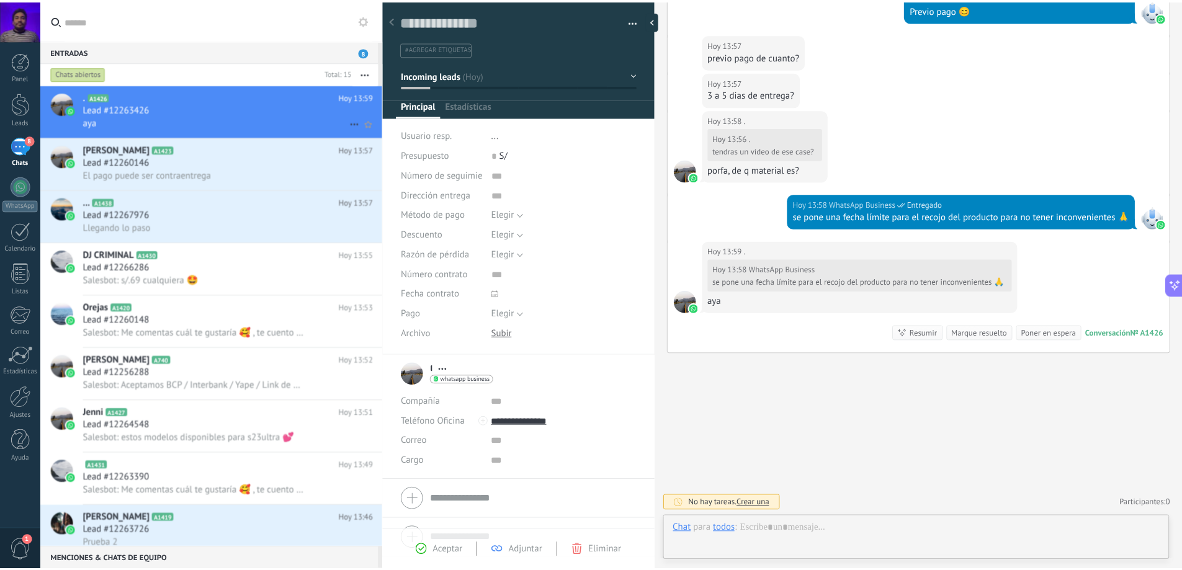
scroll to position [19, 0]
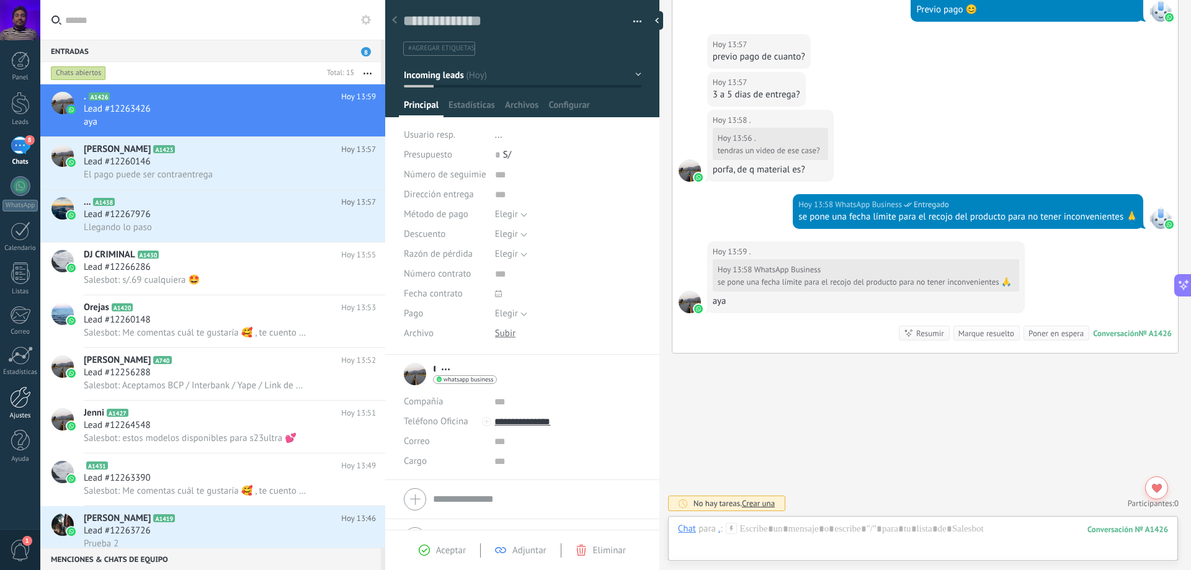
click at [12, 407] on div at bounding box center [20, 398] width 21 height 22
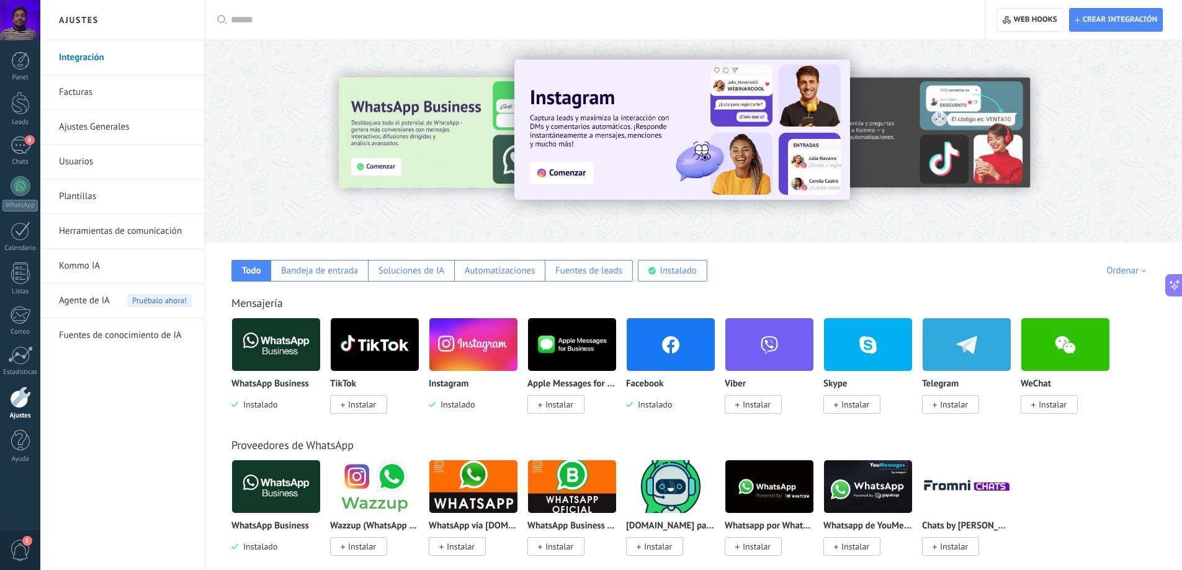
click at [149, 87] on link "Facturas" at bounding box center [125, 92] width 133 height 35
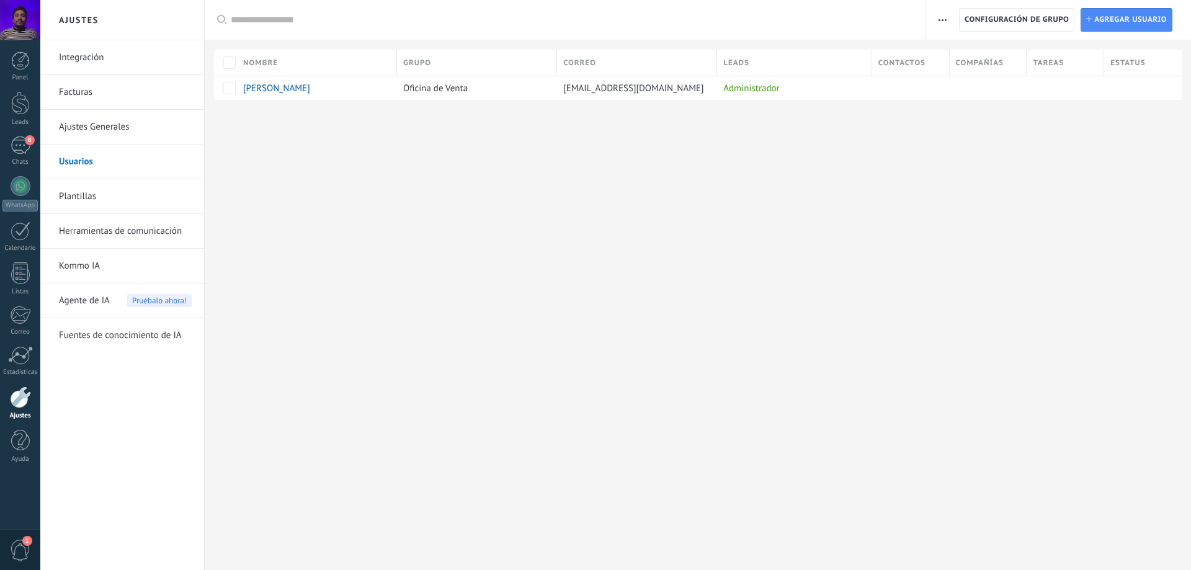
click at [110, 192] on link "Plantillas" at bounding box center [125, 196] width 133 height 35
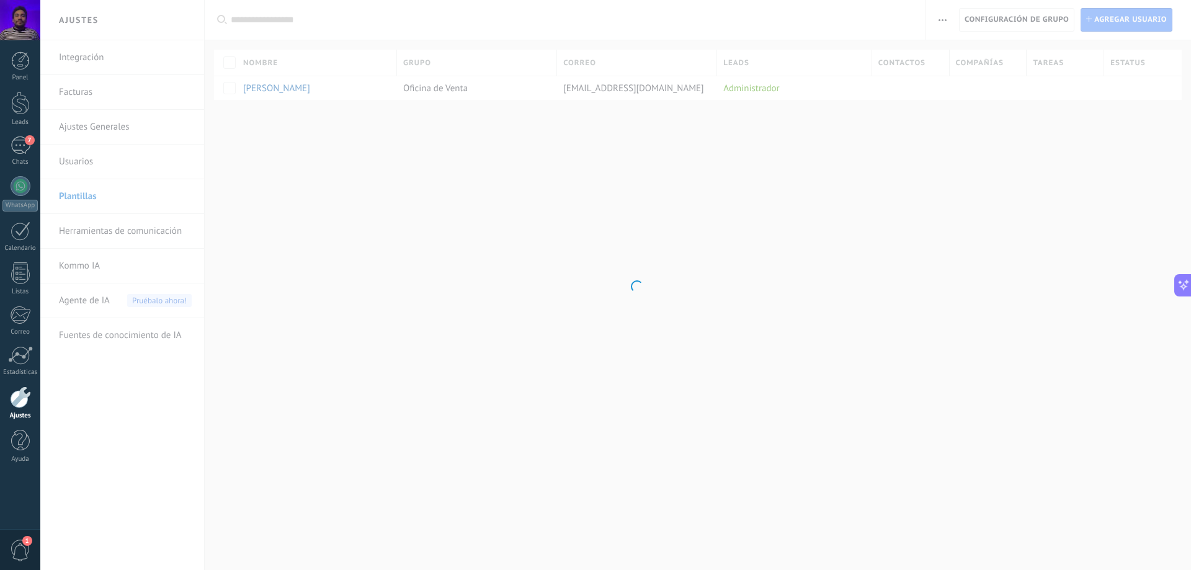
scroll to position [114, 0]
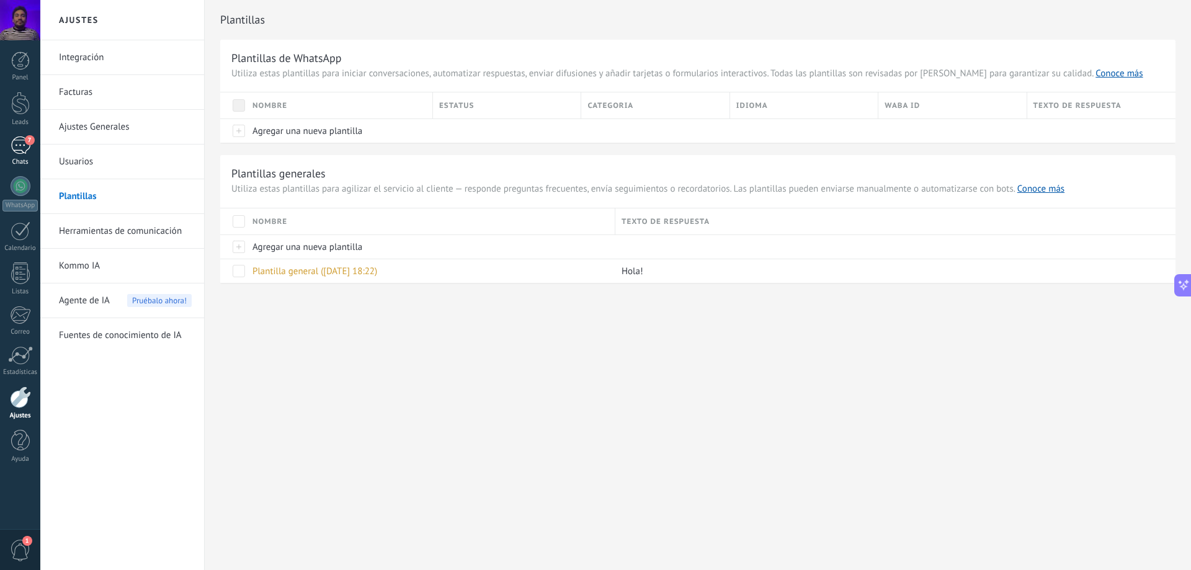
click at [17, 142] on div "7" at bounding box center [21, 146] width 20 height 18
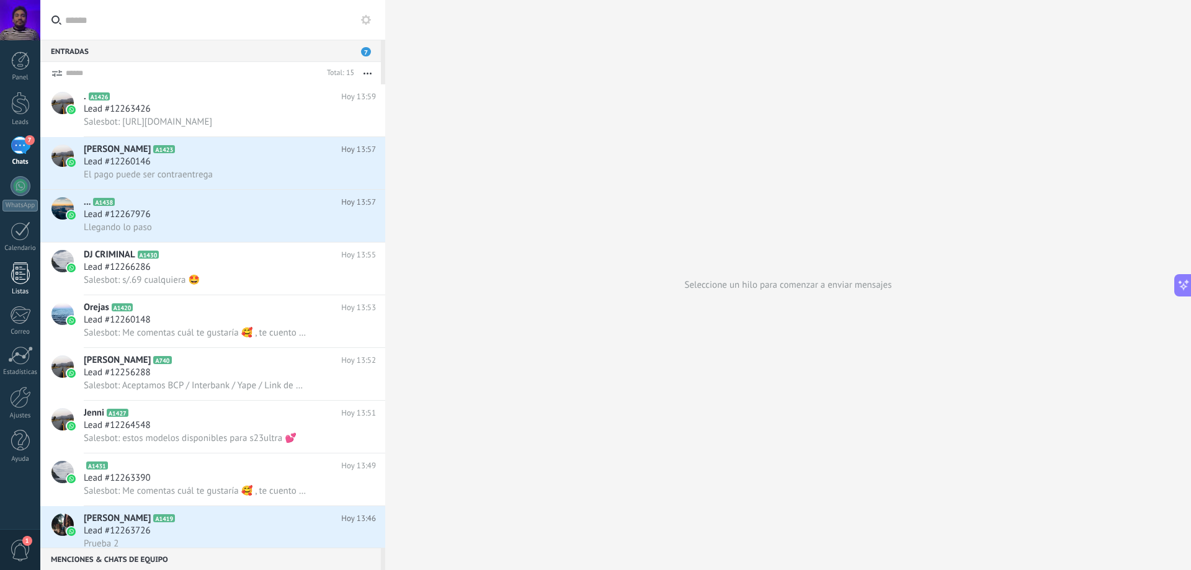
click at [25, 280] on div at bounding box center [20, 273] width 19 height 22
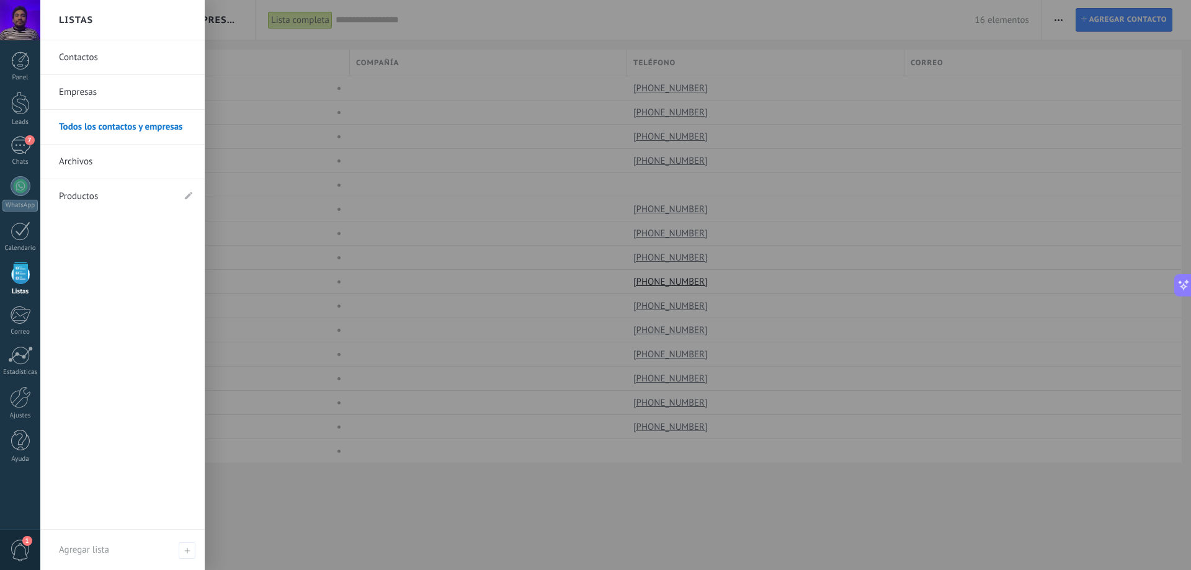
click at [112, 86] on link "Empresas" at bounding box center [125, 92] width 133 height 35
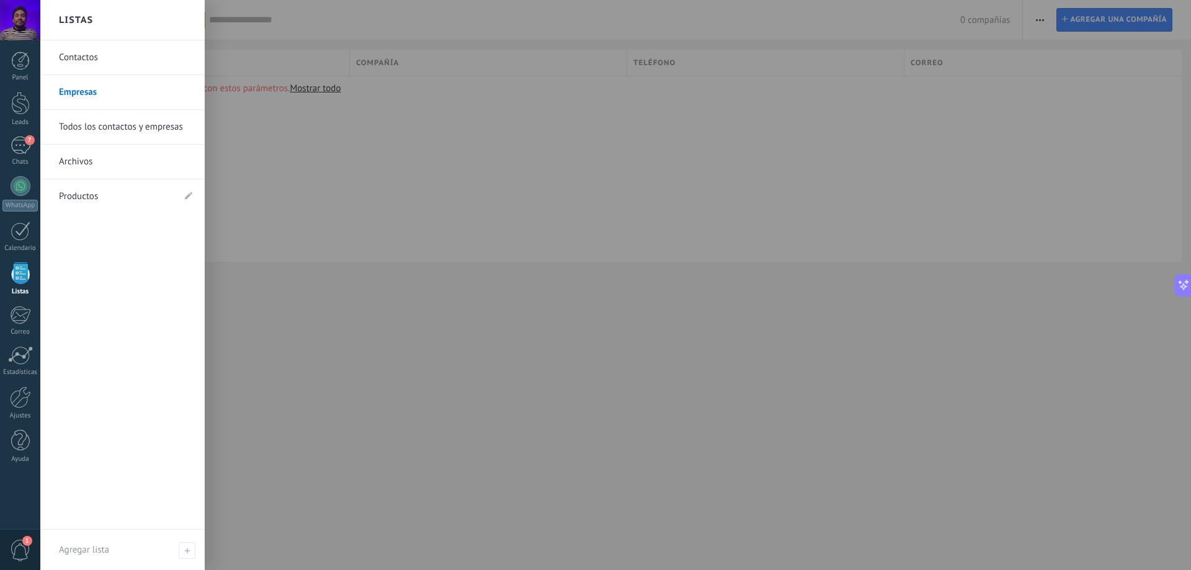
click at [104, 162] on link "Archivos" at bounding box center [125, 162] width 133 height 35
click at [81, 202] on link "Productos" at bounding box center [116, 196] width 115 height 35
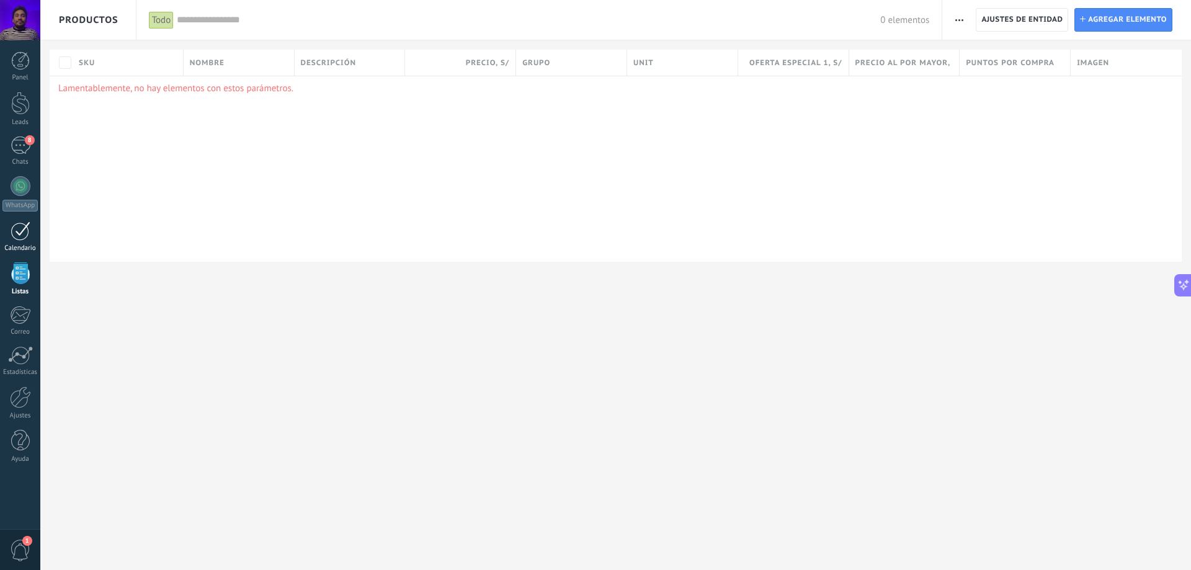
click at [24, 232] on div at bounding box center [21, 231] width 20 height 19
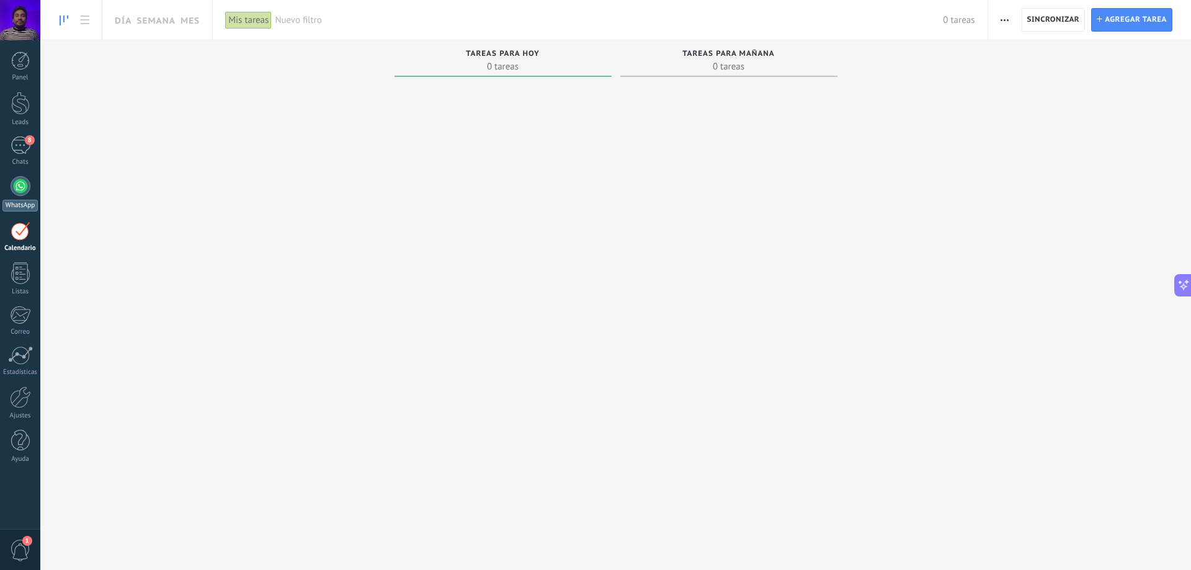
click at [27, 193] on div at bounding box center [21, 186] width 20 height 20
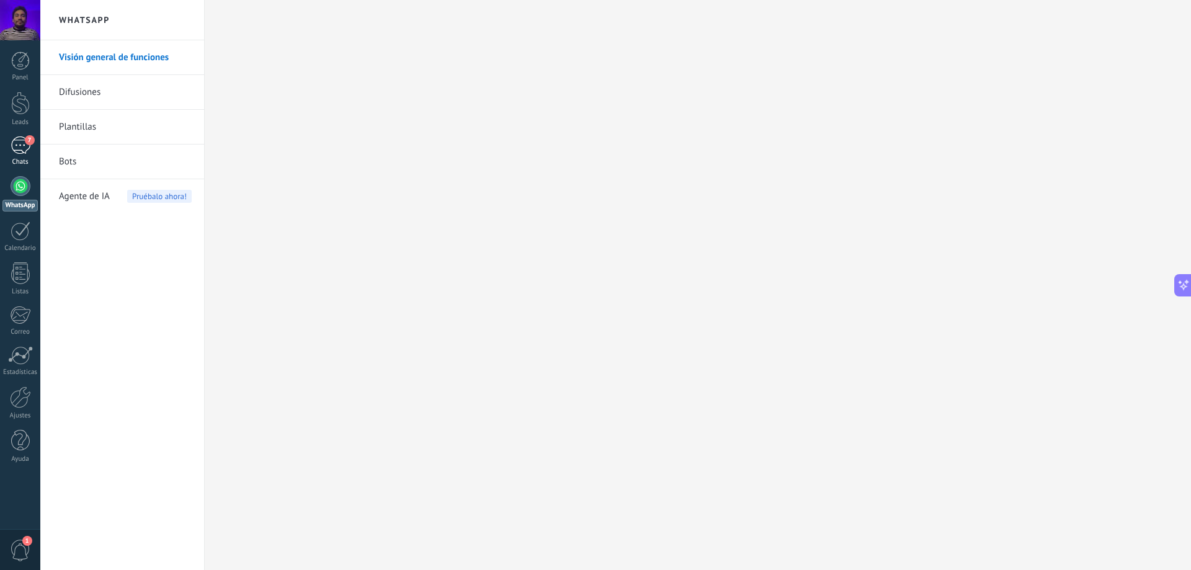
click at [13, 153] on div "7" at bounding box center [21, 146] width 20 height 18
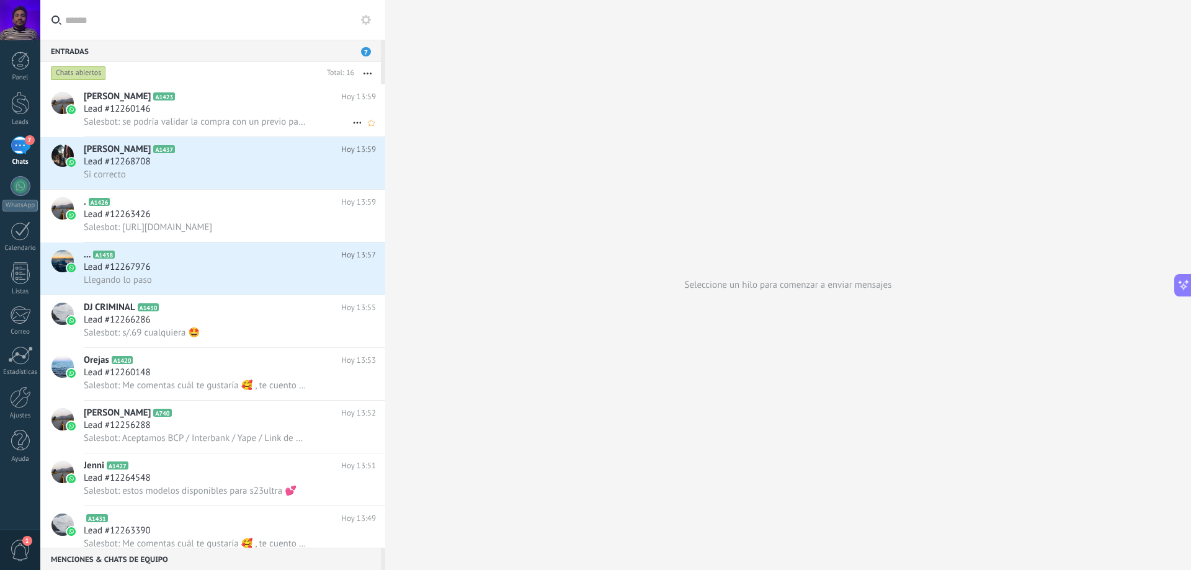
click at [179, 124] on span "Salesbot: se podría validar la compra con un previo pago de s/.20 y la diferenc…" at bounding box center [196, 122] width 224 height 12
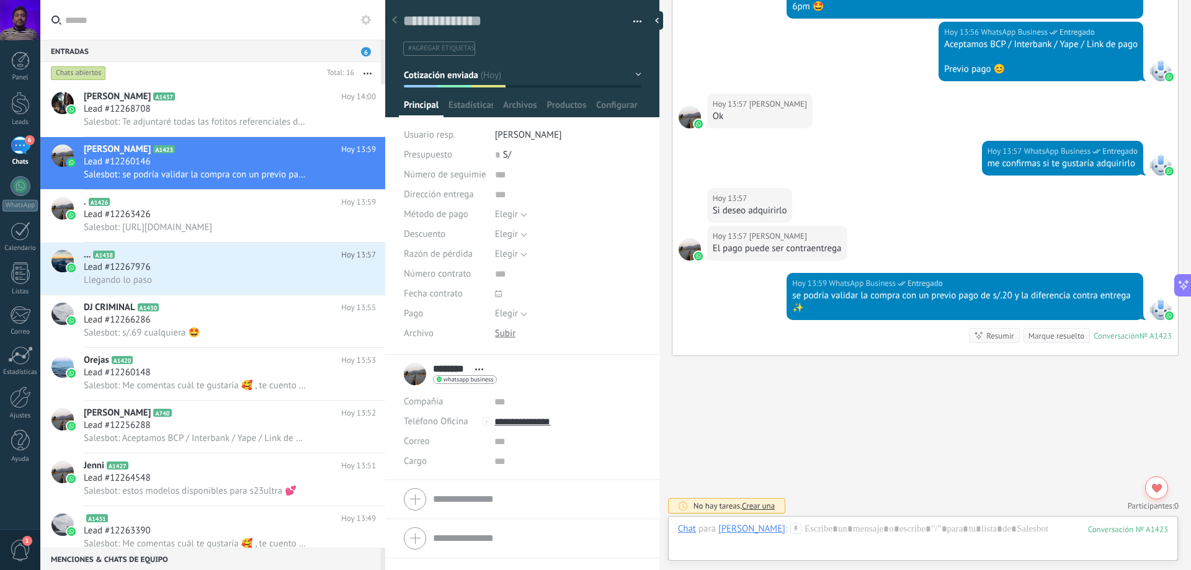
scroll to position [1198, 0]
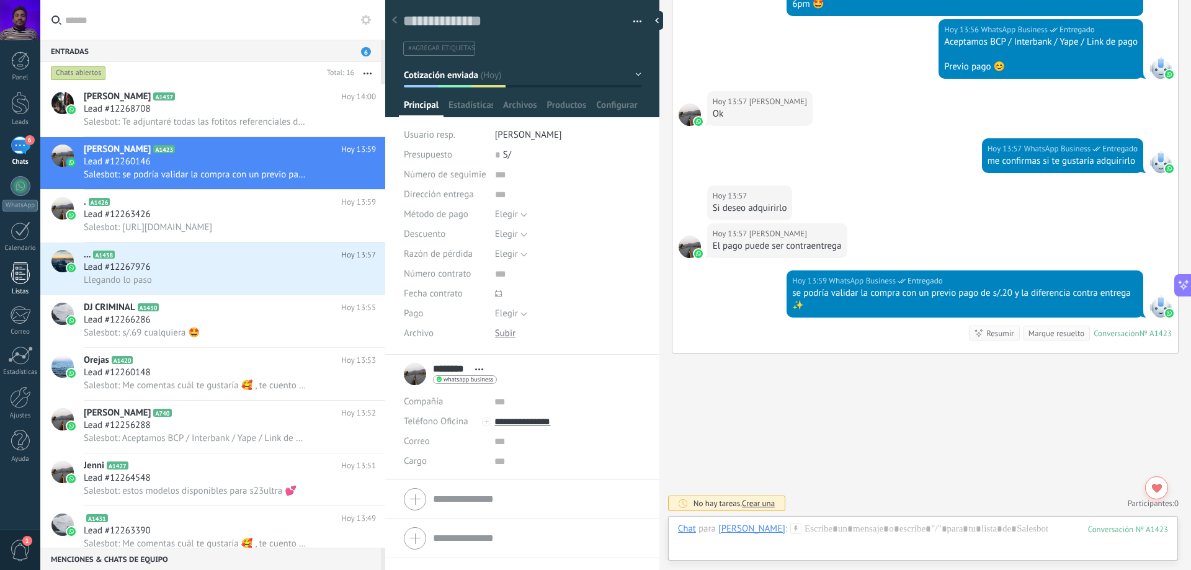
click at [6, 274] on link "Listas" at bounding box center [20, 279] width 40 height 34
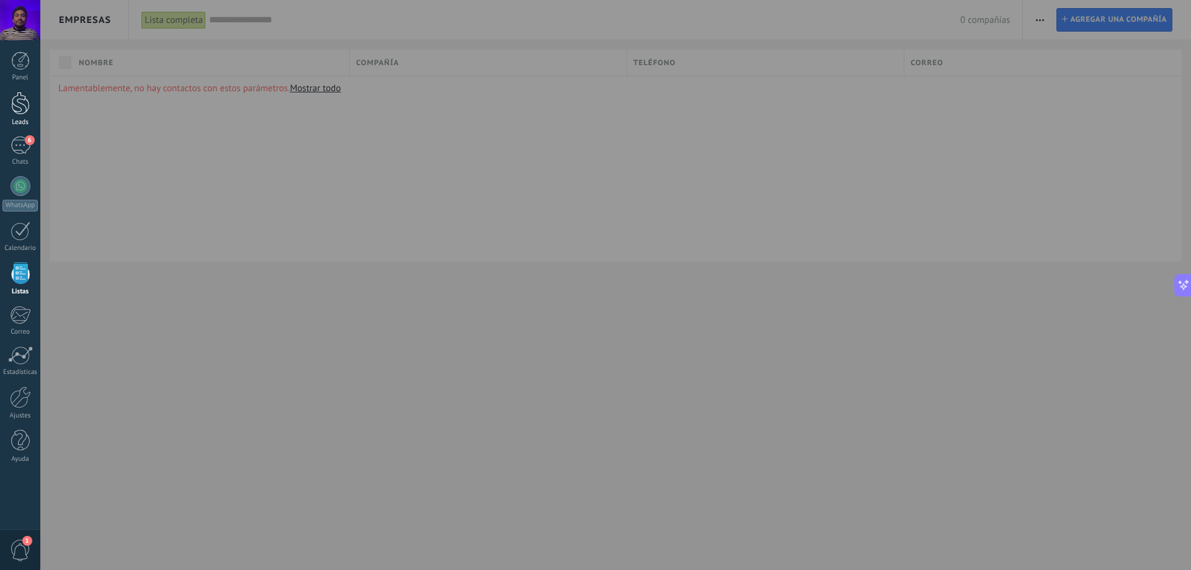
click at [29, 107] on div at bounding box center [20, 103] width 19 height 23
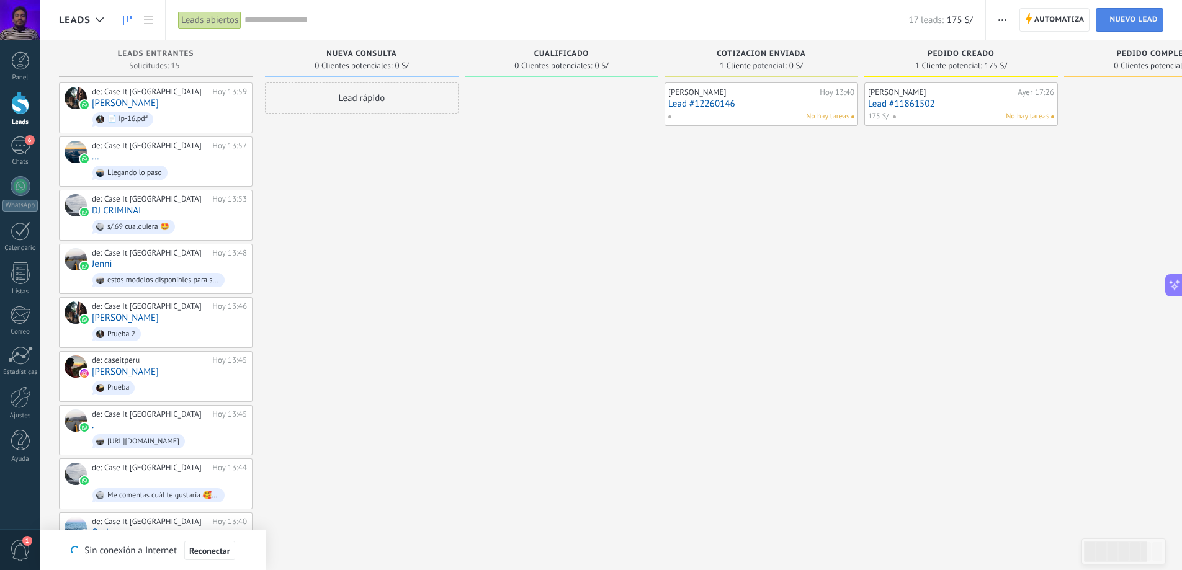
click at [1136, 16] on span "Nuevo lead" at bounding box center [1133, 20] width 48 height 22
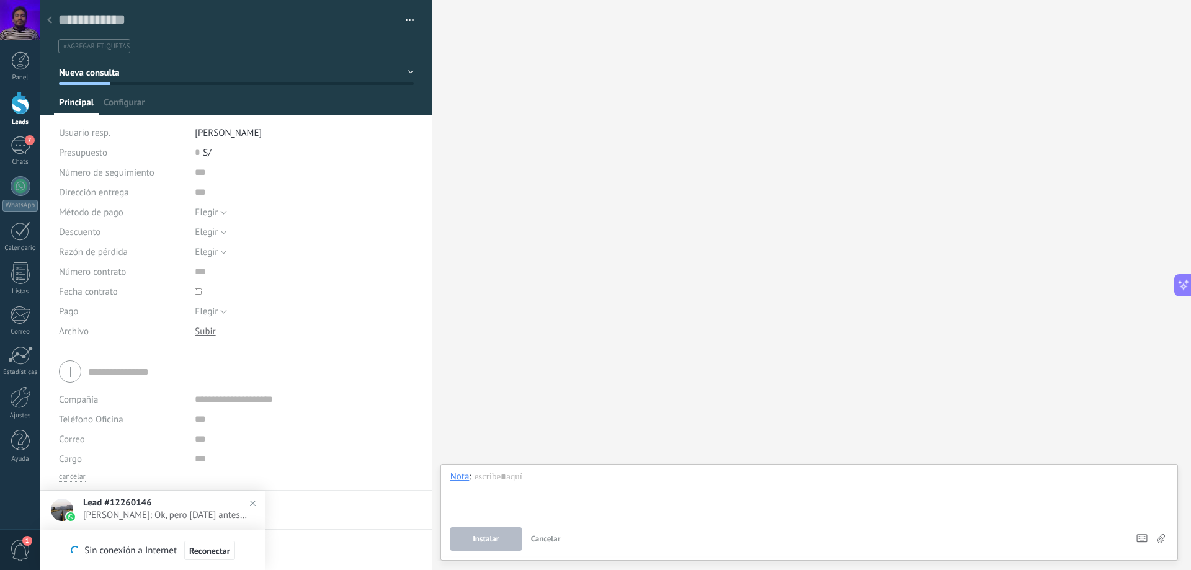
click at [53, 21] on div at bounding box center [49, 21] width 17 height 24
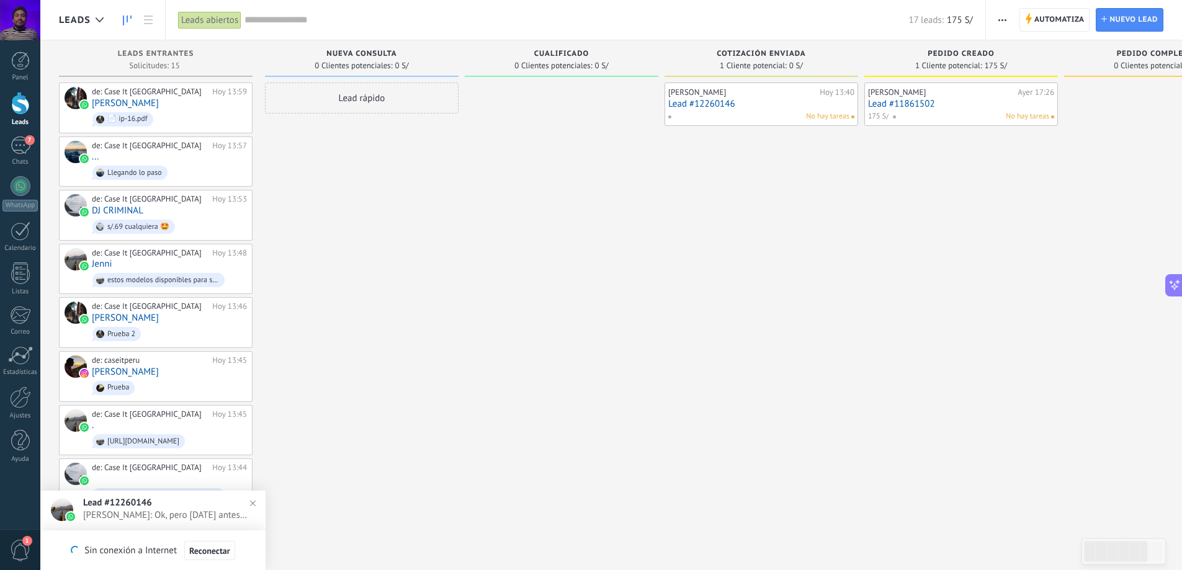
click at [998, 21] on span "button" at bounding box center [1002, 20] width 8 height 24
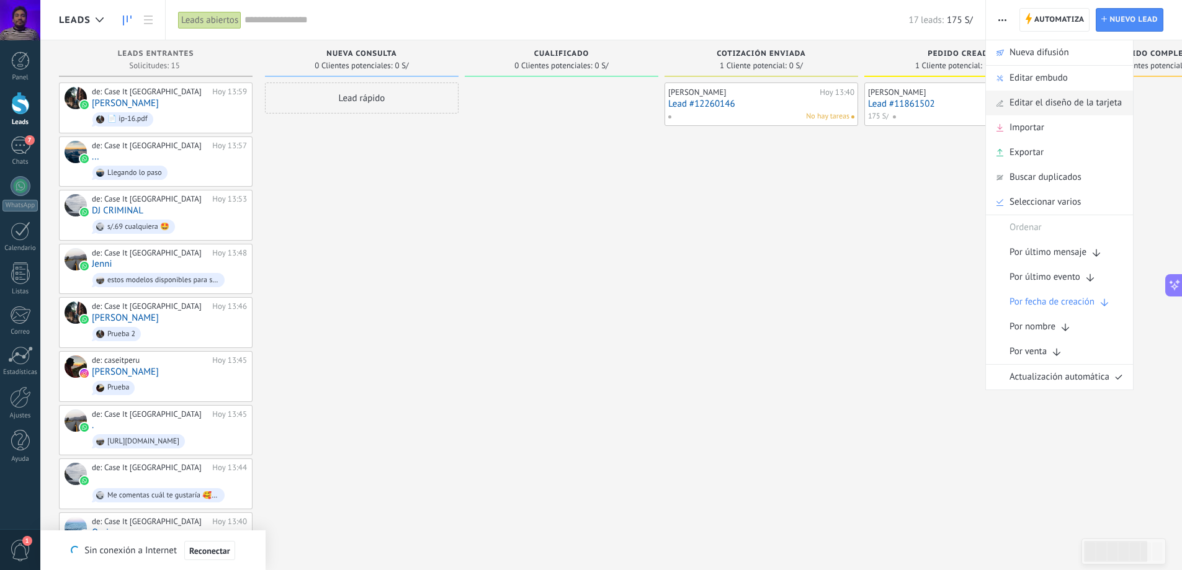
click at [1075, 102] on span "Editar el diseño de la tarjeta" at bounding box center [1066, 103] width 112 height 25
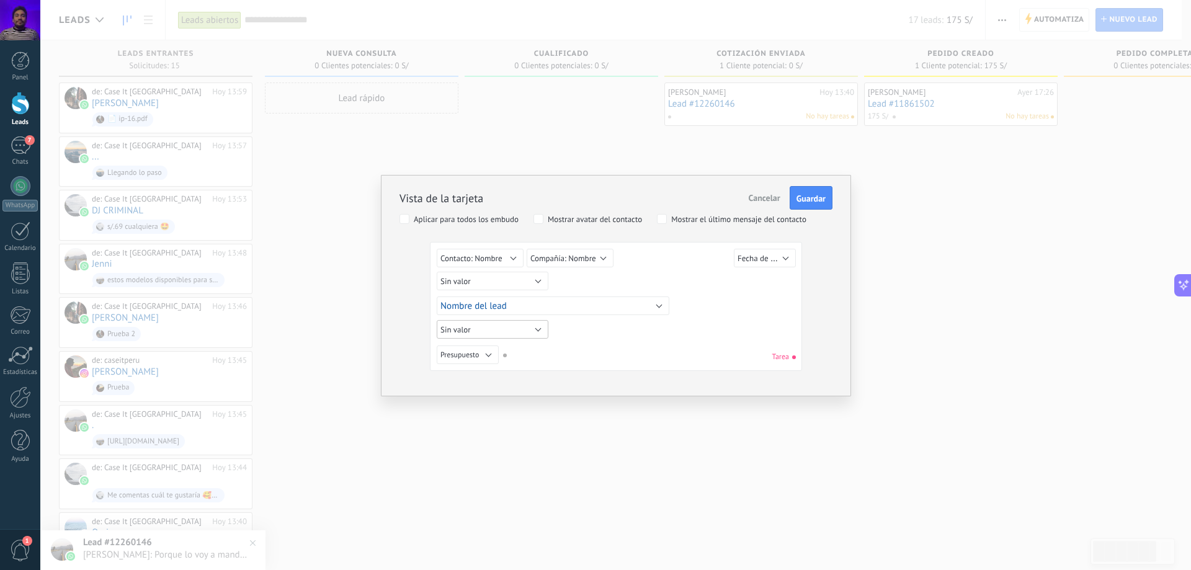
click at [536, 321] on button "Sin valor" at bounding box center [493, 329] width 112 height 19
click at [459, 355] on div "Sin valor Lead ID del Lead Nombre del lead Fecha de Creación Presupuesto Usuari…" at bounding box center [616, 309] width 359 height 120
click at [470, 325] on span "Sin valor" at bounding box center [456, 330] width 30 height 11
click at [439, 350] on div "Sin valor Lead ID del Lead Nombre del lead Fecha de Creación Presupuesto Usuari…" at bounding box center [616, 309] width 359 height 120
click at [447, 352] on span "Presupuesto" at bounding box center [460, 355] width 38 height 9
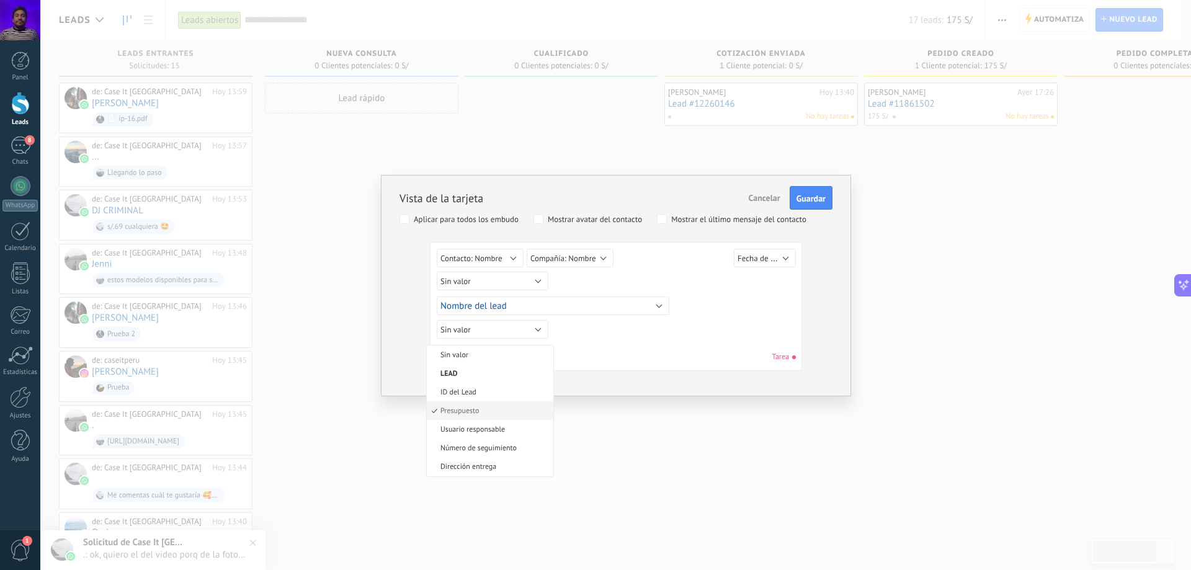
click at [424, 326] on div "Vista de la tarjeta Cancelar Guardar Aplicar para todos los embudo Mostrar avat…" at bounding box center [616, 271] width 433 height 199
click at [749, 197] on span "Cancelar" at bounding box center [765, 197] width 32 height 11
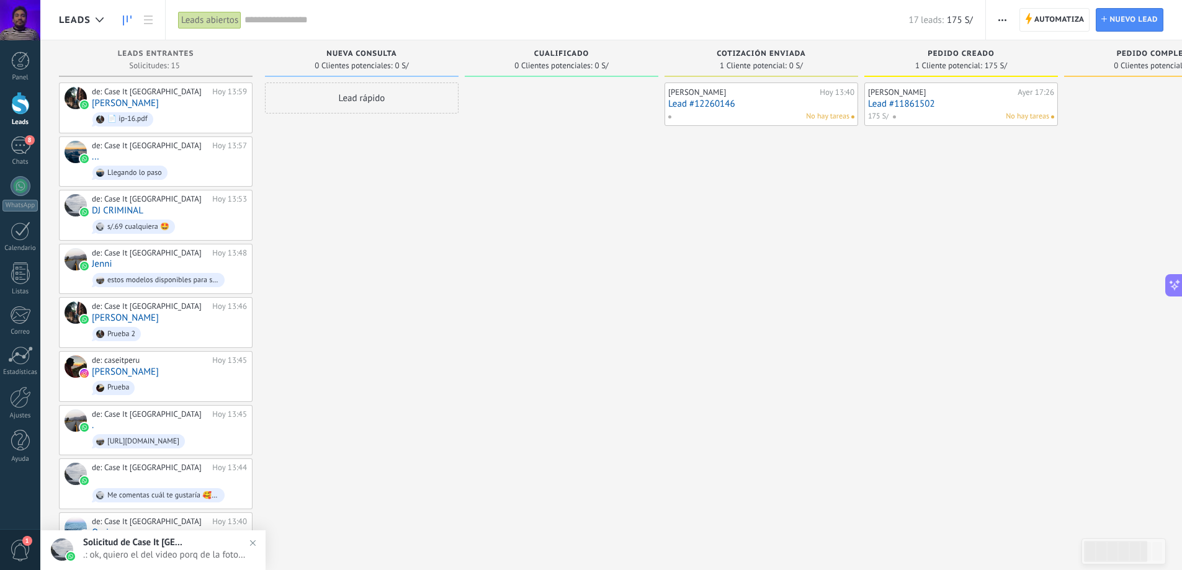
click at [81, 17] on span "Leads" at bounding box center [75, 20] width 32 height 12
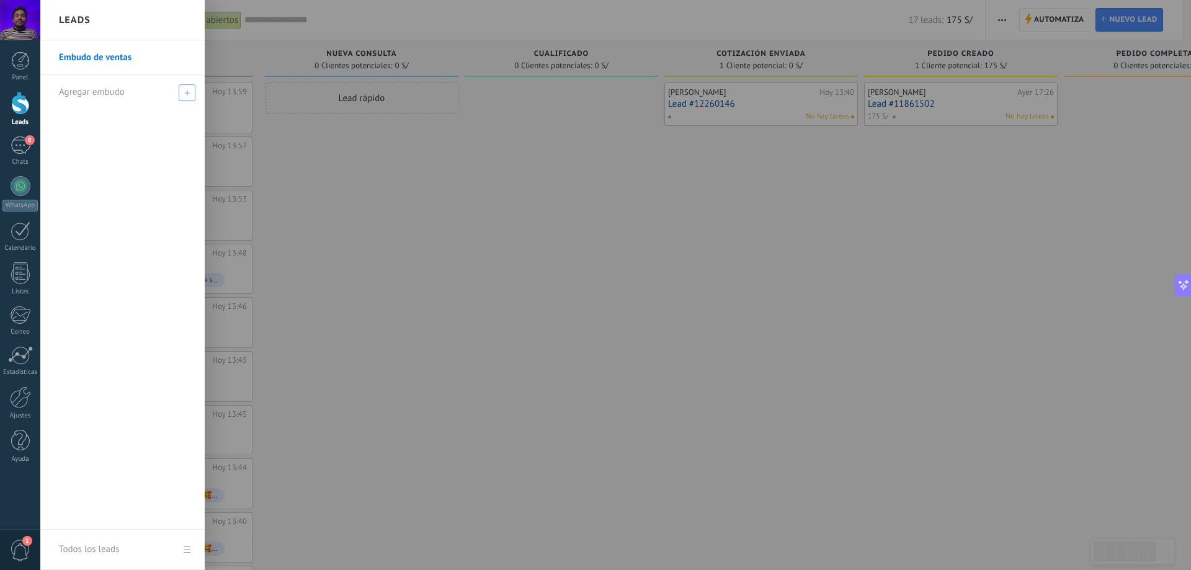
click at [99, 99] on div "Agregar embudo" at bounding box center [125, 92] width 133 height 34
click at [146, 94] on input "text" at bounding box center [117, 93] width 117 height 20
type input "**********"
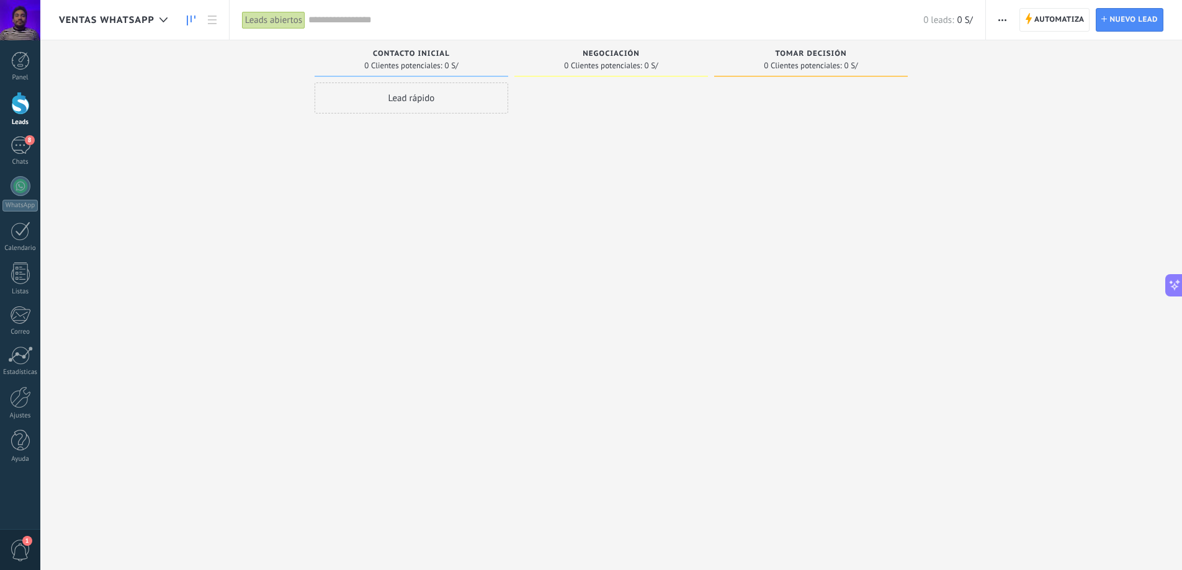
click at [999, 17] on span "button" at bounding box center [1002, 20] width 8 height 24
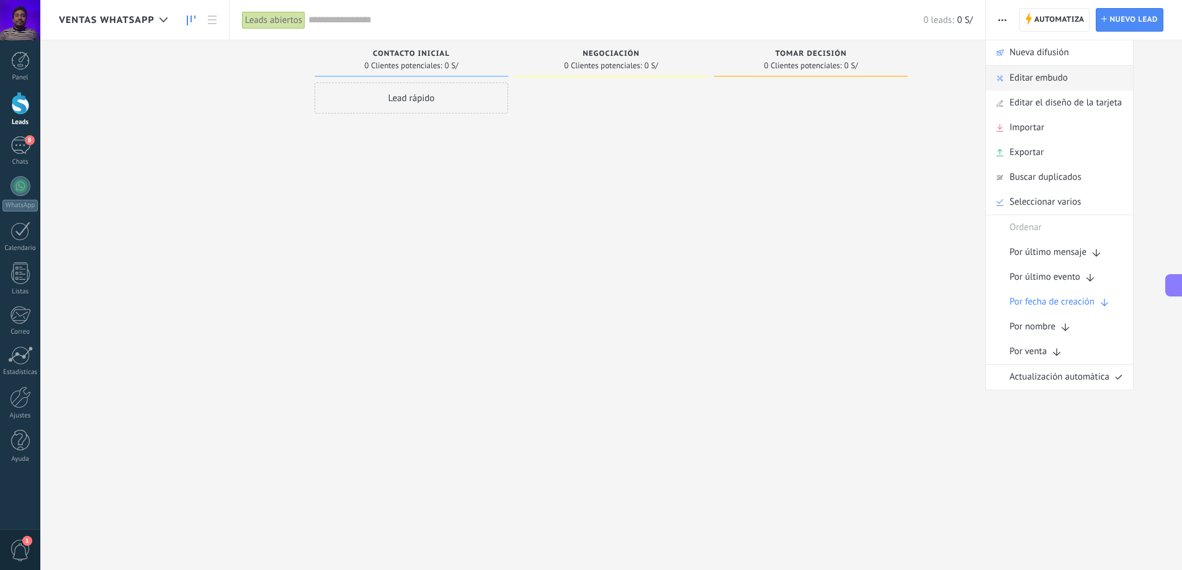
click at [1042, 83] on span "Editar embudo" at bounding box center [1039, 78] width 58 height 25
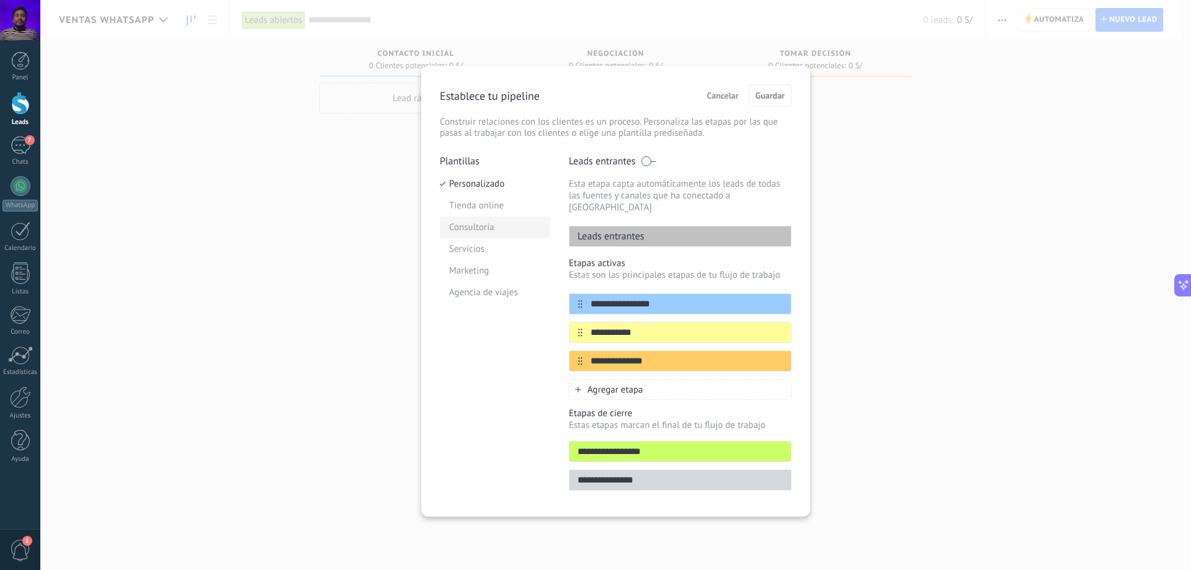
click at [509, 233] on li "Consultoria" at bounding box center [495, 228] width 110 height 22
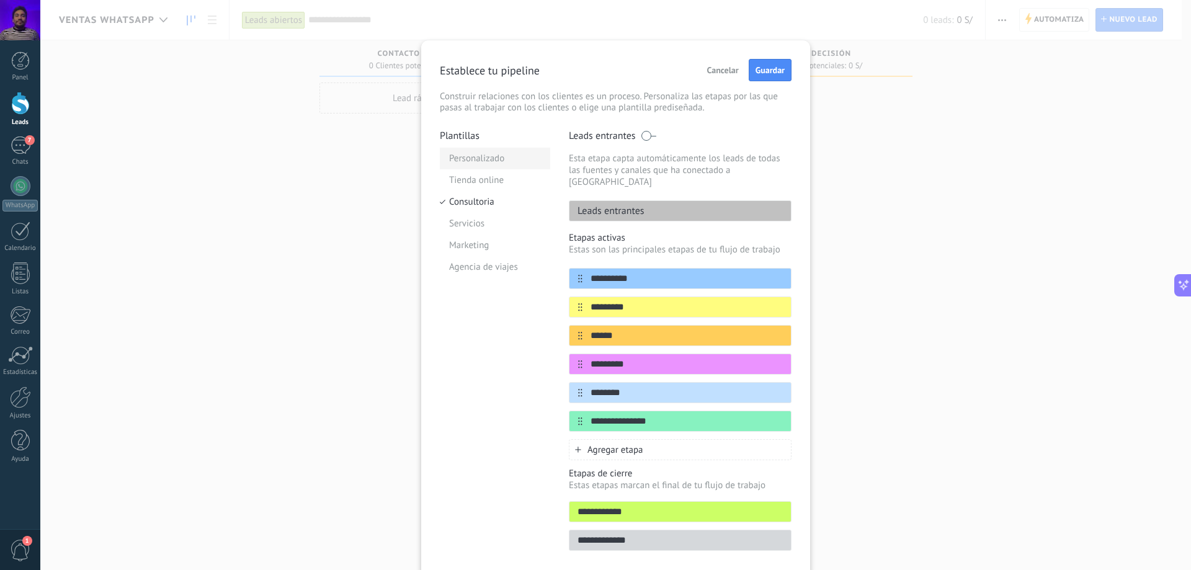
click at [501, 166] on li "Personalizado" at bounding box center [495, 159] width 110 height 22
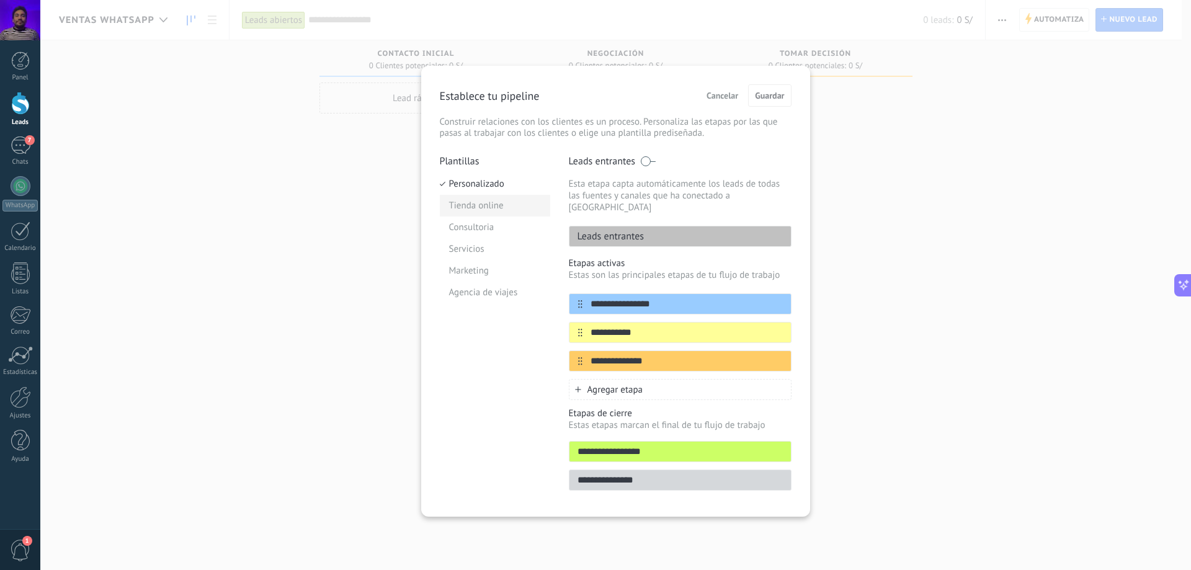
click at [505, 202] on li "Tienda online" at bounding box center [495, 206] width 110 height 22
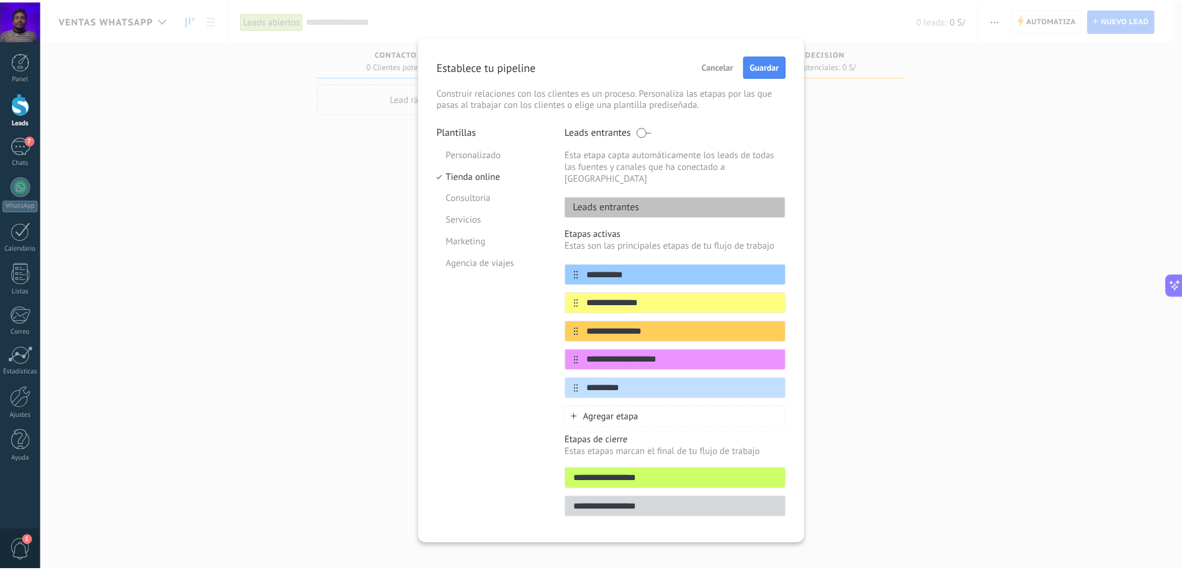
scroll to position [7, 0]
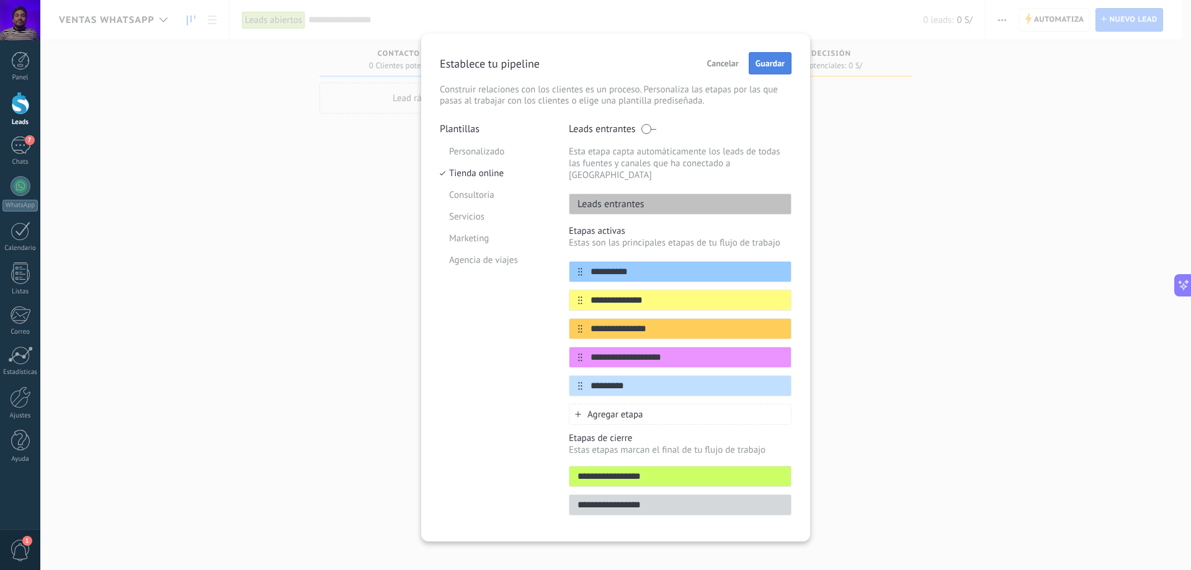
click at [766, 67] on span "Guardar" at bounding box center [770, 63] width 29 height 9
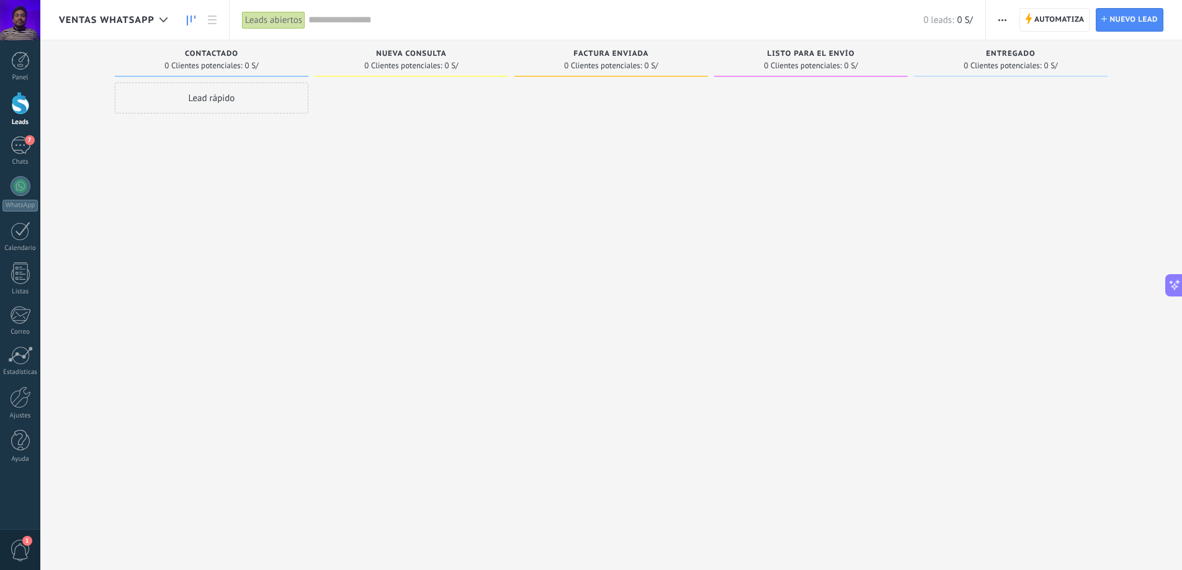
click at [187, 21] on use at bounding box center [191, 21] width 9 height 10
click at [1000, 25] on span "button" at bounding box center [1002, 20] width 8 height 24
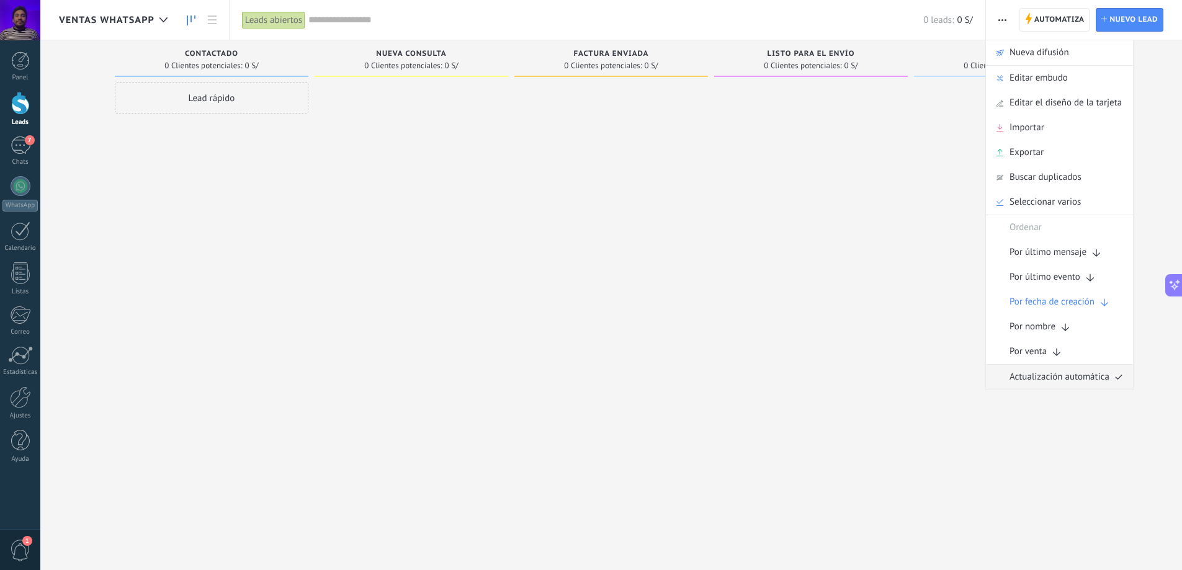
click at [1049, 379] on span "Actualización automática" at bounding box center [1060, 377] width 100 height 25
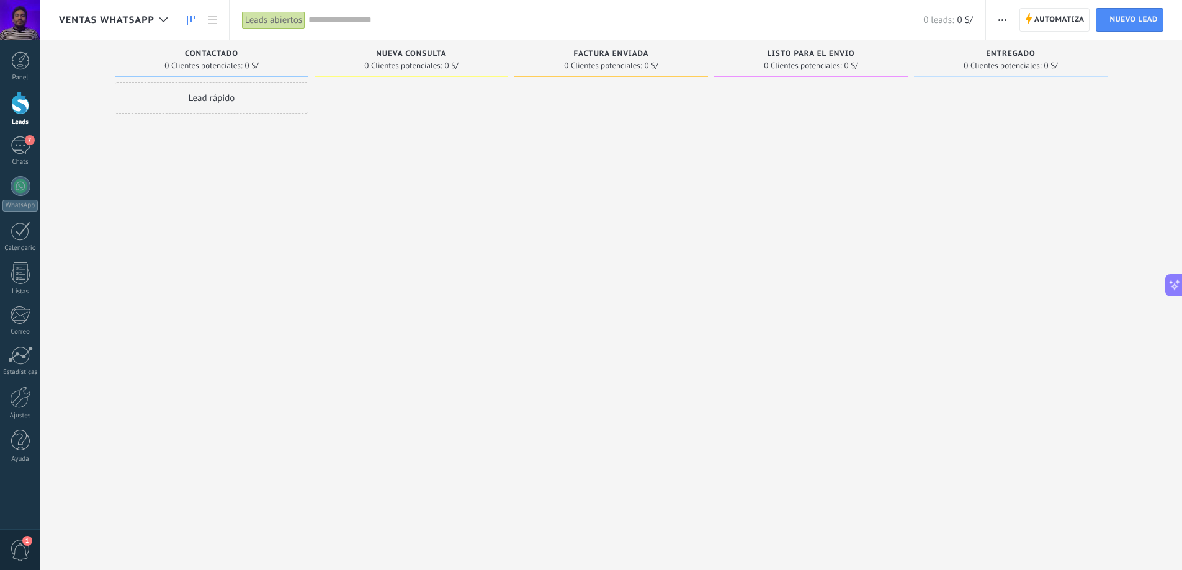
click at [999, 17] on span "button" at bounding box center [1002, 20] width 8 height 24
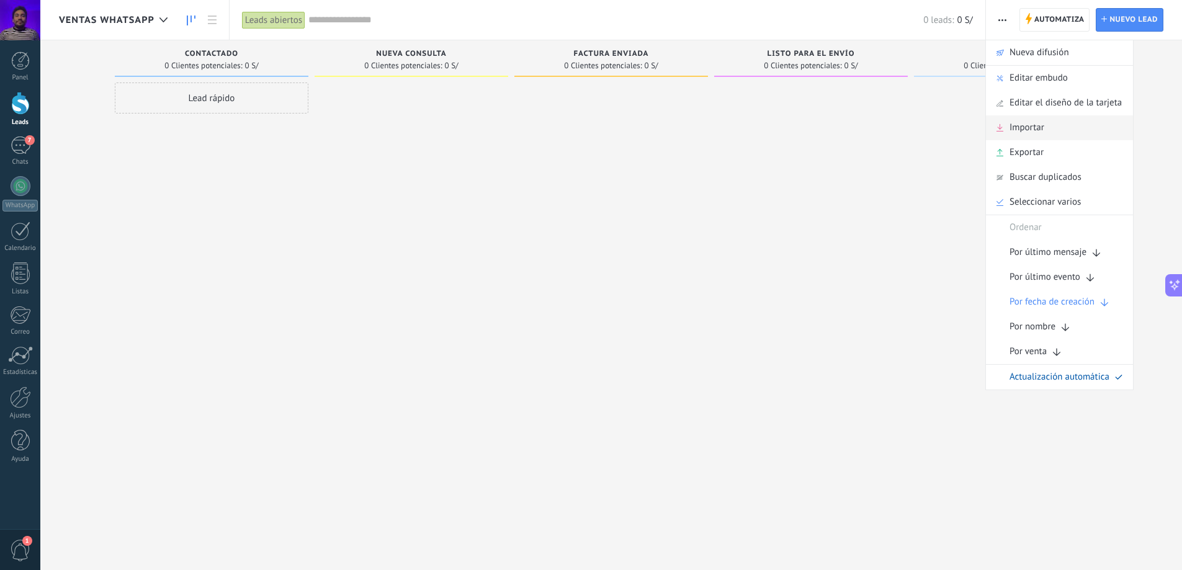
click at [1081, 135] on div "Importar" at bounding box center [1059, 127] width 147 height 25
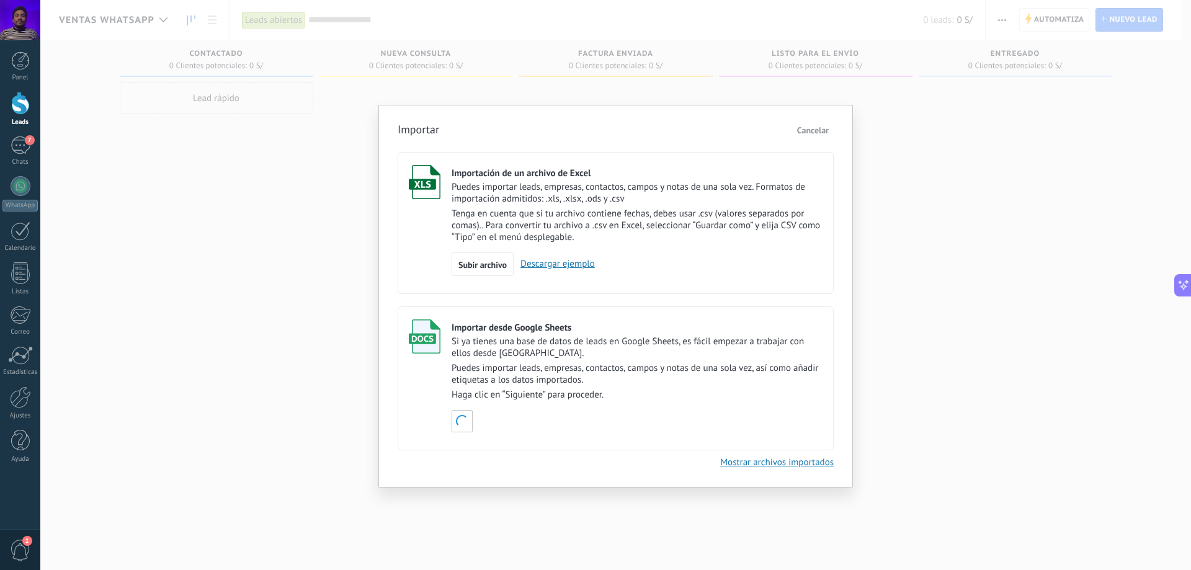
click at [821, 132] on span "Cancelar" at bounding box center [813, 130] width 32 height 11
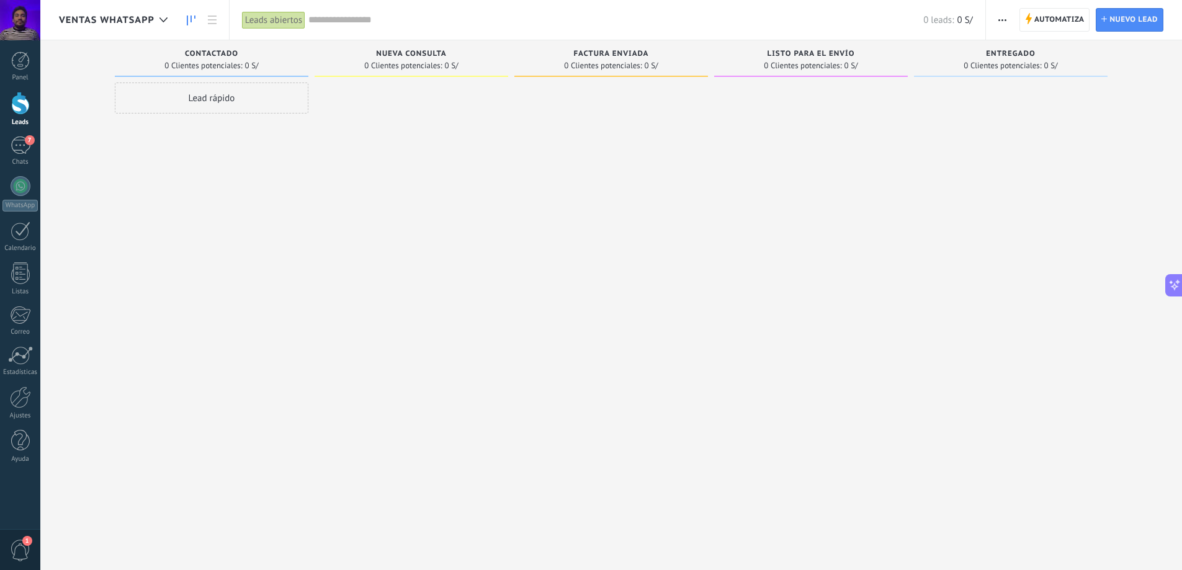
click at [1010, 17] on button "button" at bounding box center [1002, 20] width 18 height 24
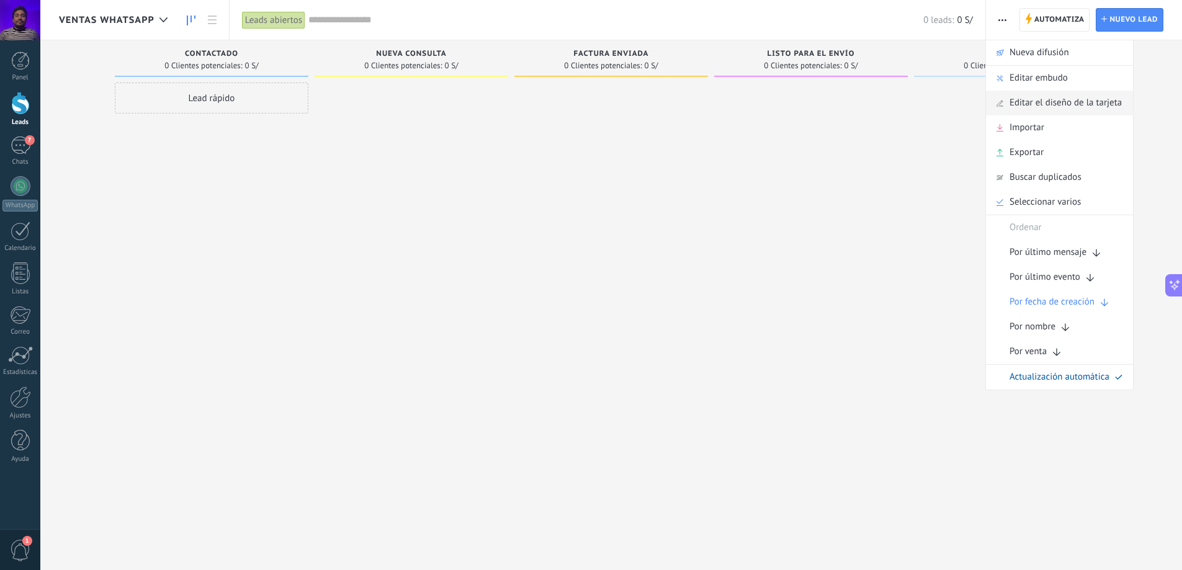
click at [1062, 102] on span "Editar el diseño de la tarjeta" at bounding box center [1066, 103] width 112 height 25
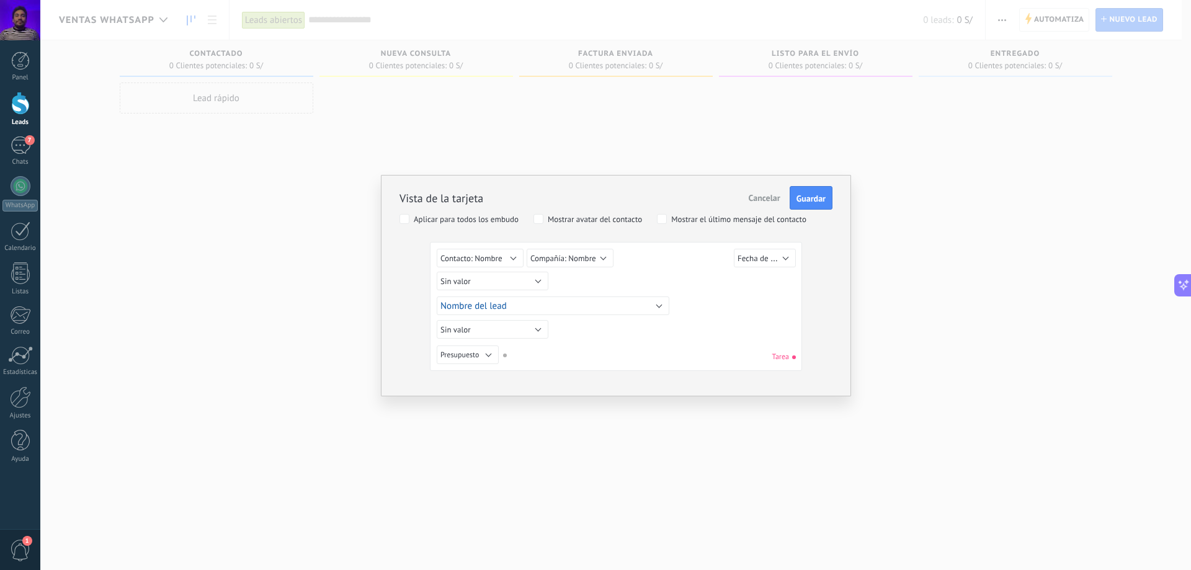
click at [759, 198] on span "Cancelar" at bounding box center [765, 197] width 32 height 11
